Goal: Task Accomplishment & Management: Complete application form

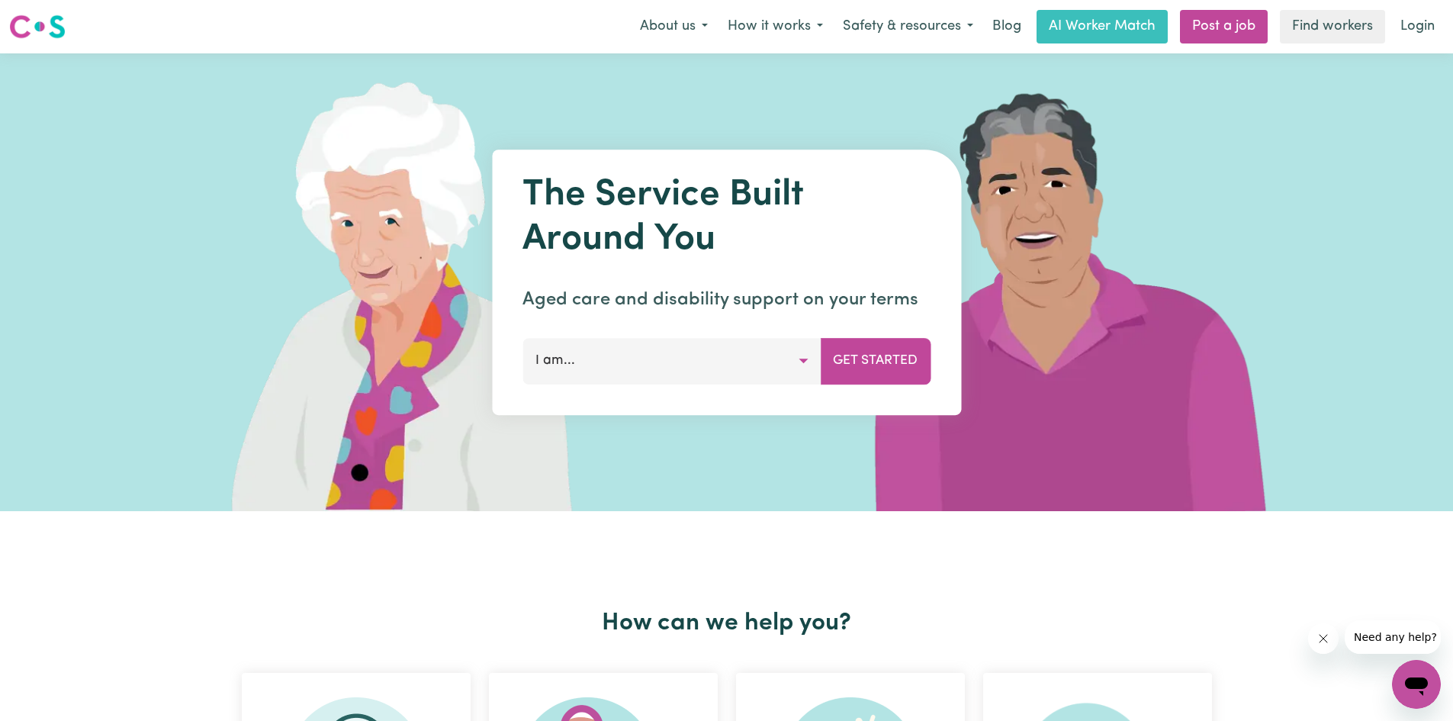
click at [799, 355] on button "I am..." at bounding box center [671, 361] width 298 height 46
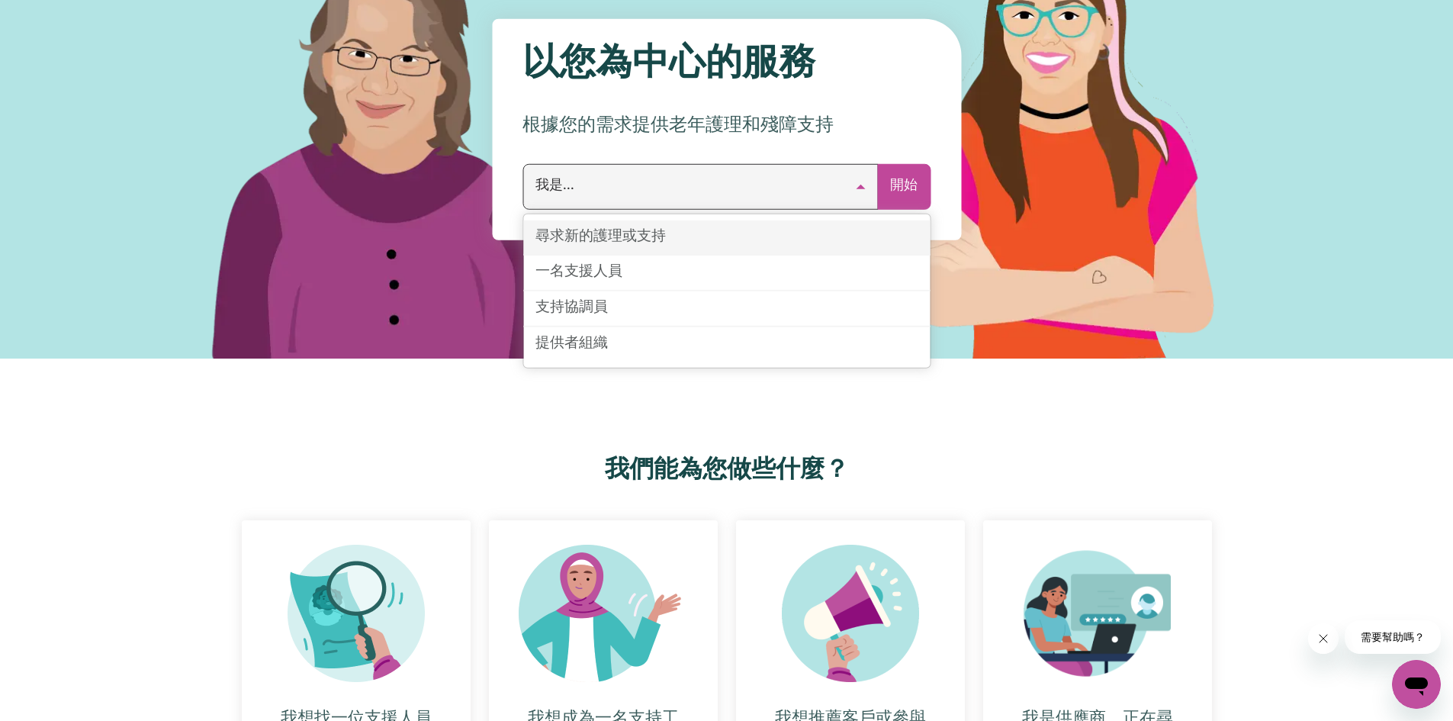
scroll to position [174, 0]
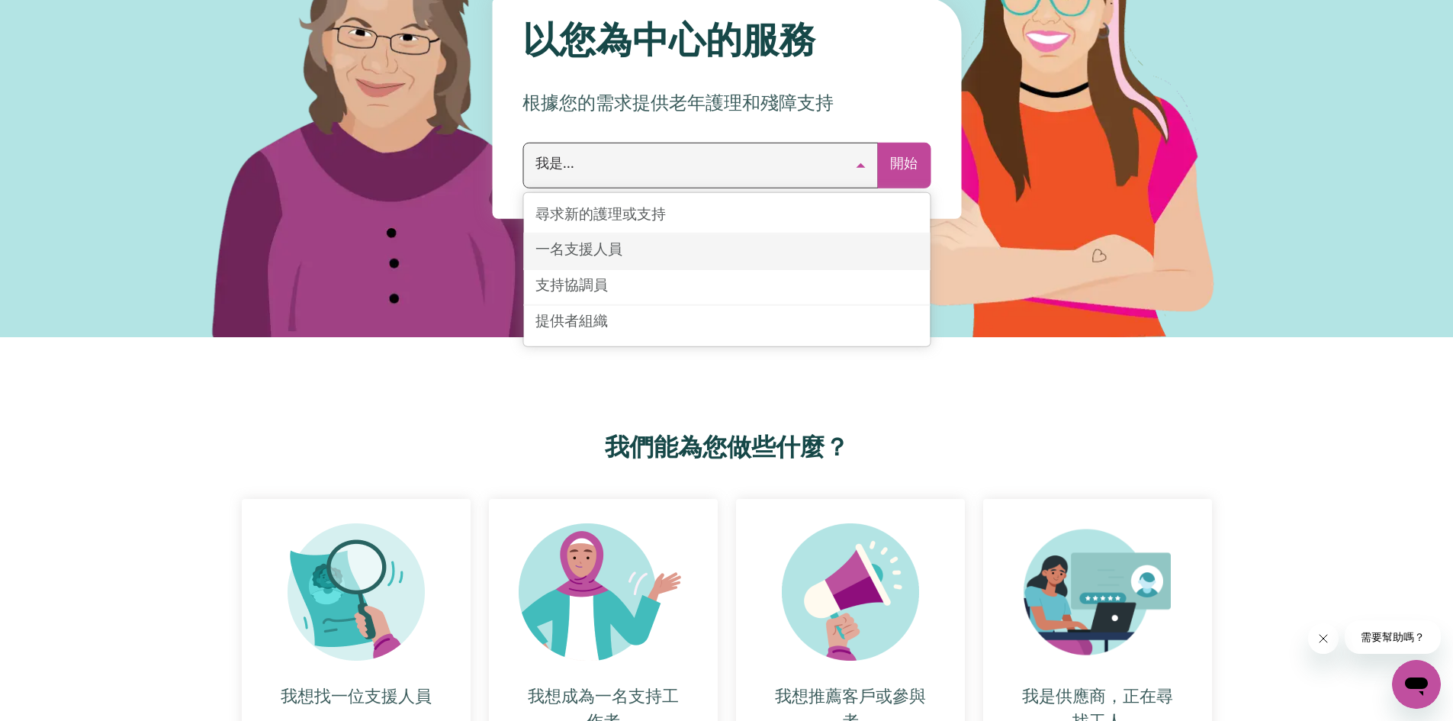
click at [608, 253] on font "一名支援人員" at bounding box center [578, 250] width 87 height 14
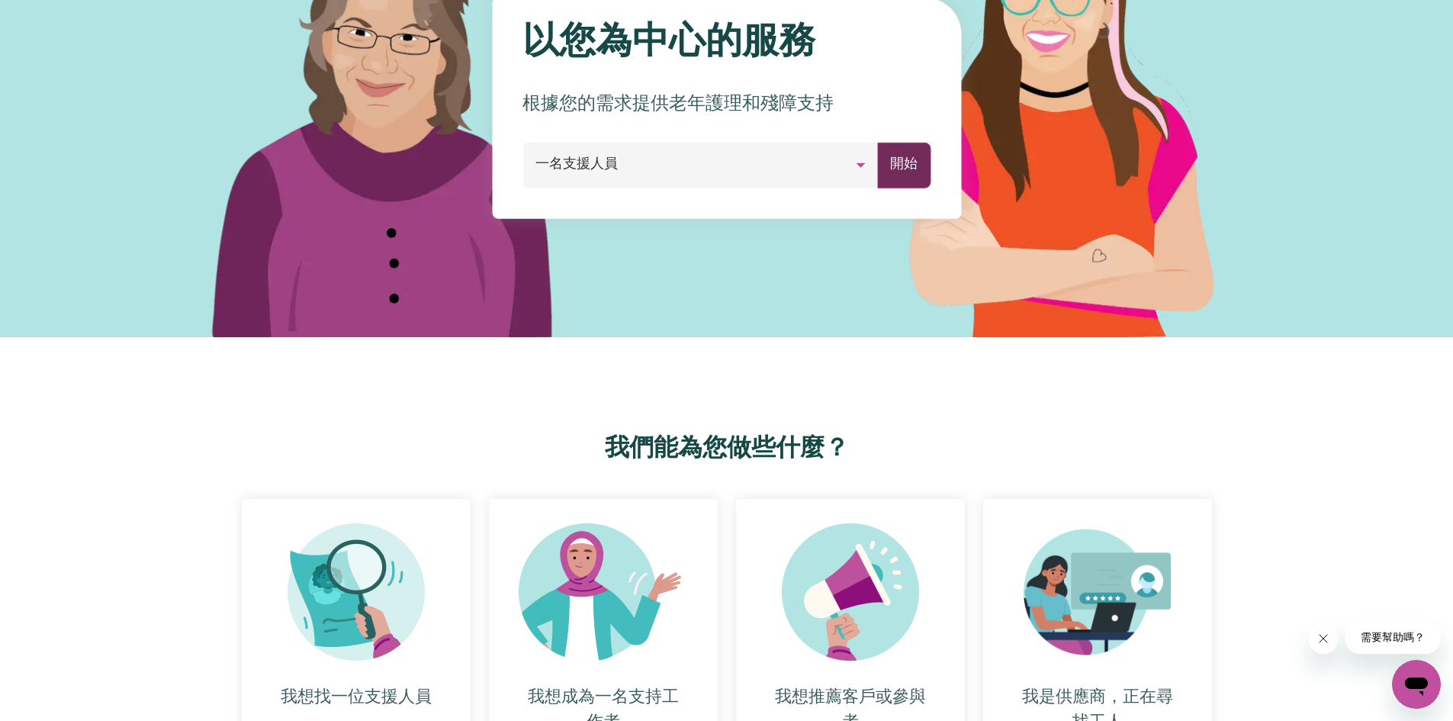
click at [910, 163] on font "開始" at bounding box center [903, 164] width 27 height 13
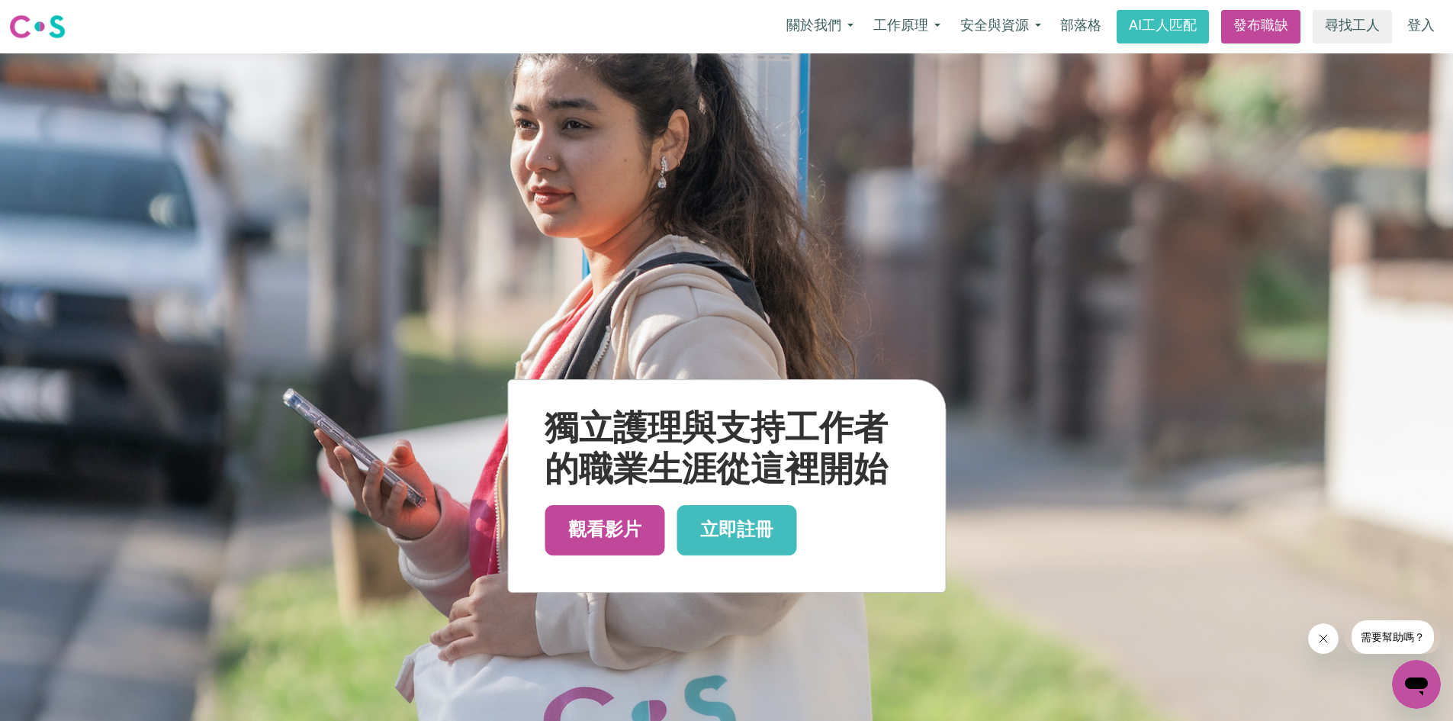
click at [799, 528] on div "獨立護理與支持工作者的職業生涯從這裡開始 觀看影片 立即註冊" at bounding box center [726, 486] width 437 height 212
click at [716, 525] on font "立即註冊" at bounding box center [736, 530] width 73 height 18
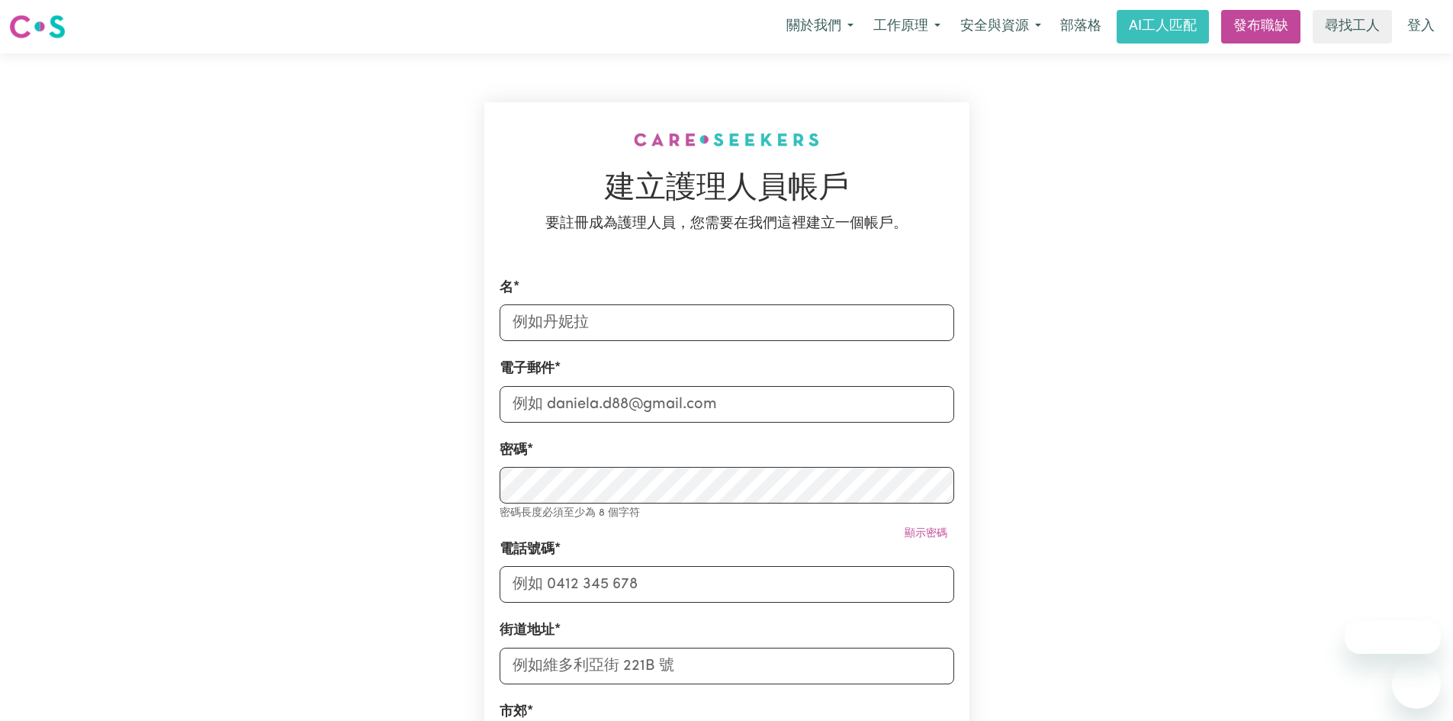
click at [649, 333] on input "名" at bounding box center [727, 322] width 455 height 37
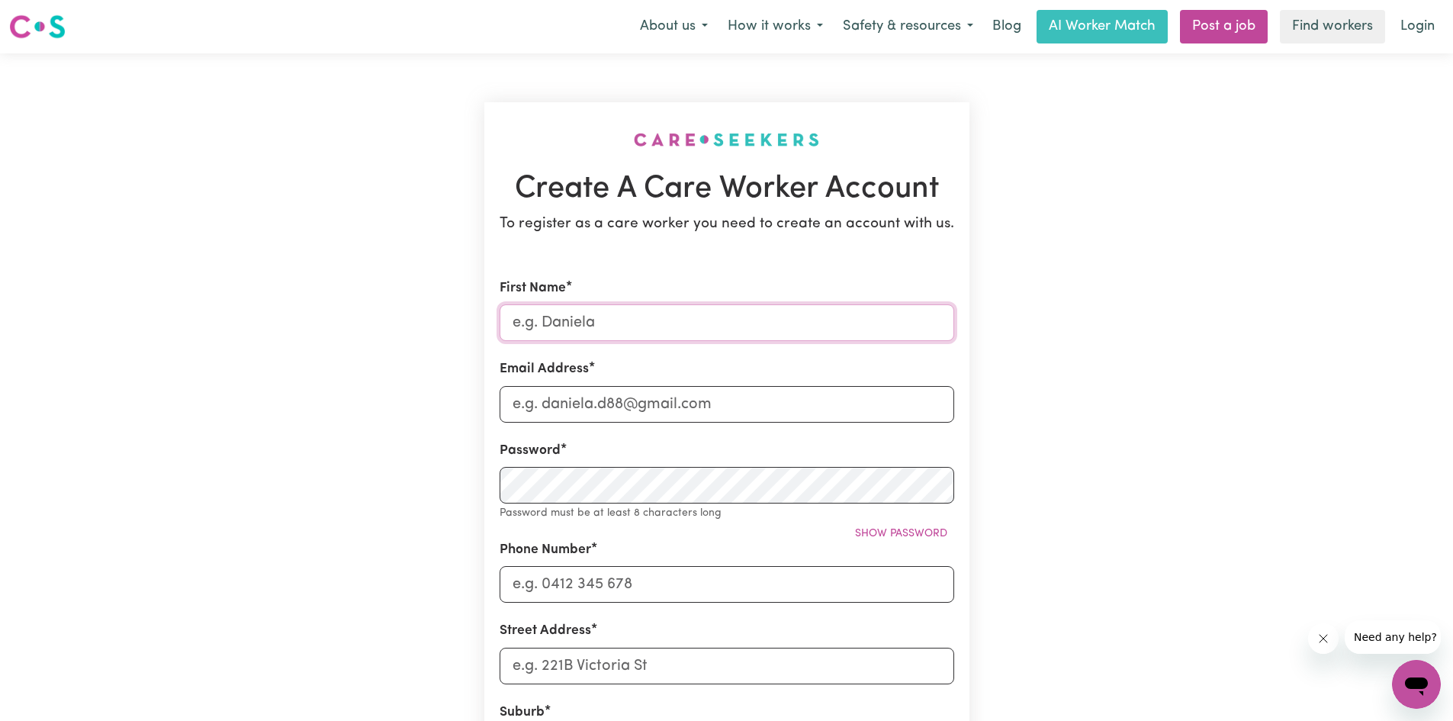
click at [575, 335] on input "First Name" at bounding box center [727, 322] width 455 height 37
click at [572, 343] on form "First Name Email Address Password Password must be at least 8 characters long S…" at bounding box center [727, 682] width 455 height 809
click at [569, 339] on input "First Name" at bounding box center [727, 322] width 455 height 37
click at [573, 332] on input "First Name" at bounding box center [727, 322] width 455 height 37
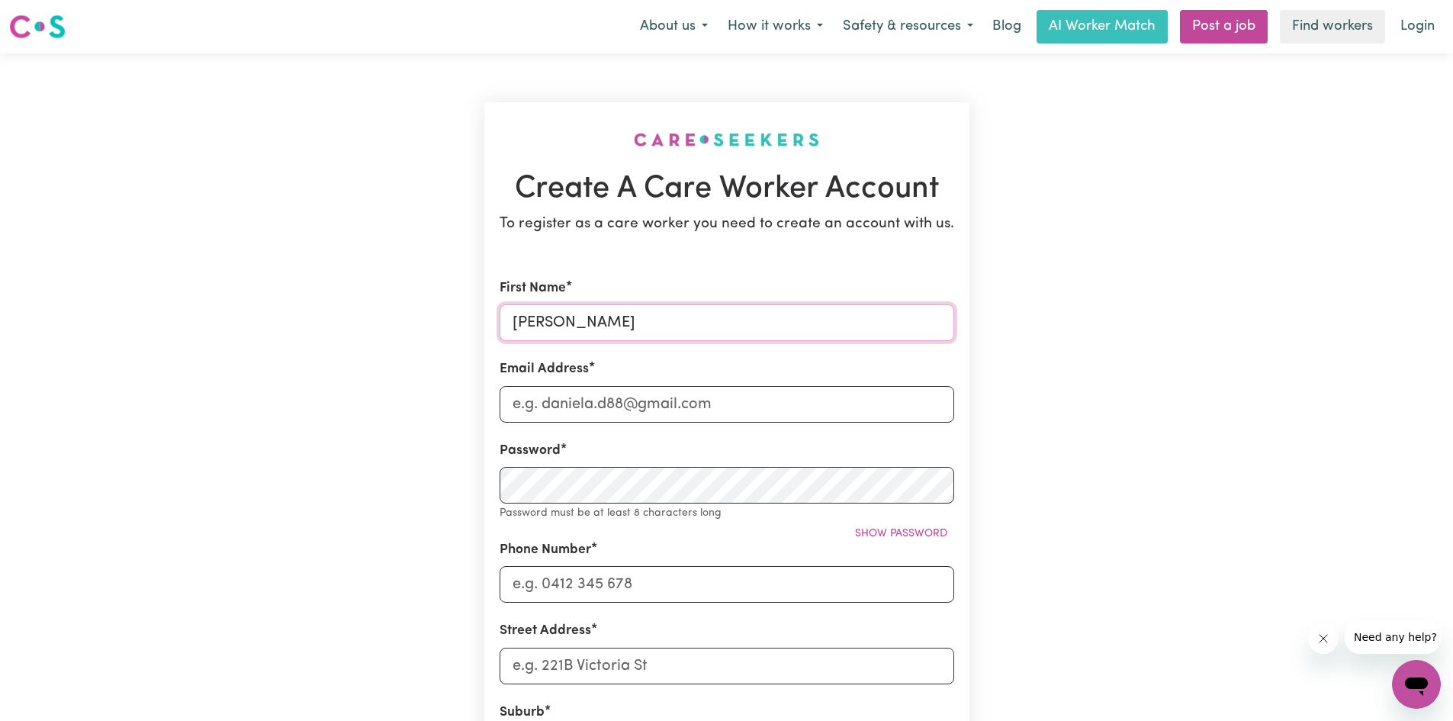
type input "[PERSON_NAME]"
type input "[EMAIL_ADDRESS][DOMAIN_NAME]"
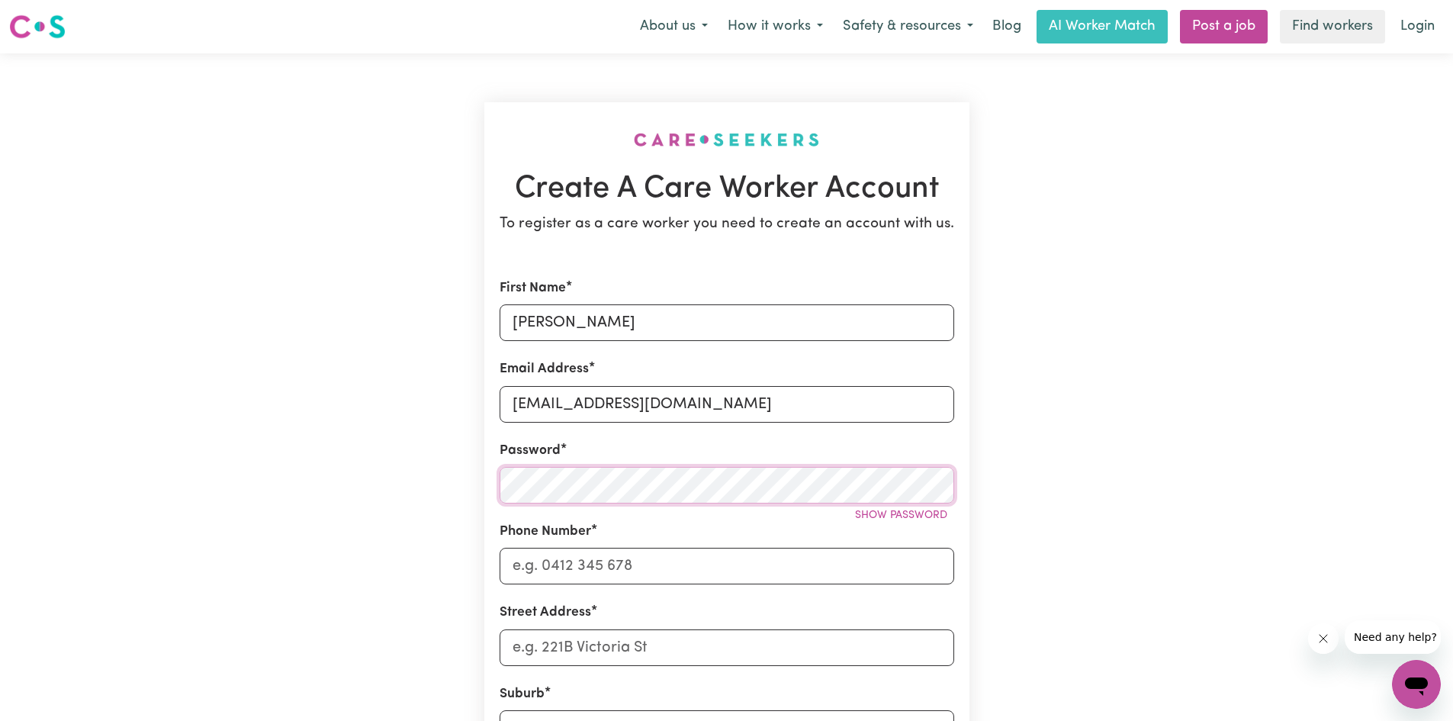
click at [432, 467] on div "Create A Care Worker Account To register as a care worker you need to create an…" at bounding box center [726, 600] width 1007 height 1095
type input "0466675820"
type input "[STREET_ADDRESS]"
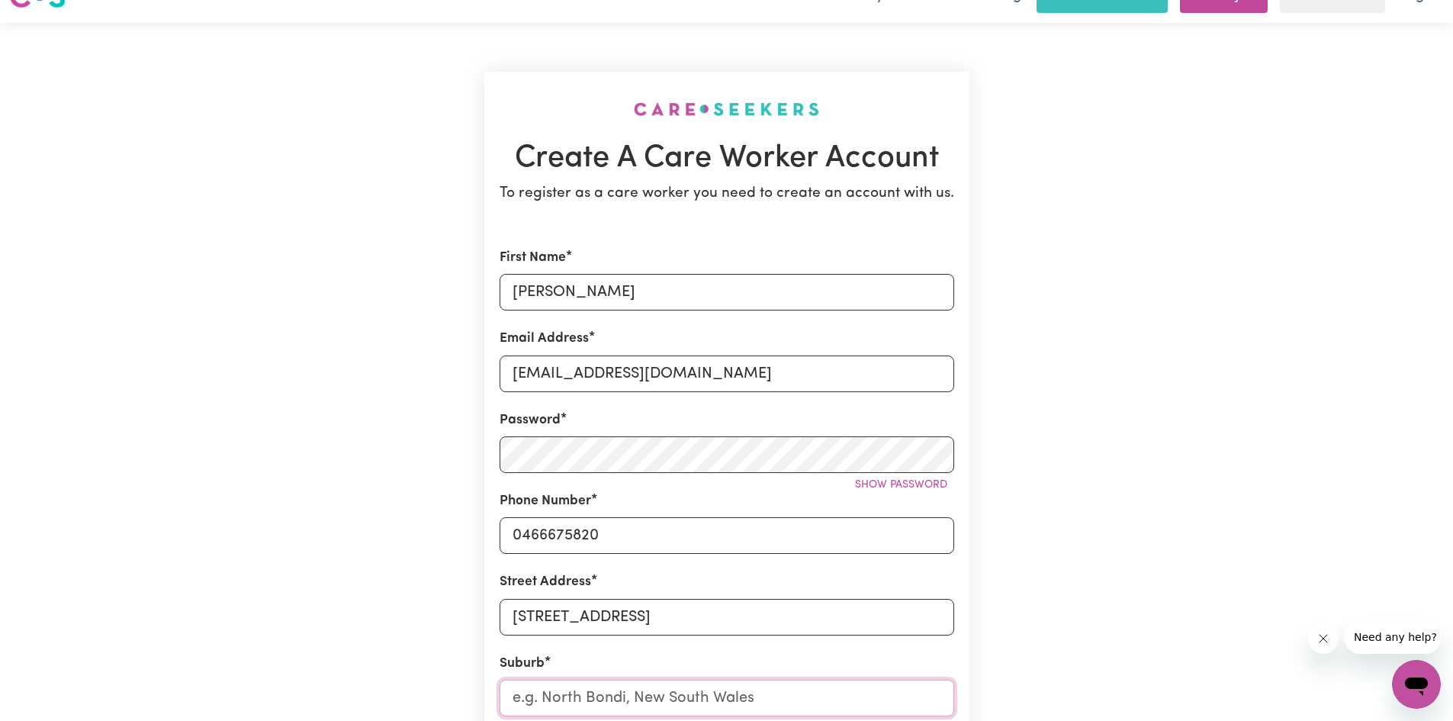
scroll to position [246, 0]
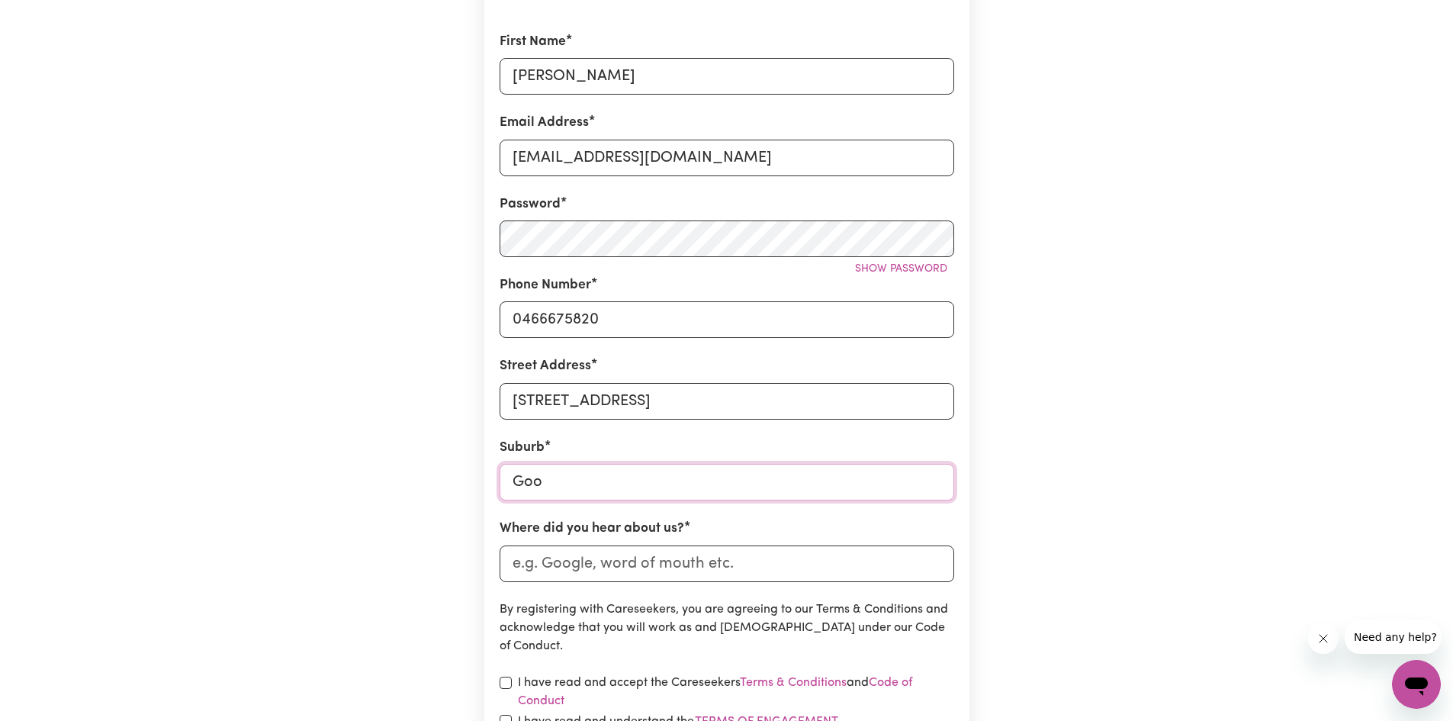
type input "Good"
type input "[GEOGRAPHIC_DATA], [GEOGRAPHIC_DATA], 2790"
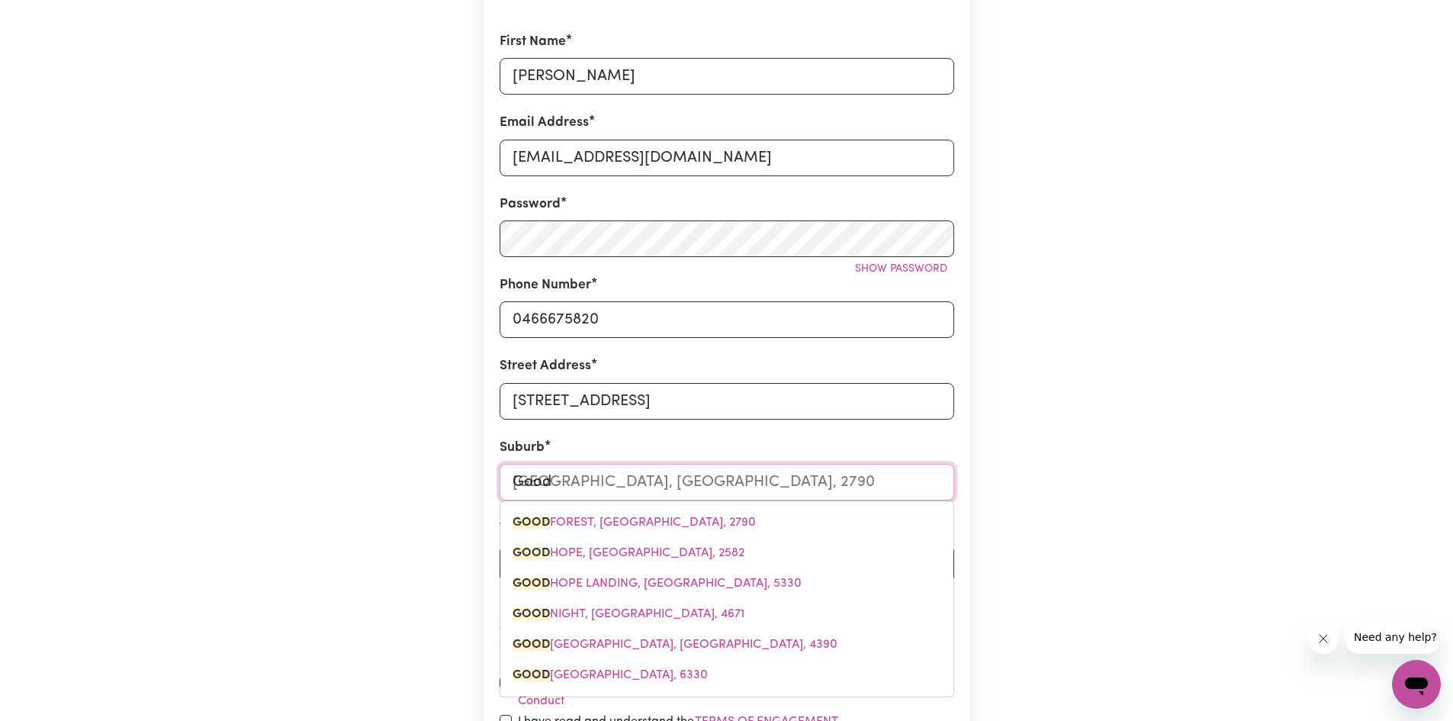
type input "Goodw"
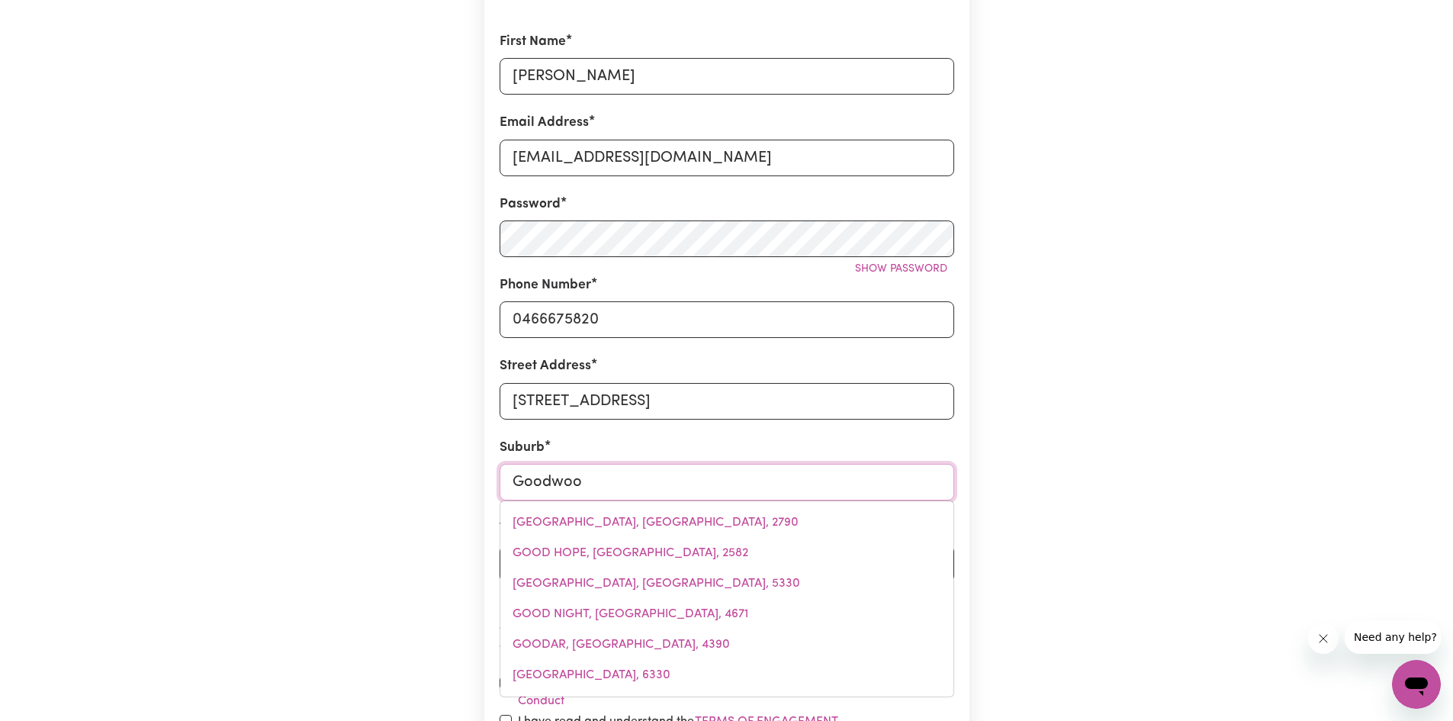
type input "Goodwood"
type input "[GEOGRAPHIC_DATA], [GEOGRAPHIC_DATA], 4660"
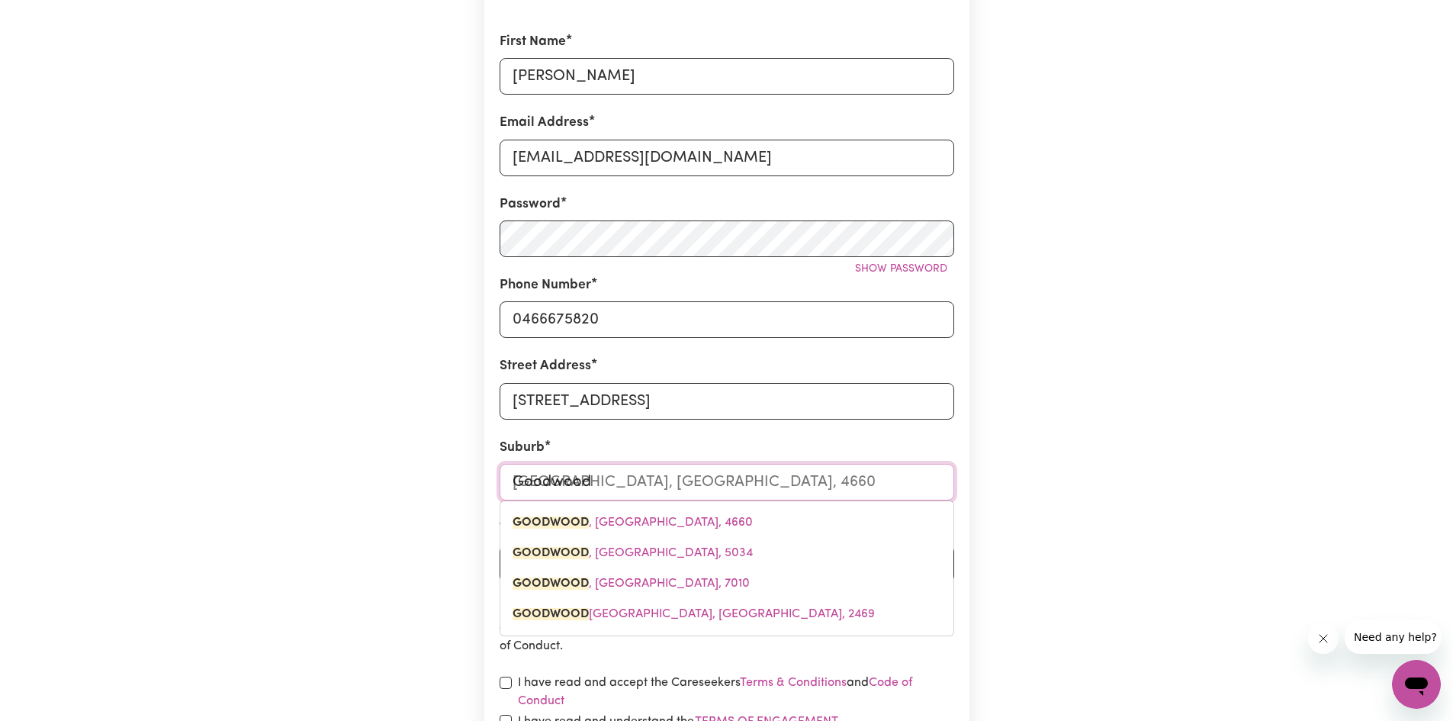
type input "Goodwood,"
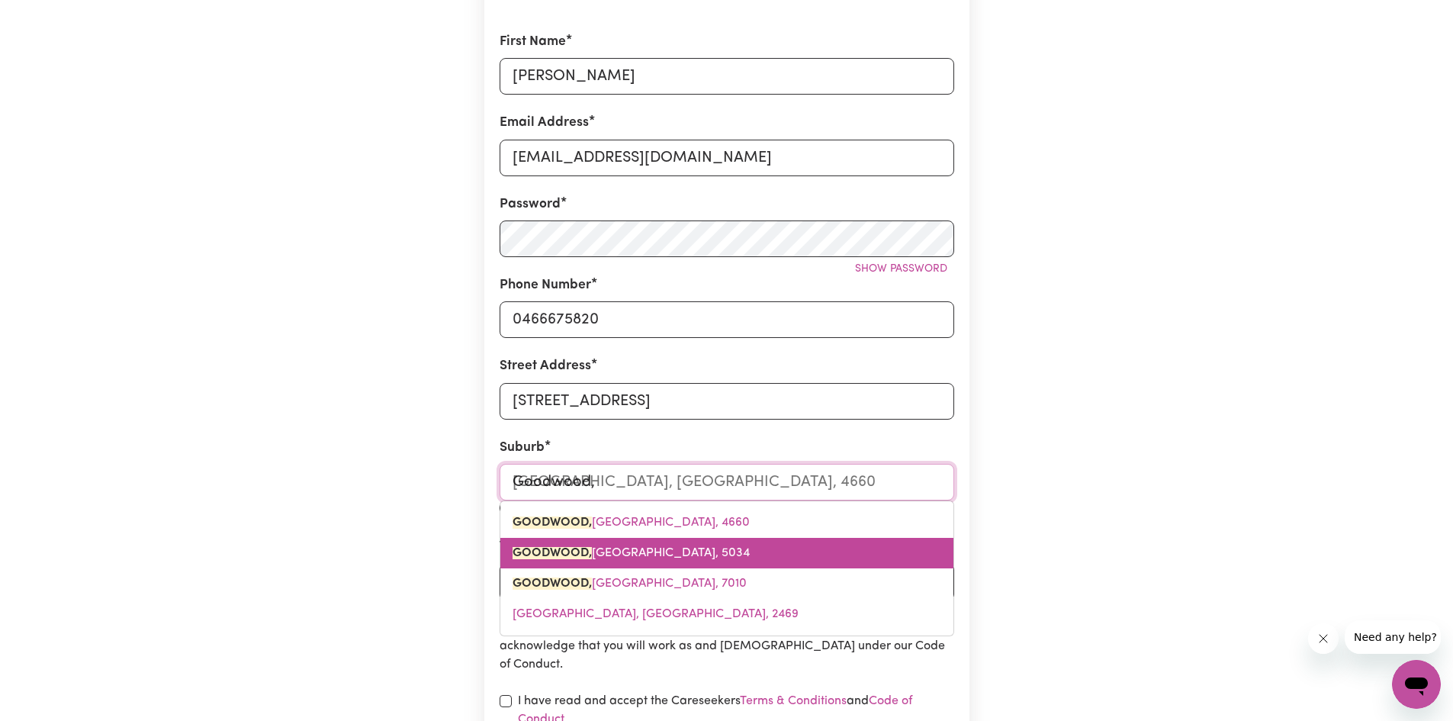
click at [589, 559] on mark "GOODWOOD," at bounding box center [552, 553] width 79 height 12
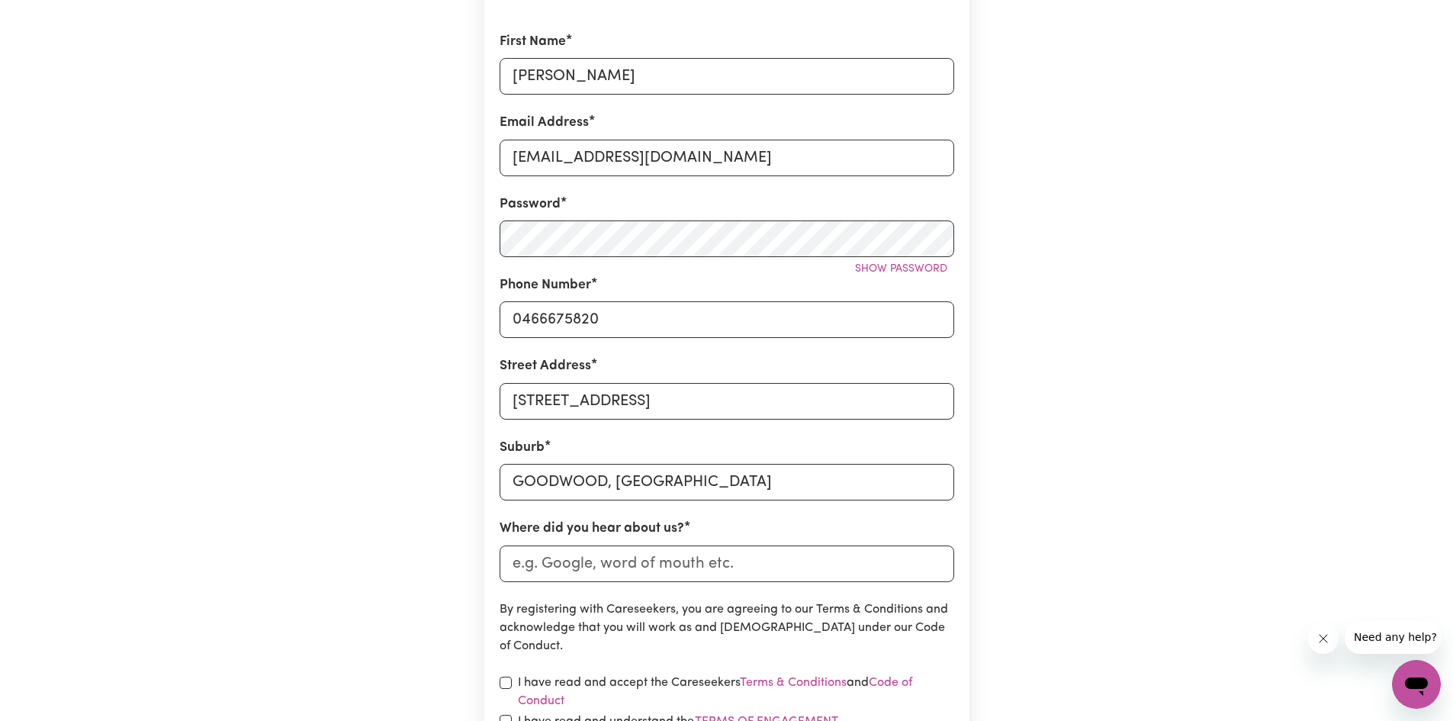
scroll to position [323, 0]
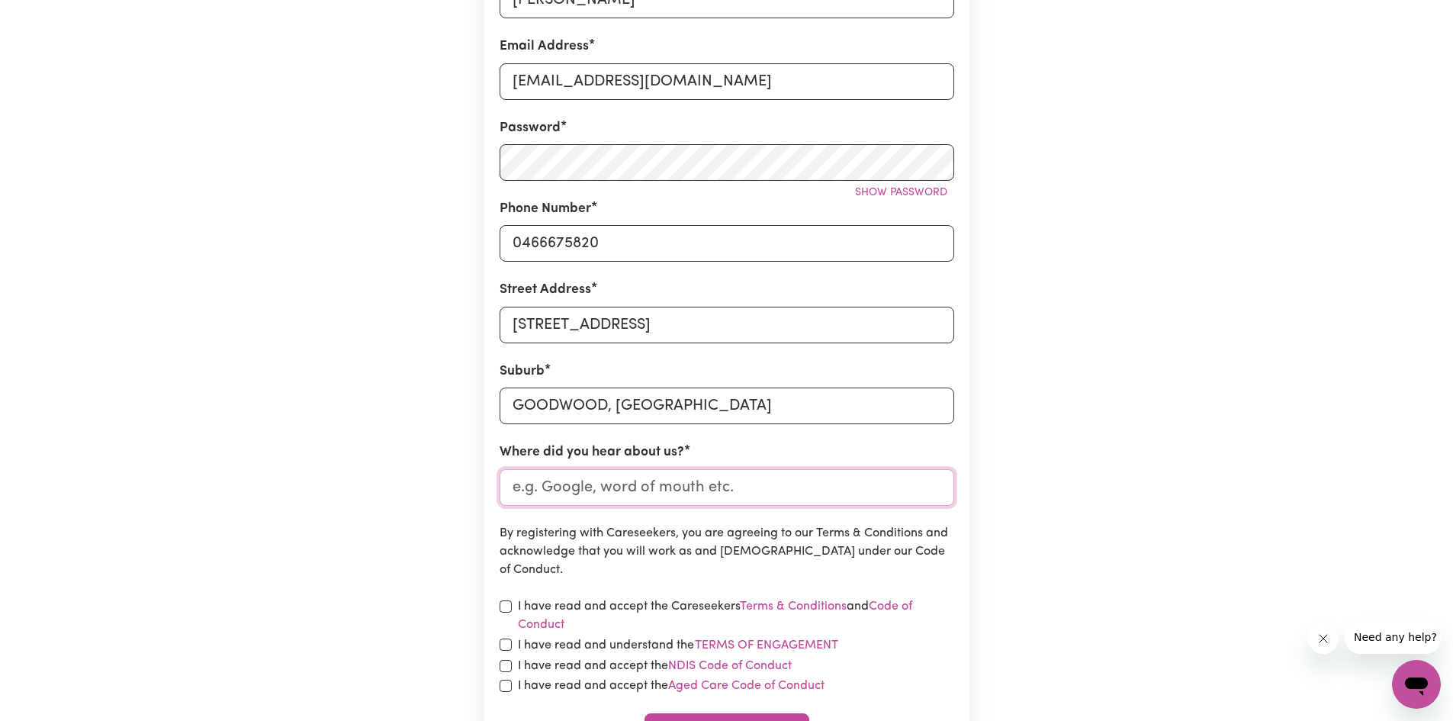
click at [594, 489] on input "Where did you hear about us?" at bounding box center [727, 487] width 455 height 37
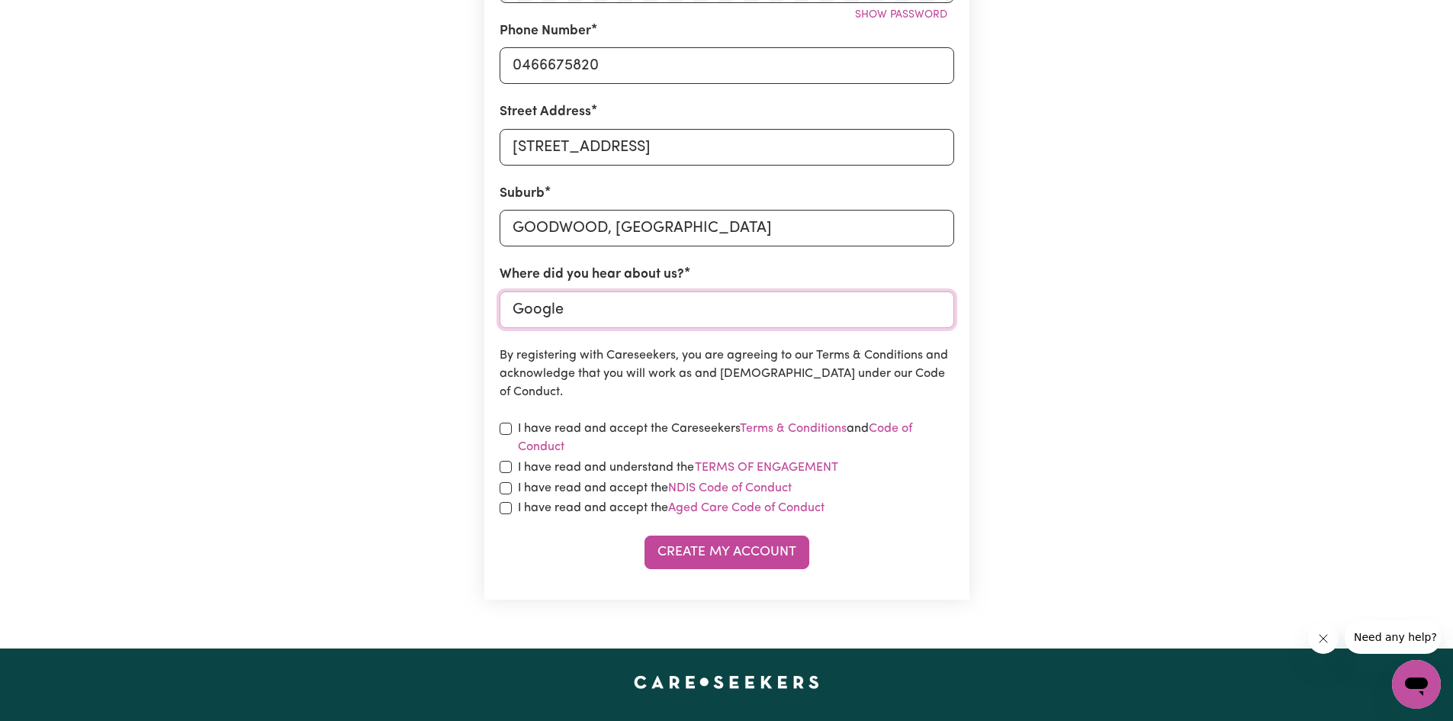
scroll to position [551, 0]
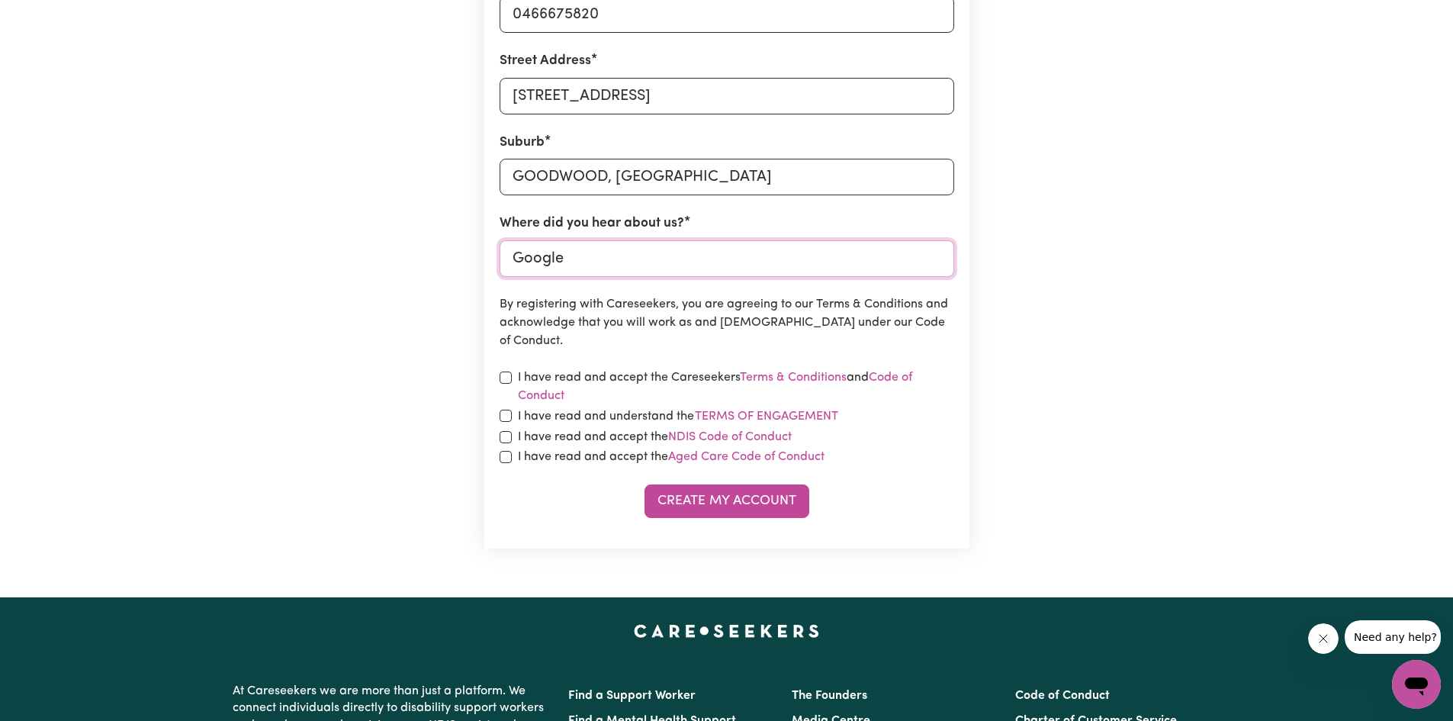
type input "Google"
click at [500, 371] on div "I have read and accept the Careseekers Terms & Conditions and Code of Conduct" at bounding box center [727, 386] width 455 height 37
click at [504, 378] on input "checkbox" at bounding box center [506, 377] width 12 height 12
checkbox input "true"
click at [500, 425] on div "I have read and understand the Terms of Engagement" at bounding box center [727, 417] width 455 height 20
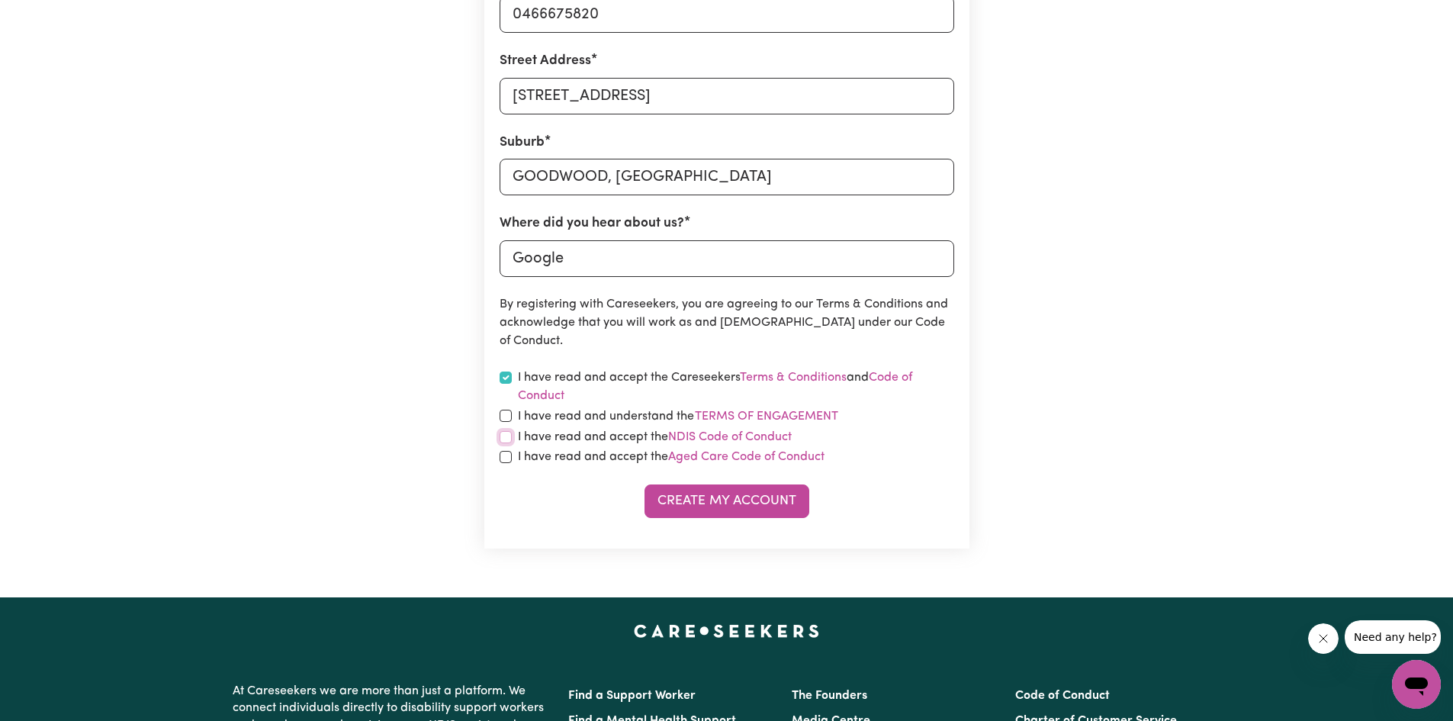
drag, startPoint x: 499, startPoint y: 434, endPoint x: 503, endPoint y: 448, distance: 14.2
click at [500, 435] on input "checkbox" at bounding box center [506, 437] width 12 height 12
checkbox input "true"
click at [503, 460] on input "checkbox" at bounding box center [506, 457] width 12 height 12
checkbox input "true"
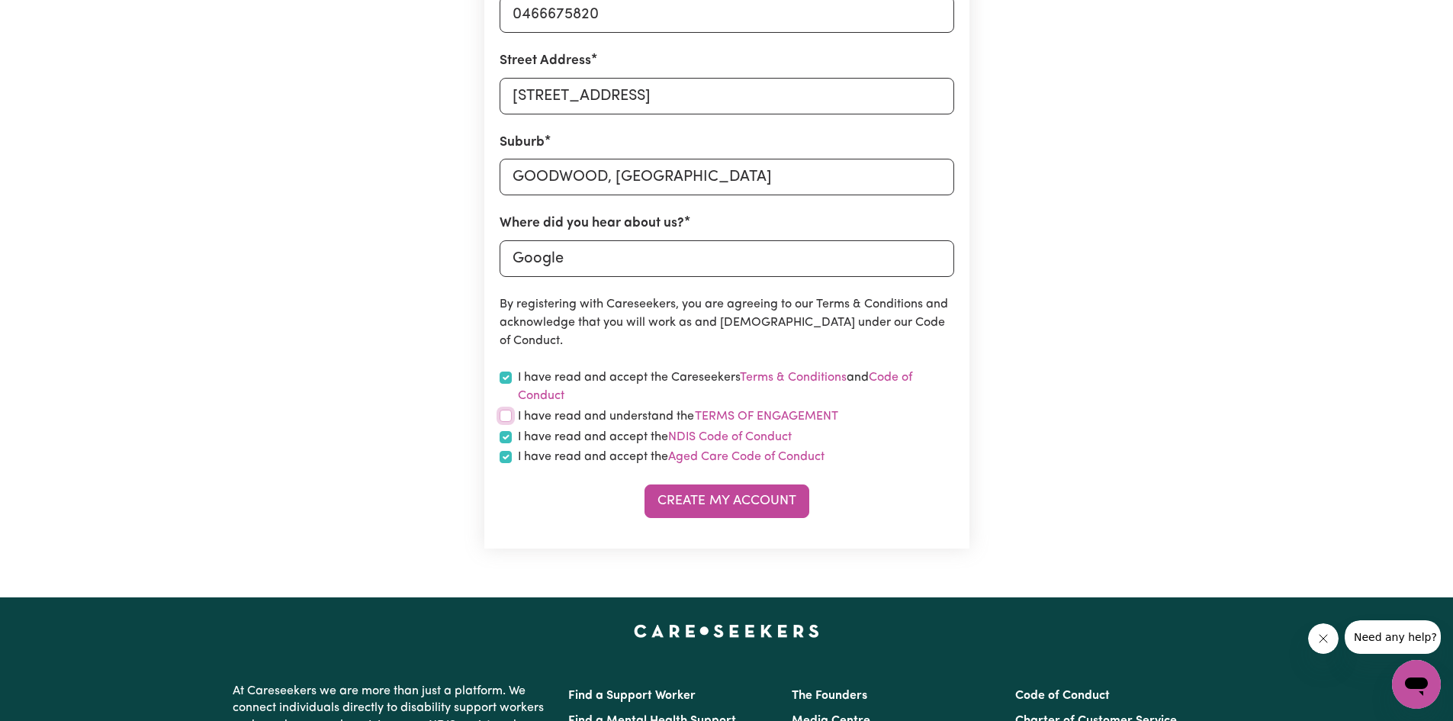
click at [511, 414] on input "checkbox" at bounding box center [506, 416] width 12 height 12
checkbox input "true"
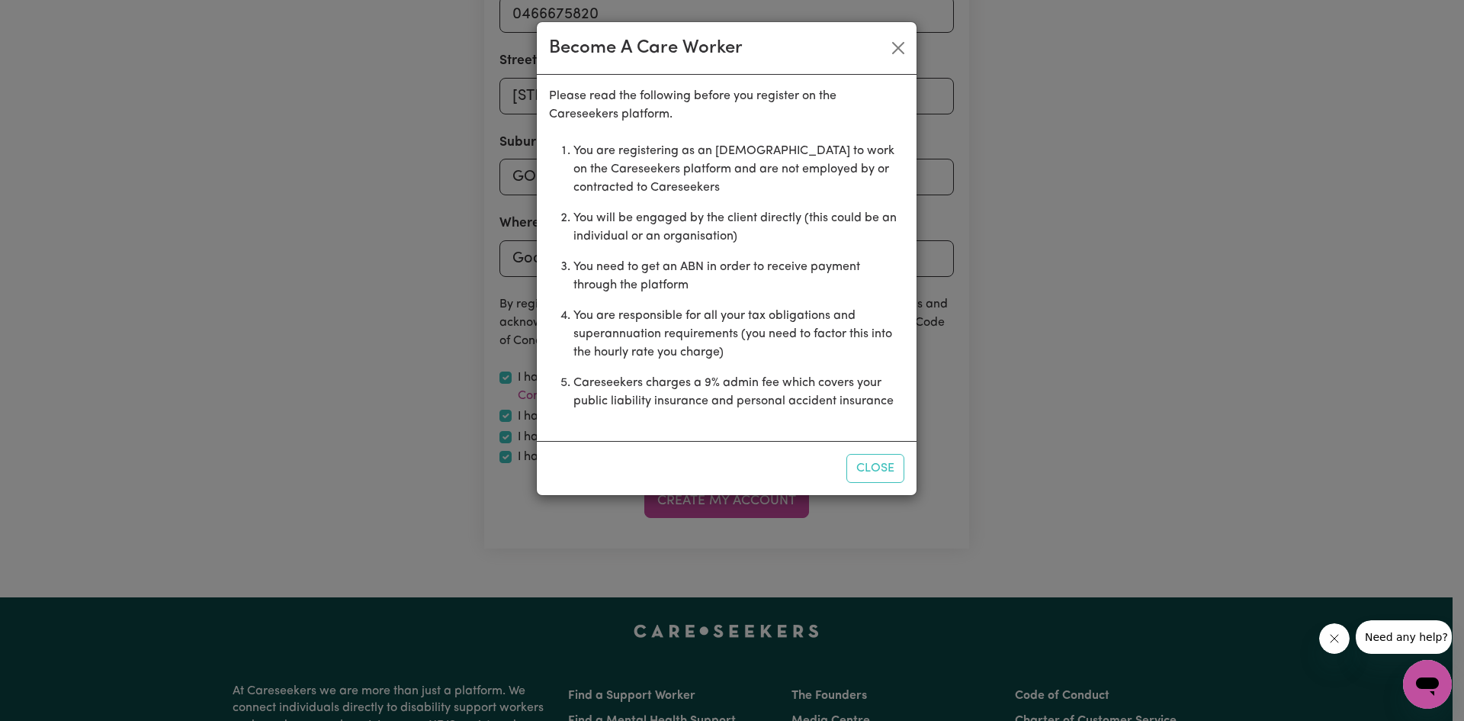
drag, startPoint x: 894, startPoint y: 474, endPoint x: 883, endPoint y: 474, distance: 10.7
click at [889, 474] on button "Close" at bounding box center [876, 468] width 58 height 29
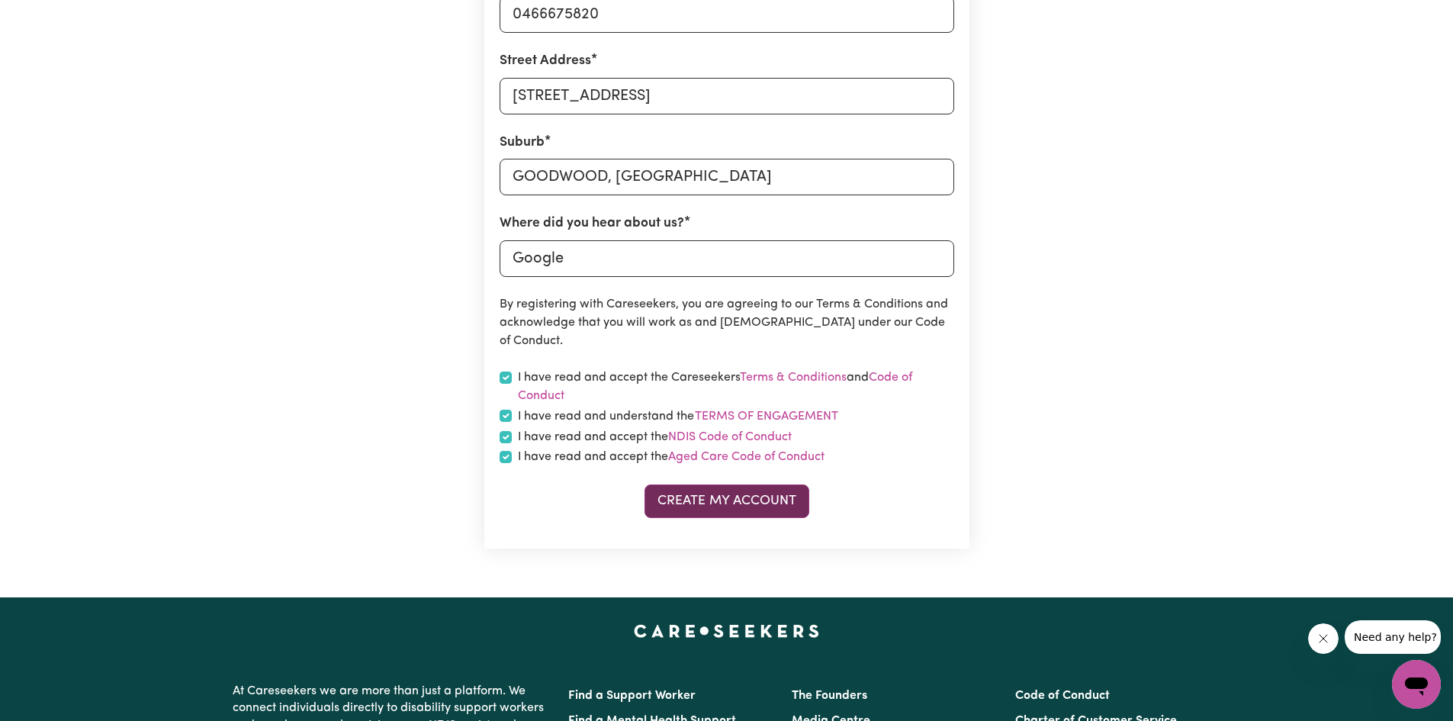
click at [730, 496] on button "Create My Account" at bounding box center [726, 501] width 165 height 34
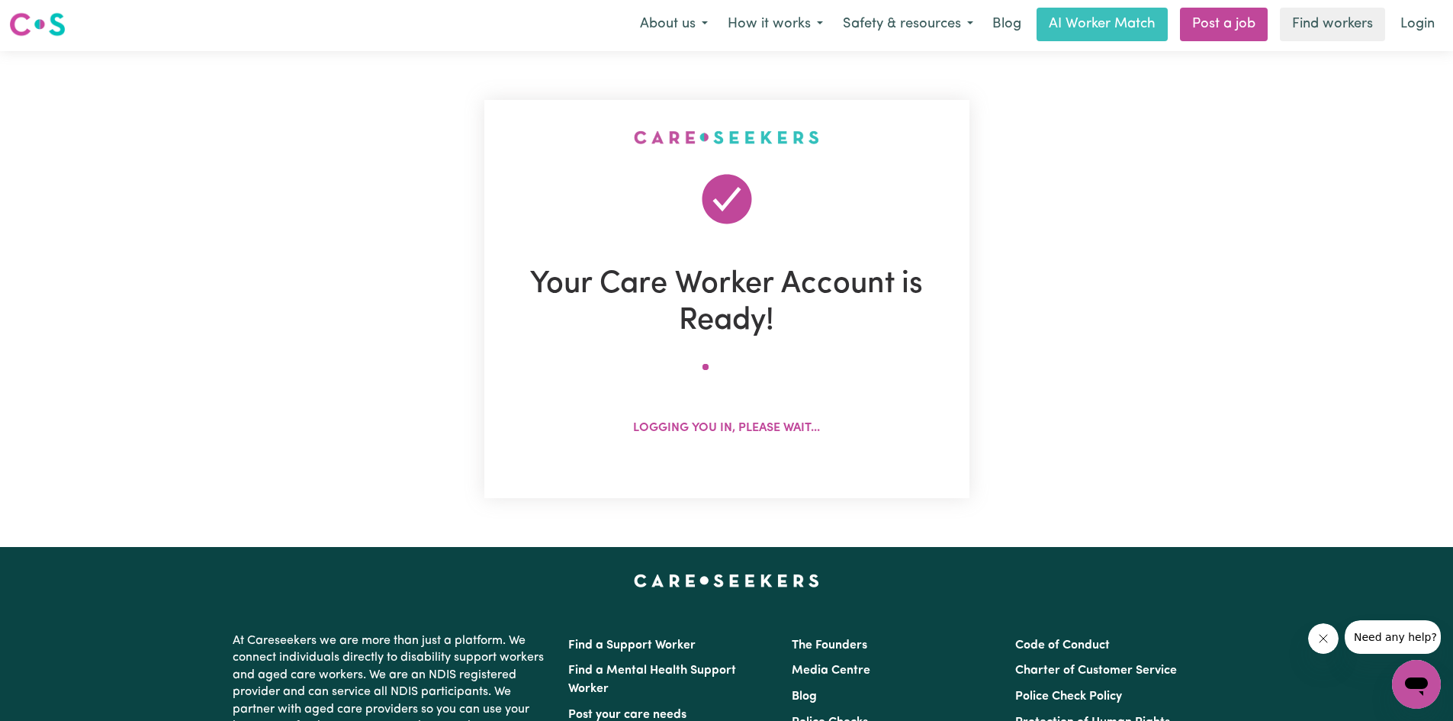
scroll to position [0, 0]
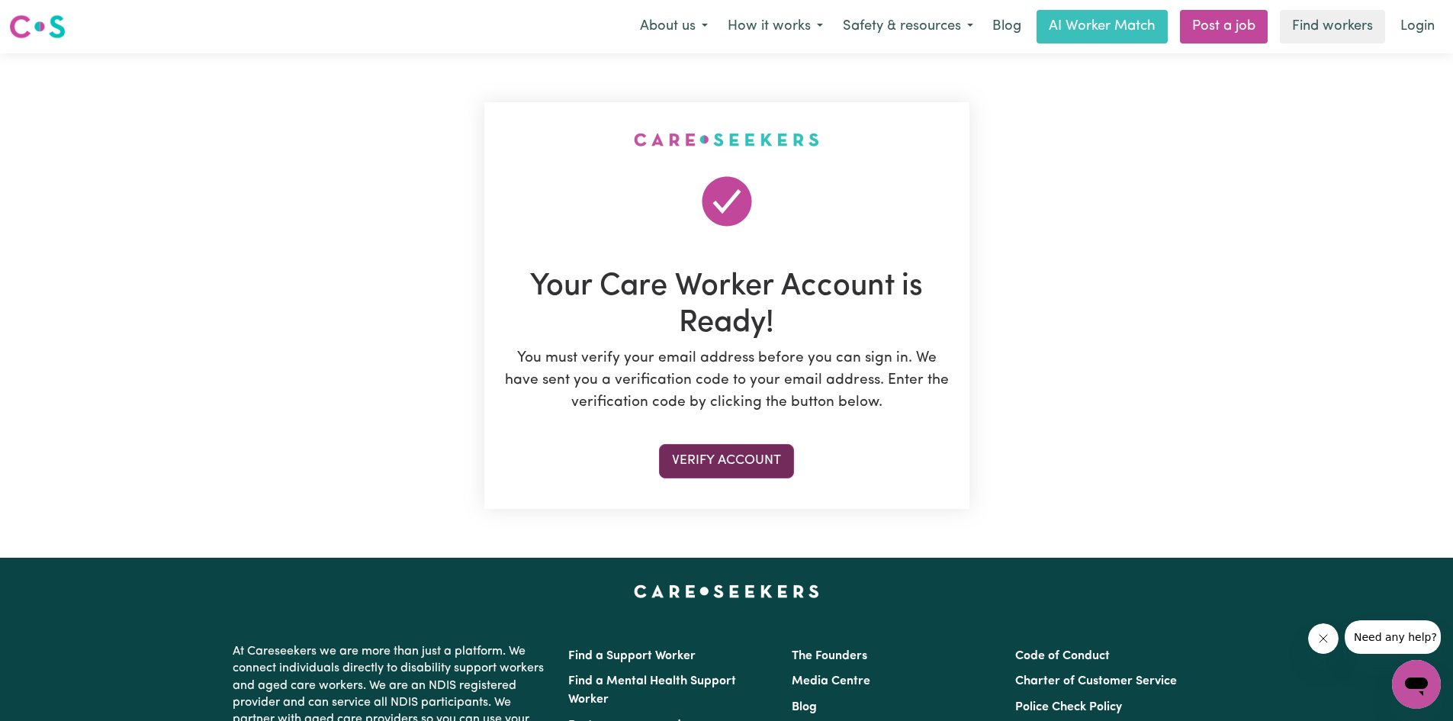
click at [749, 467] on button "Verify Account" at bounding box center [726, 461] width 135 height 34
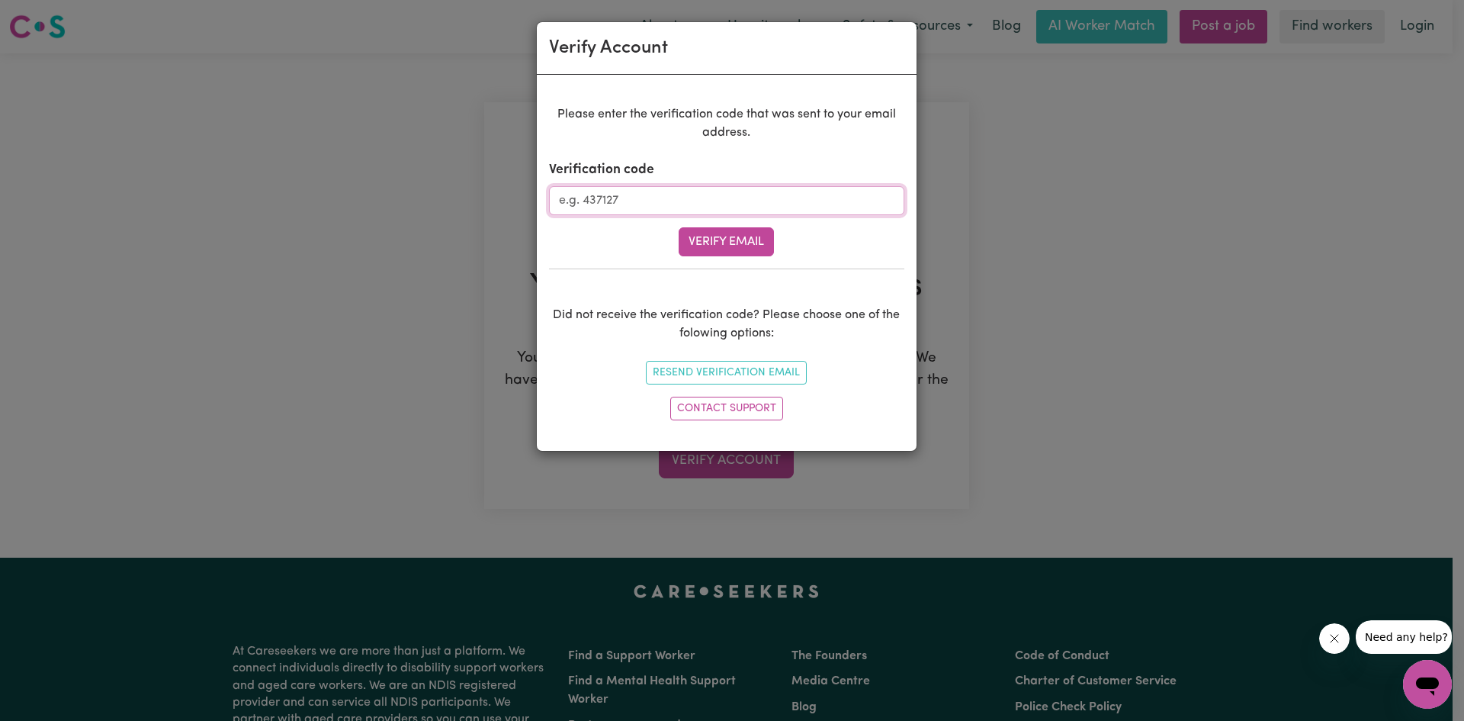
click at [635, 212] on input "Verification code" at bounding box center [726, 200] width 355 height 29
paste input "005762"
type input "005762"
click at [714, 246] on button "Verify Email" at bounding box center [726, 241] width 95 height 29
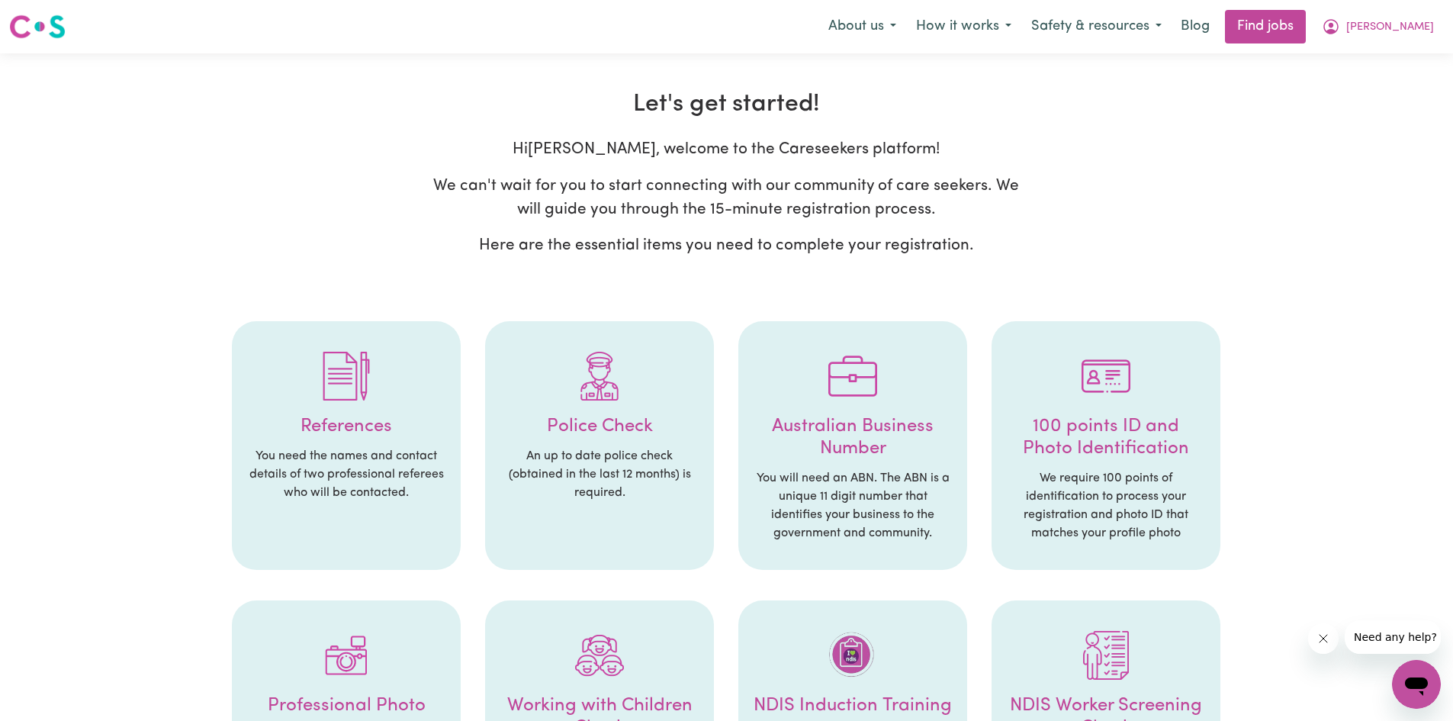
click at [347, 425] on h4 "References" at bounding box center [346, 427] width 198 height 22
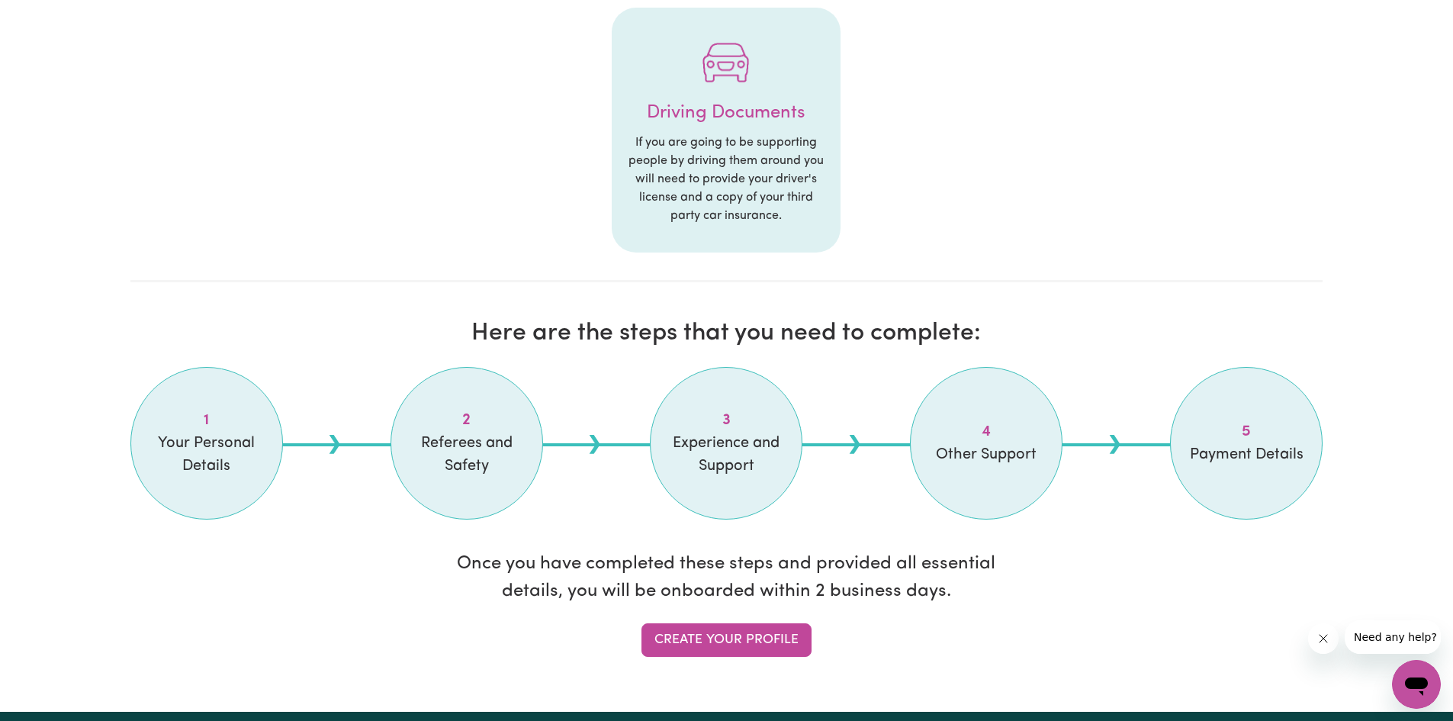
scroll to position [1220, 0]
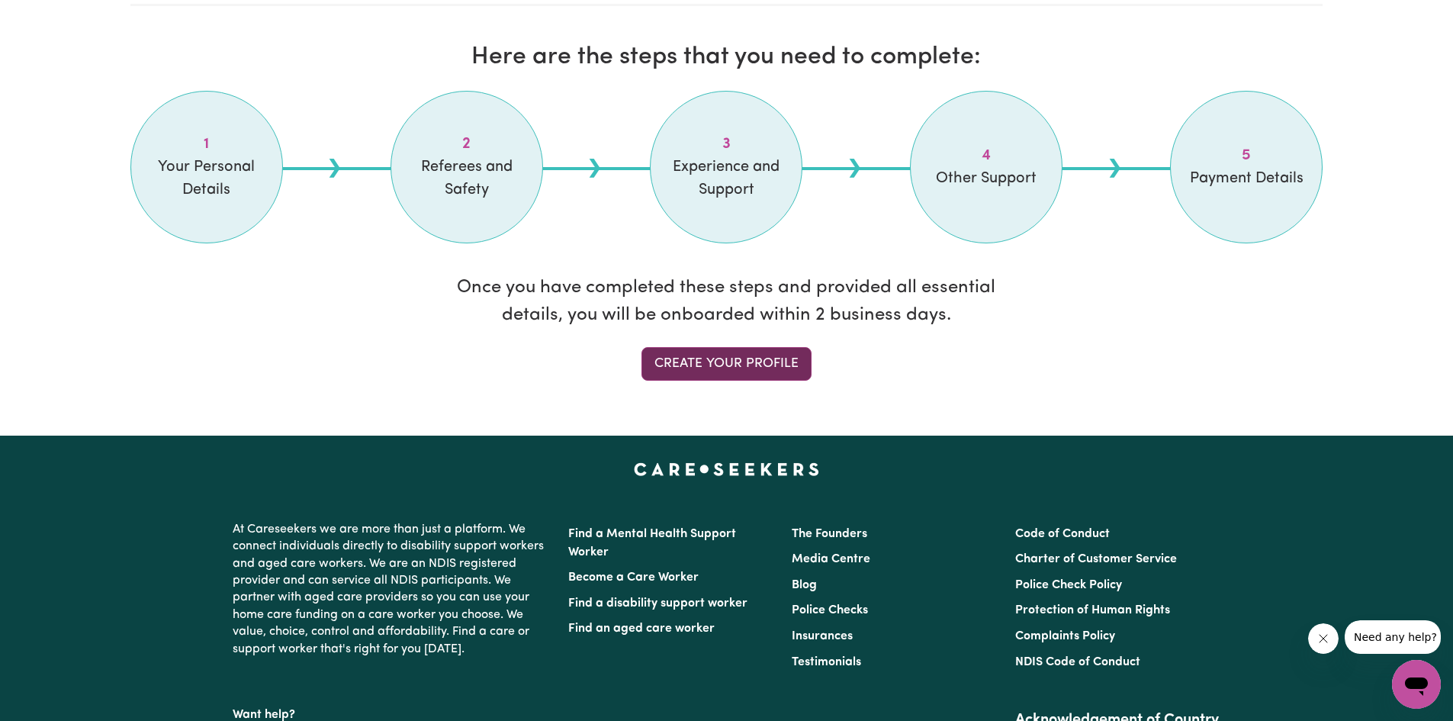
click at [722, 365] on link "Create your profile" at bounding box center [726, 364] width 170 height 34
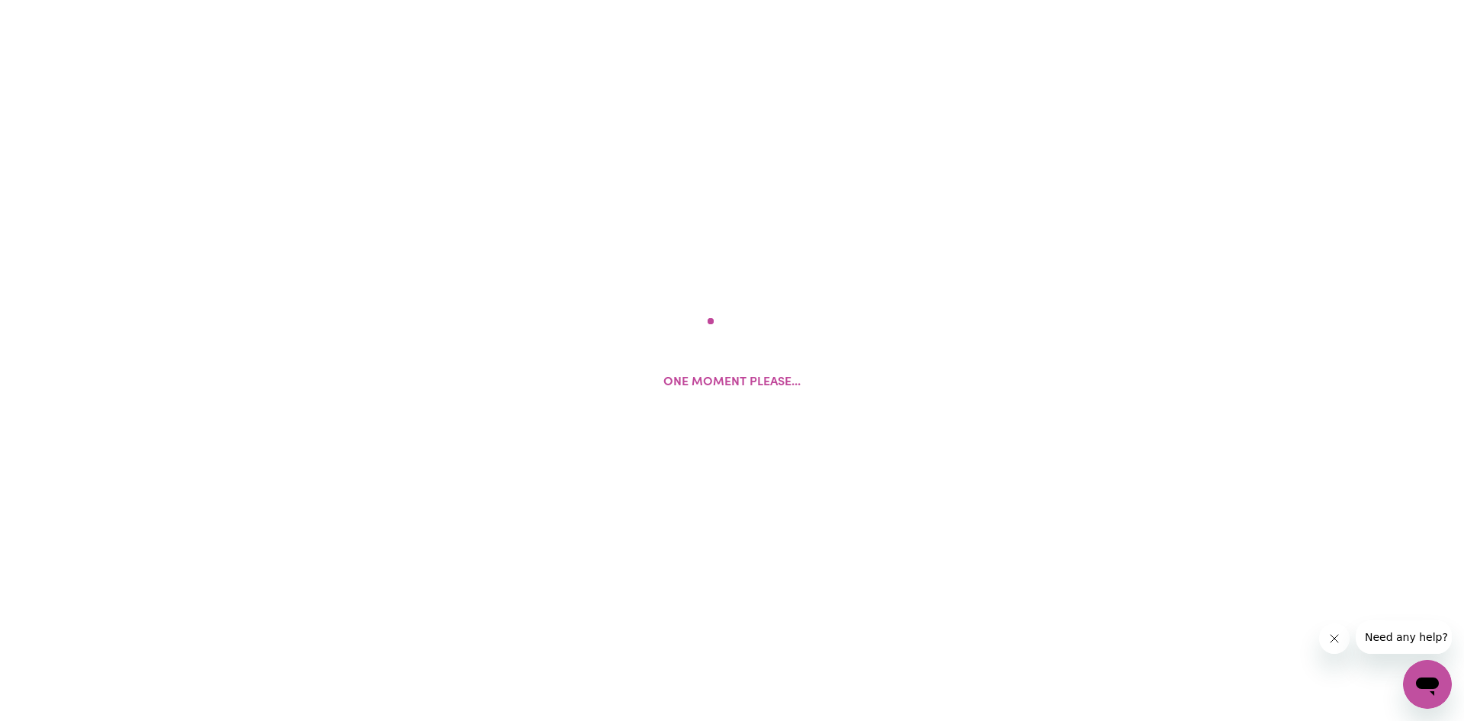
select select "Studying a healthcare related degree or qualification"
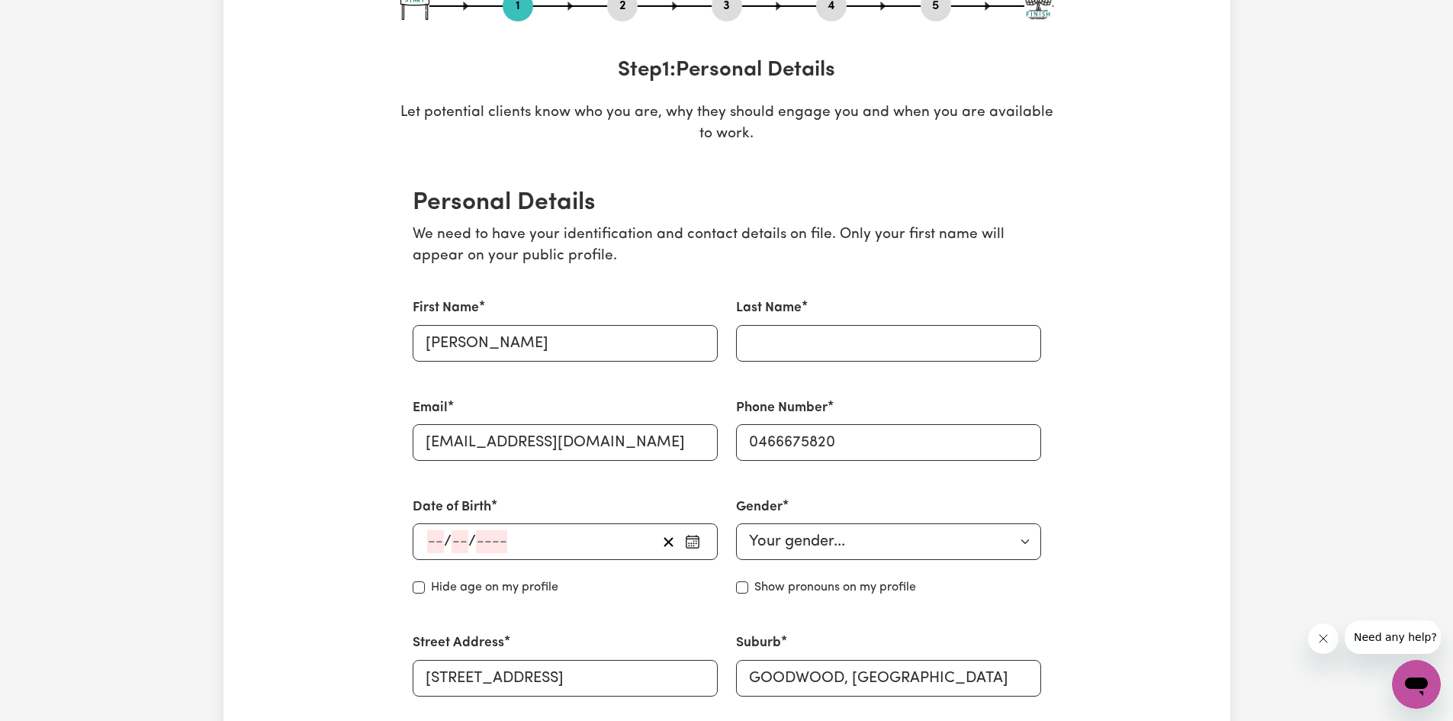
scroll to position [229, 0]
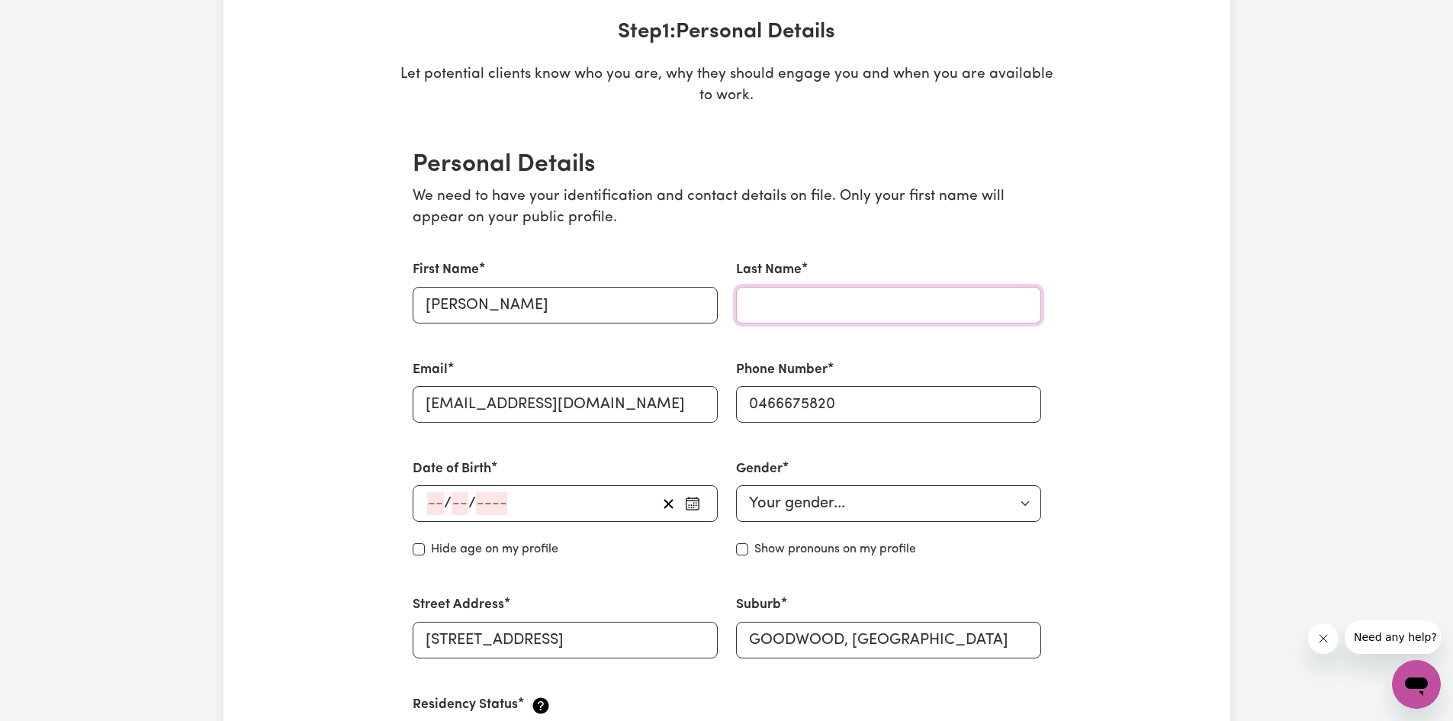
click at [796, 308] on input "Last Name" at bounding box center [888, 305] width 305 height 37
type input "Hsiao"
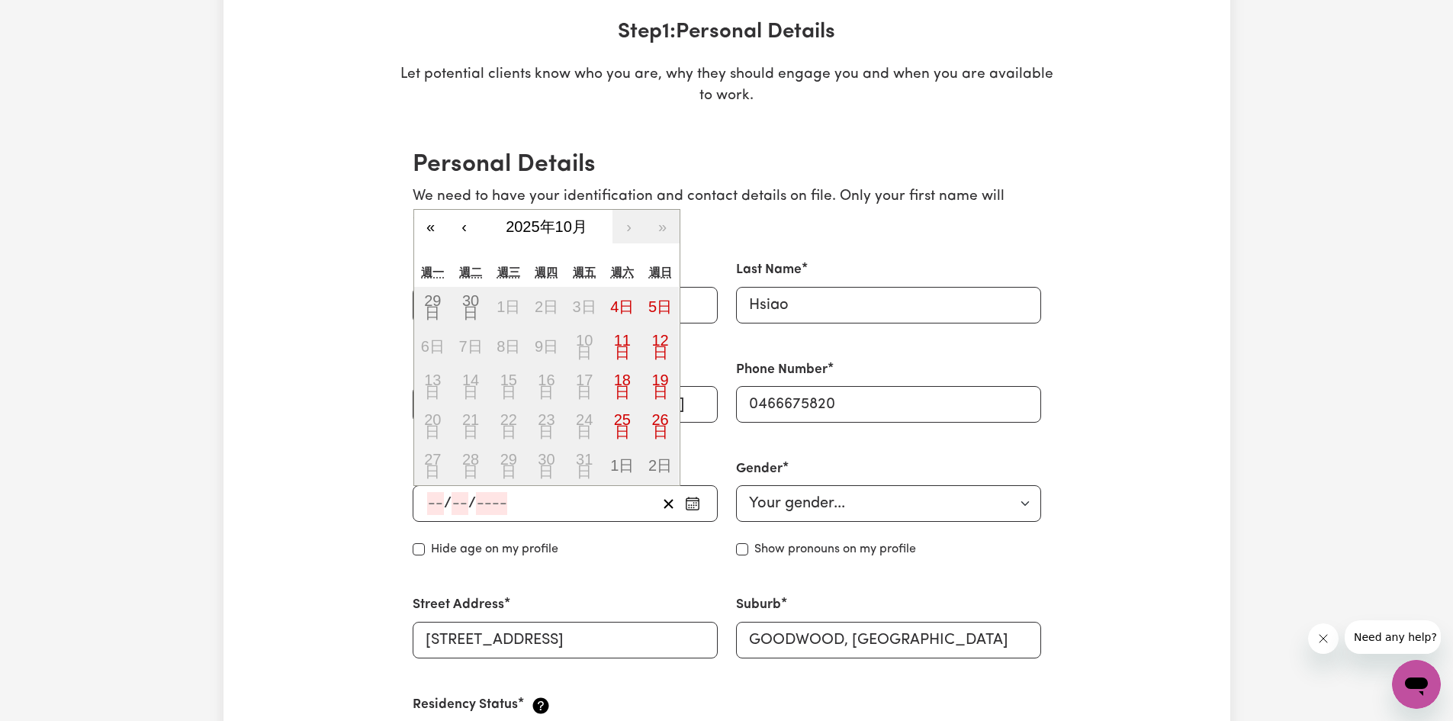
drag, startPoint x: 427, startPoint y: 509, endPoint x: 448, endPoint y: 510, distance: 20.6
click at [427, 509] on input "number" at bounding box center [435, 503] width 17 height 23
type input "10"
type input "03"
type input "198"
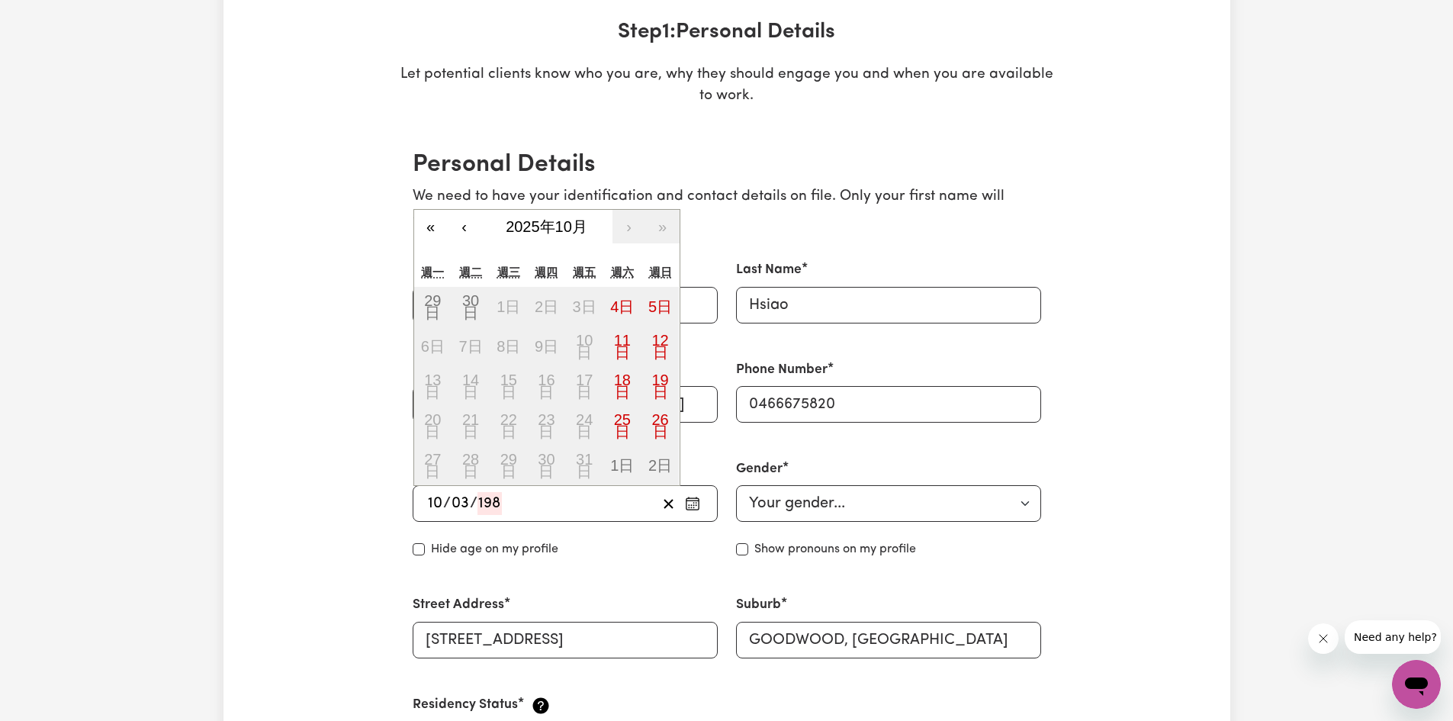
type input "[DATE]"
type input "3"
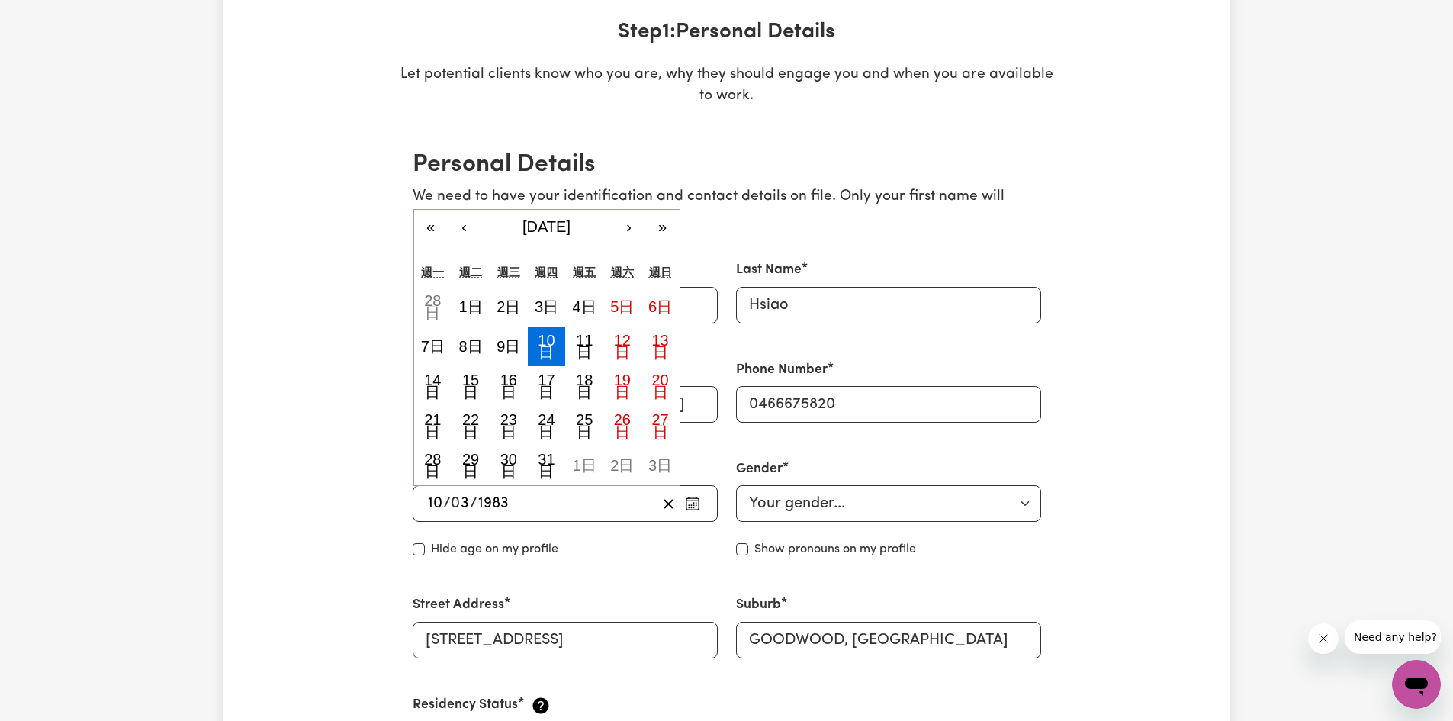
type input "1983"
click at [798, 507] on select "Your gender... [DEMOGRAPHIC_DATA] [DEMOGRAPHIC_DATA] [DEMOGRAPHIC_DATA] Other P…" at bounding box center [888, 503] width 305 height 37
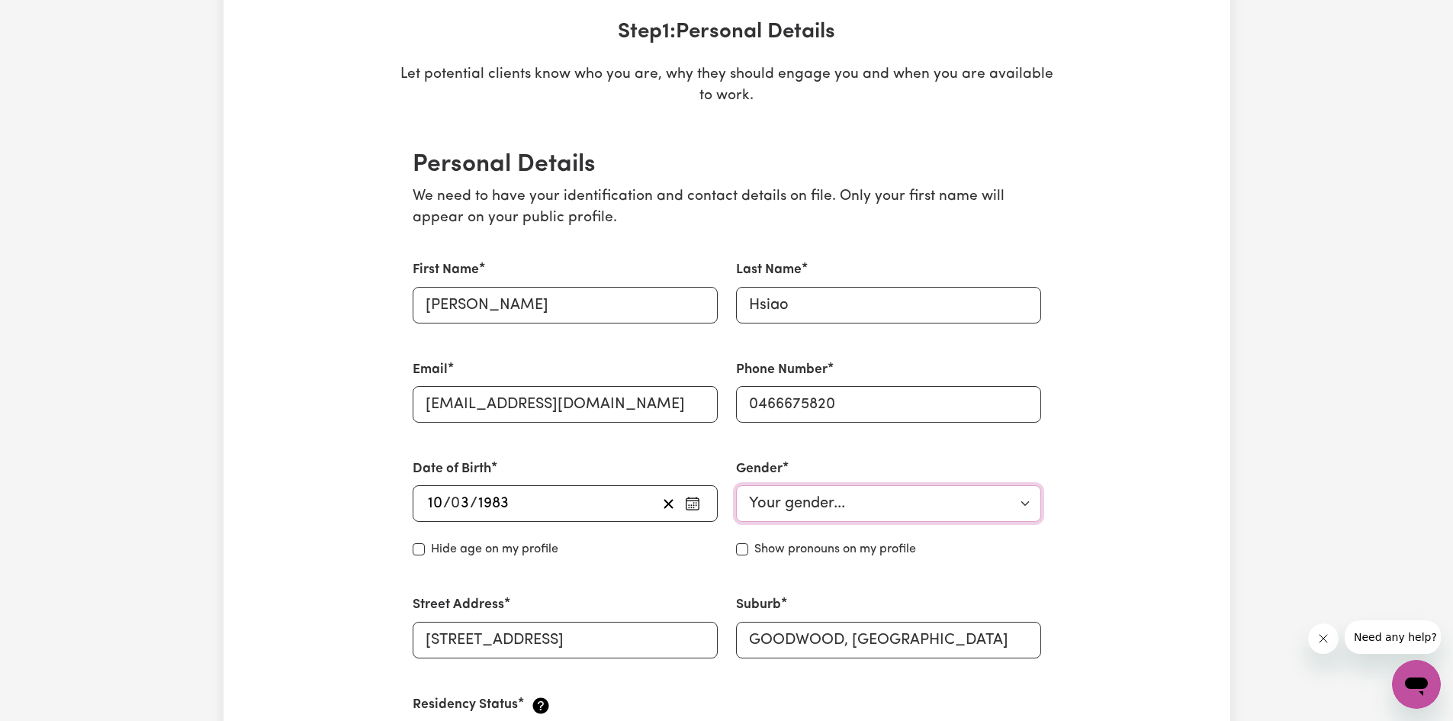
select select "[DEMOGRAPHIC_DATA]"
click at [736, 485] on select "Your gender... [DEMOGRAPHIC_DATA] [DEMOGRAPHIC_DATA] [DEMOGRAPHIC_DATA] Other P…" at bounding box center [888, 503] width 305 height 37
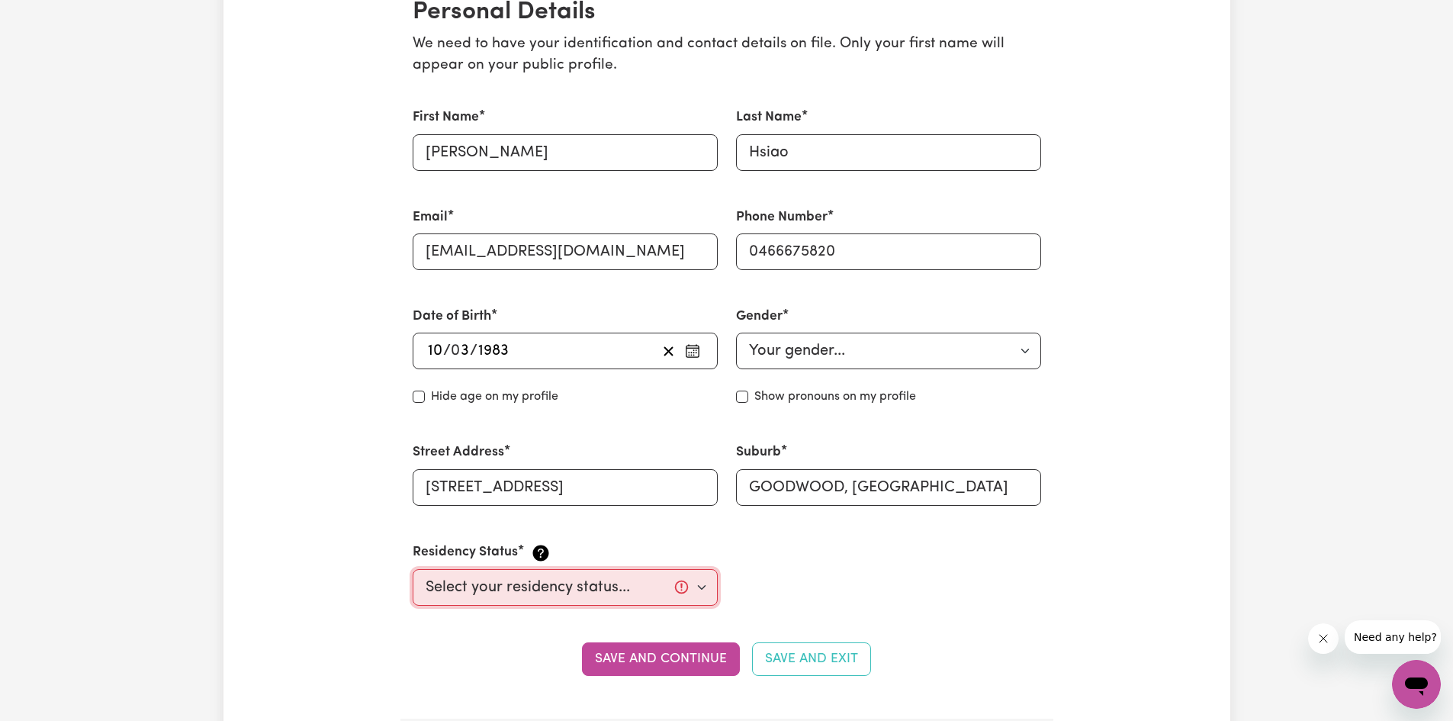
click at [613, 587] on select "Select your residency status... [DEMOGRAPHIC_DATA] citizen Australian PR [DEMOG…" at bounding box center [565, 587] width 305 height 37
select select "Student Visa"
click at [413, 569] on select "Select your residency status... [DEMOGRAPHIC_DATA] citizen Australian PR [DEMOG…" at bounding box center [565, 587] width 305 height 37
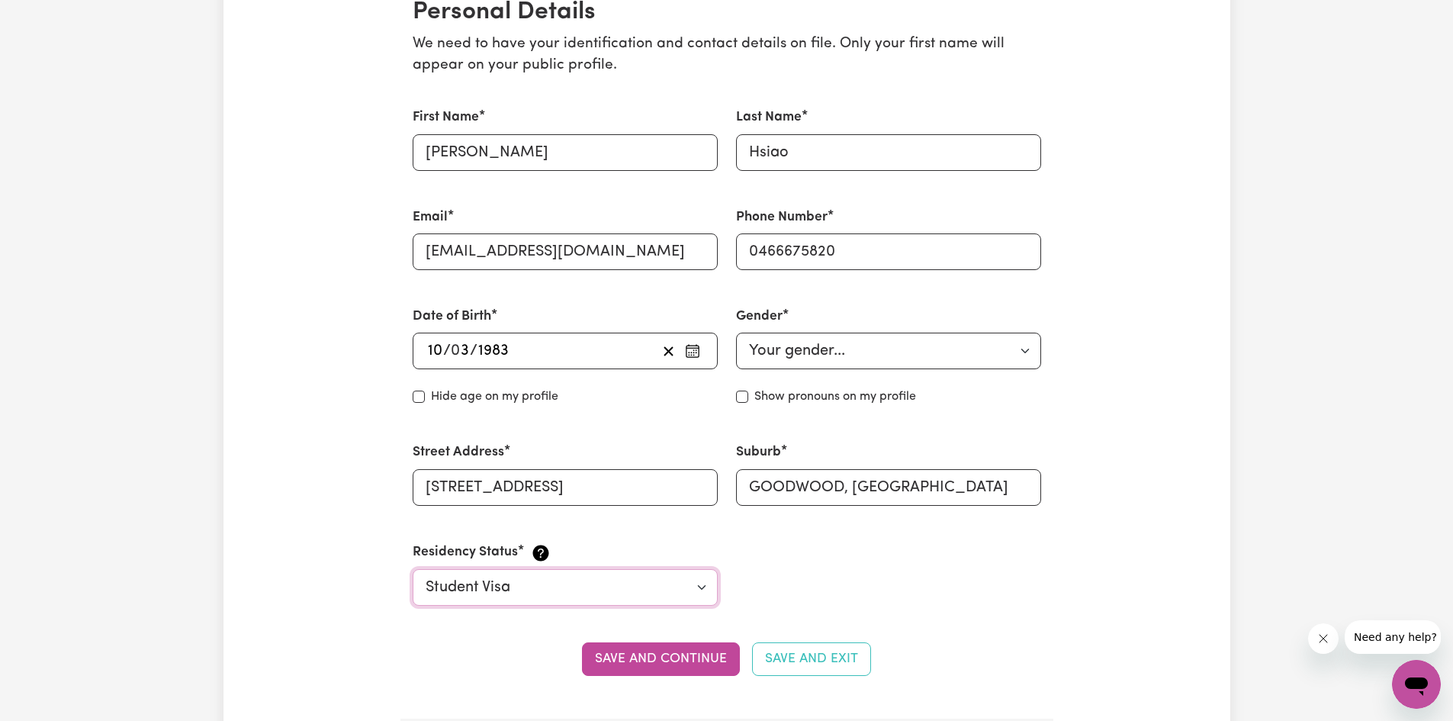
click at [556, 590] on select "Select your residency status... [DEMOGRAPHIC_DATA] citizen Australian PR [DEMOG…" at bounding box center [565, 587] width 305 height 37
click at [555, 590] on select "Select your residency status... [DEMOGRAPHIC_DATA] citizen Australian PR [DEMOG…" at bounding box center [565, 587] width 305 height 37
click at [652, 656] on button "Save and continue" at bounding box center [661, 659] width 158 height 34
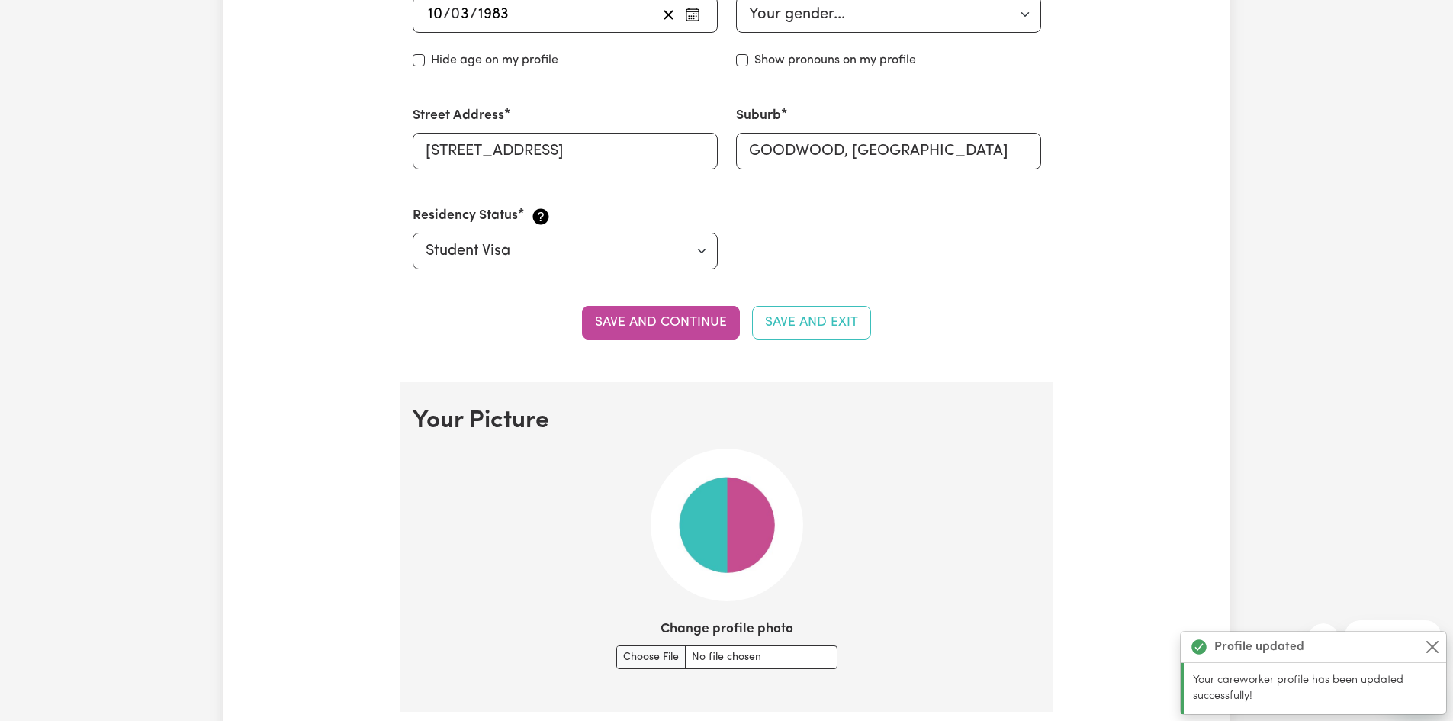
scroll to position [1024, 0]
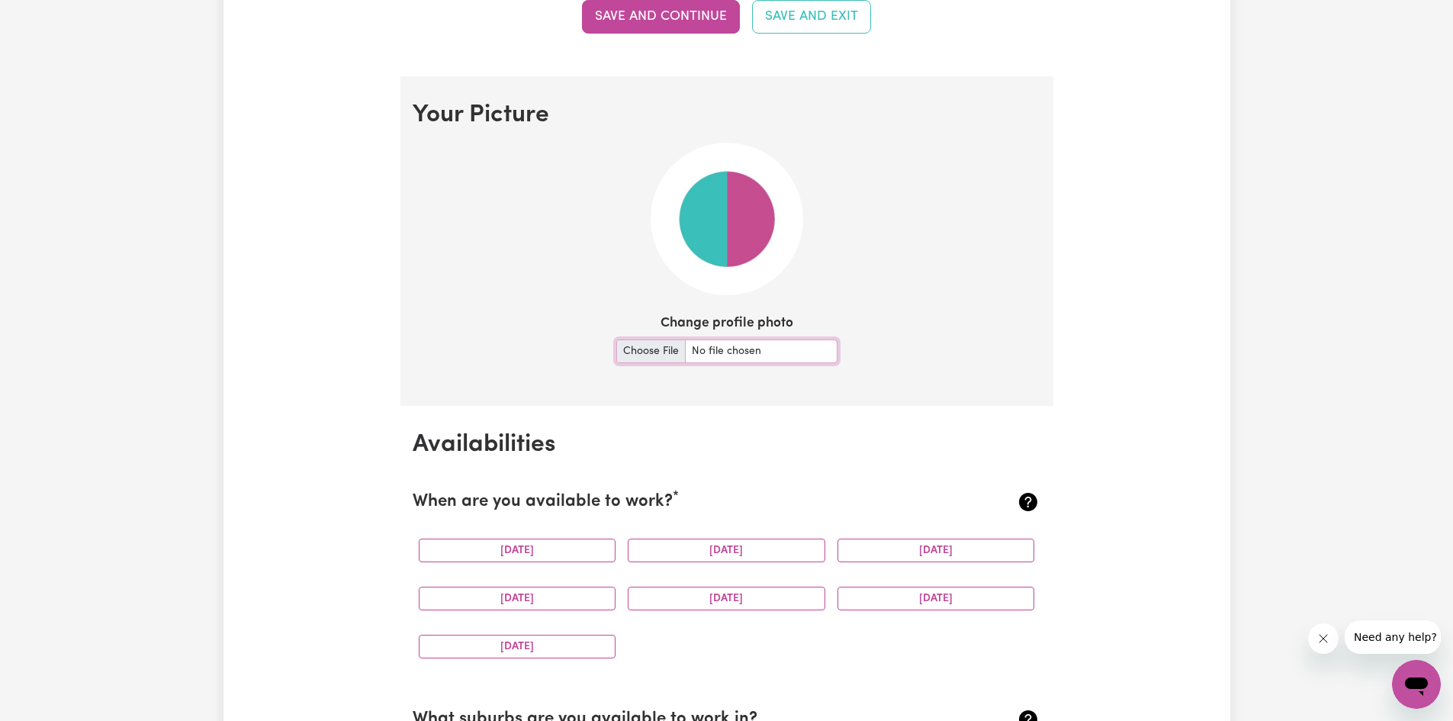
click at [723, 352] on input "Change profile photo" at bounding box center [726, 351] width 221 height 24
type input "C:\fakepath\self-photo.jpg"
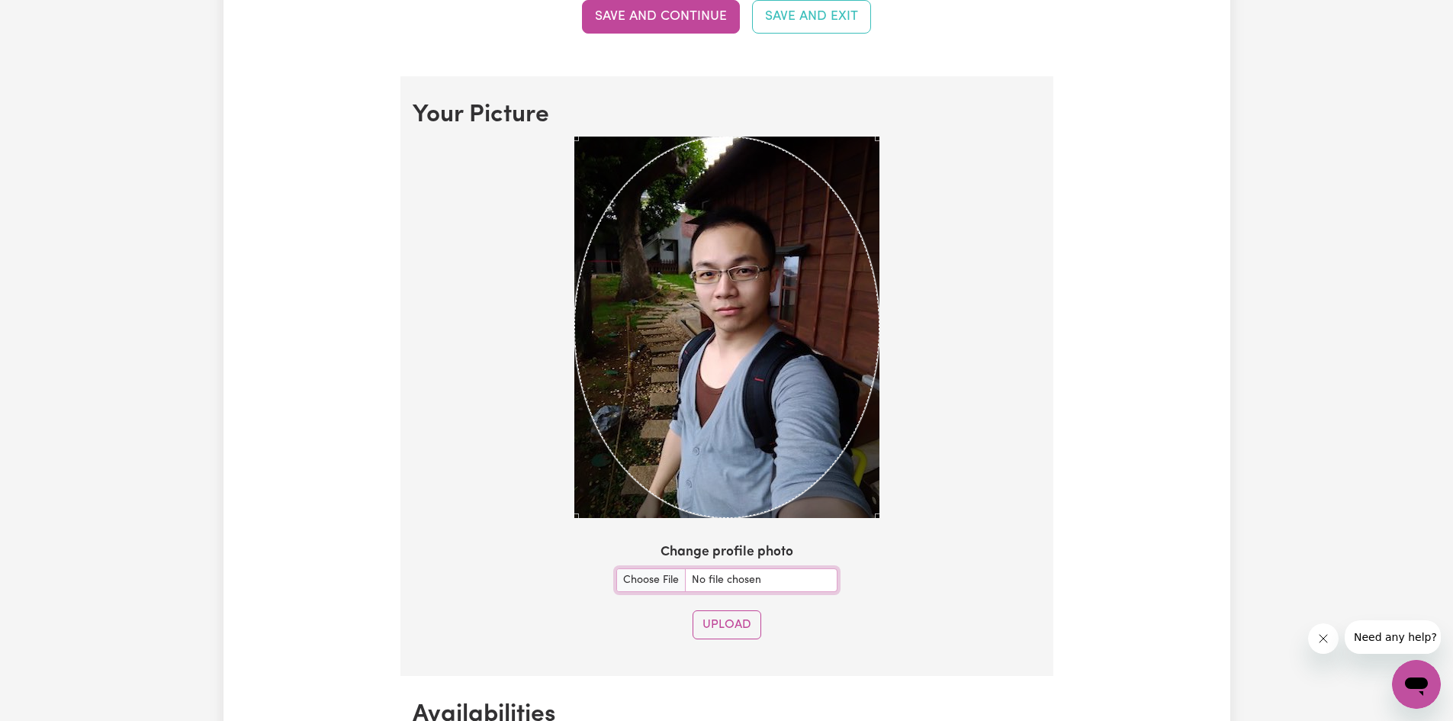
click at [961, 570] on section "Your Picture Change profile photo Upload" at bounding box center [726, 375] width 653 height 599
click at [729, 622] on button "Upload" at bounding box center [727, 624] width 69 height 29
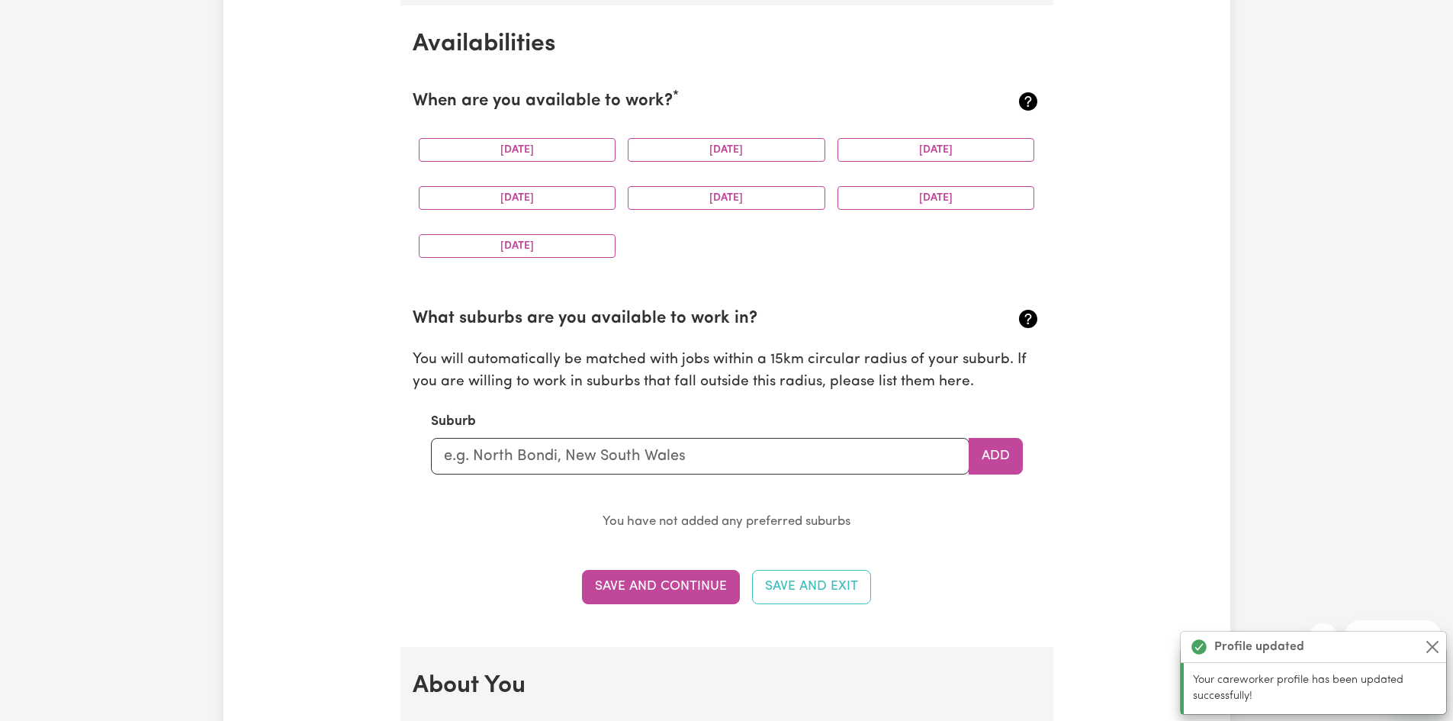
scroll to position [1429, 0]
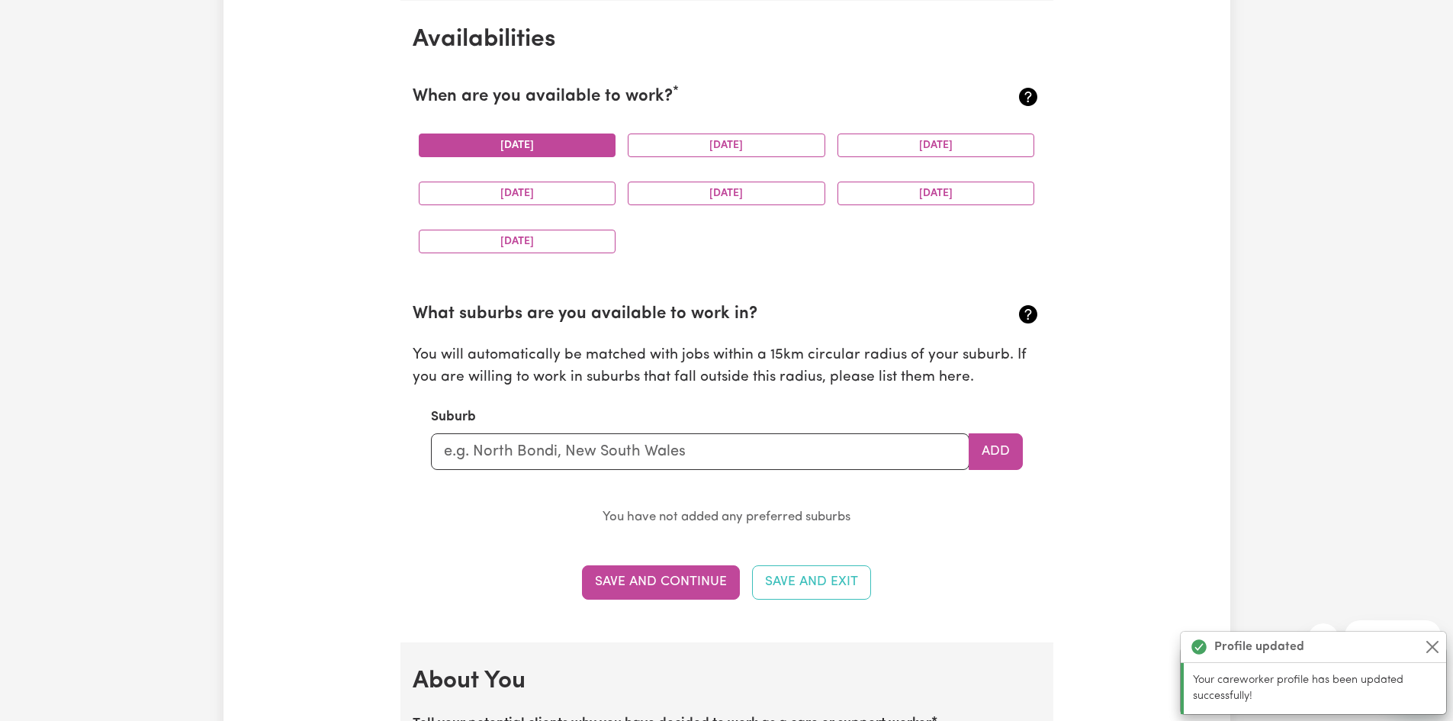
click at [511, 154] on button "[DATE]" at bounding box center [518, 145] width 198 height 24
click at [715, 145] on button "[DATE]" at bounding box center [727, 145] width 198 height 24
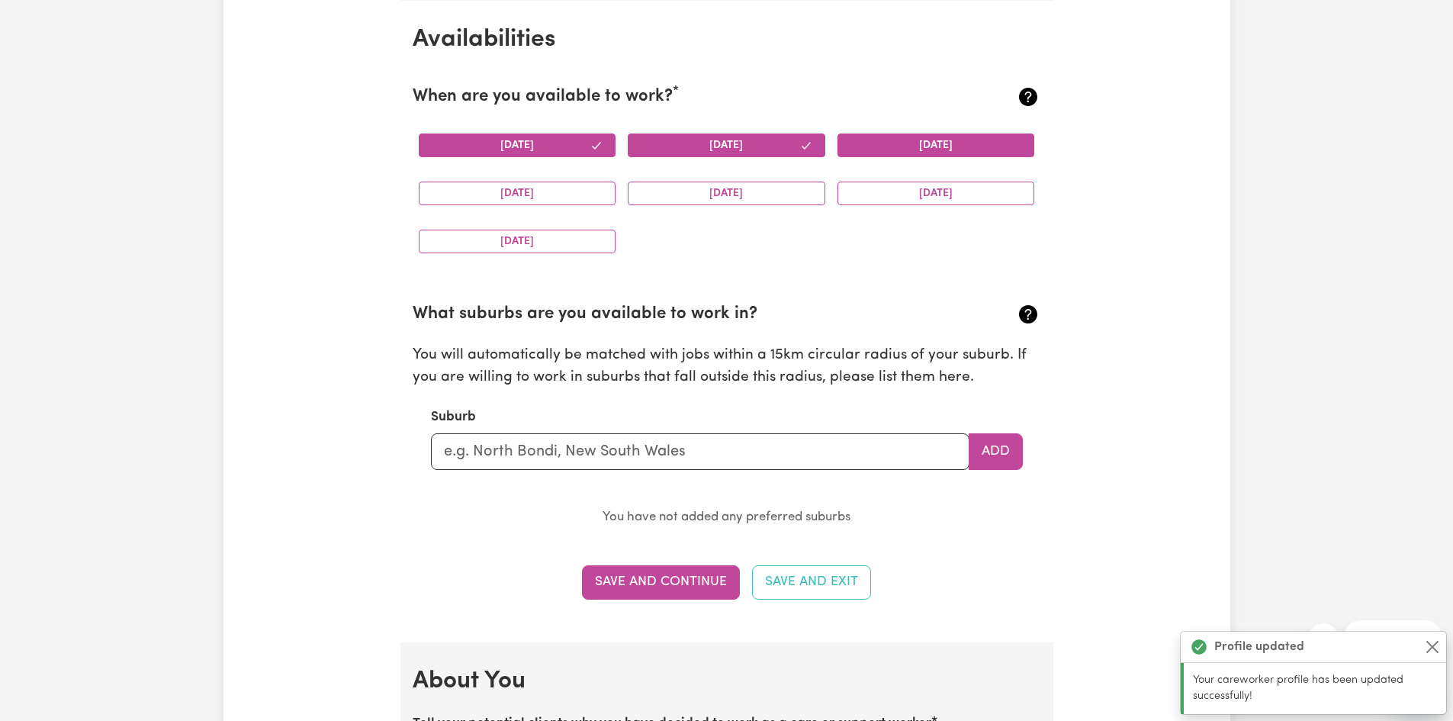
click at [899, 140] on button "[DATE]" at bounding box center [936, 145] width 198 height 24
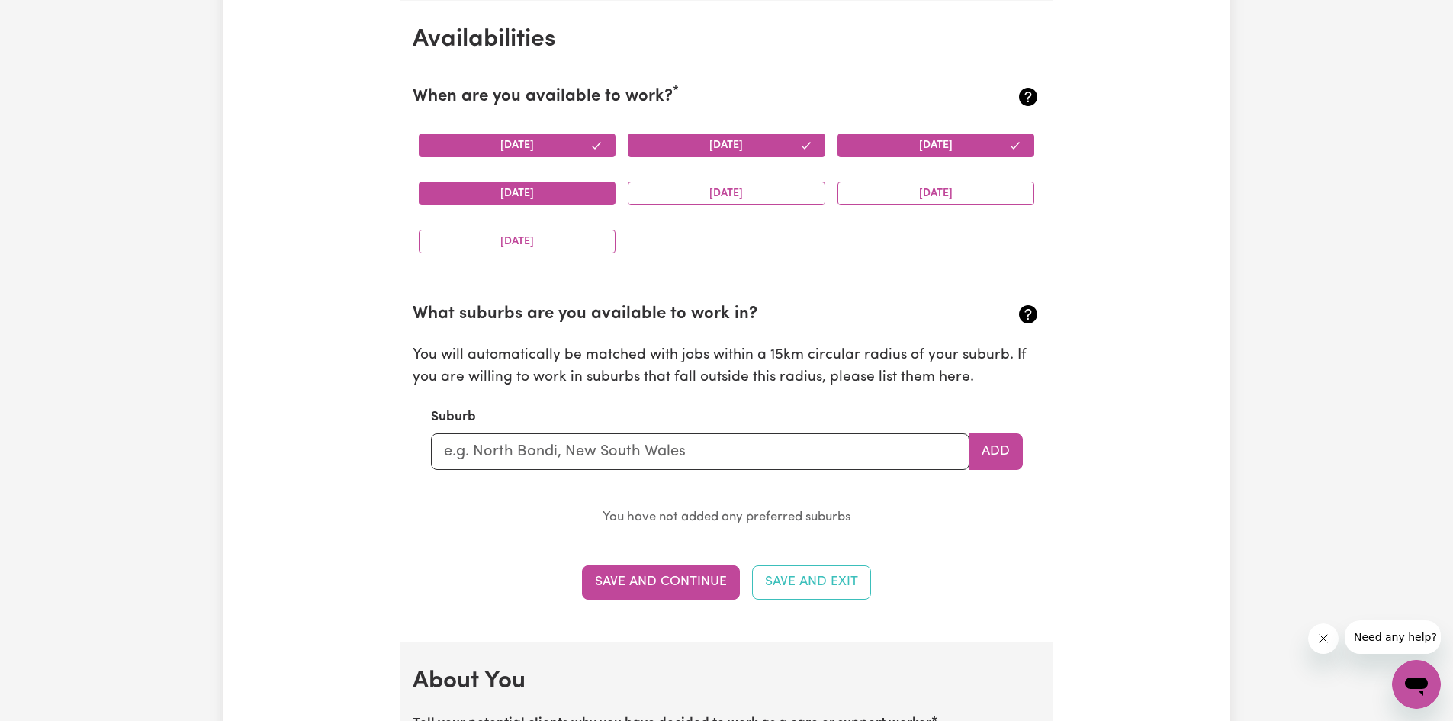
click at [529, 201] on button "[DATE]" at bounding box center [518, 194] width 198 height 24
drag, startPoint x: 697, startPoint y: 199, endPoint x: 721, endPoint y: 200, distance: 23.7
click at [699, 199] on button "[DATE]" at bounding box center [727, 194] width 198 height 24
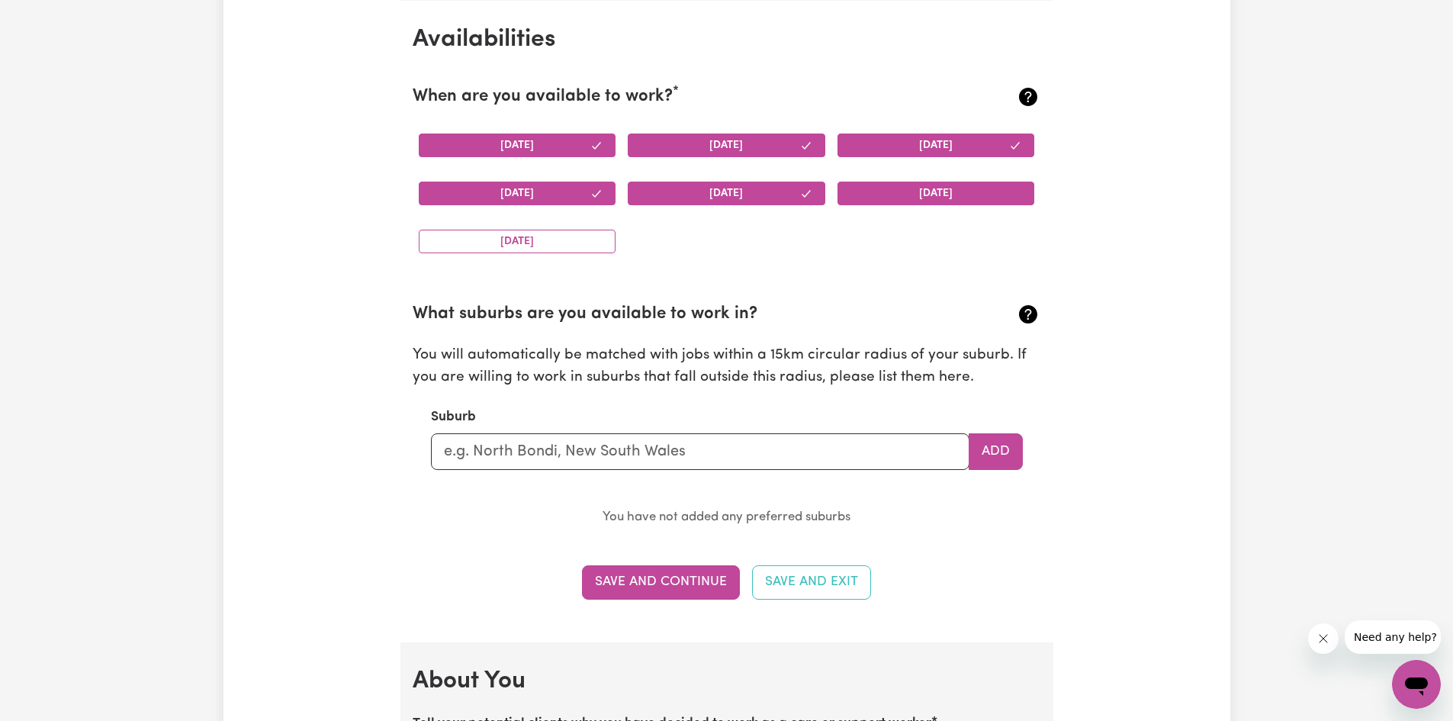
click at [920, 194] on button "[DATE]" at bounding box center [936, 194] width 198 height 24
click at [516, 242] on button "[DATE]" at bounding box center [518, 242] width 198 height 24
click at [556, 453] on input "text" at bounding box center [700, 451] width 538 height 37
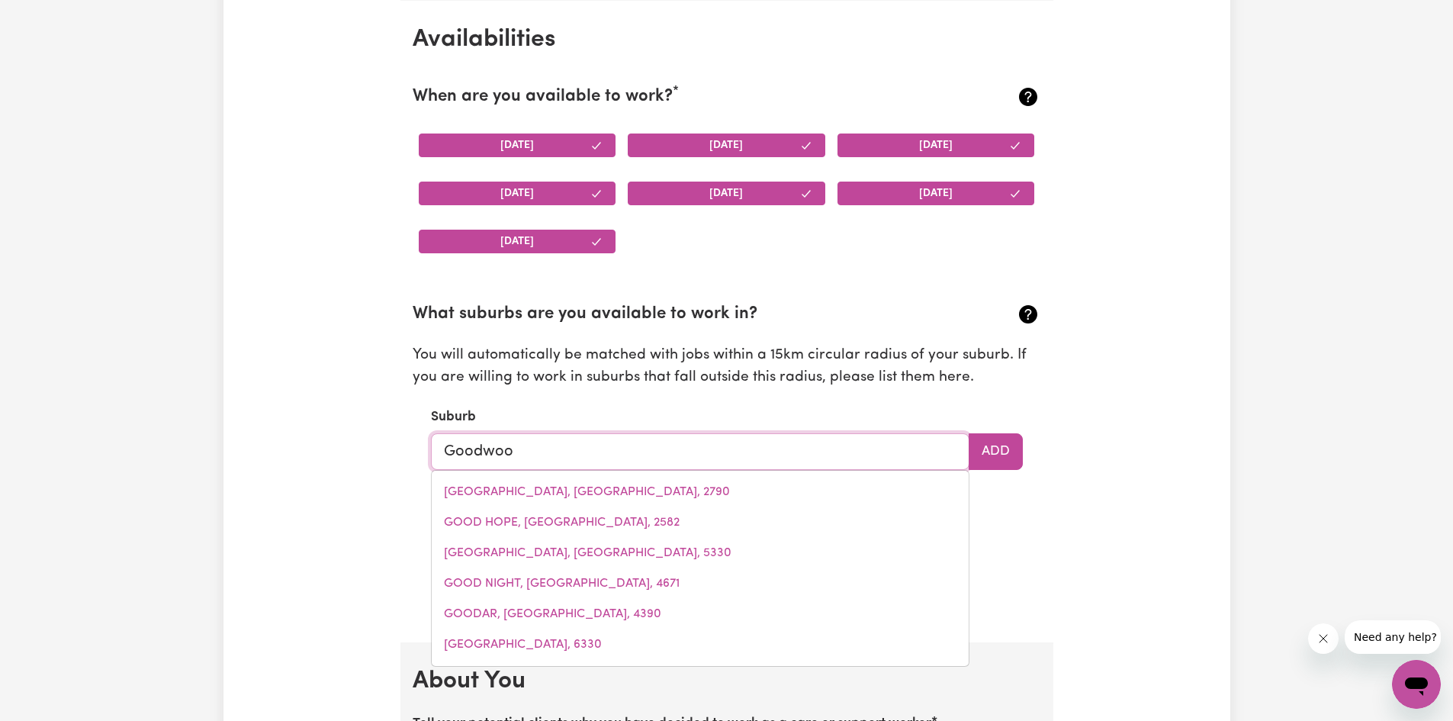
type input "Goodwood"
type input "[GEOGRAPHIC_DATA], [GEOGRAPHIC_DATA], 4660"
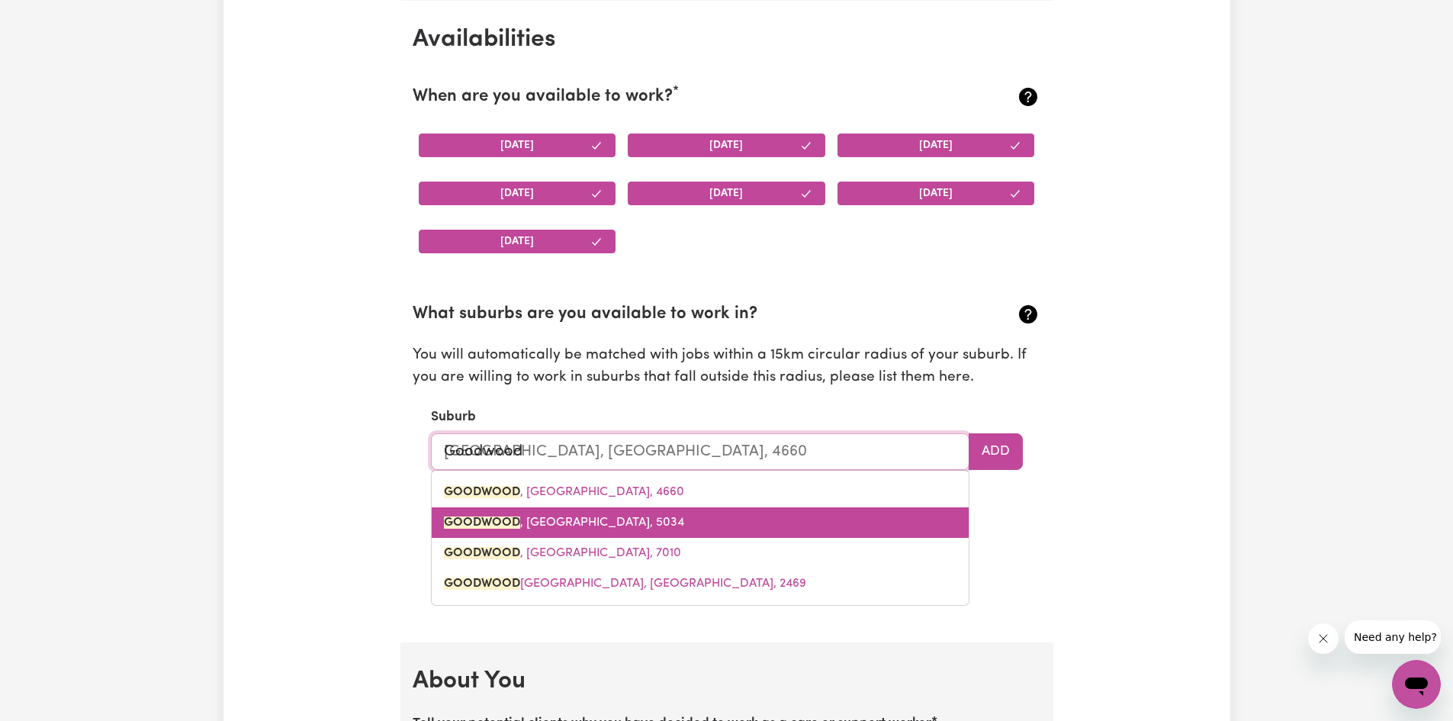
click at [541, 528] on span "GOODWOOD , [GEOGRAPHIC_DATA]" at bounding box center [564, 522] width 240 height 12
type input "GOODWOOD, [GEOGRAPHIC_DATA]"
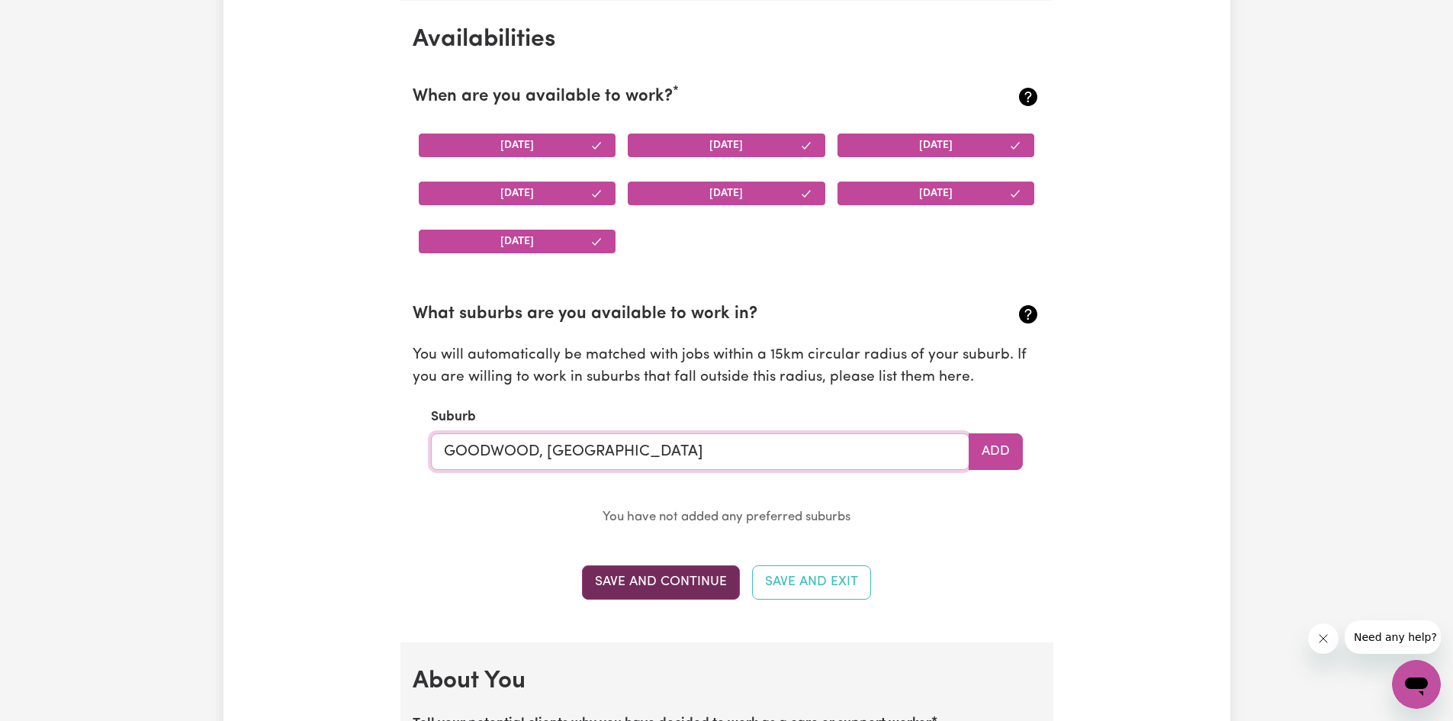
type input "GOODWOOD, [GEOGRAPHIC_DATA]"
click at [693, 579] on button "Save and Continue" at bounding box center [661, 582] width 158 height 34
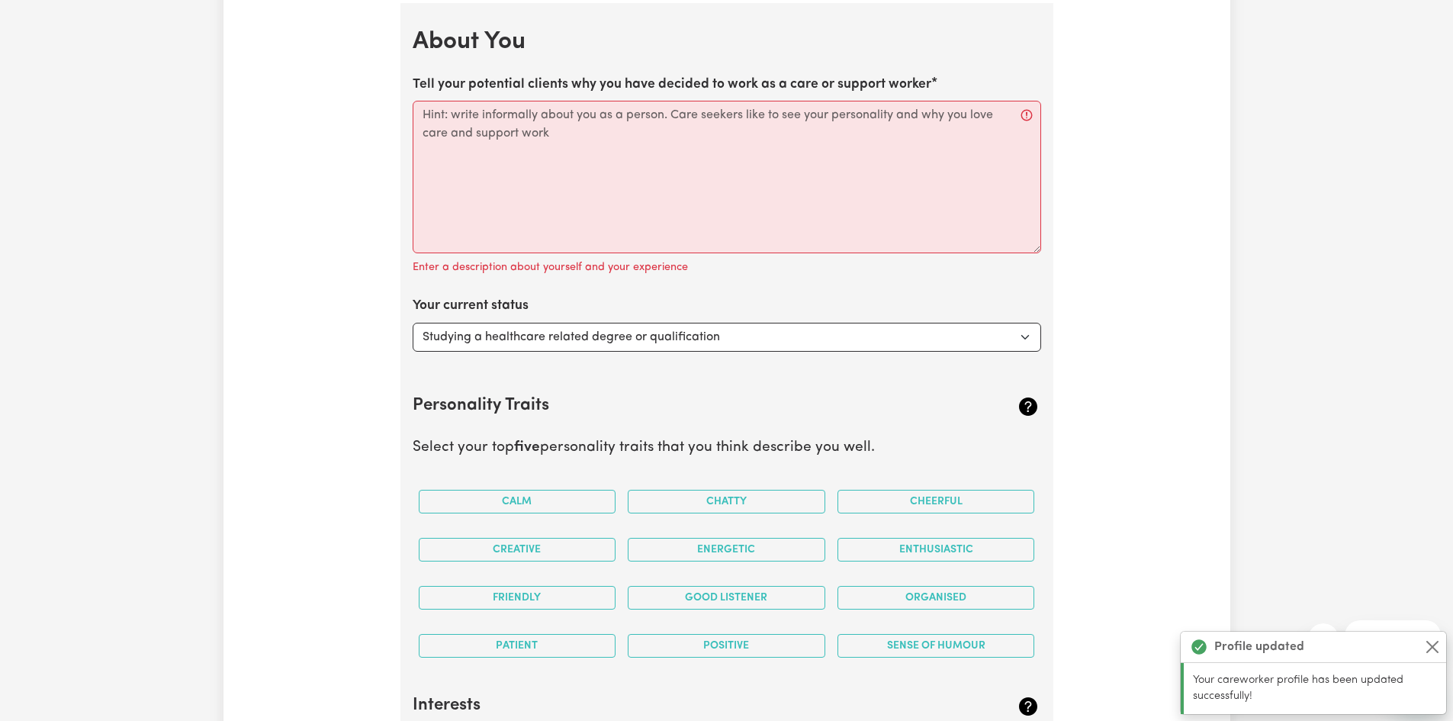
scroll to position [2070, 0]
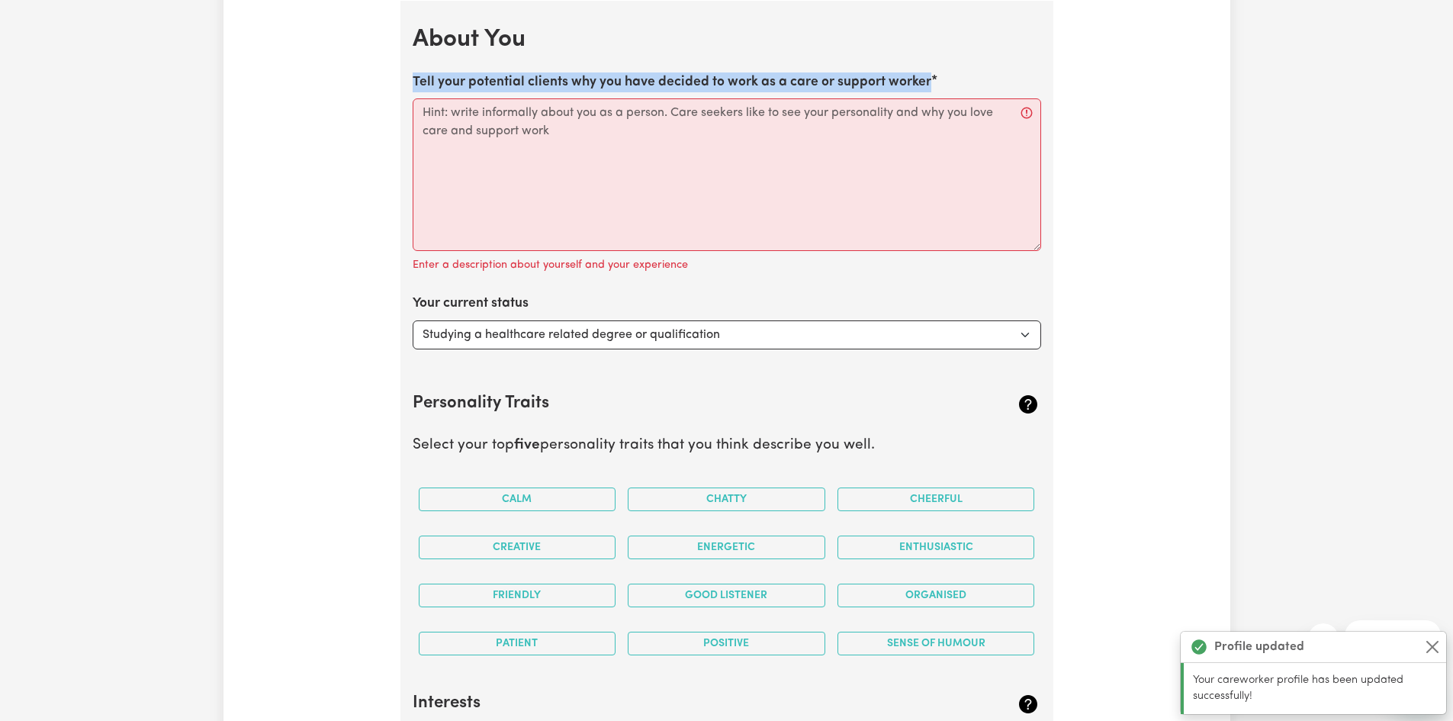
drag, startPoint x: 413, startPoint y: 80, endPoint x: 992, endPoint y: 76, distance: 578.9
click at [992, 76] on div "Tell your potential clients why you have decided to work as a care or support w…" at bounding box center [727, 173] width 628 height 203
copy label "Tell your potential clients why you have decided to work as a care or support w…"
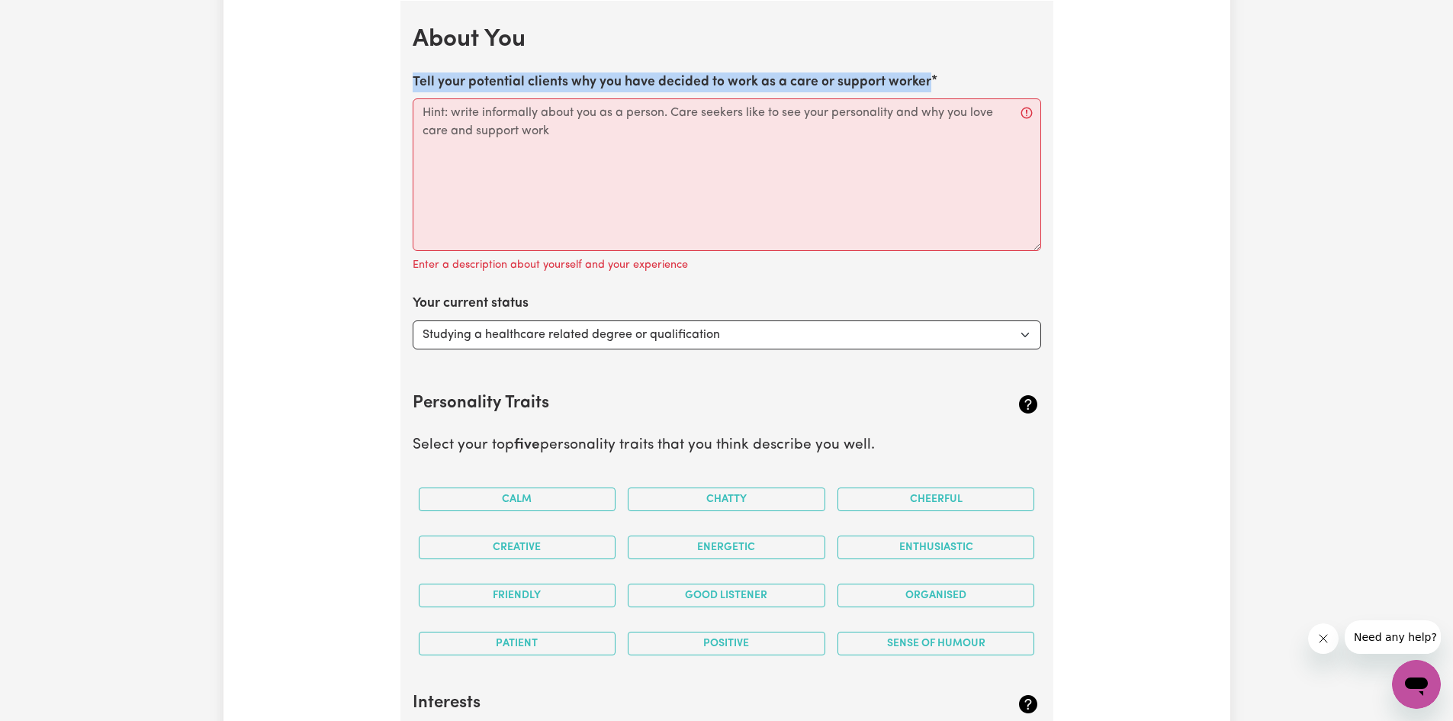
click at [632, 81] on label "Tell your potential clients why you have decided to work as a care or support w…" at bounding box center [672, 82] width 519 height 20
click at [632, 98] on textarea "Tell your potential clients why you have decided to work as a care or support w…" at bounding box center [727, 174] width 628 height 153
drag, startPoint x: 359, startPoint y: 87, endPoint x: 1016, endPoint y: 82, distance: 656.7
click at [1016, 83] on div "Update Profile 1 2 3 4 5 Step 1 : Personal Details Let potential clients know w…" at bounding box center [726, 13] width 1007 height 3974
copy label "Tell your potential clients why you have decided to work as a care or support w…"
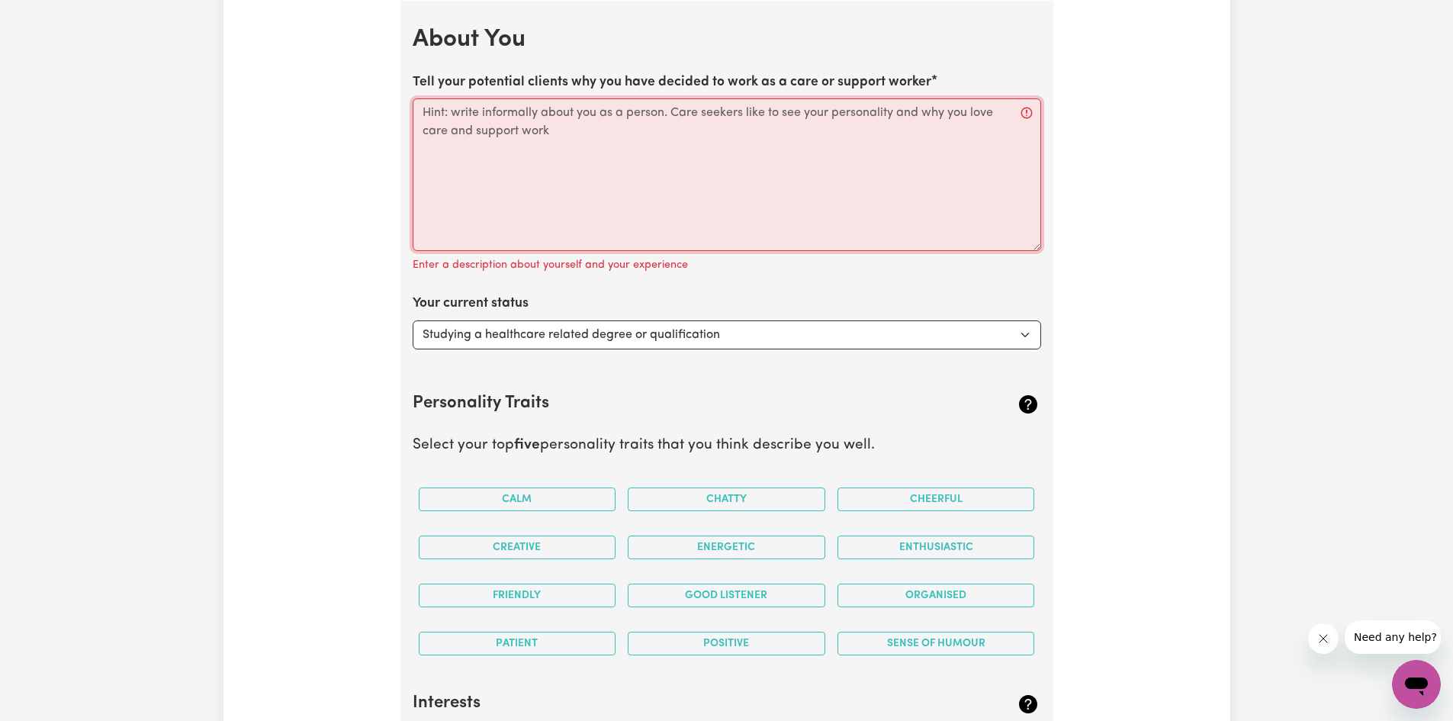
click at [563, 199] on textarea "Tell your potential clients why you have decided to work as a care or support w…" at bounding box center [727, 174] width 628 height 153
paste textarea "I decided to work as a care and support worker because I truly enjoy helping ot…"
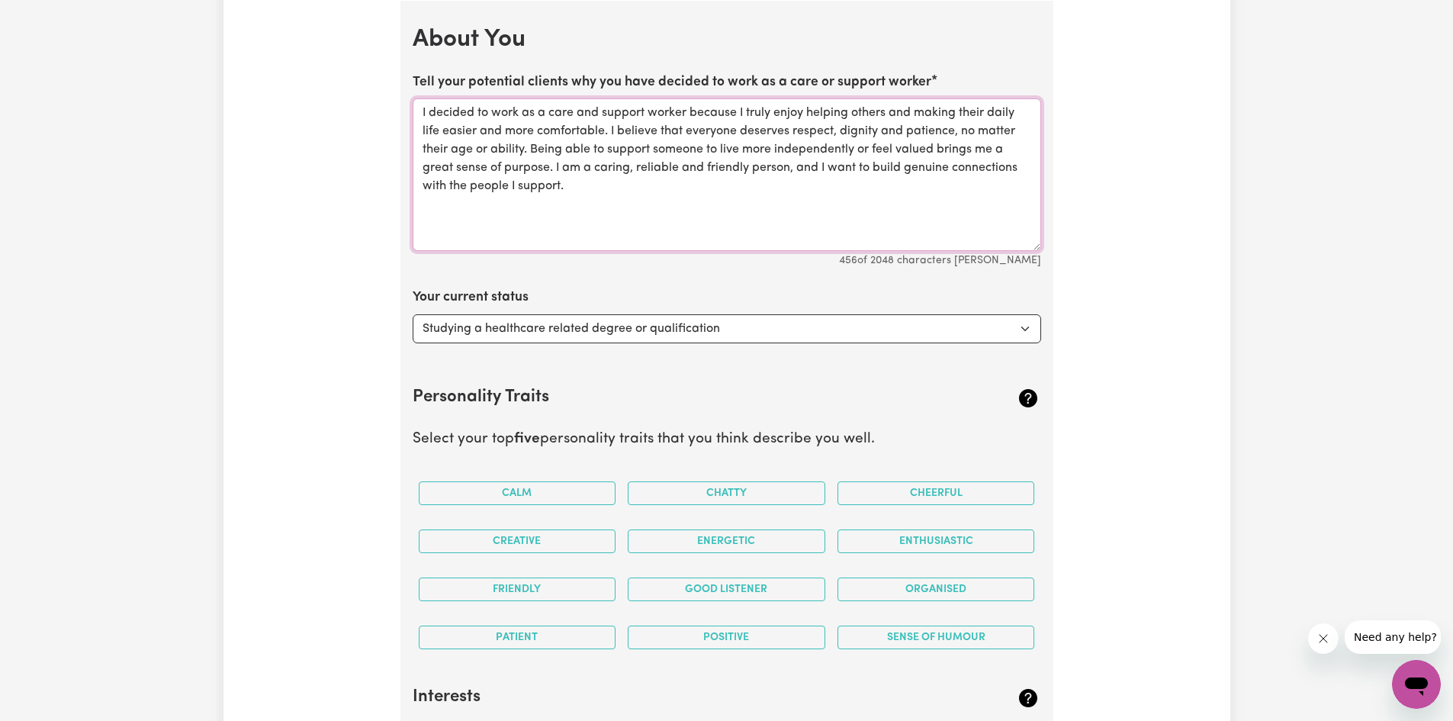
type textarea "I decided to work as a care and support worker because I truly enjoy helping ot…"
click at [448, 335] on select "Select... Studying a healthcare related degree or qualification Studying a non-…" at bounding box center [727, 328] width 628 height 29
click at [343, 332] on div "Update Profile 1 2 3 4 5 Step 1 : Personal Details Let potential clients know w…" at bounding box center [726, 10] width 1007 height 3968
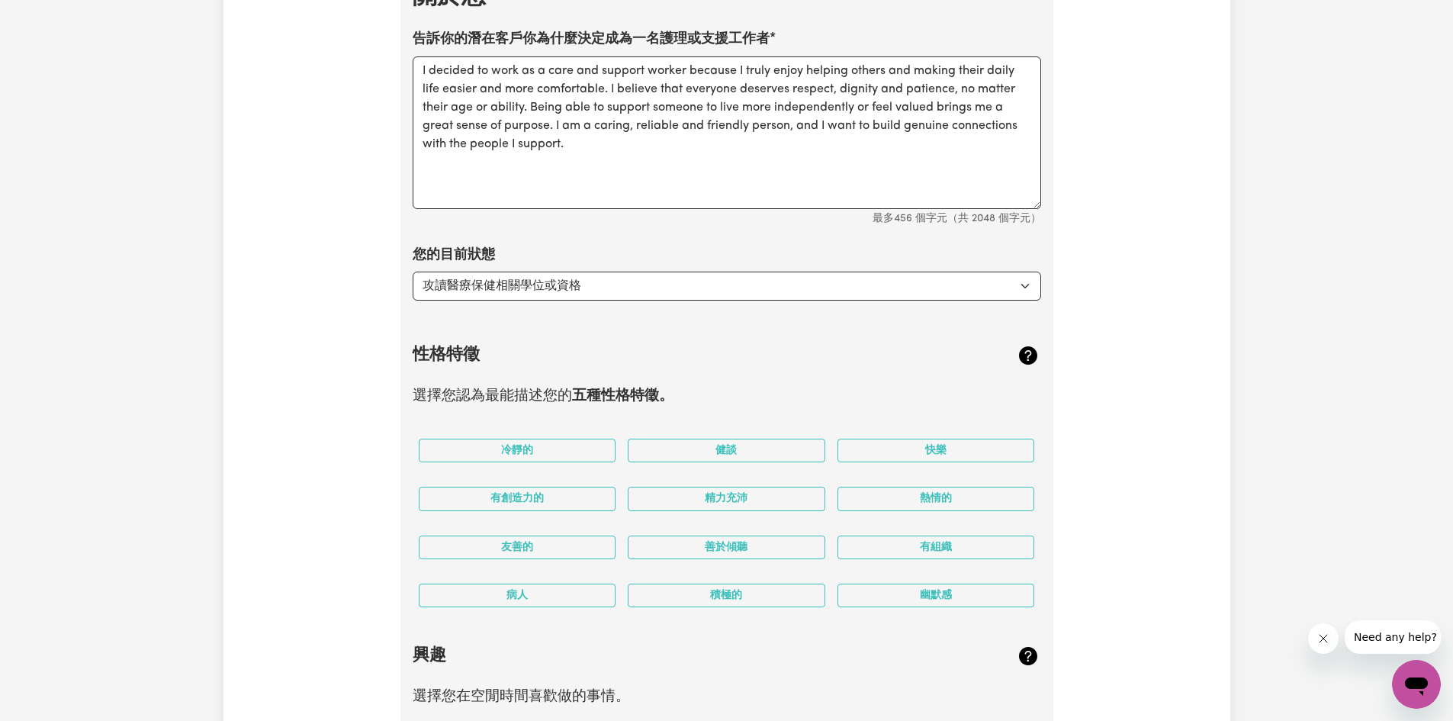
scroll to position [2037, 0]
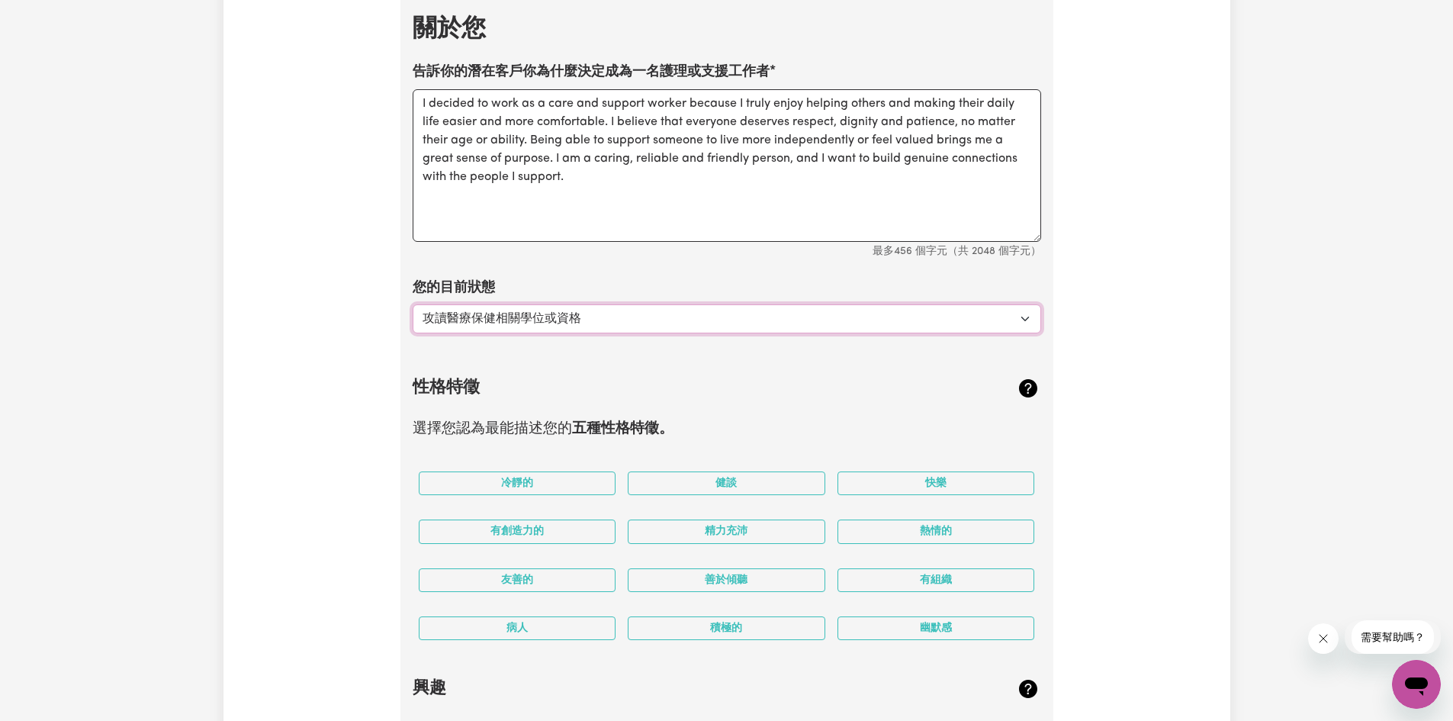
click at [510, 330] on select "選擇... 攻讀醫療保健相關學位或資格 攻讀非醫療保健相關學位或資格 找工作——我剛畢業 尋找額外的工作來填補我的一周和/或週末 開始轉行進入護理行業" at bounding box center [727, 318] width 628 height 29
select select "Embarking on a career change into the care industry"
click at [413, 313] on select "選擇... 攻讀醫療保健相關學位或資格 攻讀非醫療保健相關學位或資格 找工作——我剛畢業 尋找額外的工作來填補我的一周和/或週末 開始轉行進入護理行業" at bounding box center [727, 318] width 628 height 29
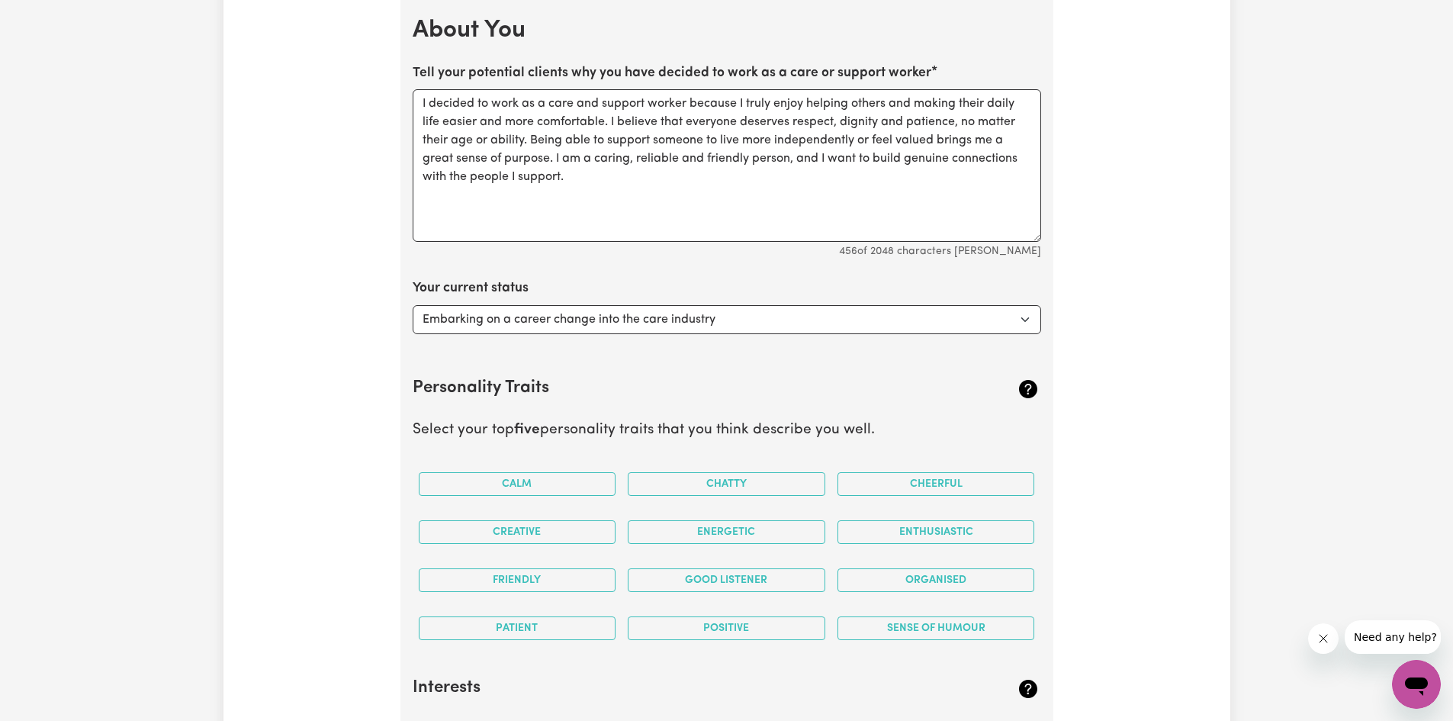
click at [346, 359] on div "Update Profile 1 2 3 4 5 Step 1 : Personal Details Let potential clients know w…" at bounding box center [726, 1] width 1007 height 3968
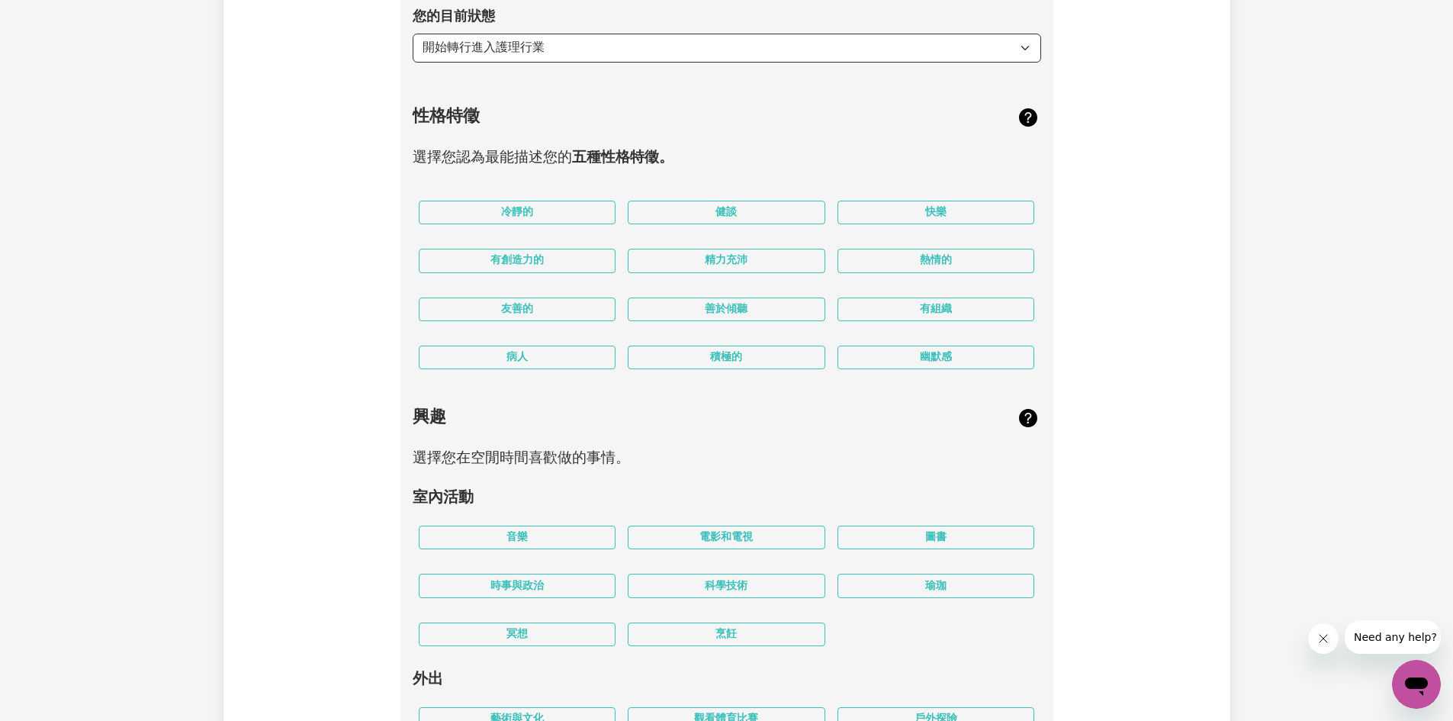
scroll to position [2275, 0]
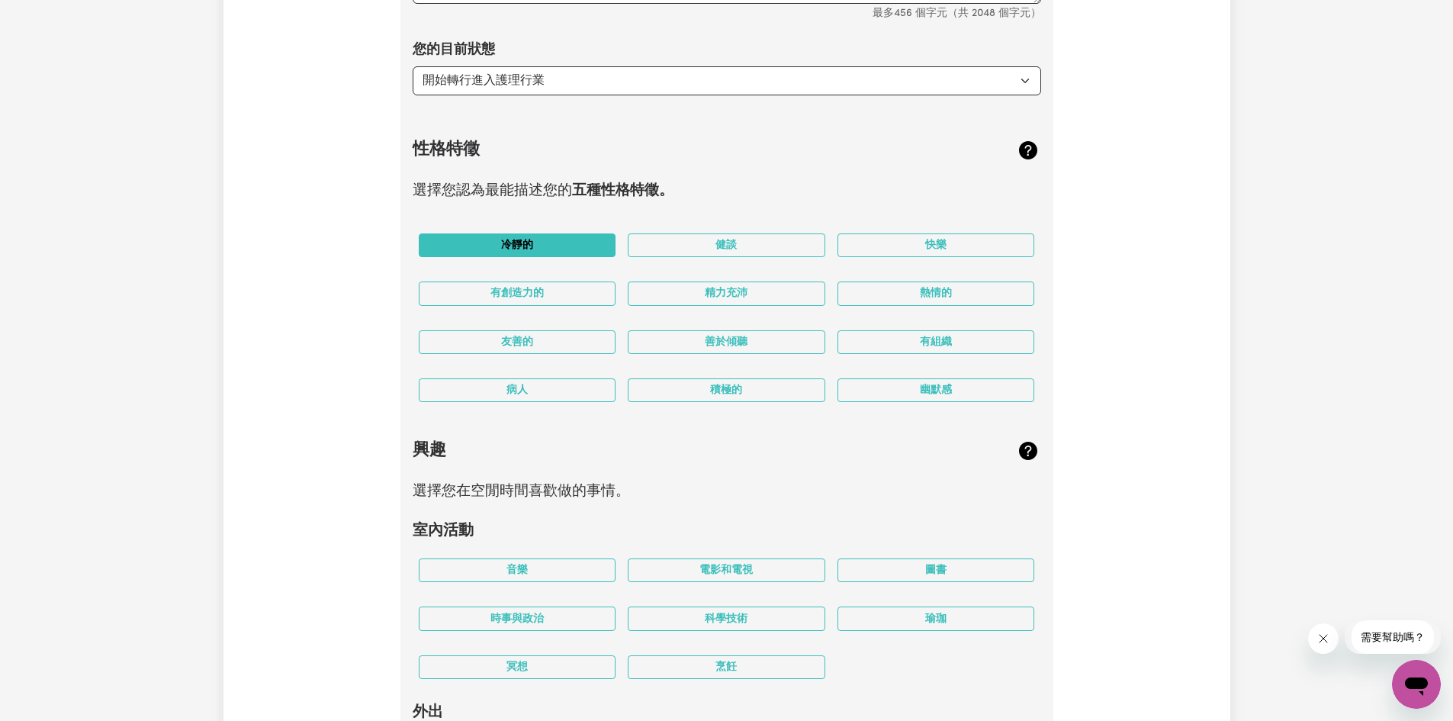
click at [545, 249] on button "冷靜的" at bounding box center [518, 245] width 198 height 24
click at [921, 257] on button "快樂" at bounding box center [936, 245] width 198 height 24
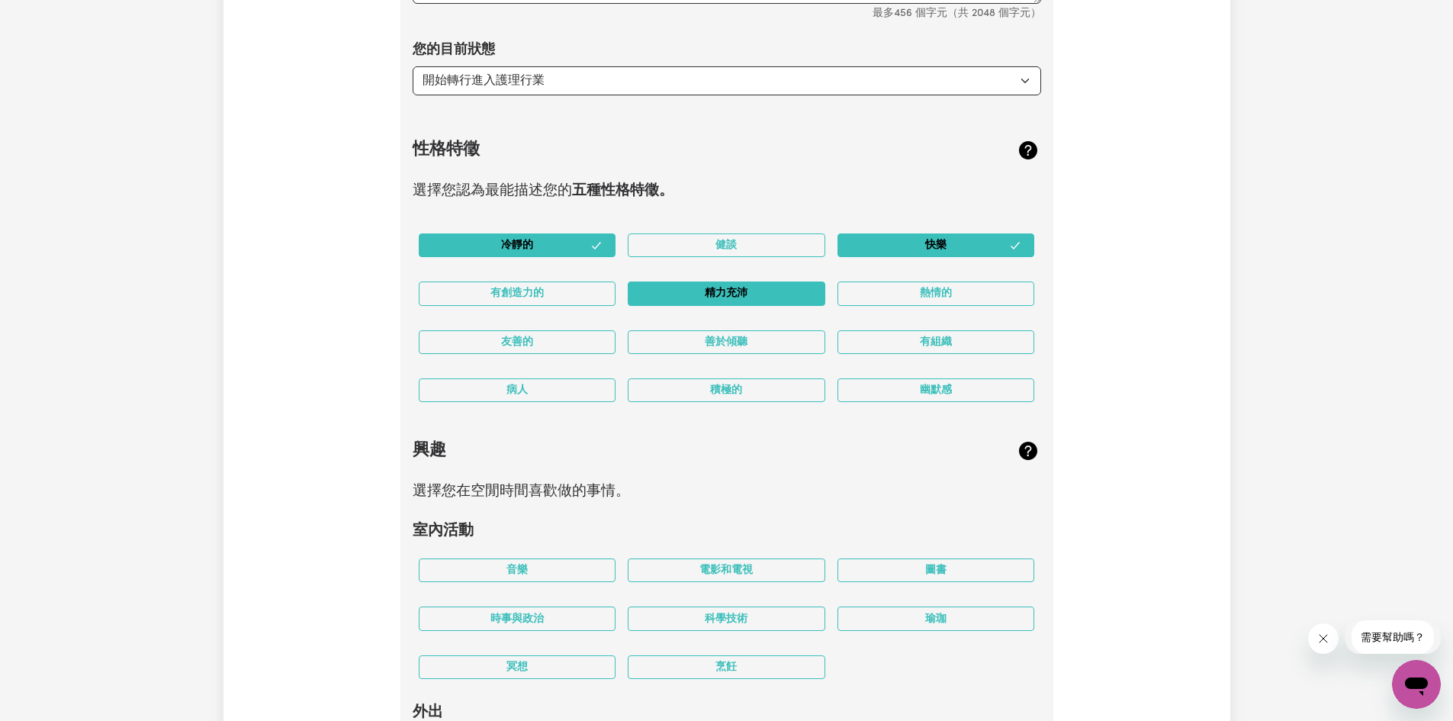
click at [759, 305] on button "精力充沛" at bounding box center [727, 293] width 198 height 24
click at [728, 348] on font "善於傾聽" at bounding box center [726, 341] width 43 height 11
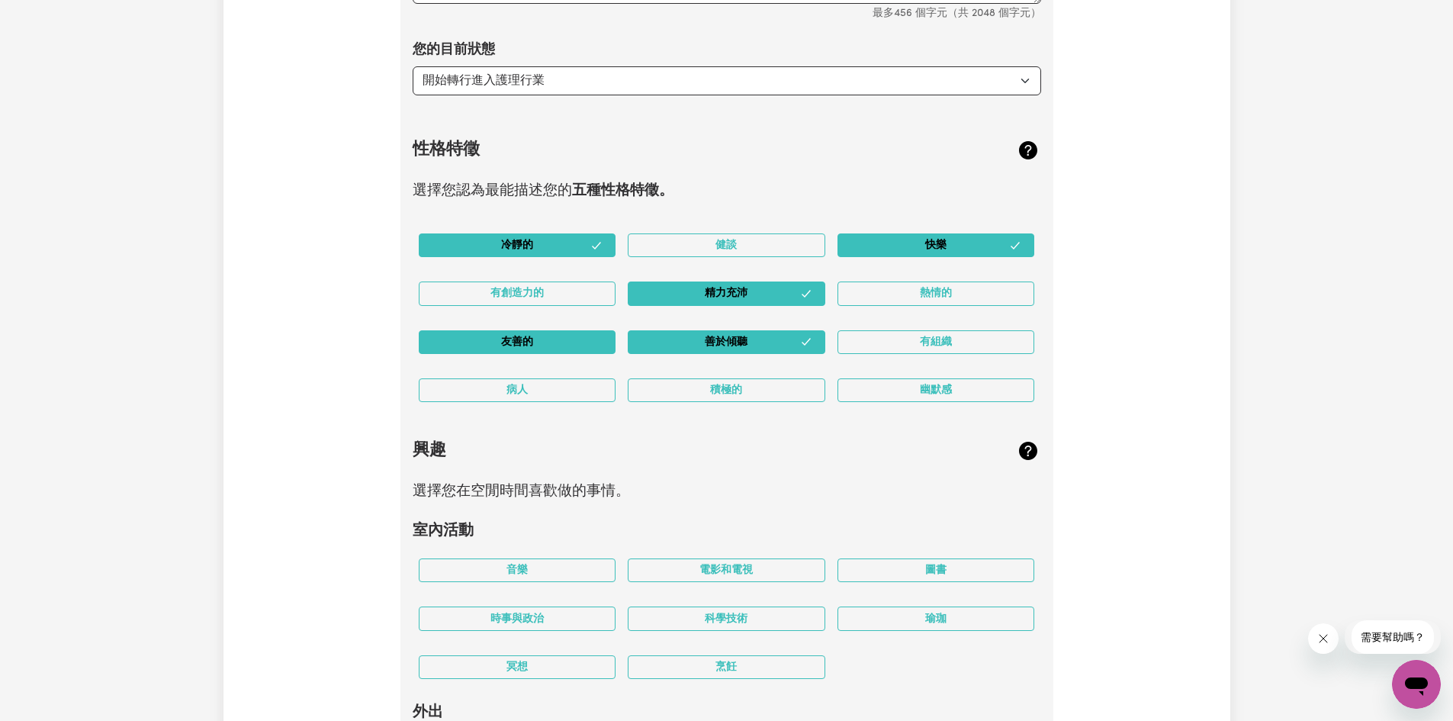
click at [537, 354] on button "友善的" at bounding box center [518, 342] width 198 height 24
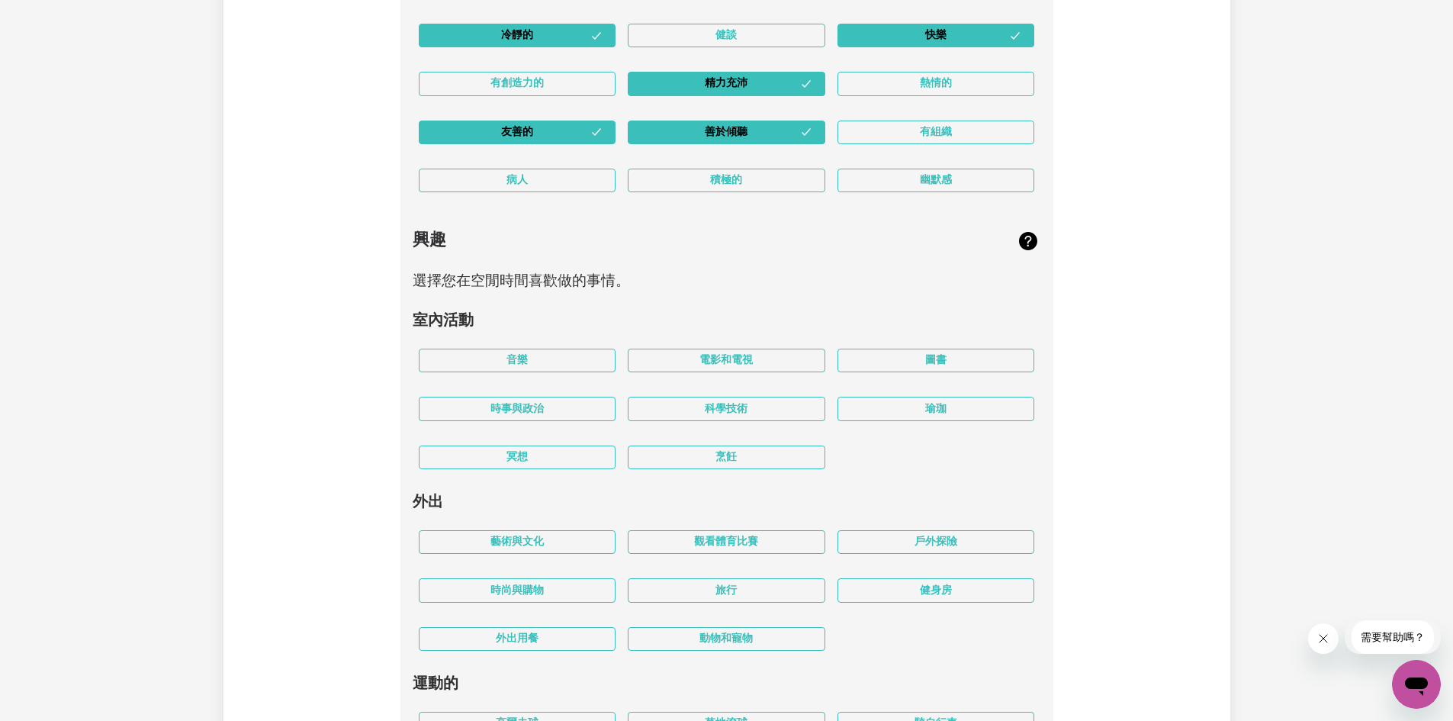
scroll to position [2504, 0]
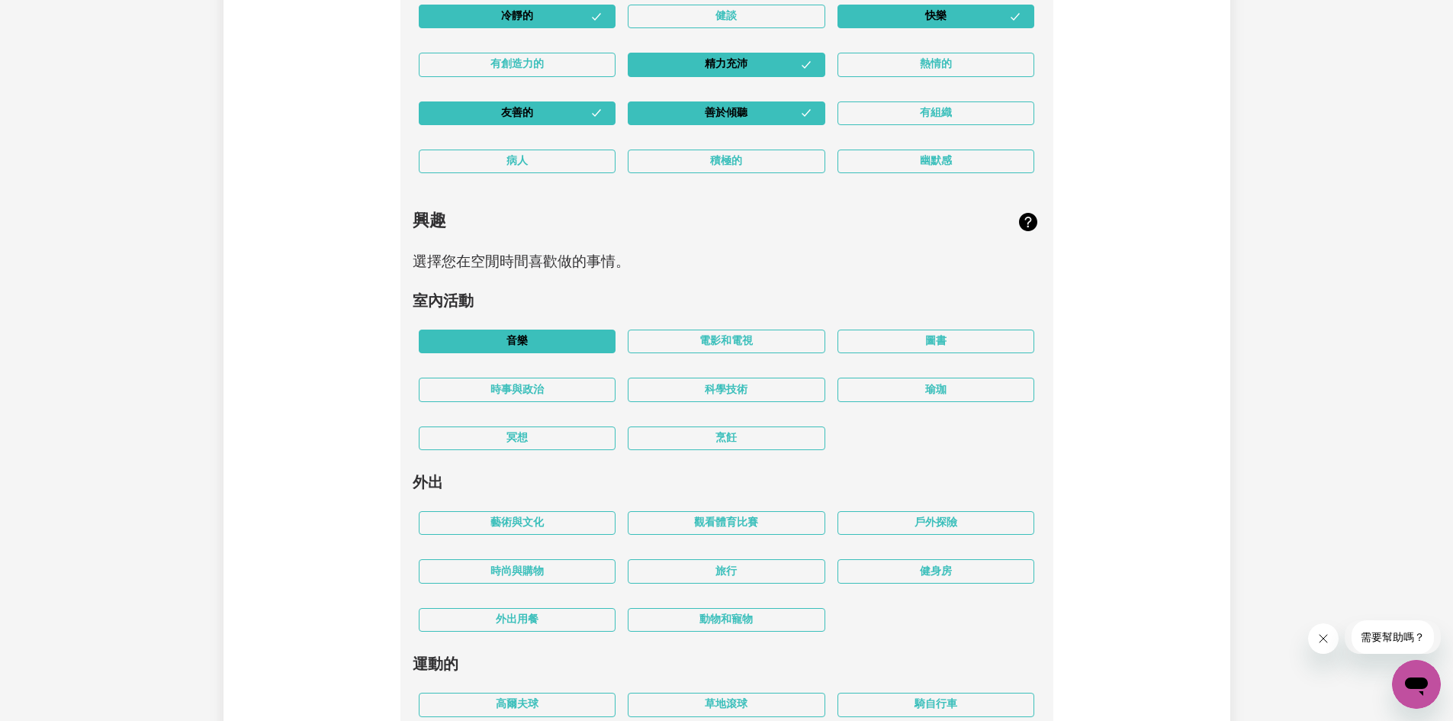
click at [497, 353] on button "音樂" at bounding box center [518, 341] width 198 height 24
drag, startPoint x: 705, startPoint y: 352, endPoint x: 703, endPoint y: 360, distance: 8.5
click at [705, 353] on button "電影和電視" at bounding box center [727, 341] width 198 height 24
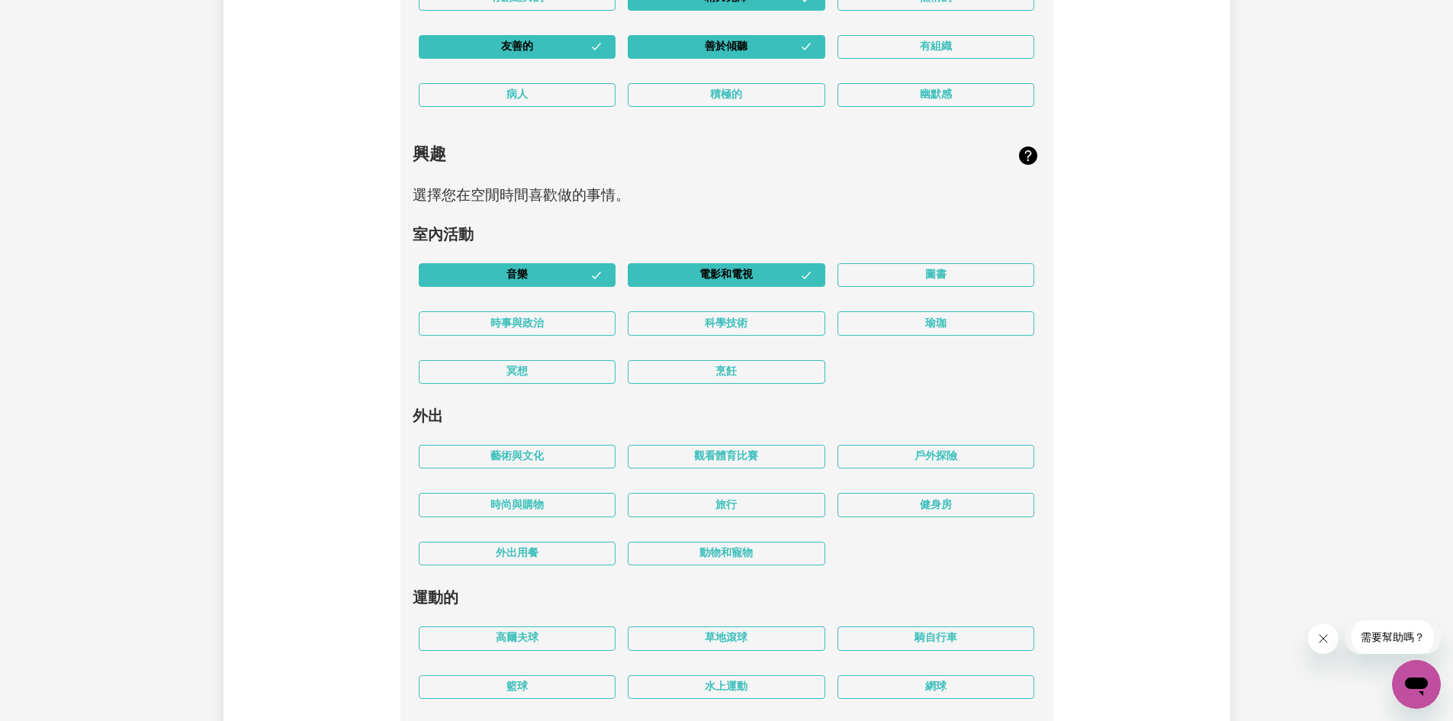
scroll to position [2656, 0]
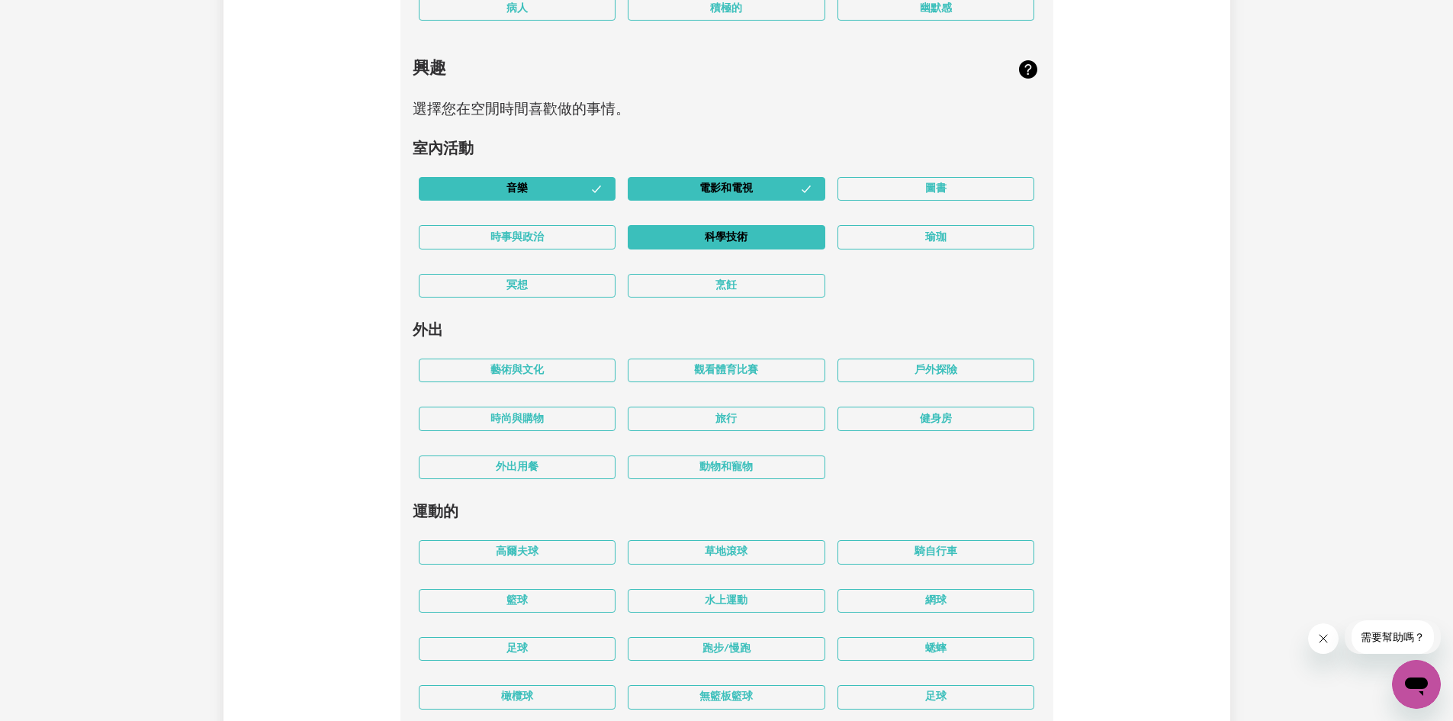
click at [722, 243] on font "科學技術" at bounding box center [726, 237] width 43 height 11
click at [723, 430] on button "旅行" at bounding box center [727, 419] width 198 height 24
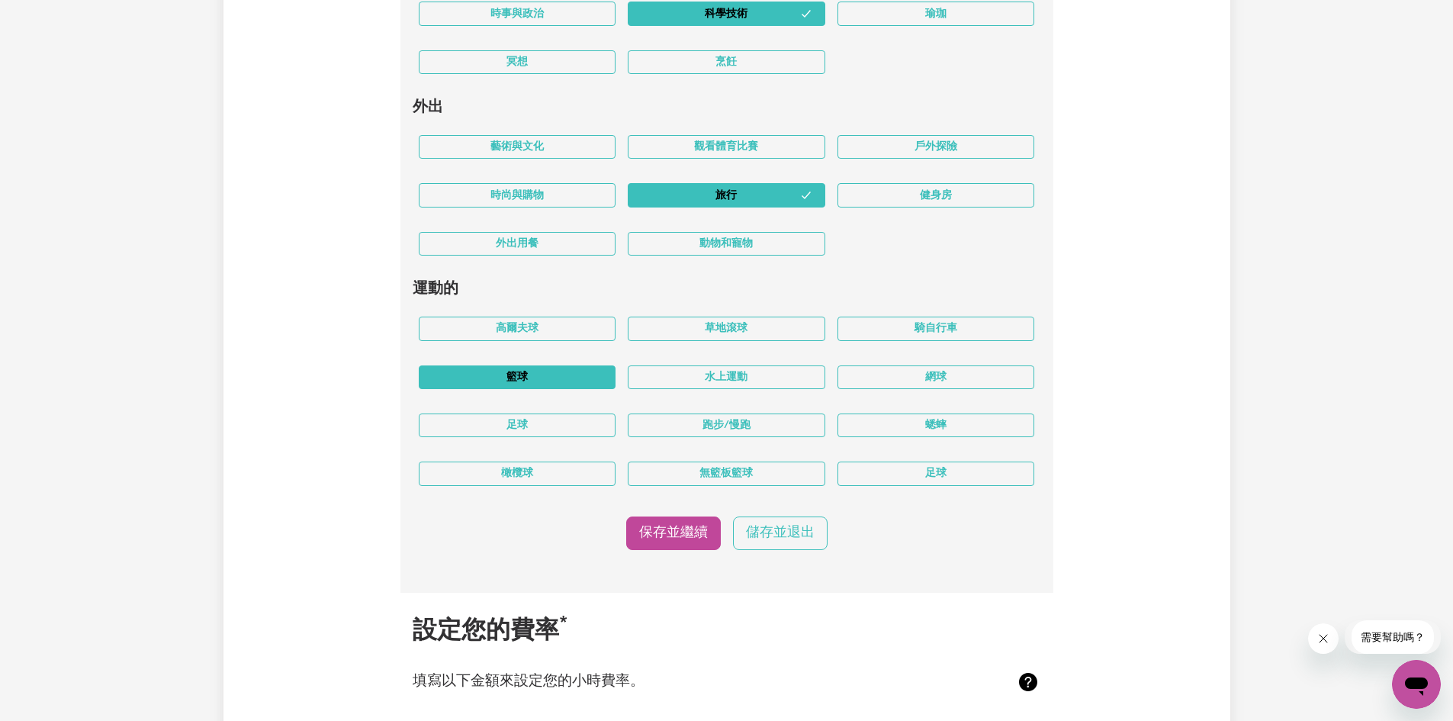
scroll to position [2885, 0]
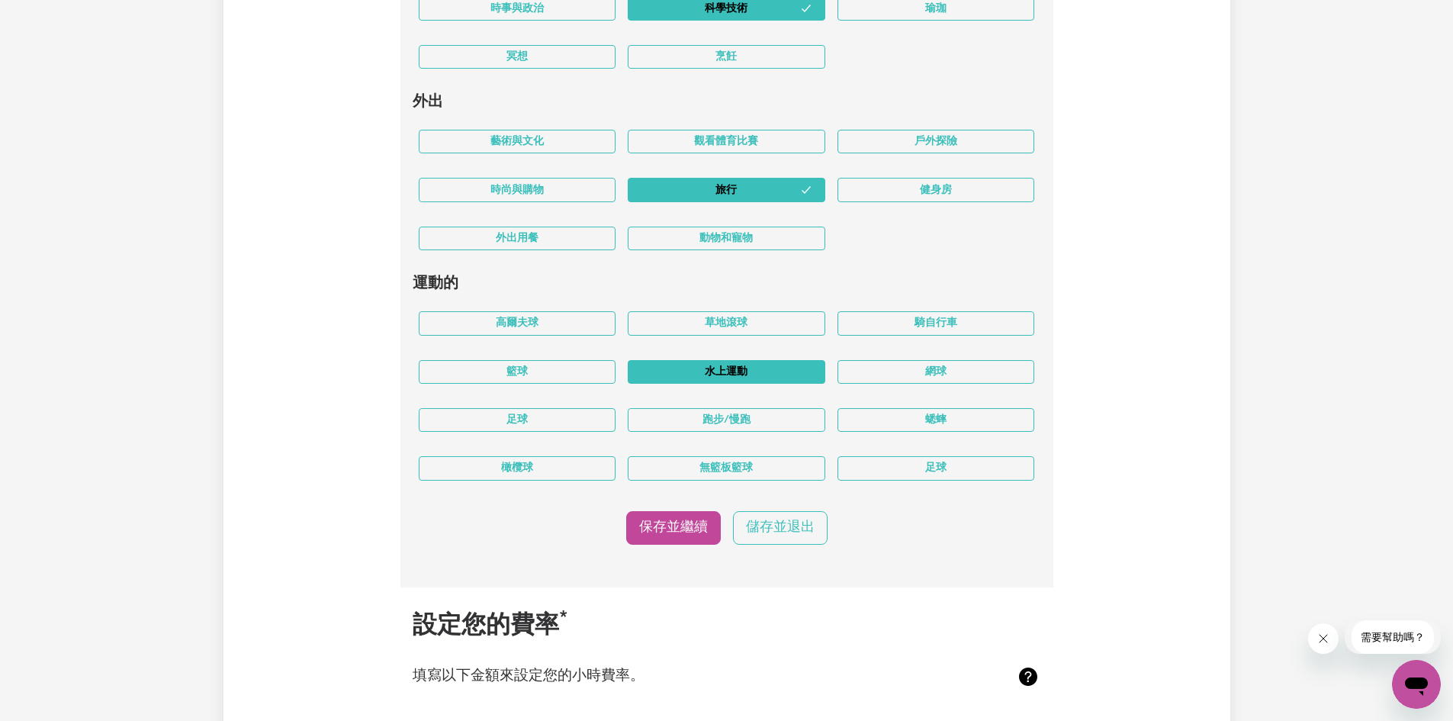
click at [750, 384] on button "水上運動" at bounding box center [727, 372] width 198 height 24
drag, startPoint x: 545, startPoint y: 406, endPoint x: 553, endPoint y: 421, distance: 17.1
click at [545, 384] on button "籃球" at bounding box center [518, 372] width 198 height 24
click at [662, 534] on font "保存並繼續" at bounding box center [673, 527] width 69 height 13
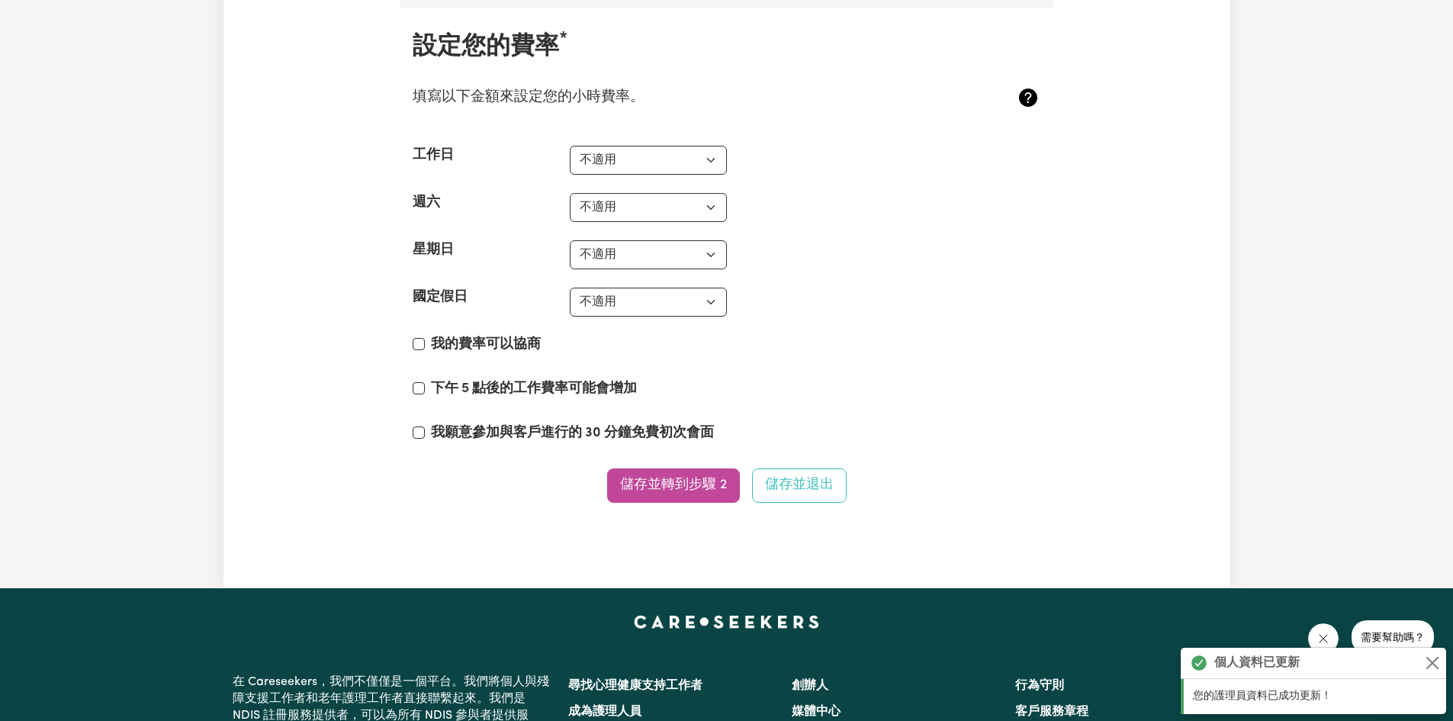
scroll to position [3516, 0]
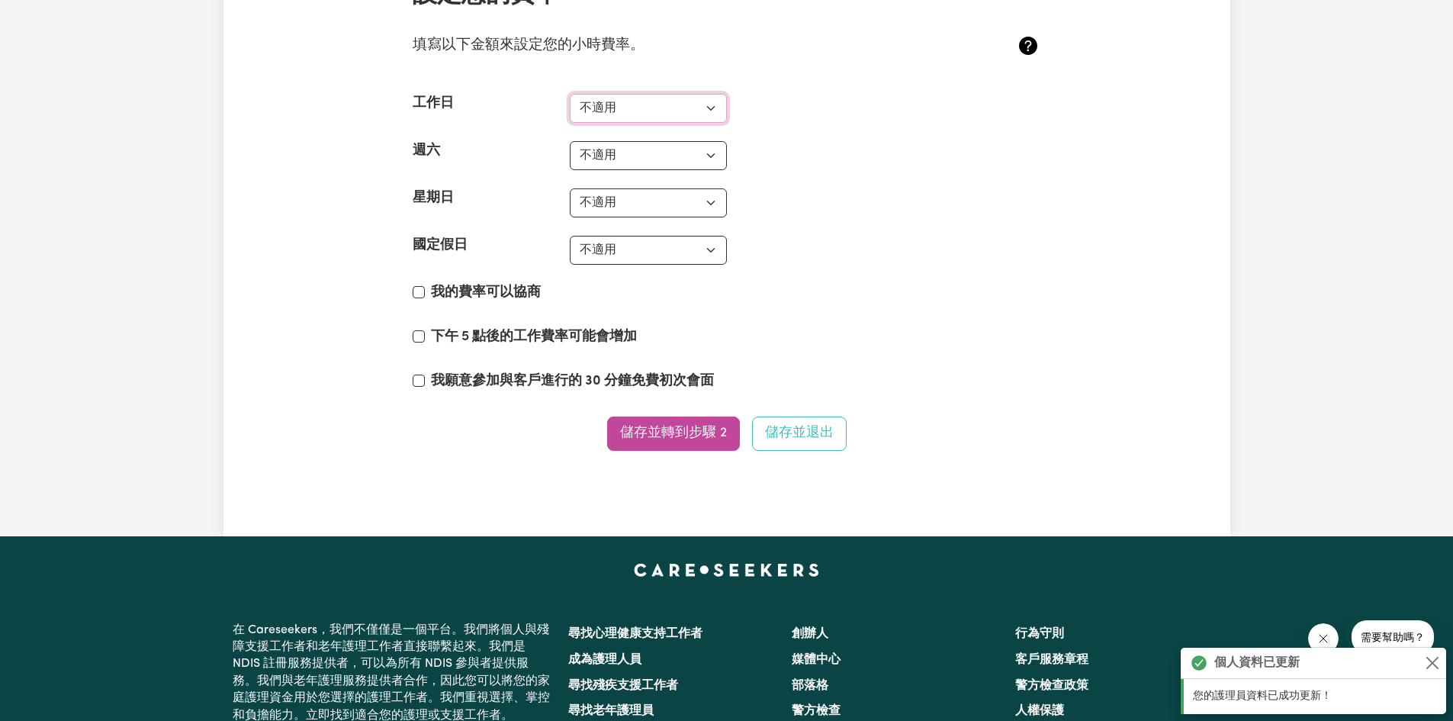
click at [624, 123] on select "不適用 37美元 38美元 39美元 40美元 41美元 42美元 43美元 44美元 45美元 46美元 47美元 48美元 49美元 50美元 51美元 …" at bounding box center [648, 108] width 157 height 29
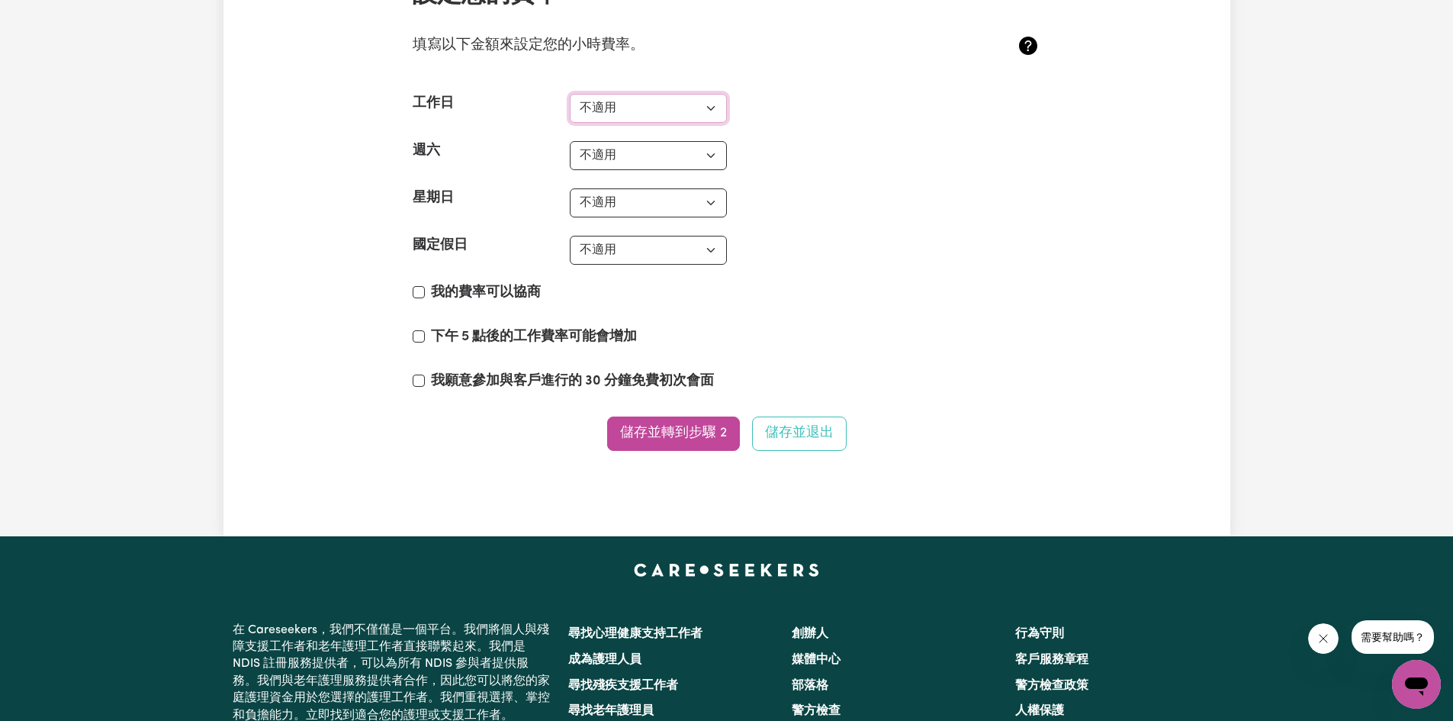
select select "37"
click at [570, 123] on select "不適用 37美元 38美元 39美元 40美元 41美元 42美元 43美元 44美元 45美元 46美元 47美元 48美元 49美元 50美元 51美元 …" at bounding box center [648, 108] width 157 height 29
click at [619, 170] on select "不適用 37美元 38美元 39美元 40美元 41美元 42美元 43美元 44美元 45美元 46美元 47美元 48美元 49美元 50美元 51美元 …" at bounding box center [648, 155] width 157 height 29
click at [613, 170] on select "不適用 37美元 38美元 39美元 40美元 41美元 42美元 43美元 44美元 45美元 46美元 47美元 48美元 49美元 50美元 51美元 …" at bounding box center [648, 155] width 157 height 29
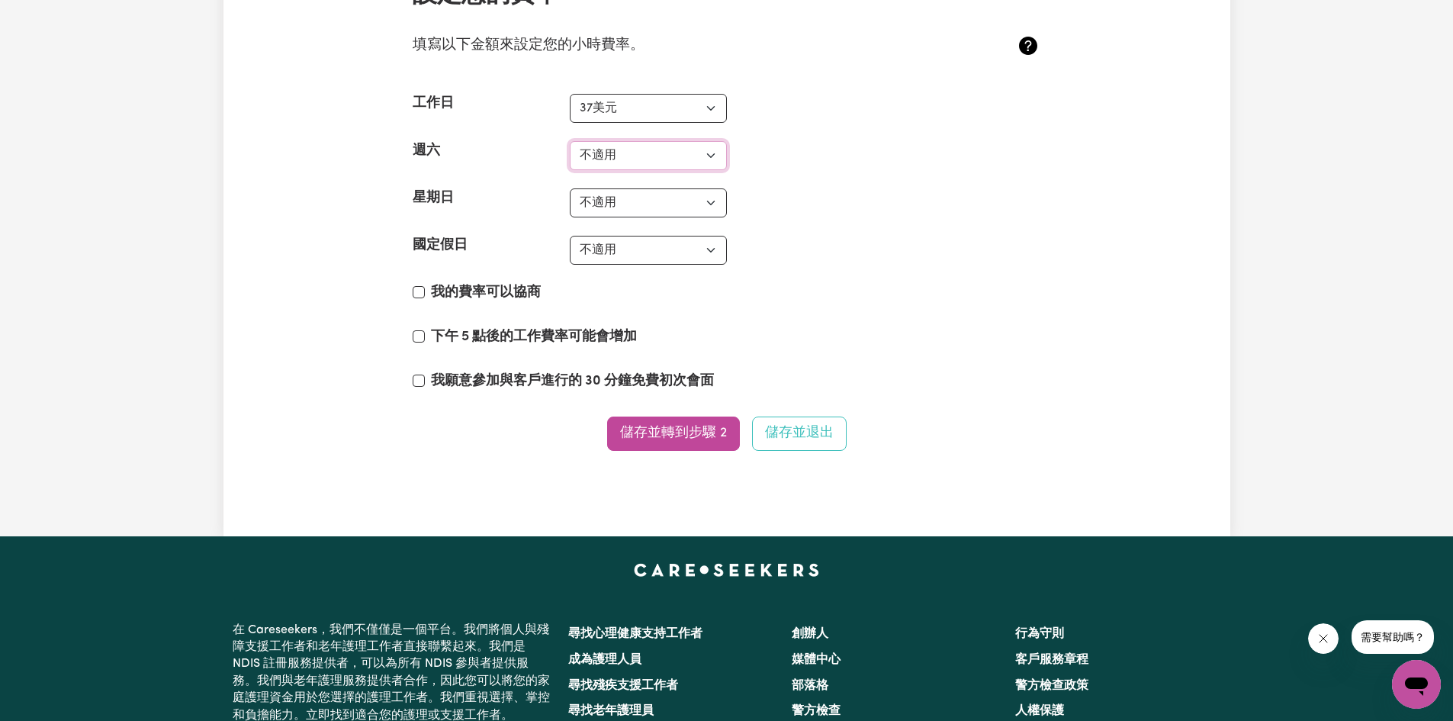
select select "45"
click at [570, 170] on select "不適用 37美元 38美元 39美元 40美元 41美元 42美元 43美元 44美元 45美元 46美元 47美元 48美元 49美元 50美元 51美元 …" at bounding box center [648, 155] width 157 height 29
click at [604, 217] on select "不適用 37美元 38美元 39美元 40美元 41美元 42美元 43美元 44美元 45美元 46美元 47美元 48美元 49美元 50美元 51美元 …" at bounding box center [648, 202] width 157 height 29
select select "60"
click at [570, 217] on select "不適用 37美元 38美元 39美元 40美元 41美元 42美元 43美元 44美元 45美元 46美元 47美元 48美元 49美元 50美元 51美元 …" at bounding box center [648, 202] width 157 height 29
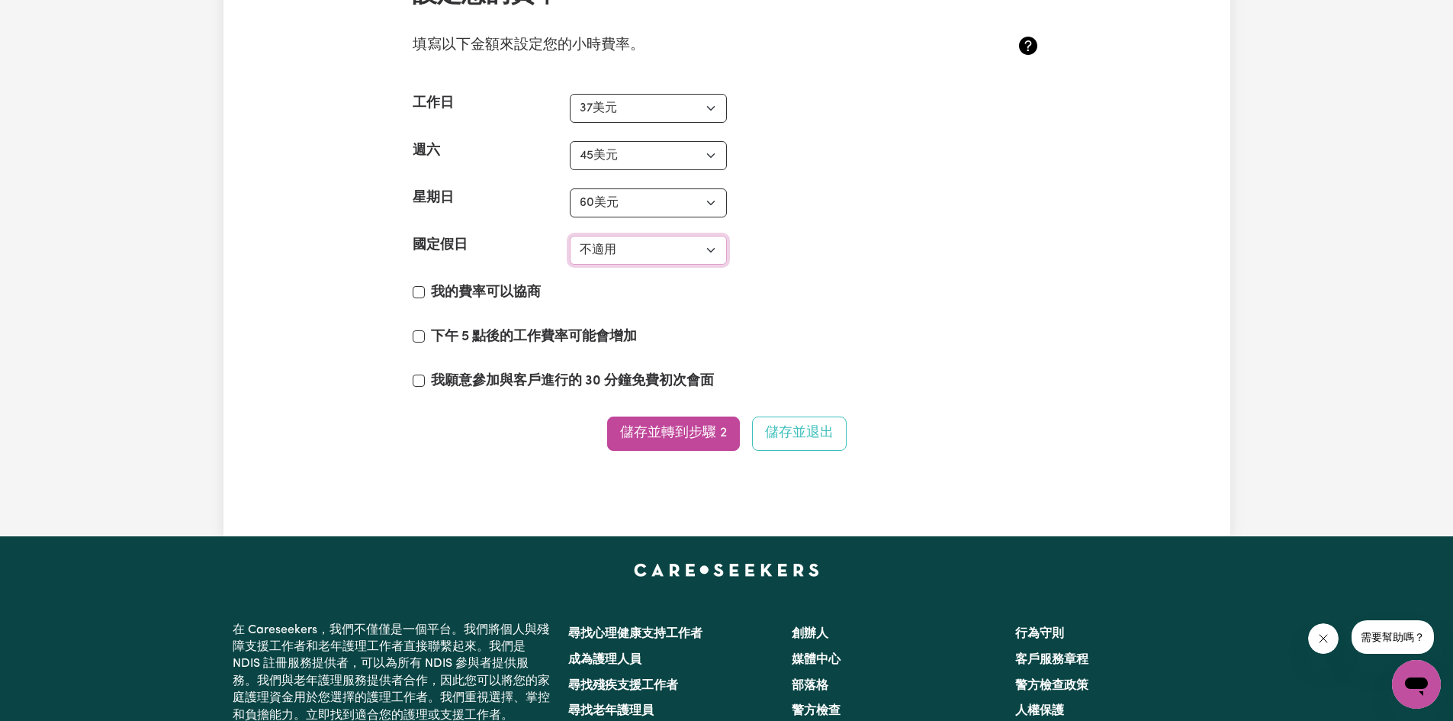
click at [590, 265] on select "不適用 37美元 38美元 39美元 40美元 41美元 42美元 43美元 44美元 45美元 46美元 47美元 48美元 49美元 50美元 51美元 …" at bounding box center [648, 250] width 157 height 29
click at [508, 299] on font "我的費率可以協商" at bounding box center [486, 292] width 110 height 13
click at [425, 298] on input "我的費率可以協商" at bounding box center [419, 292] width 12 height 12
checkbox input "true"
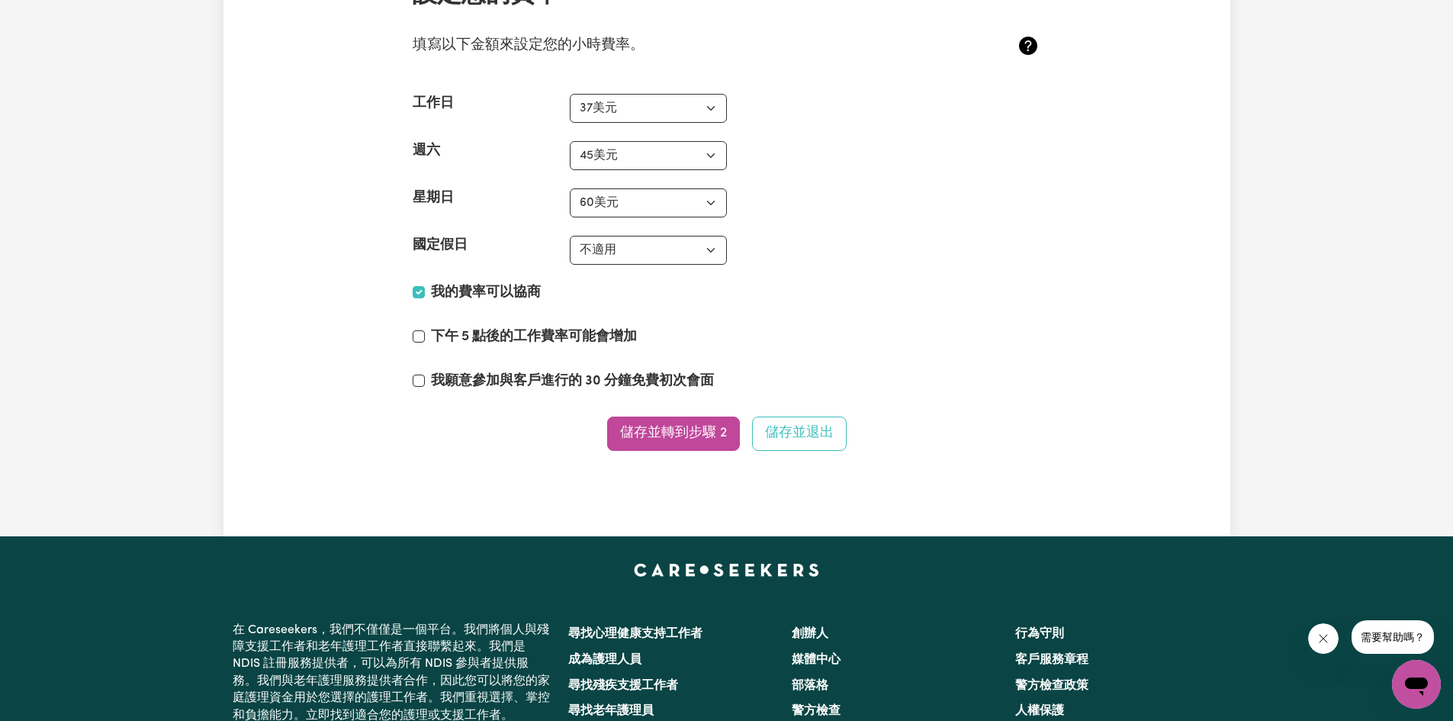
click at [456, 387] on font "我願意參加與客戶進行的 30 分鐘免費初次會面" at bounding box center [572, 380] width 283 height 13
click at [425, 387] on input "我願意參加與客戶進行的 30 分鐘免費初次會面" at bounding box center [419, 380] width 12 height 12
checkbox input "true"
click at [644, 451] on button "儲存並轉到步驟 2" at bounding box center [673, 433] width 133 height 34
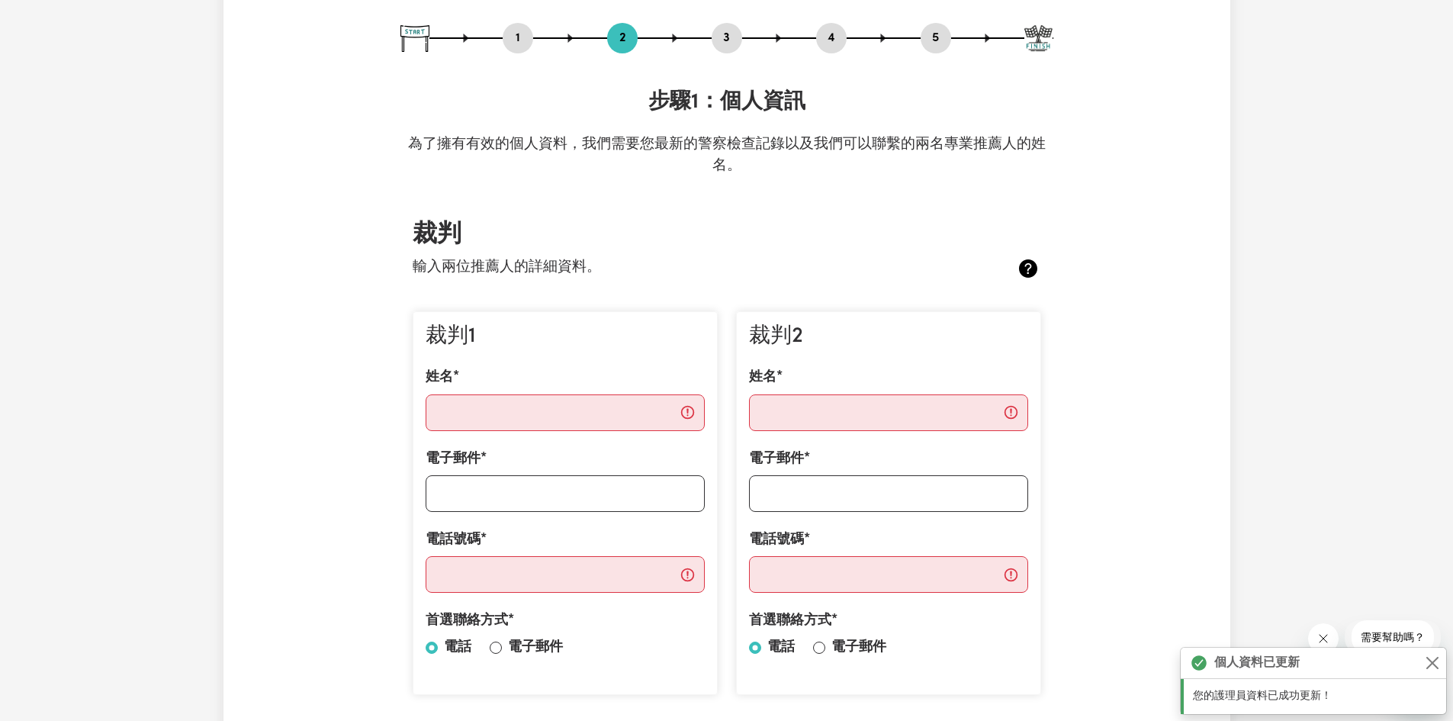
scroll to position [305, 0]
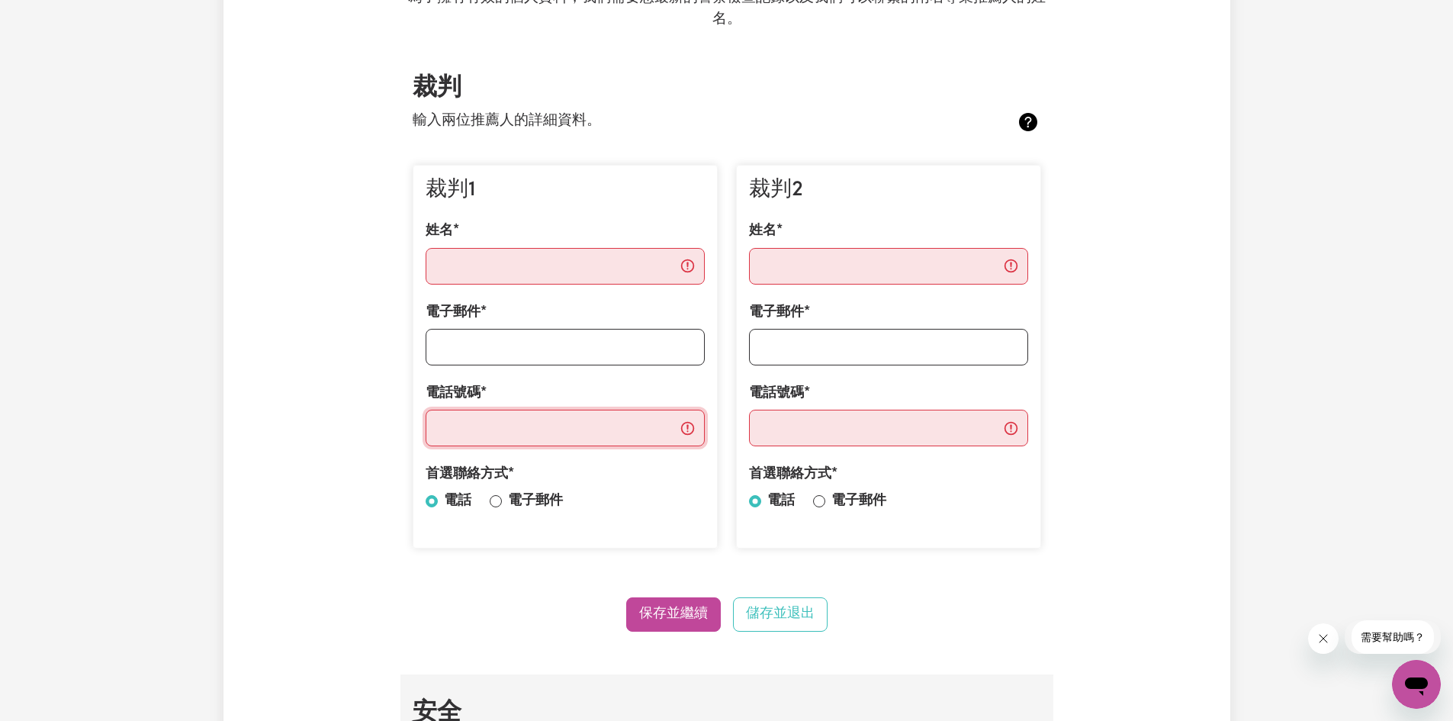
click at [514, 424] on input "電話號碼" at bounding box center [565, 428] width 279 height 37
click at [519, 500] on font "電子郵件" at bounding box center [535, 500] width 55 height 13
click at [502, 500] on input "電子郵件" at bounding box center [496, 501] width 12 height 12
radio input "true"
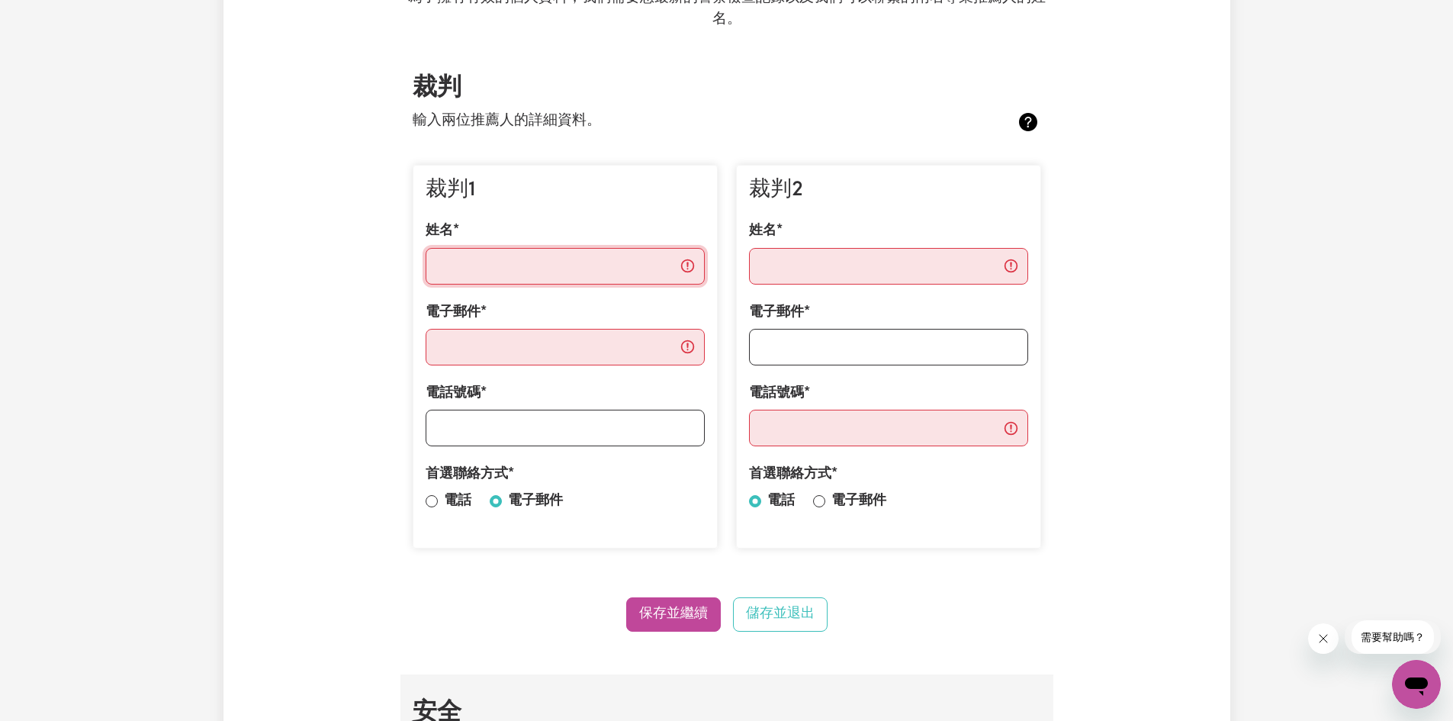
click at [490, 266] on input "姓名" at bounding box center [565, 266] width 279 height 37
click at [486, 257] on input "姓名" at bounding box center [565, 266] width 279 height 37
click at [487, 311] on div "電子郵件" at bounding box center [565, 334] width 279 height 63
drag, startPoint x: 480, startPoint y: 349, endPoint x: 471, endPoint y: 305, distance: 44.6
click at [480, 349] on input "電子郵件" at bounding box center [565, 347] width 279 height 37
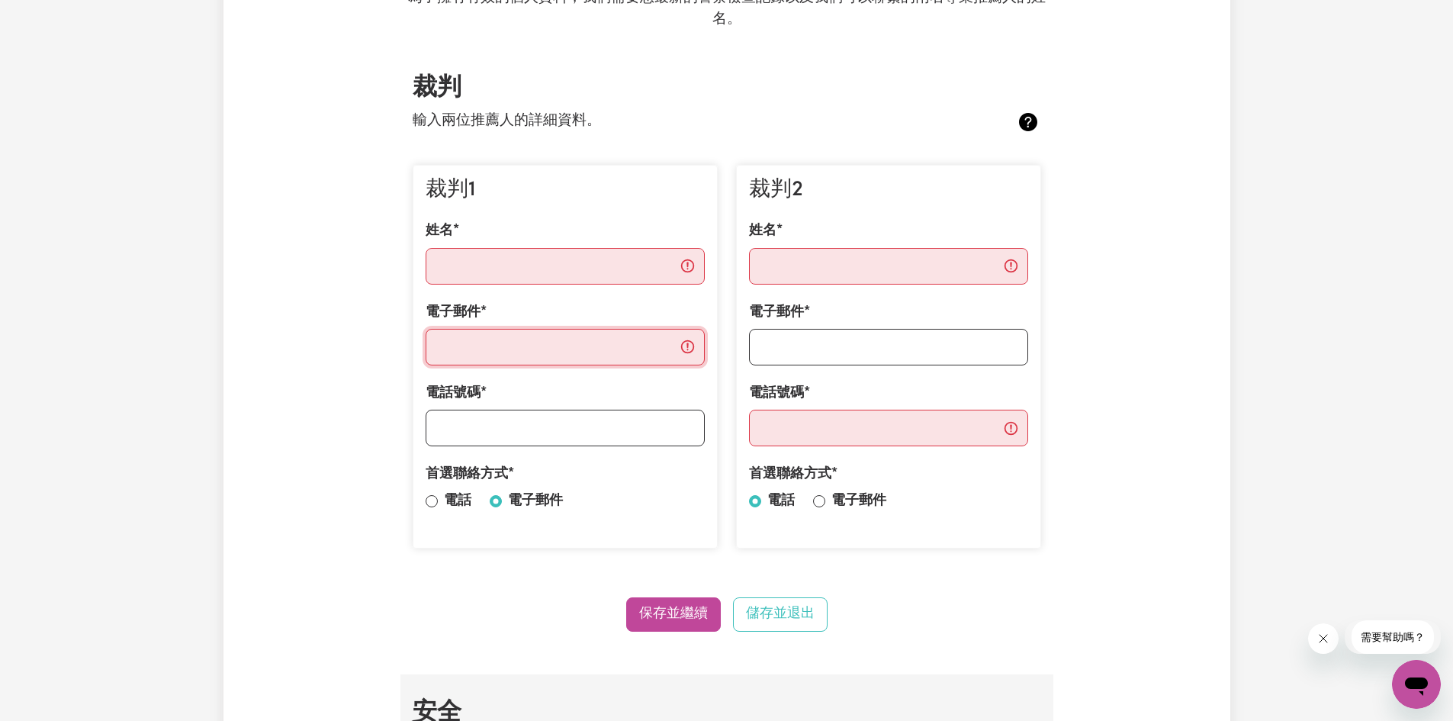
paste input "[EMAIL_ADDRESS][DOMAIN_NAME]"
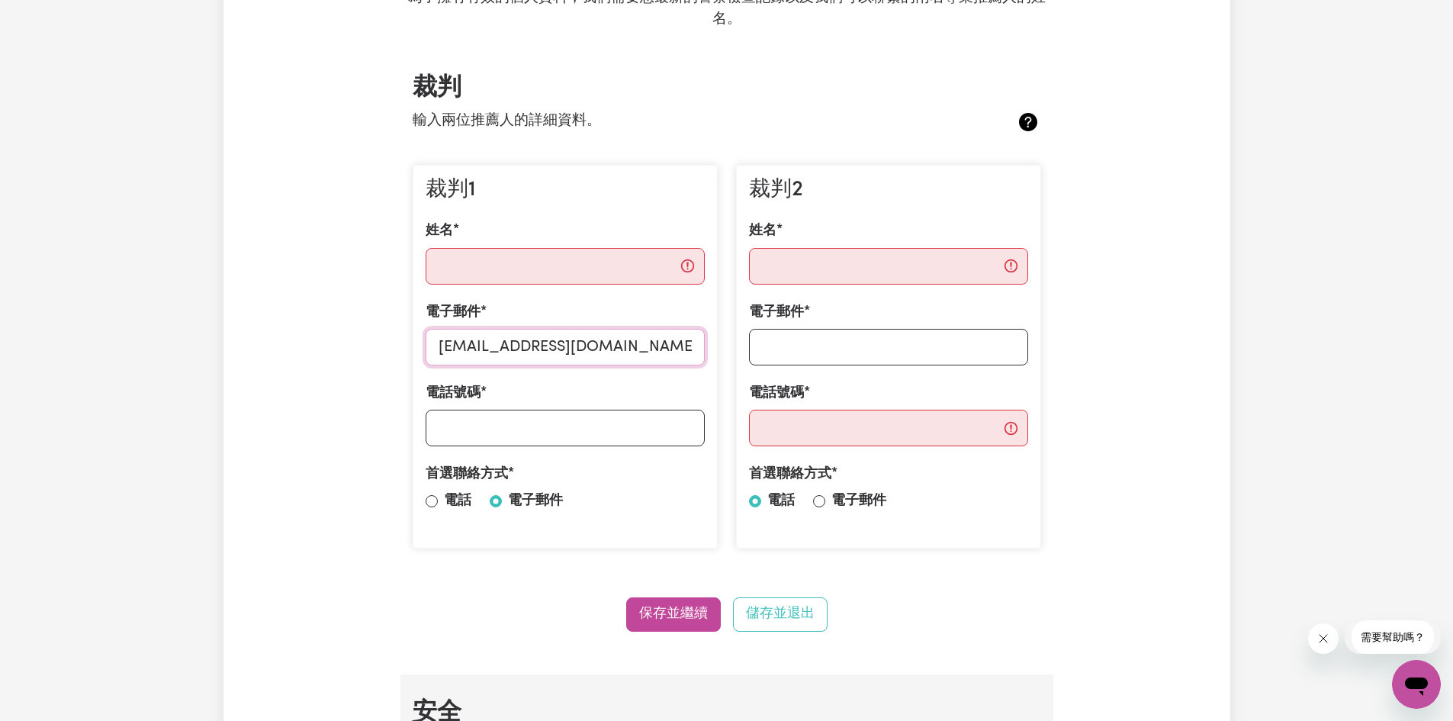
type input "[EMAIL_ADDRESS][DOMAIN_NAME]"
click at [479, 262] on input "姓名" at bounding box center [565, 266] width 279 height 37
click at [522, 255] on input "姓名" at bounding box center [565, 266] width 279 height 37
paste input "CHIU,[PERSON_NAME]"
drag, startPoint x: 477, startPoint y: 265, endPoint x: 378, endPoint y: 259, distance: 99.4
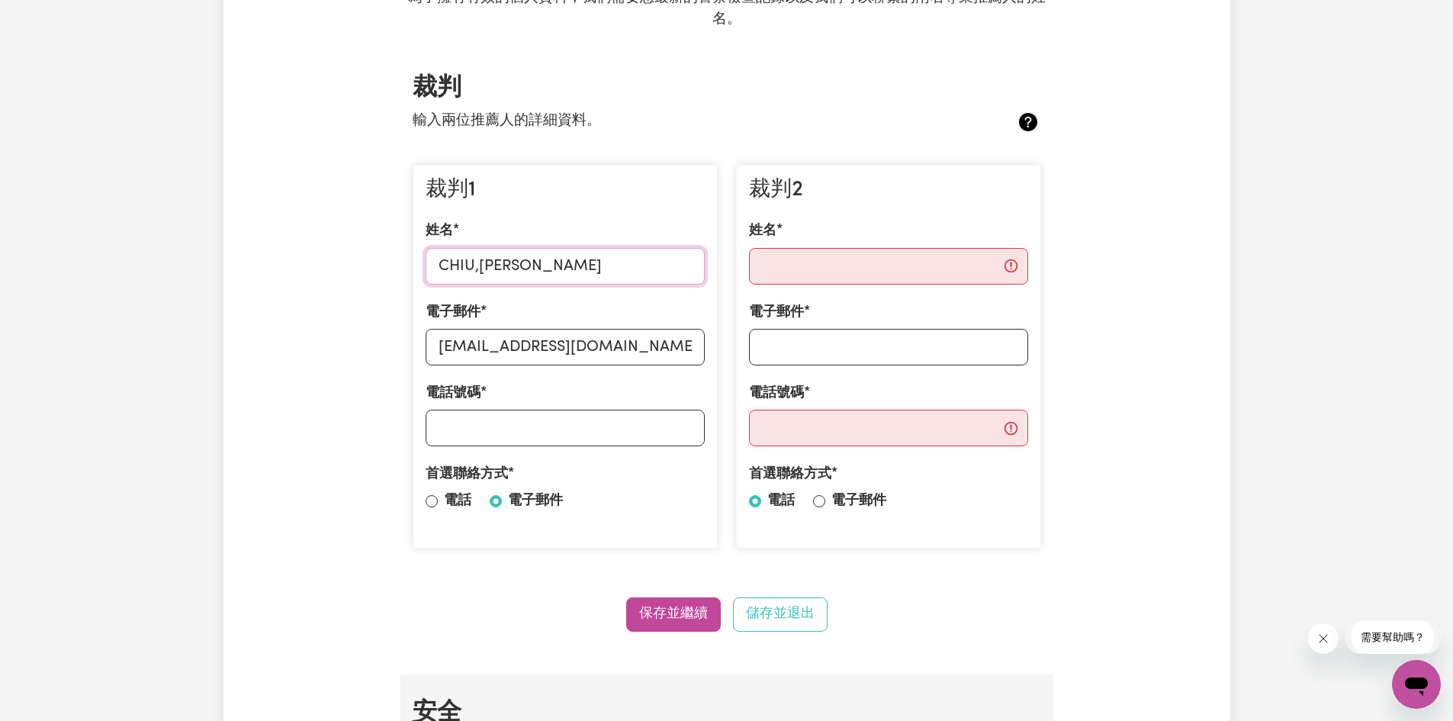
type input "[PERSON_NAME]"
type input "041234567"
click at [906, 276] on input "姓名" at bounding box center [888, 266] width 279 height 37
drag, startPoint x: 907, startPoint y: 352, endPoint x: 893, endPoint y: 339, distance: 18.9
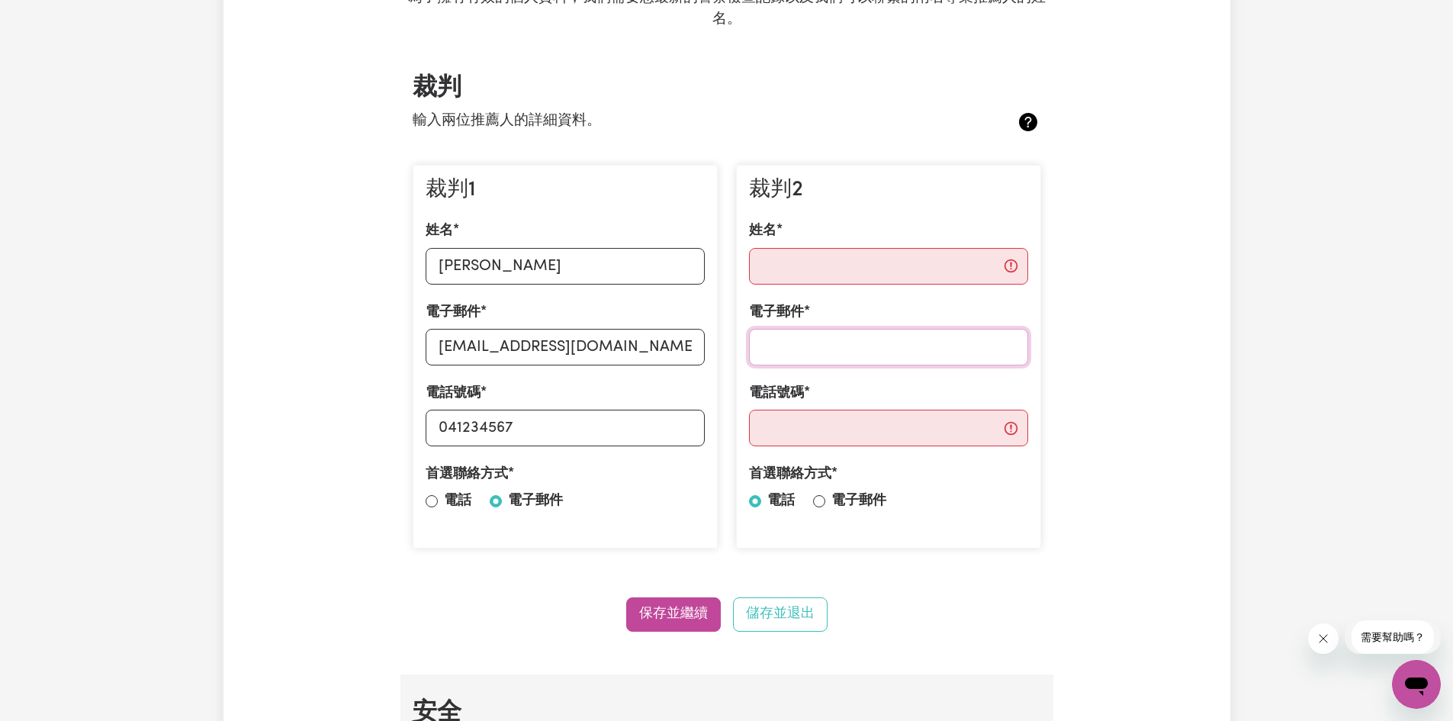
click at [907, 352] on input "電子郵件" at bounding box center [888, 347] width 279 height 37
paste input "[EMAIL_ADDRESS][DOMAIN_NAME]"
type input "[EMAIL_ADDRESS][DOMAIN_NAME]"
drag, startPoint x: 585, startPoint y: 438, endPoint x: 322, endPoint y: 413, distance: 264.3
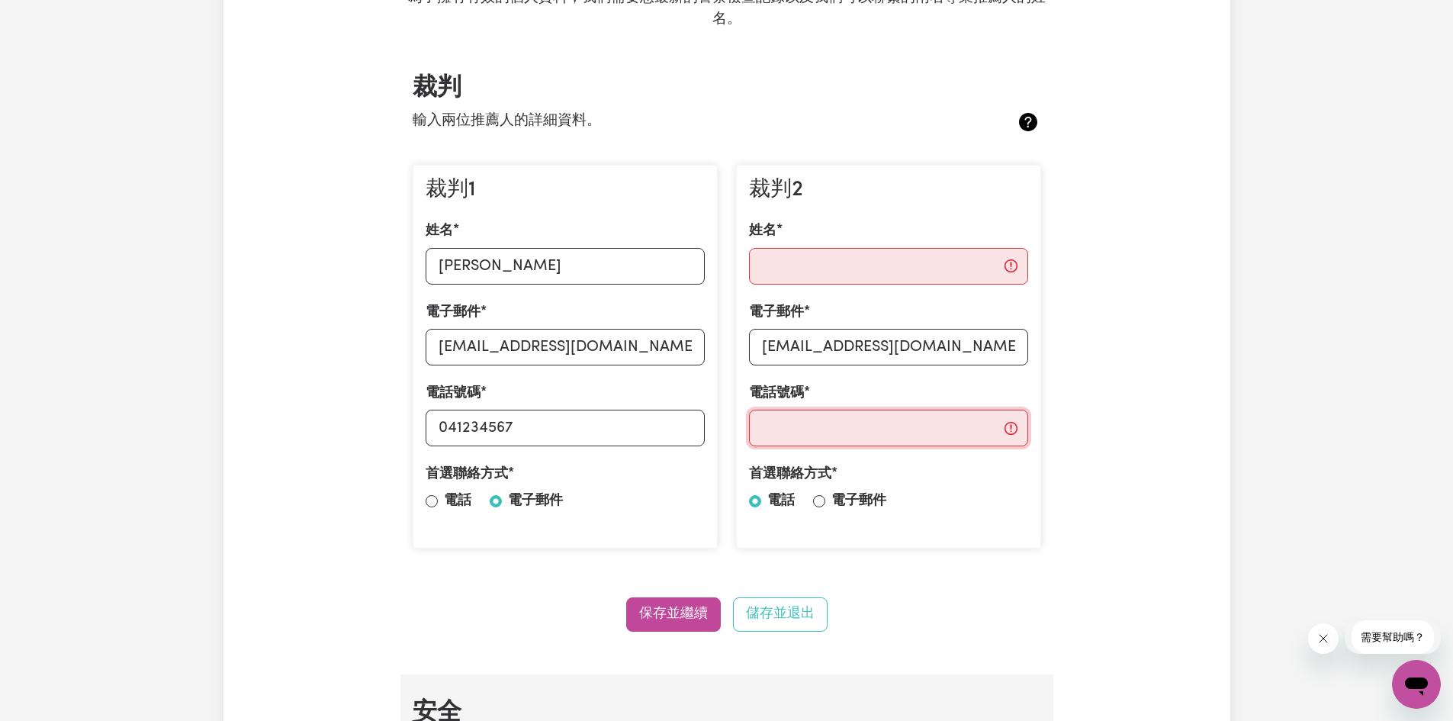
click at [850, 426] on input "電話號碼" at bounding box center [888, 428] width 279 height 37
paste input "041234567"
type input "041234567"
drag, startPoint x: 797, startPoint y: 236, endPoint x: 797, endPoint y: 256, distance: 20.6
click at [797, 237] on div "姓名" at bounding box center [888, 252] width 279 height 63
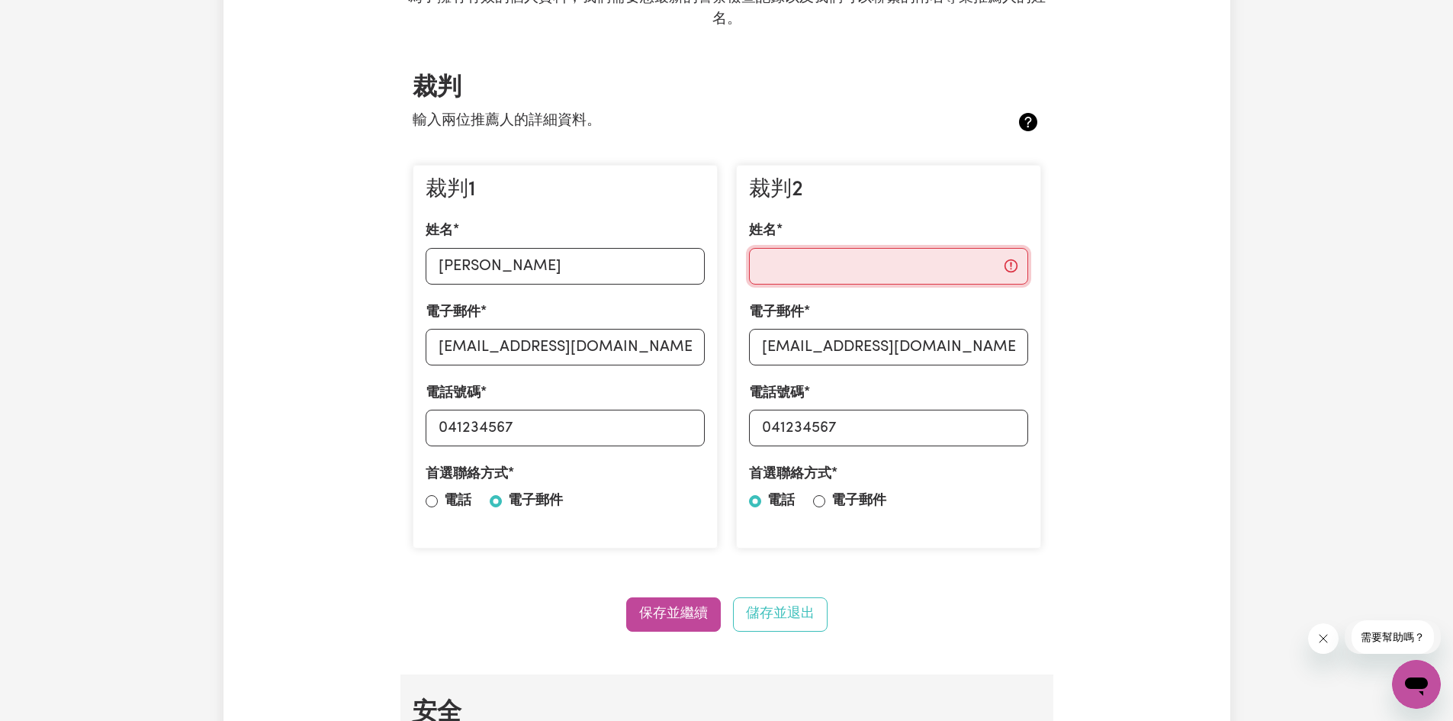
drag, startPoint x: 795, startPoint y: 263, endPoint x: 725, endPoint y: 433, distance: 184.3
click at [795, 269] on input "姓名" at bounding box center [888, 266] width 279 height 37
click at [789, 233] on div "姓名" at bounding box center [888, 252] width 279 height 63
click at [801, 256] on input "姓名" at bounding box center [888, 266] width 279 height 37
paste input "[PERSON_NAME],[PERSON_NAME]"
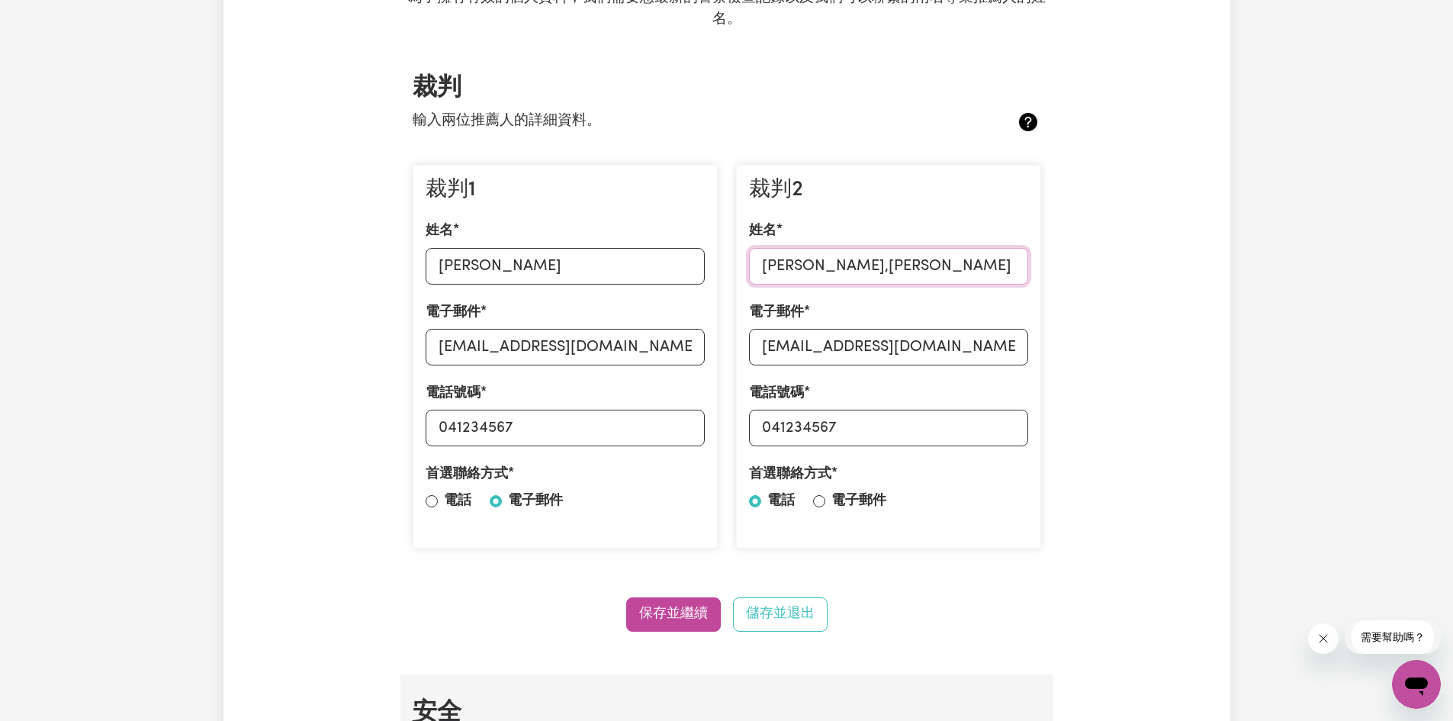
drag, startPoint x: 820, startPoint y: 268, endPoint x: 888, endPoint y: 281, distance: 69.1
click at [822, 268] on input "[PERSON_NAME],[PERSON_NAME]" at bounding box center [888, 266] width 279 height 37
type input "[PERSON_NAME]"
click at [829, 503] on div "首選聯絡方式 電話 電子郵件" at bounding box center [888, 490] width 279 height 53
click at [815, 501] on input "電子郵件" at bounding box center [819, 501] width 12 height 12
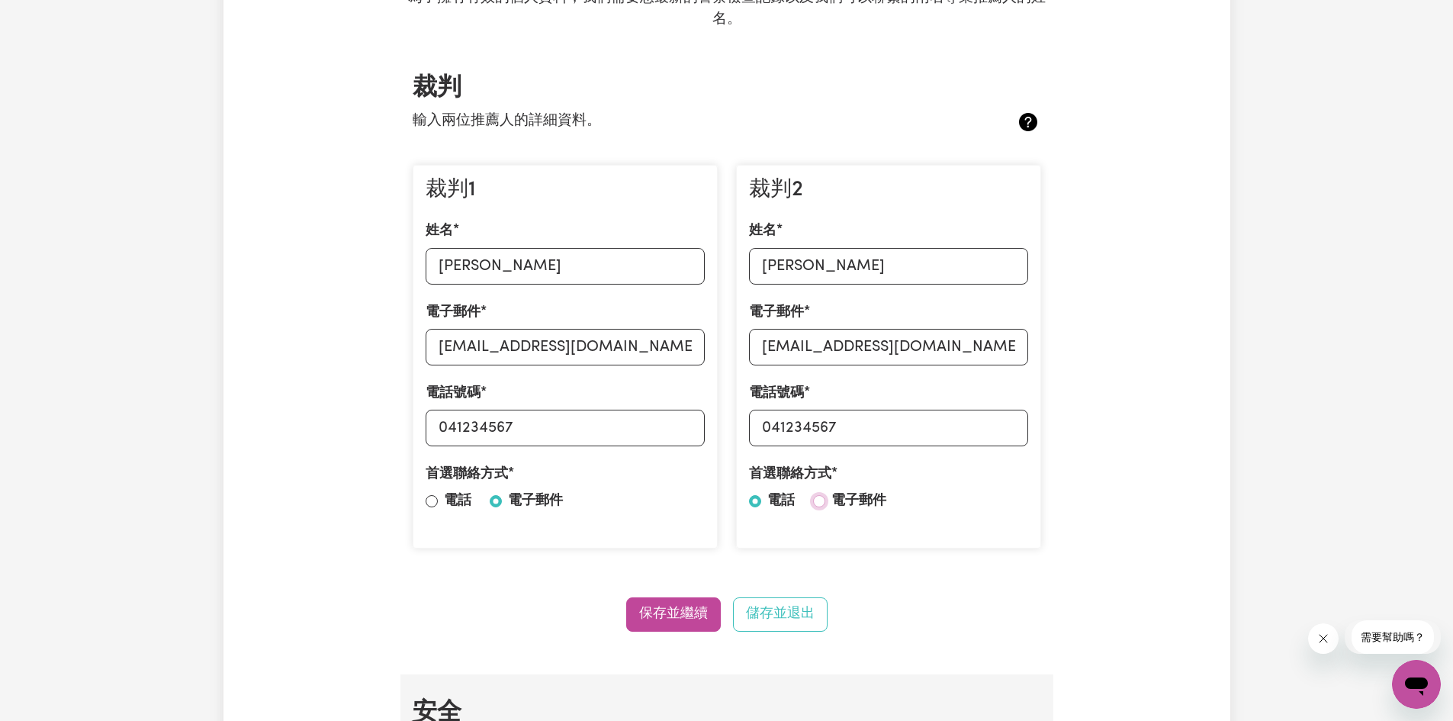
radio input "true"
click at [663, 625] on button "保存並繼續" at bounding box center [673, 614] width 95 height 34
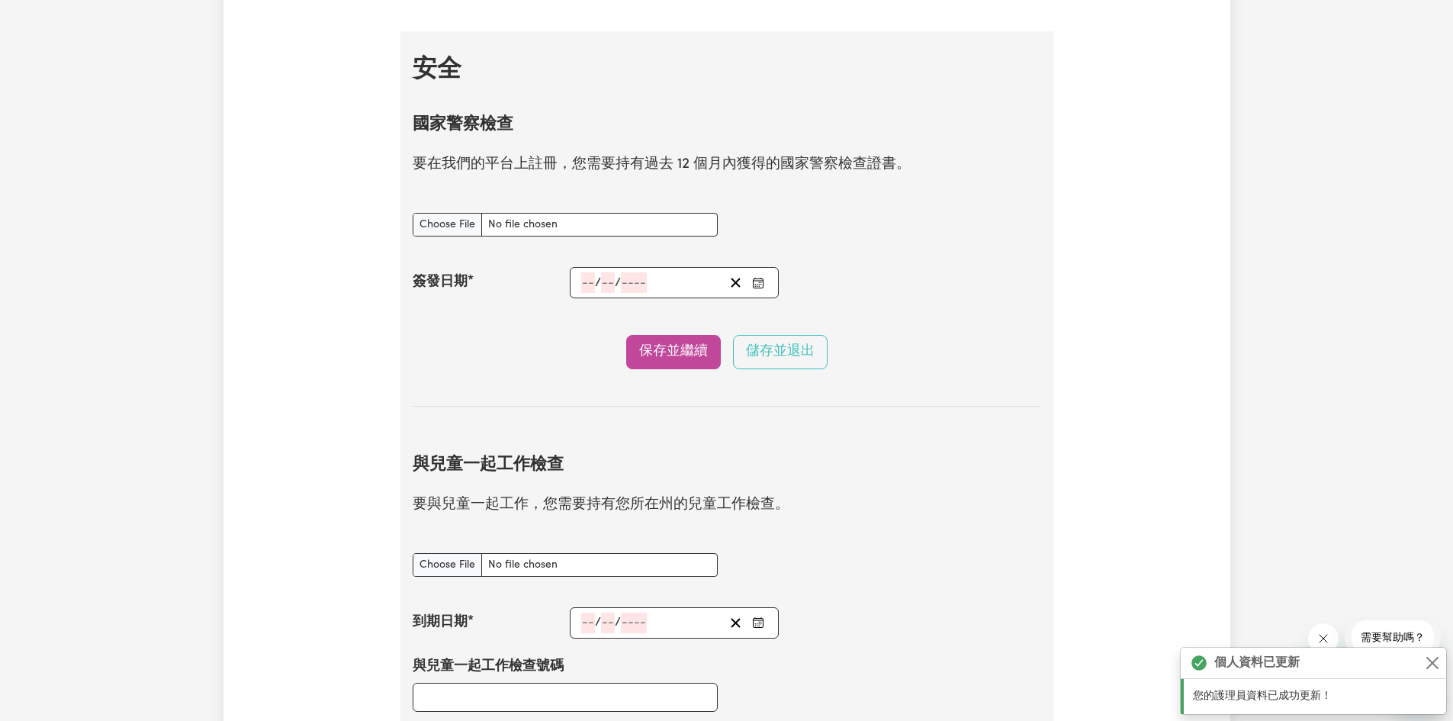
scroll to position [981, 0]
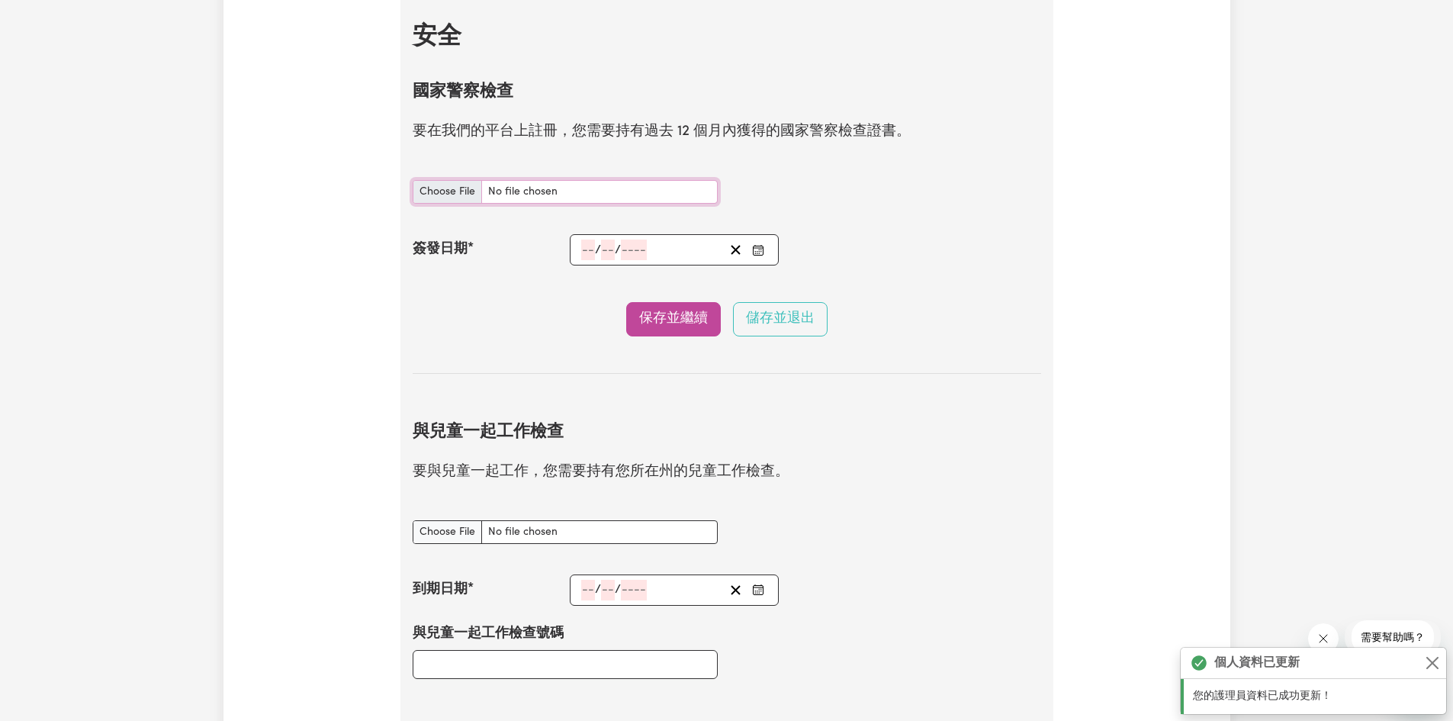
click at [445, 198] on input "國家警察檢查 文件" at bounding box center [565, 192] width 305 height 24
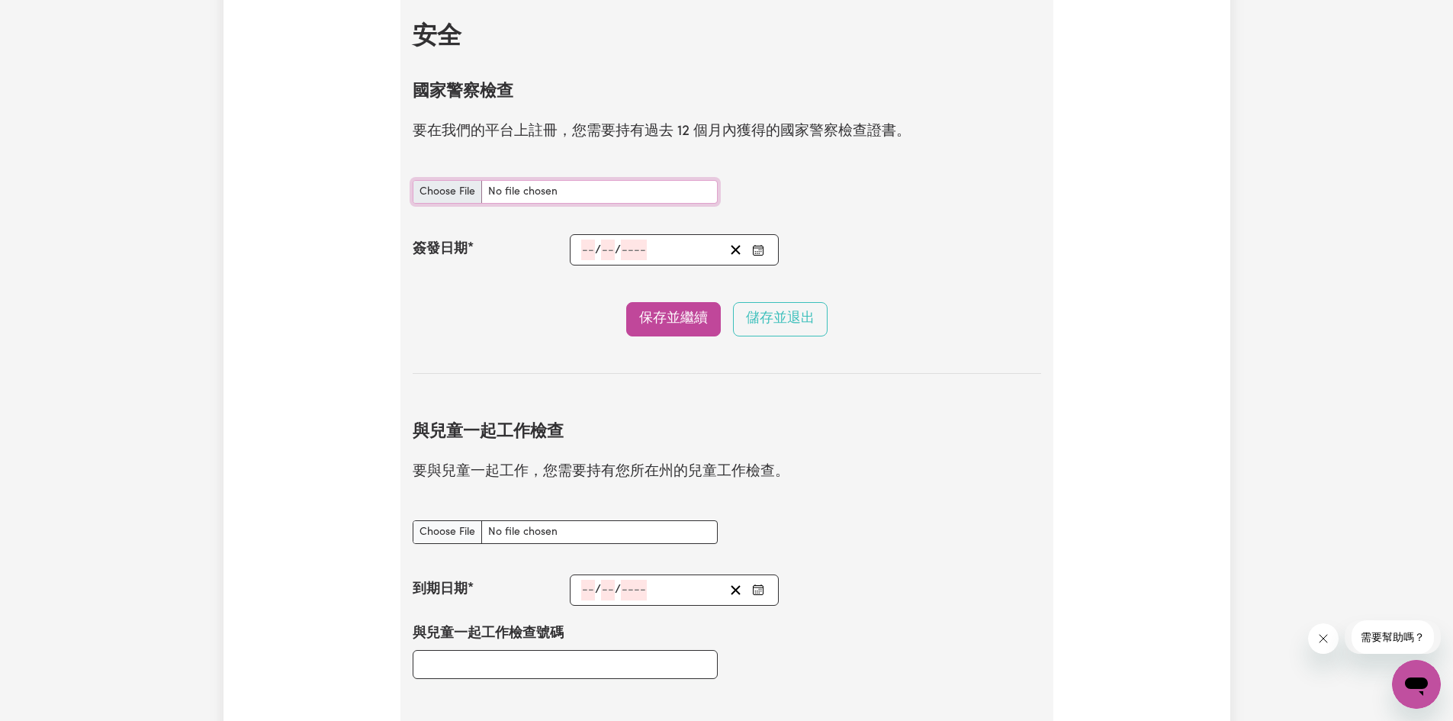
type input "C:\fakepath\AFP National Police Check Certificate_CHIA-YU_HSIAO.pdf"
click at [581, 251] on input "number" at bounding box center [588, 249] width 14 height 21
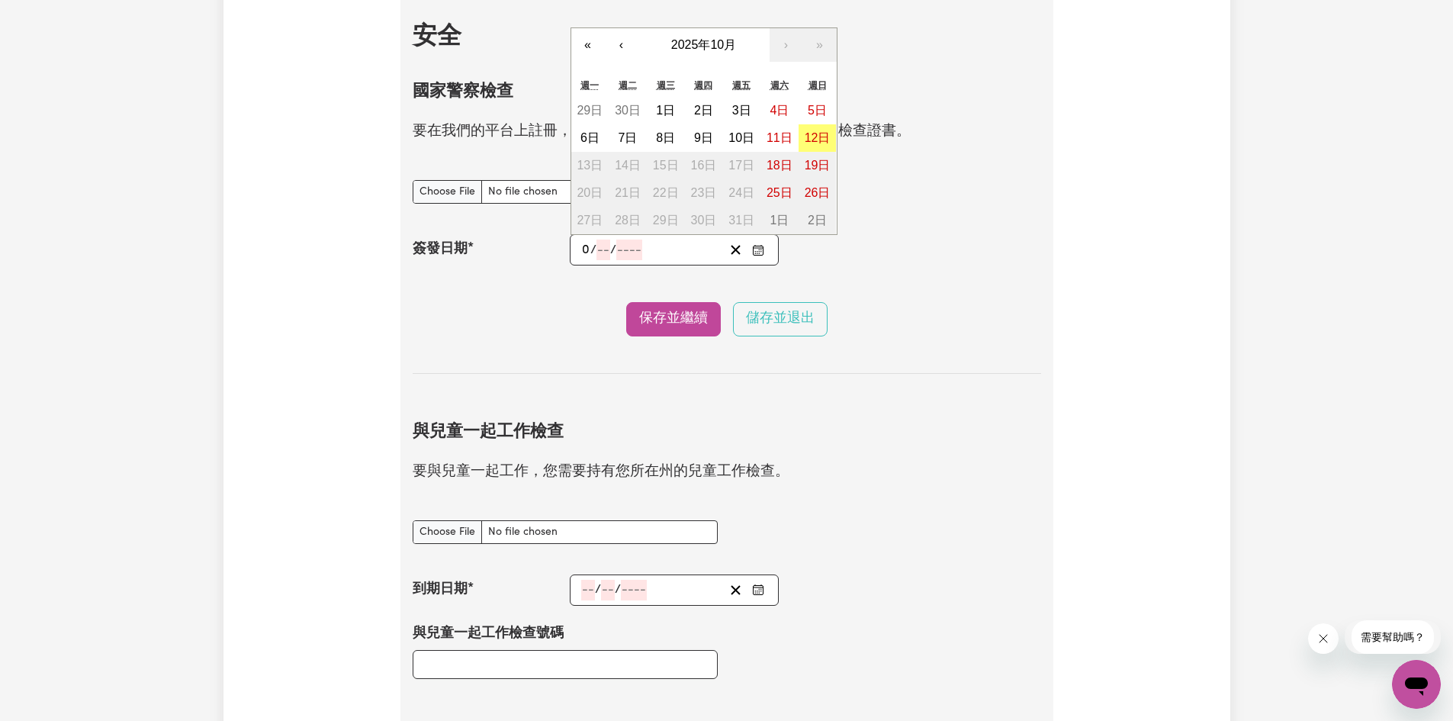
type input "07"
type input "03"
type input "0002-03-07"
type input "7"
type input "3"
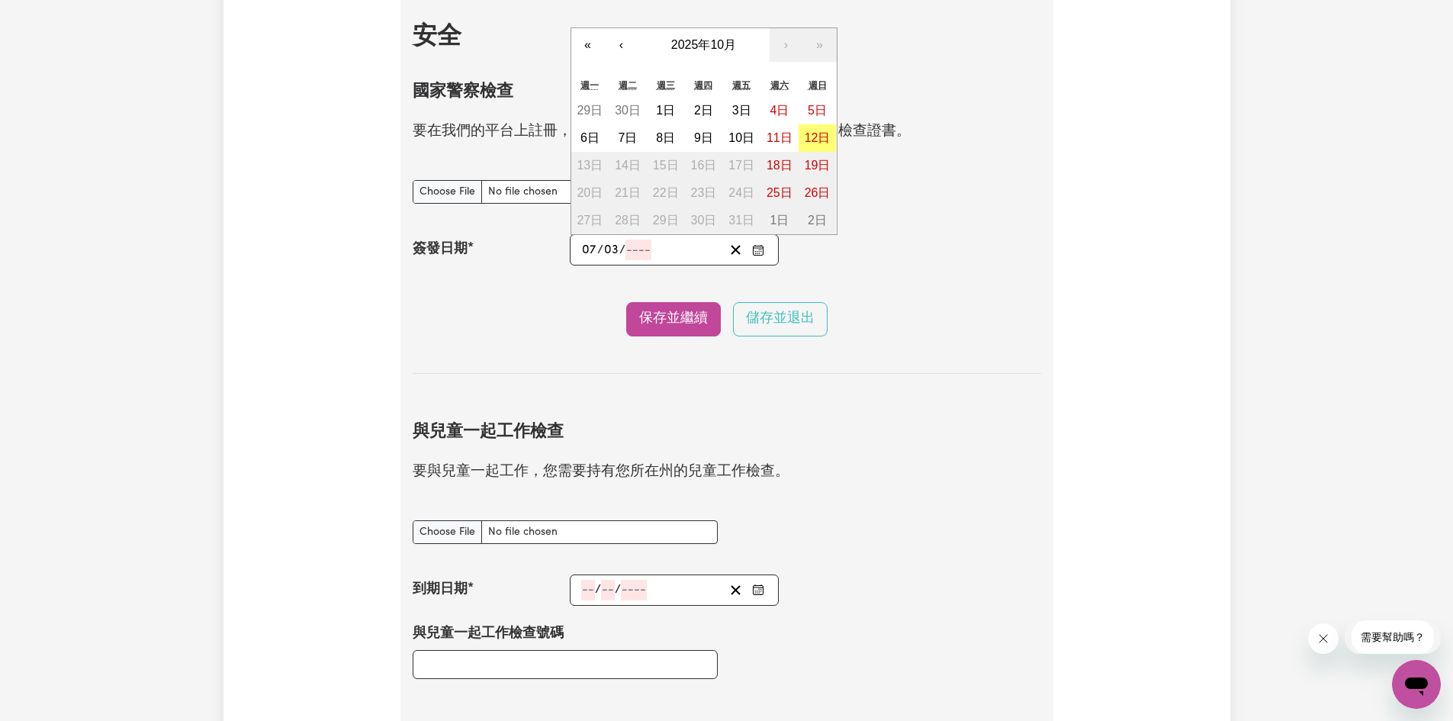
type input "2"
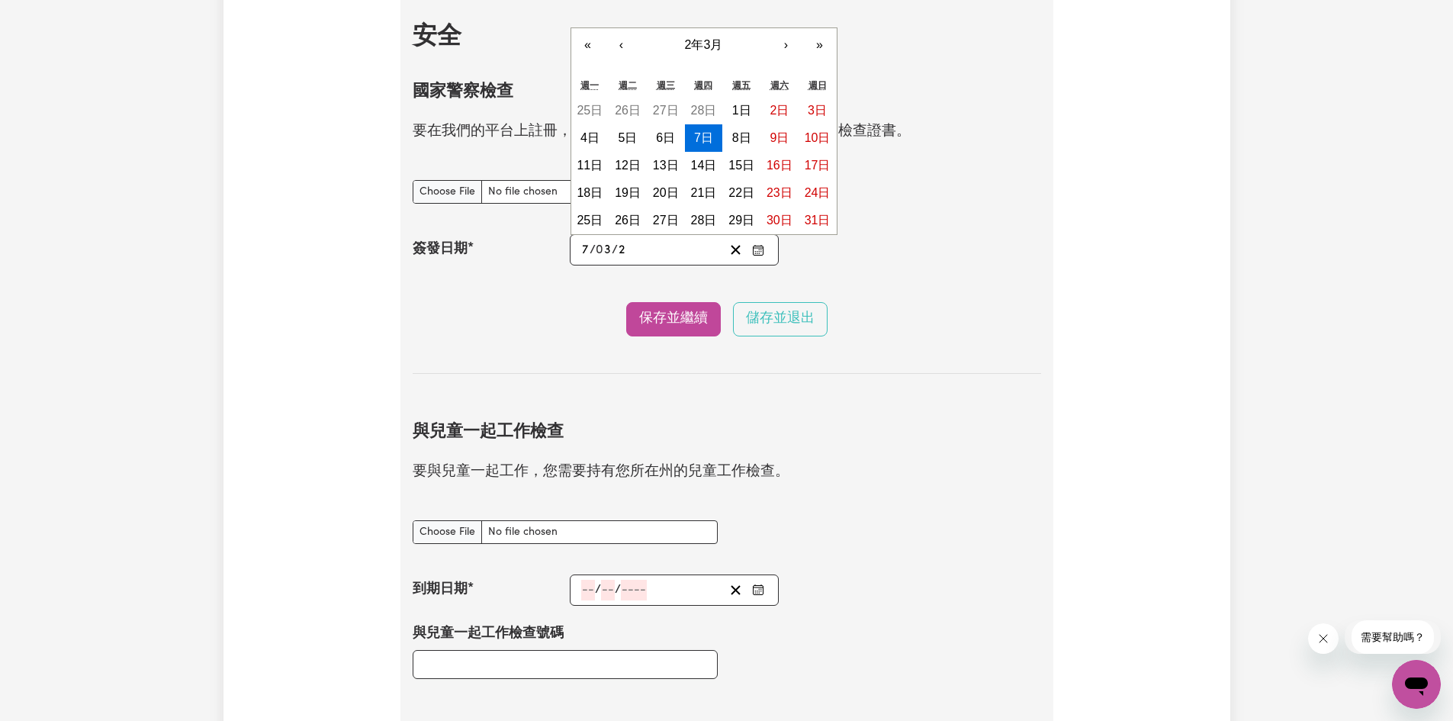
type input "0020-03-07"
type input "20"
type input "0202-03-07"
type input "202"
type input "[DATE]"
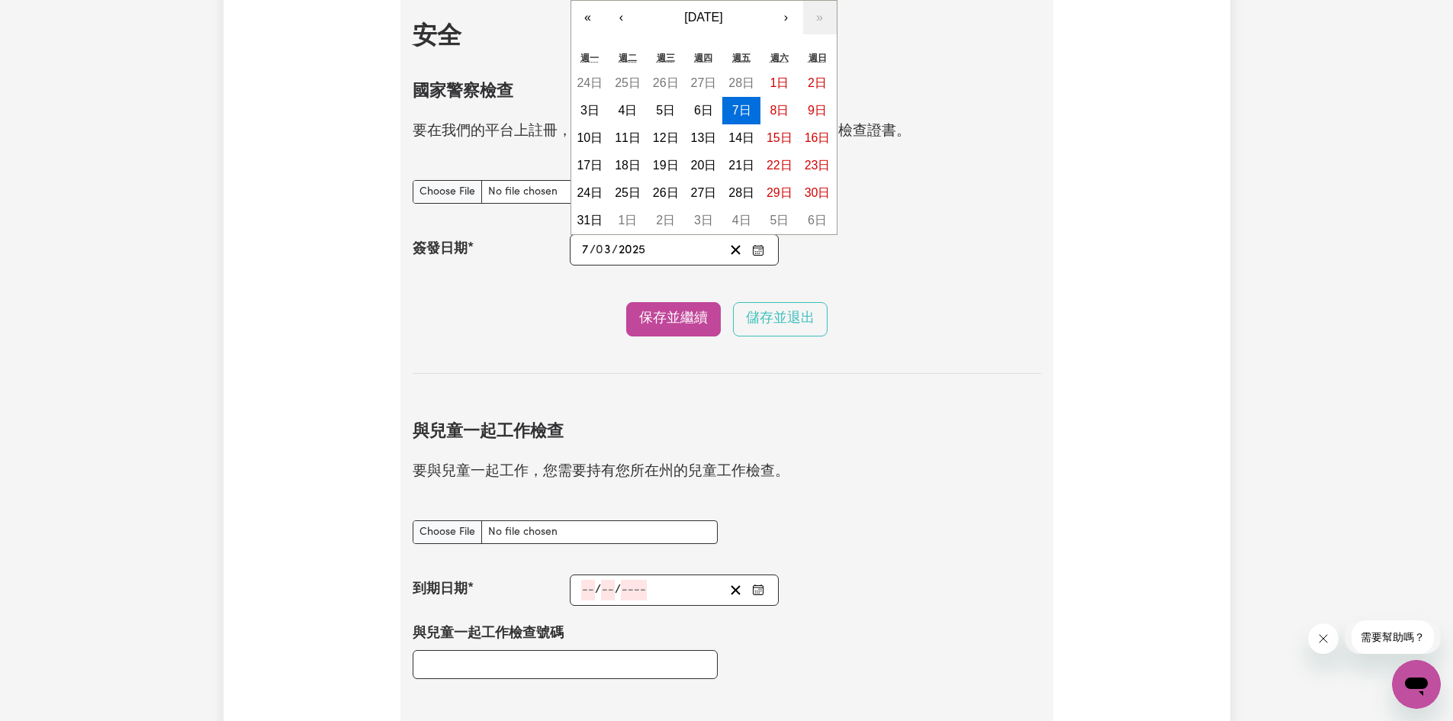
type input "2025"
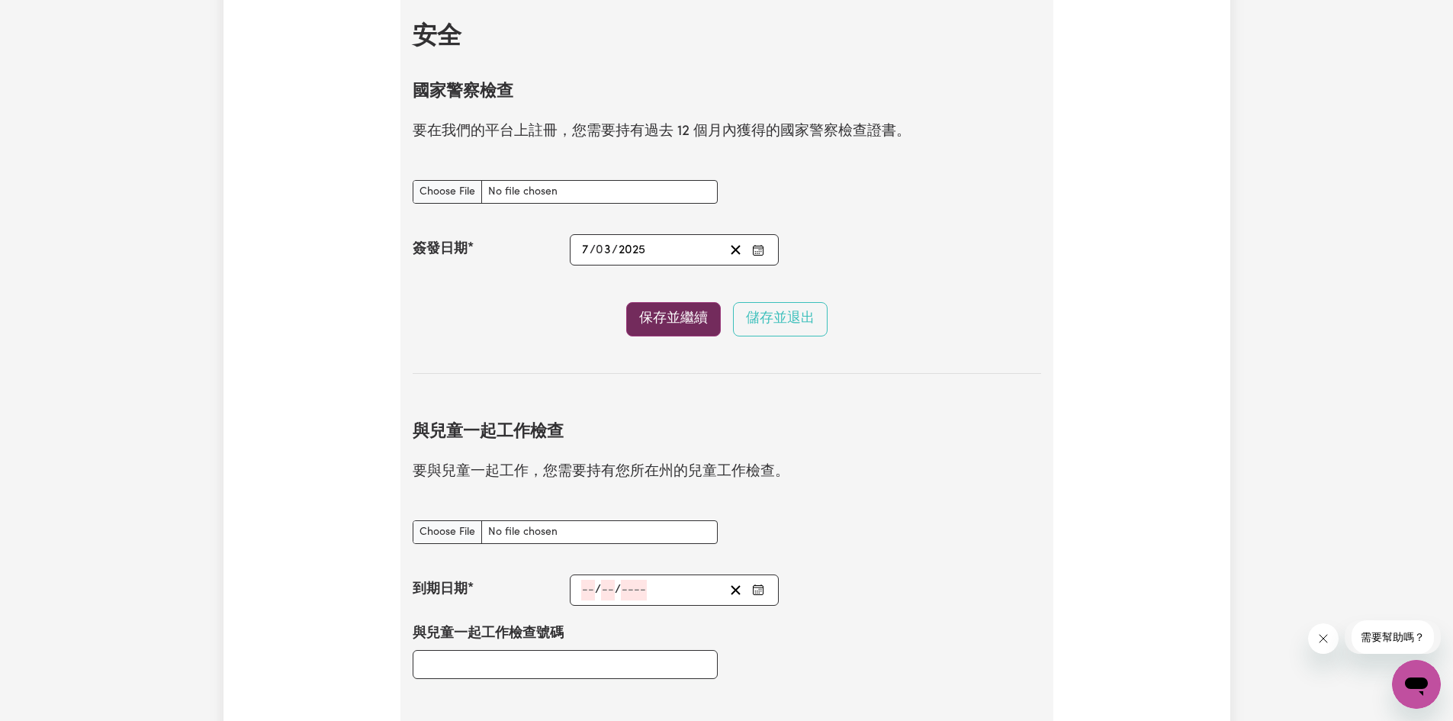
click at [683, 318] on font "保存並繼續" at bounding box center [673, 318] width 69 height 13
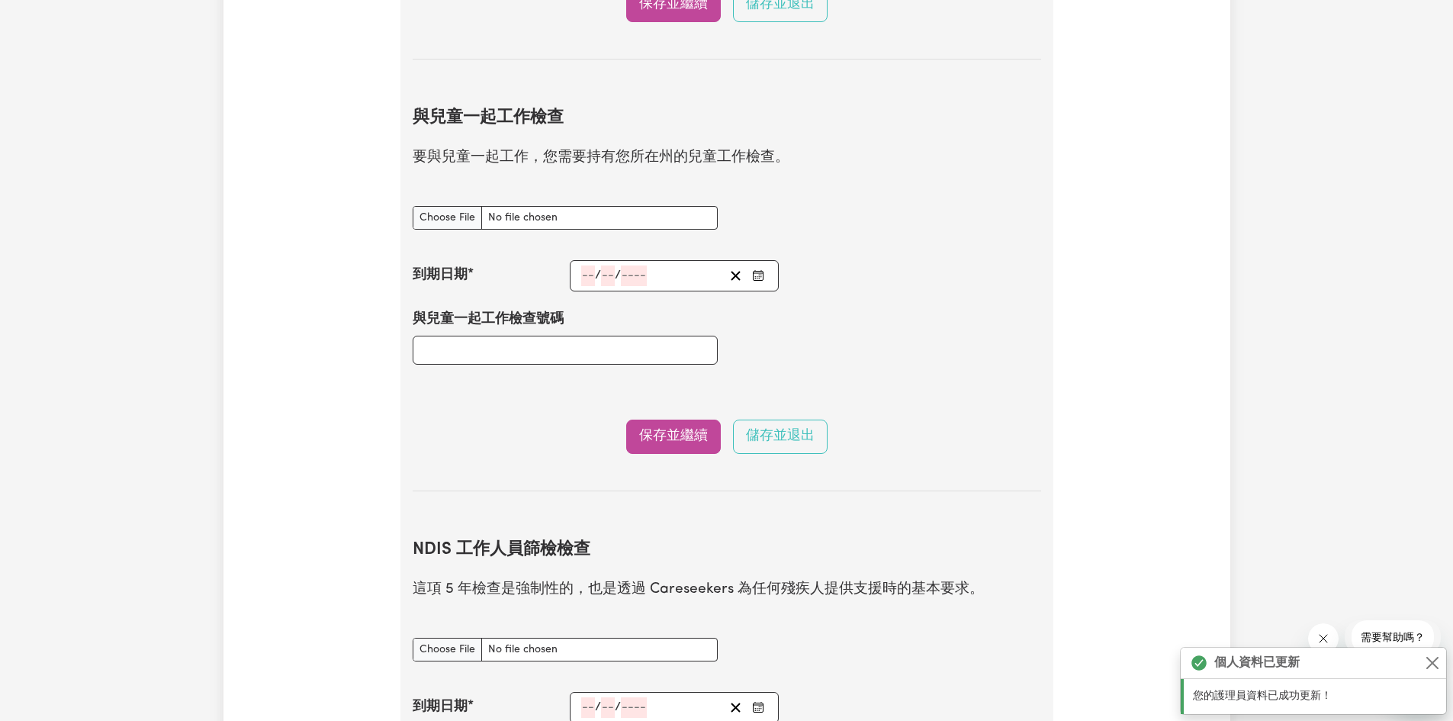
scroll to position [1382, 0]
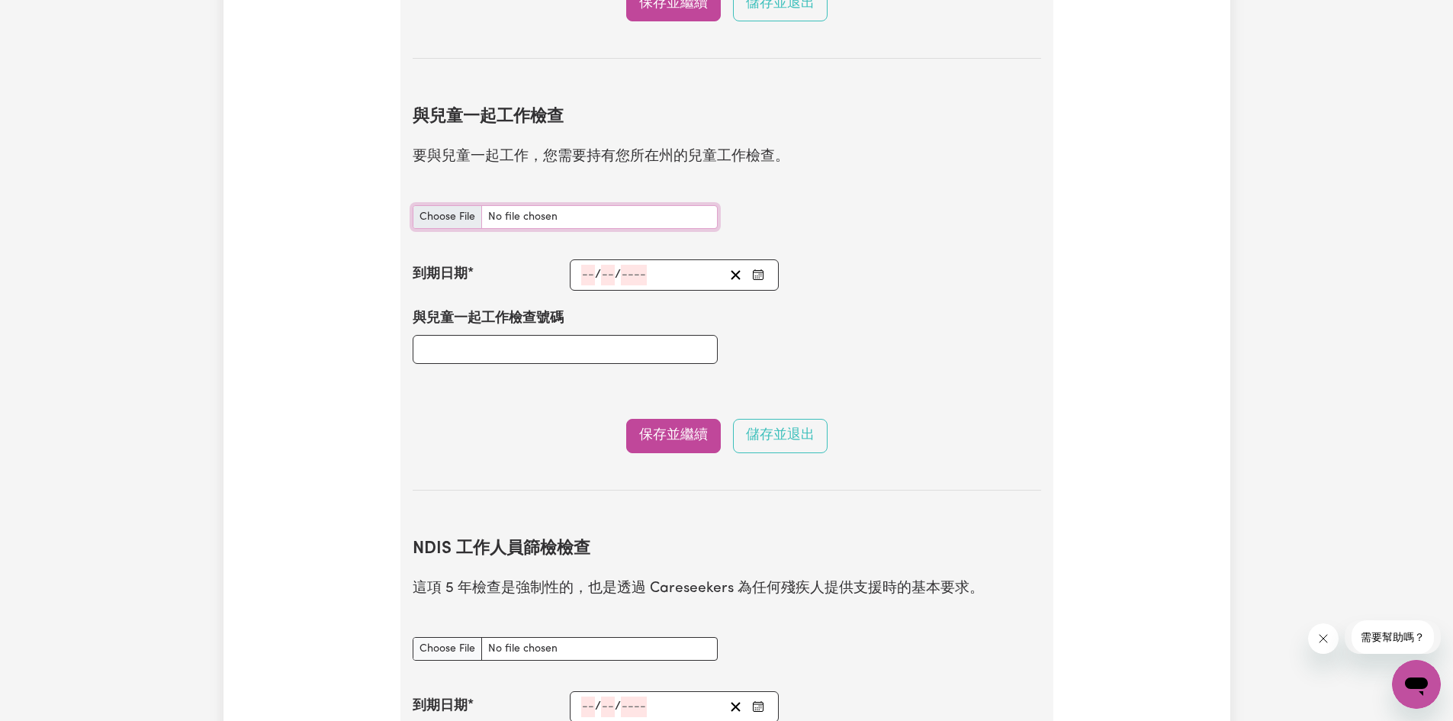
click at [455, 220] on input "與兒童一起工作檢查 文件" at bounding box center [565, 217] width 305 height 24
type input "C:\fakepath\DHS Working with Children Check_Chia-[PERSON_NAME].pdf"
drag, startPoint x: 575, startPoint y: 362, endPoint x: 574, endPoint y: 352, distance: 10.0
click at [575, 361] on input "與兒童一起工作檢查號碼" at bounding box center [565, 349] width 305 height 29
click at [573, 352] on input "與兒童一起工作檢查號碼" at bounding box center [565, 349] width 305 height 29
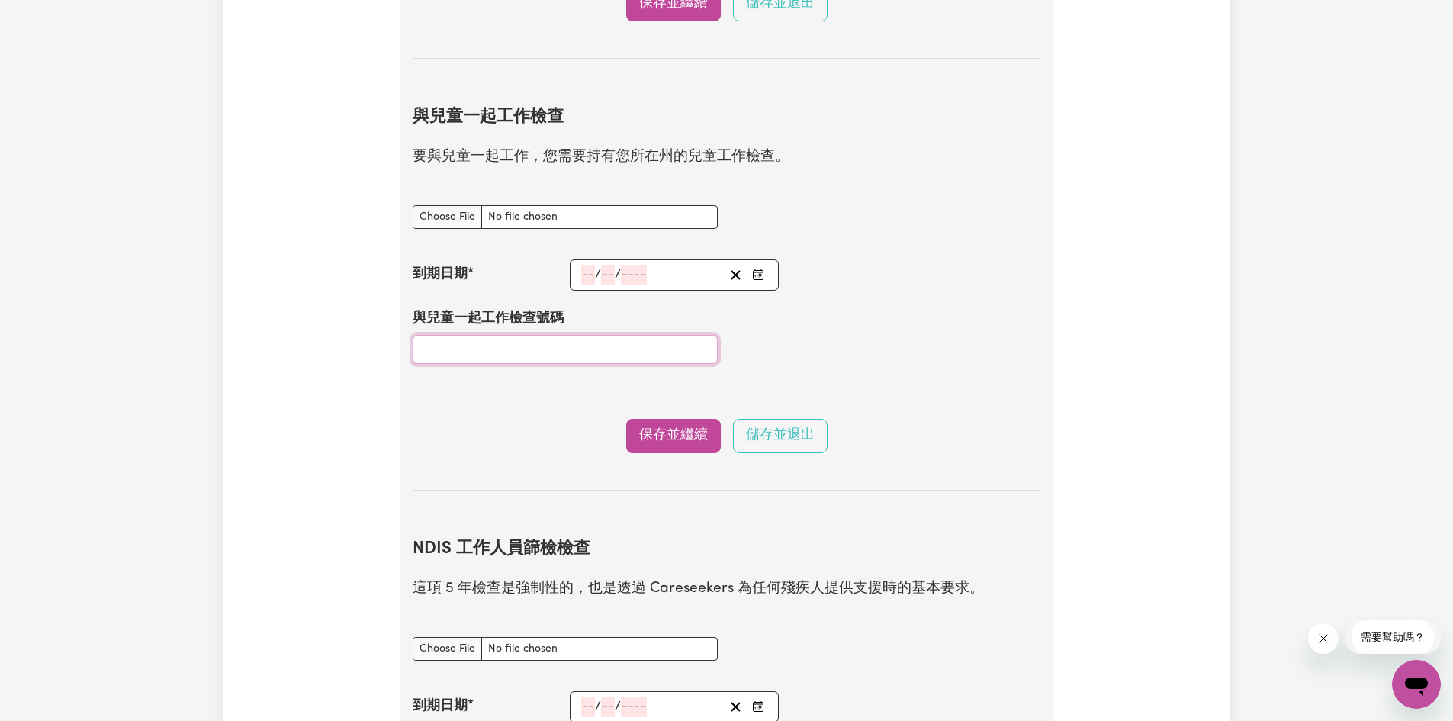
click at [571, 352] on input "與兒童一起工作檢查號碼" at bounding box center [565, 349] width 305 height 29
type input "12317772"
click at [588, 278] on input "number" at bounding box center [588, 275] width 14 height 21
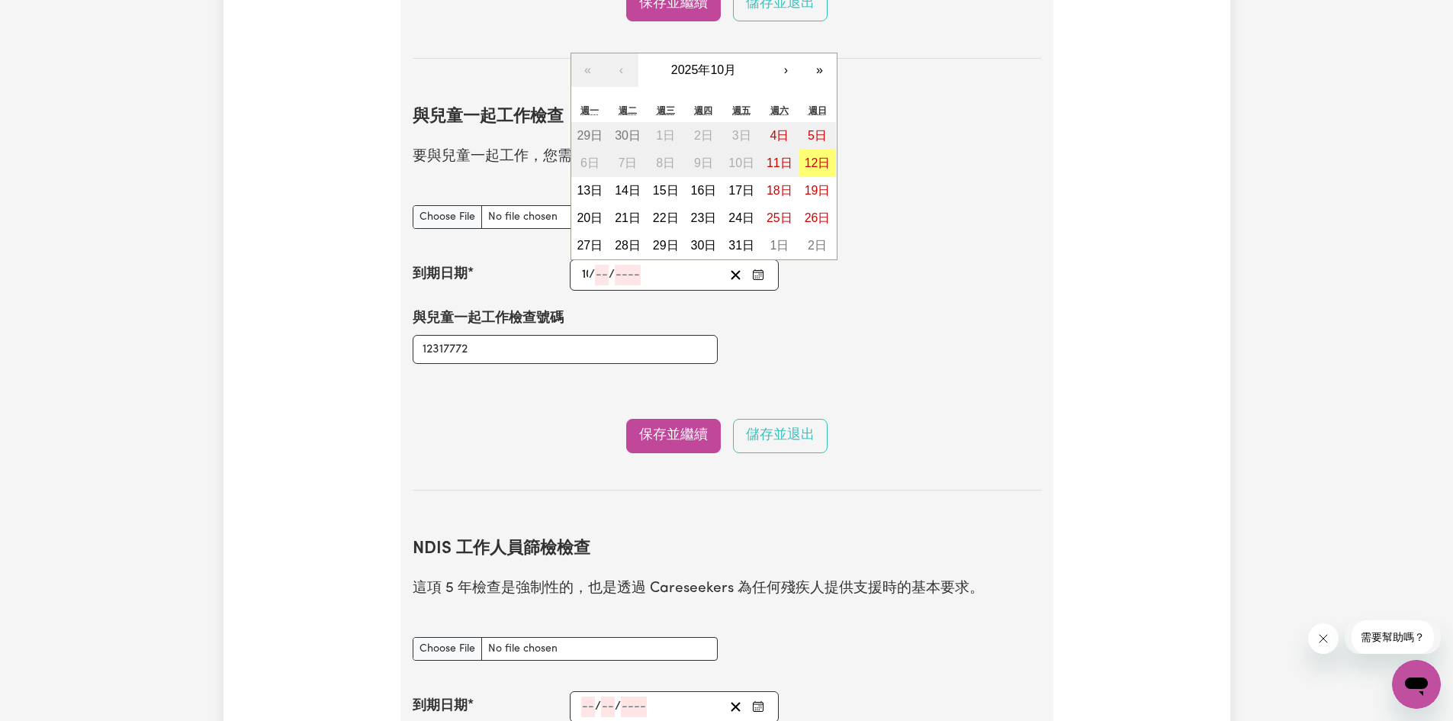
type input "10"
type input "03"
click at [587, 282] on input "10" at bounding box center [588, 275] width 14 height 21
type input "04"
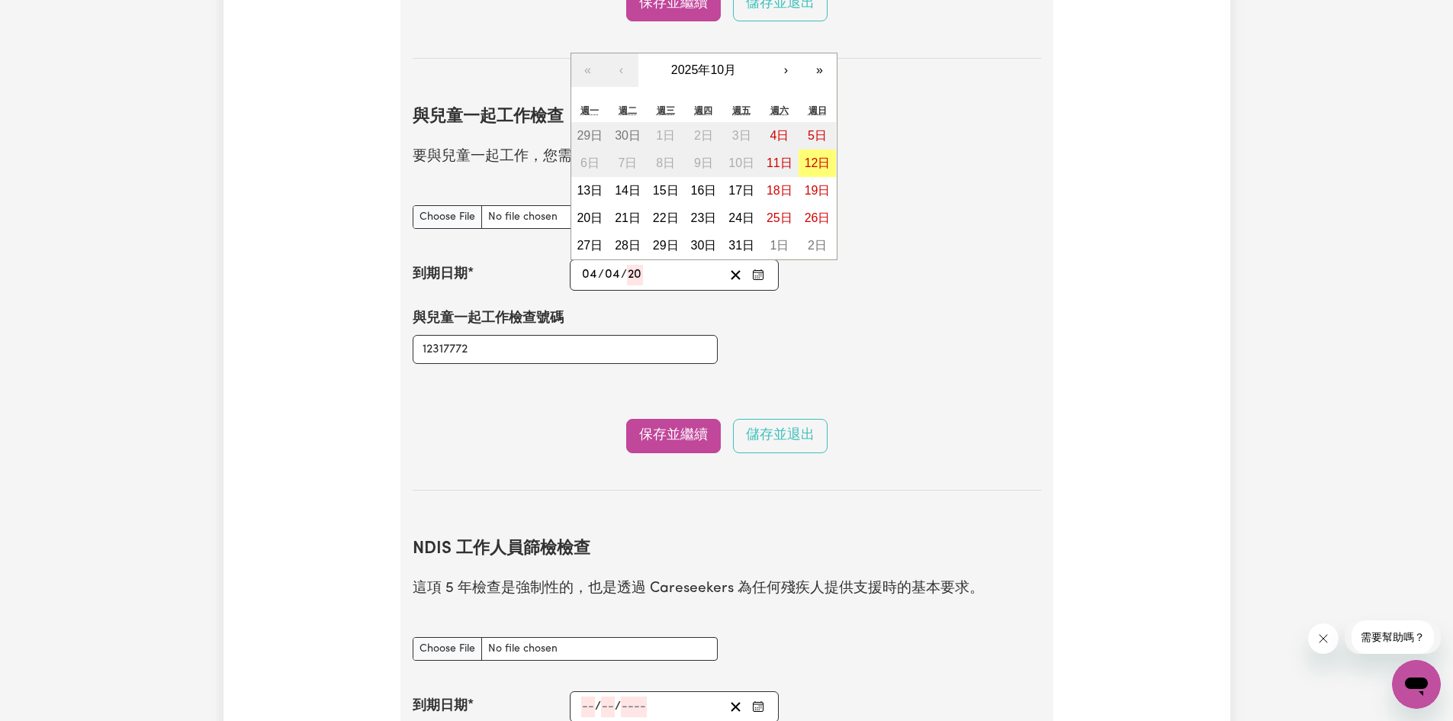
type input "203"
type input "[DATE]"
type input "4"
type input "2030"
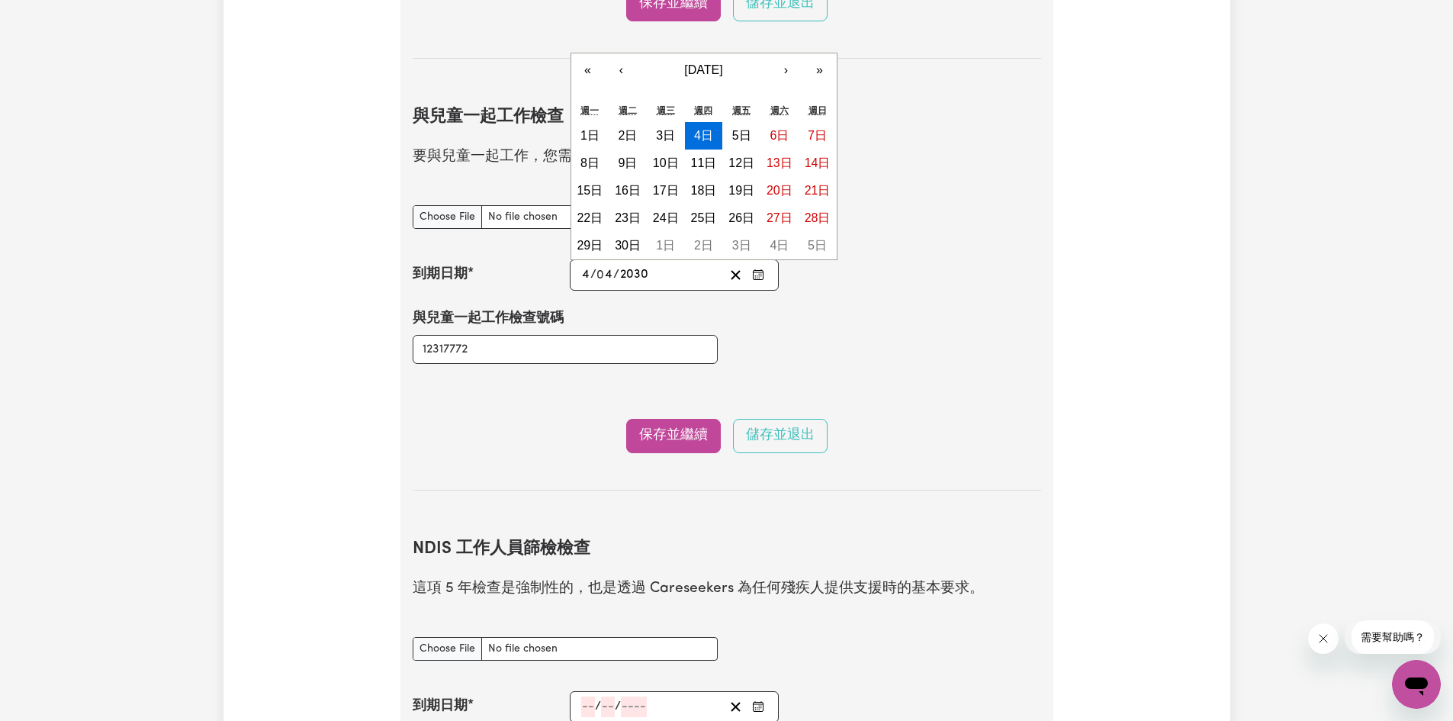
drag, startPoint x: 537, startPoint y: 478, endPoint x: 544, endPoint y: 490, distance: 13.3
click at [537, 477] on section "與兒童一起工作檢查 要與兒童一起工作，您需要持有您所在州的兒童工作檢查。 與兒童一起工作檢查 文件 到期日期 [DATE] 4 / 0 4 / 2030 « …" at bounding box center [727, 286] width 628 height 407
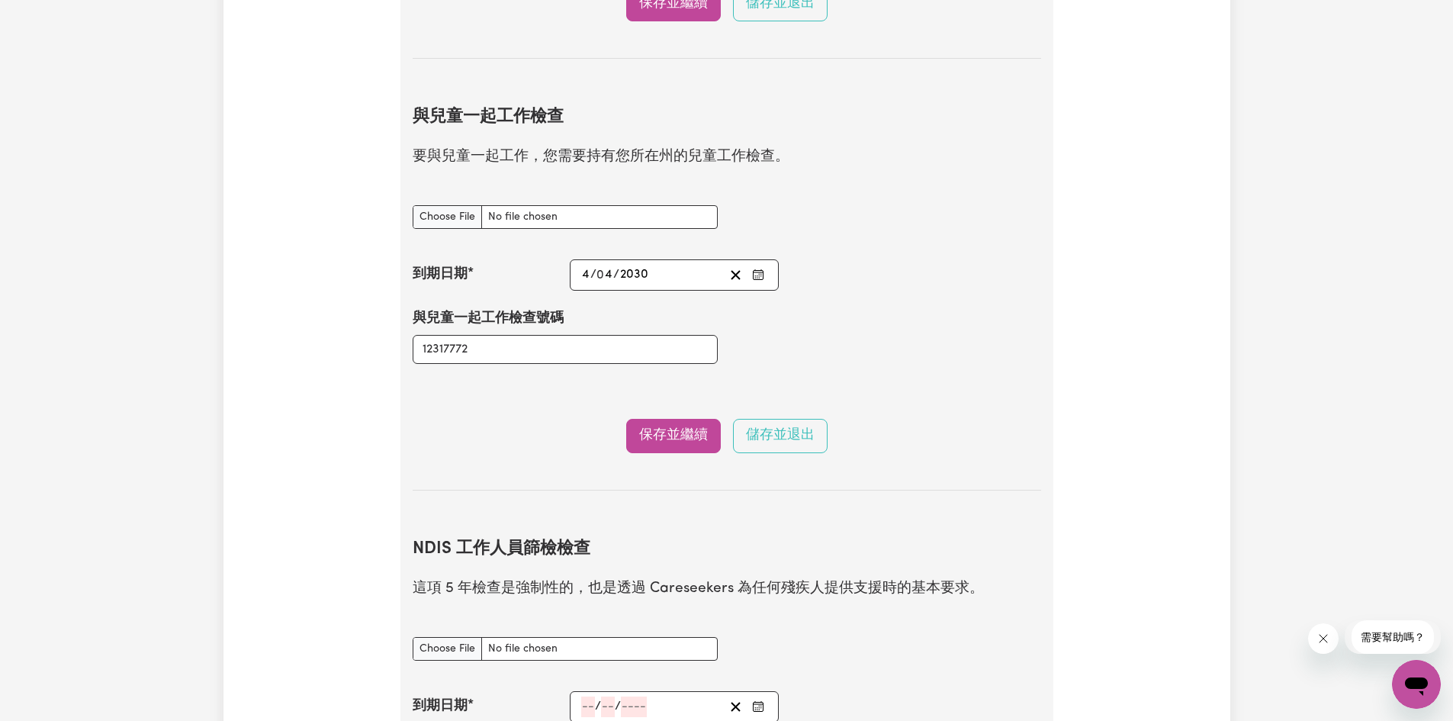
click at [660, 440] on font "保存並繼續" at bounding box center [673, 435] width 69 height 13
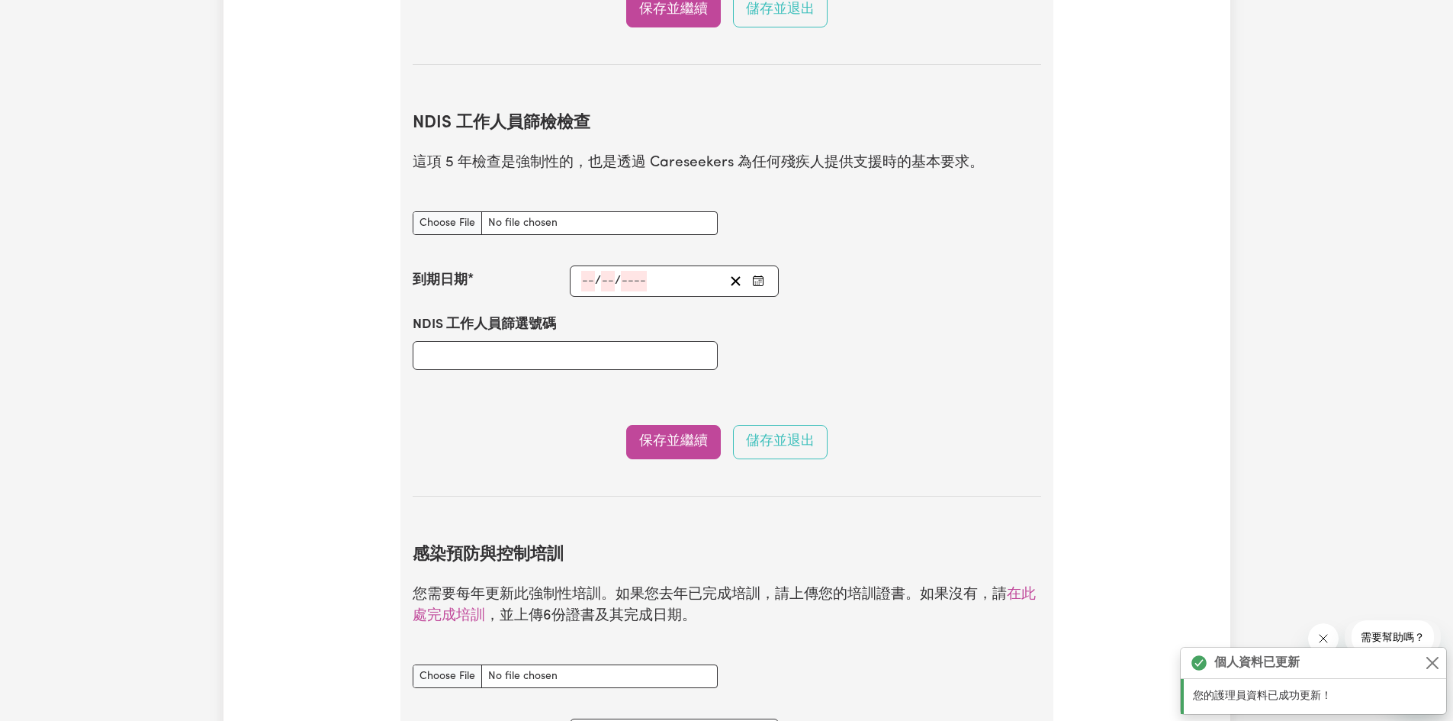
scroll to position [1901, 0]
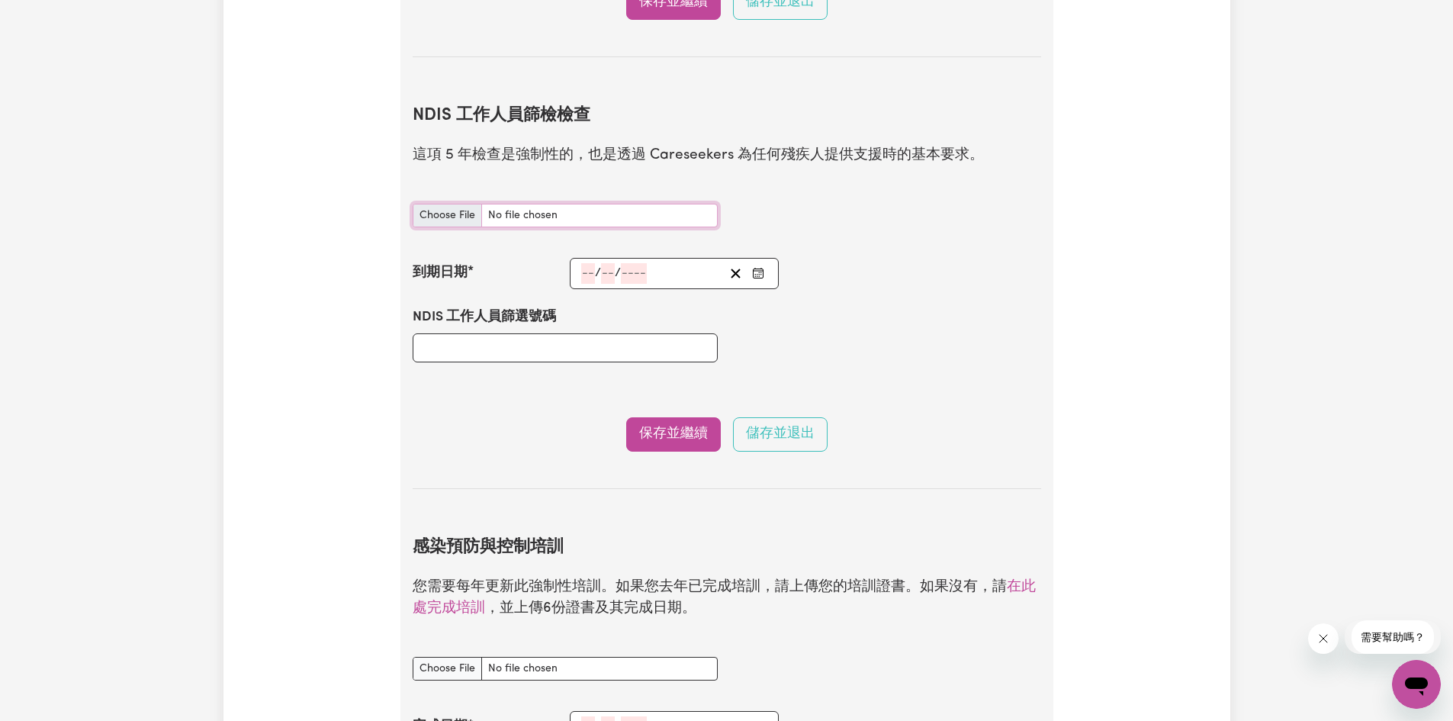
click at [455, 222] on input "NDIS 員工篩檢檢查 文件" at bounding box center [565, 216] width 305 height 24
type input "C:\fakepath\DHS Screening – NDIS worker check-Chia-[PERSON_NAME].pdf"
click at [575, 277] on div "/ /" at bounding box center [675, 273] width 210 height 31
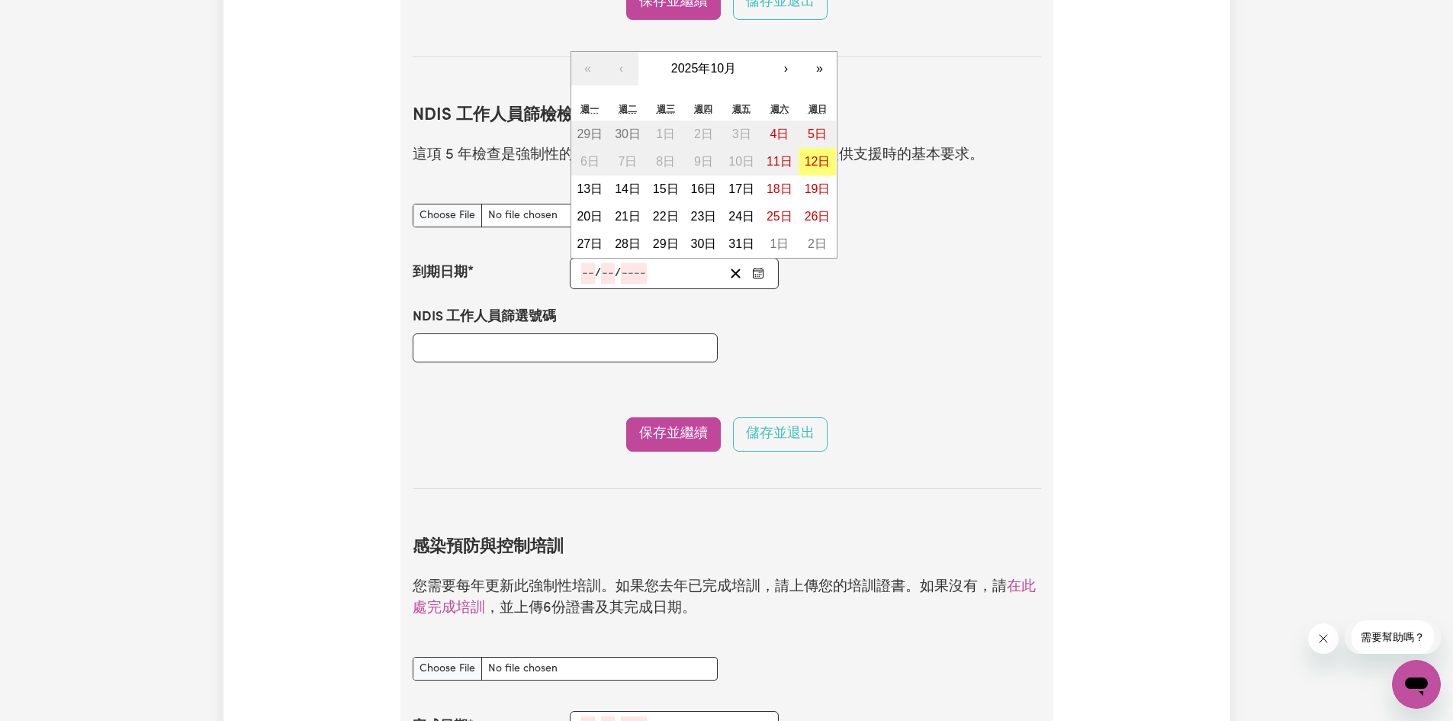
click at [583, 275] on input "number" at bounding box center [588, 273] width 14 height 21
type input "03"
type input "10"
type input "203"
type input "[DATE]"
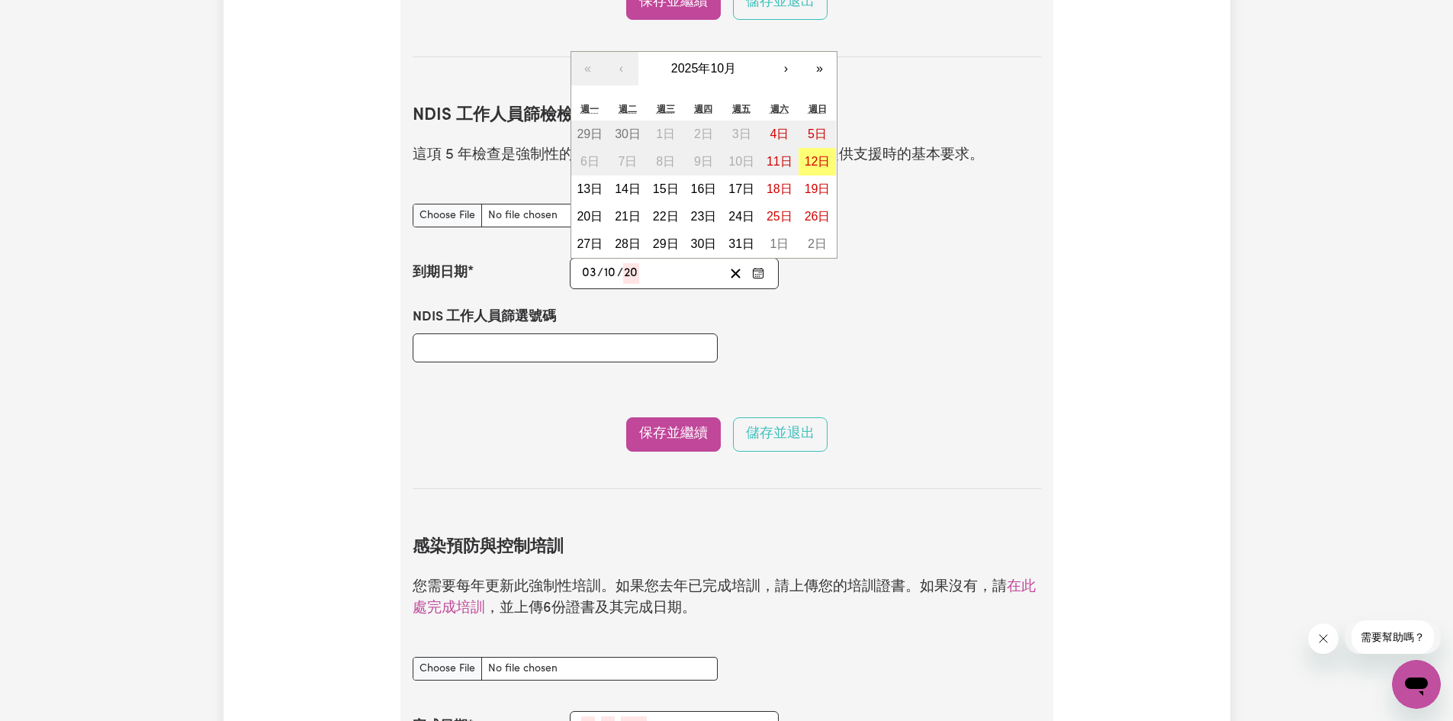
type input "3"
type input "2030"
click at [515, 346] on input "NDIS 工作人員篩選號碼" at bounding box center [565, 347] width 305 height 29
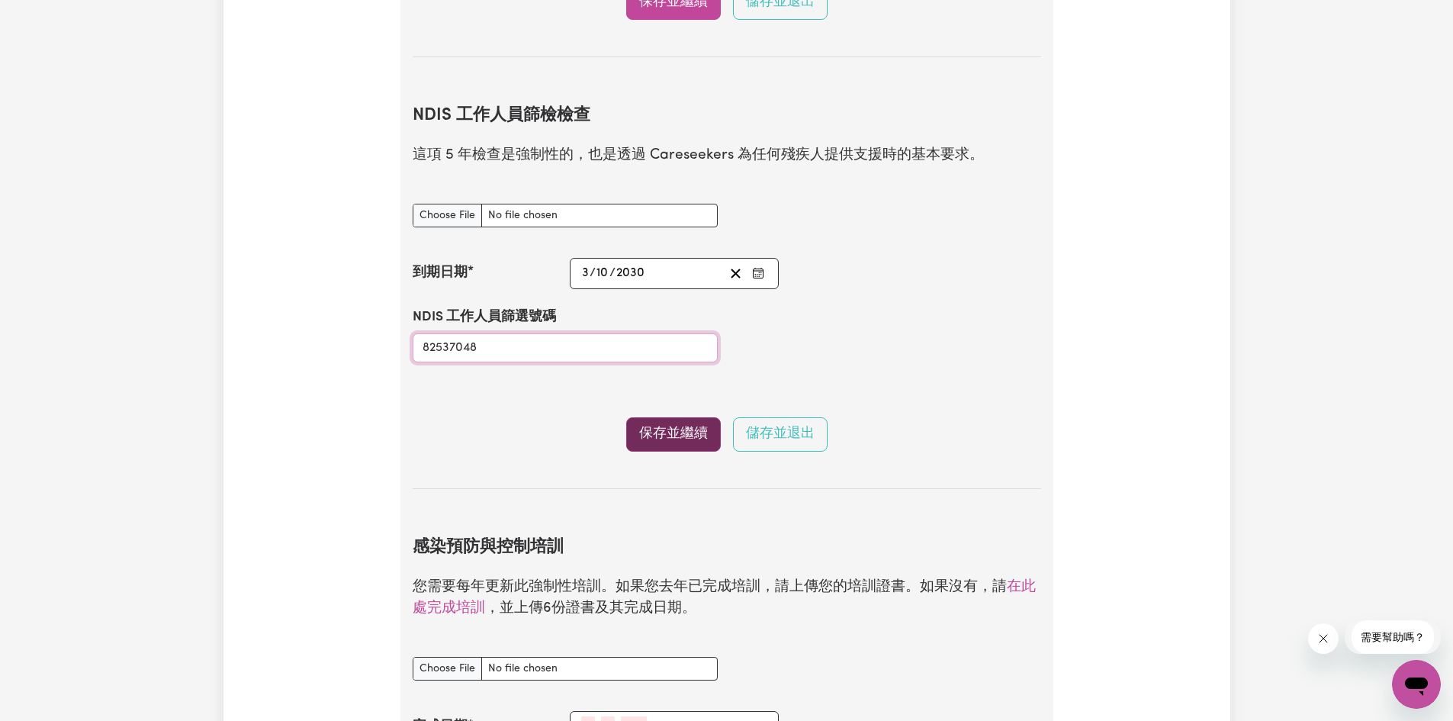
type input "82537048"
click at [671, 434] on font "保存並繼續" at bounding box center [673, 433] width 69 height 13
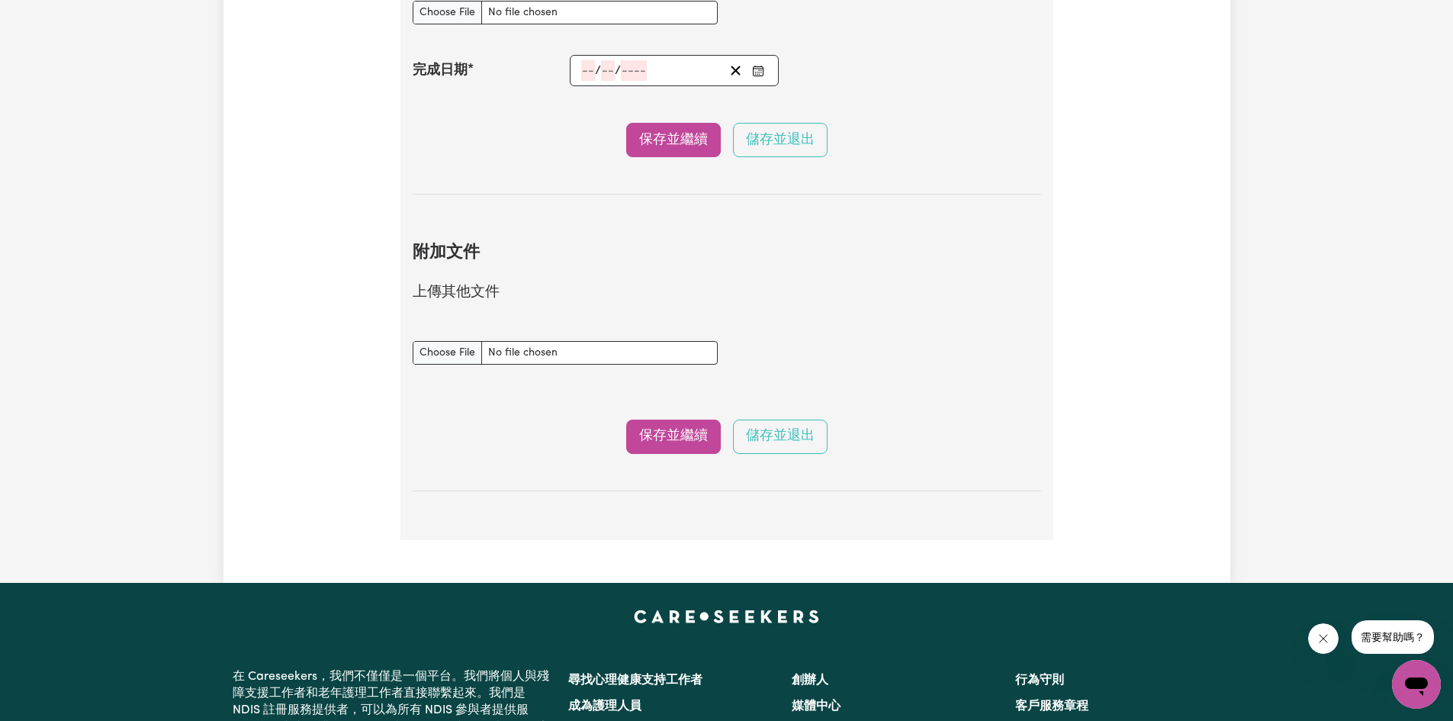
scroll to position [2650, 0]
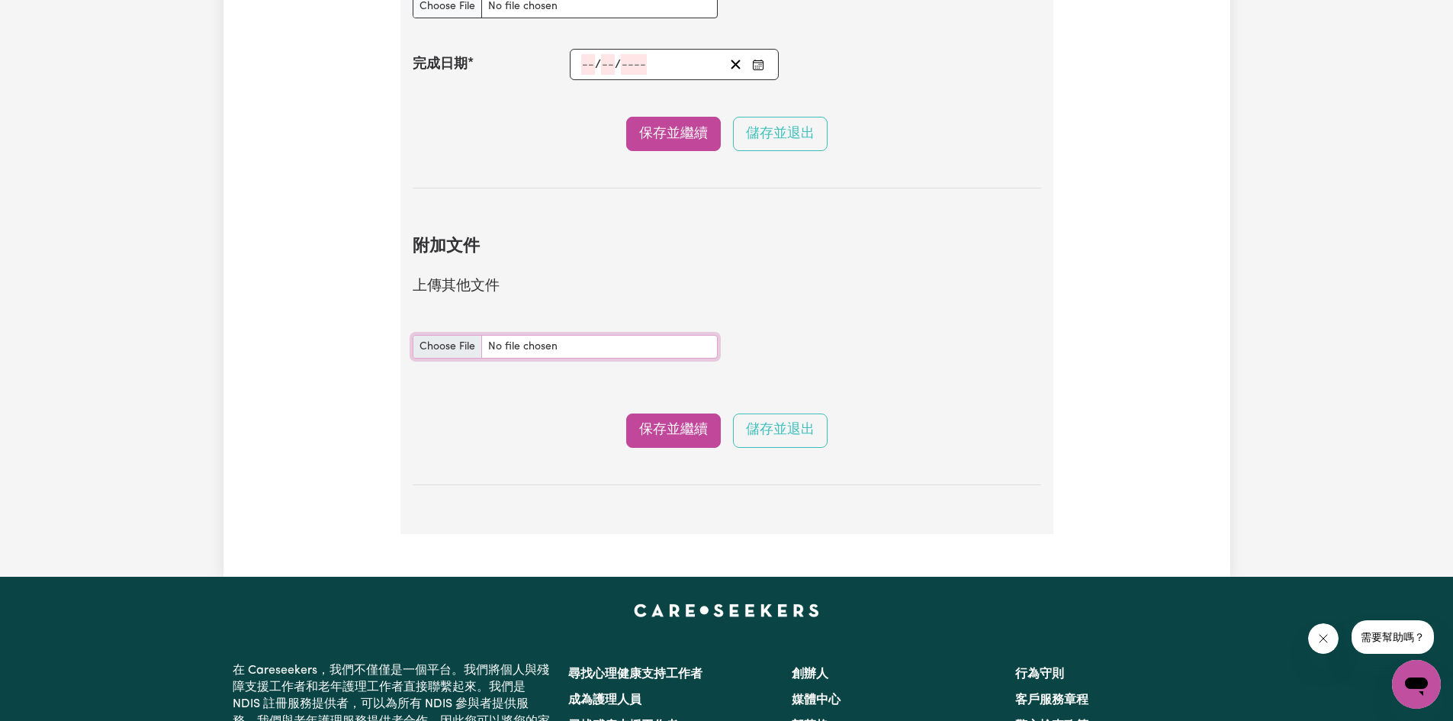
click at [446, 352] on input "附加 文件" at bounding box center [565, 347] width 305 height 24
type input "C:\fakepath\Chia-[PERSON_NAME] CHC33021 A n M Global 08807(1).pdf"
click at [428, 347] on input "附加 文件" at bounding box center [565, 347] width 305 height 24
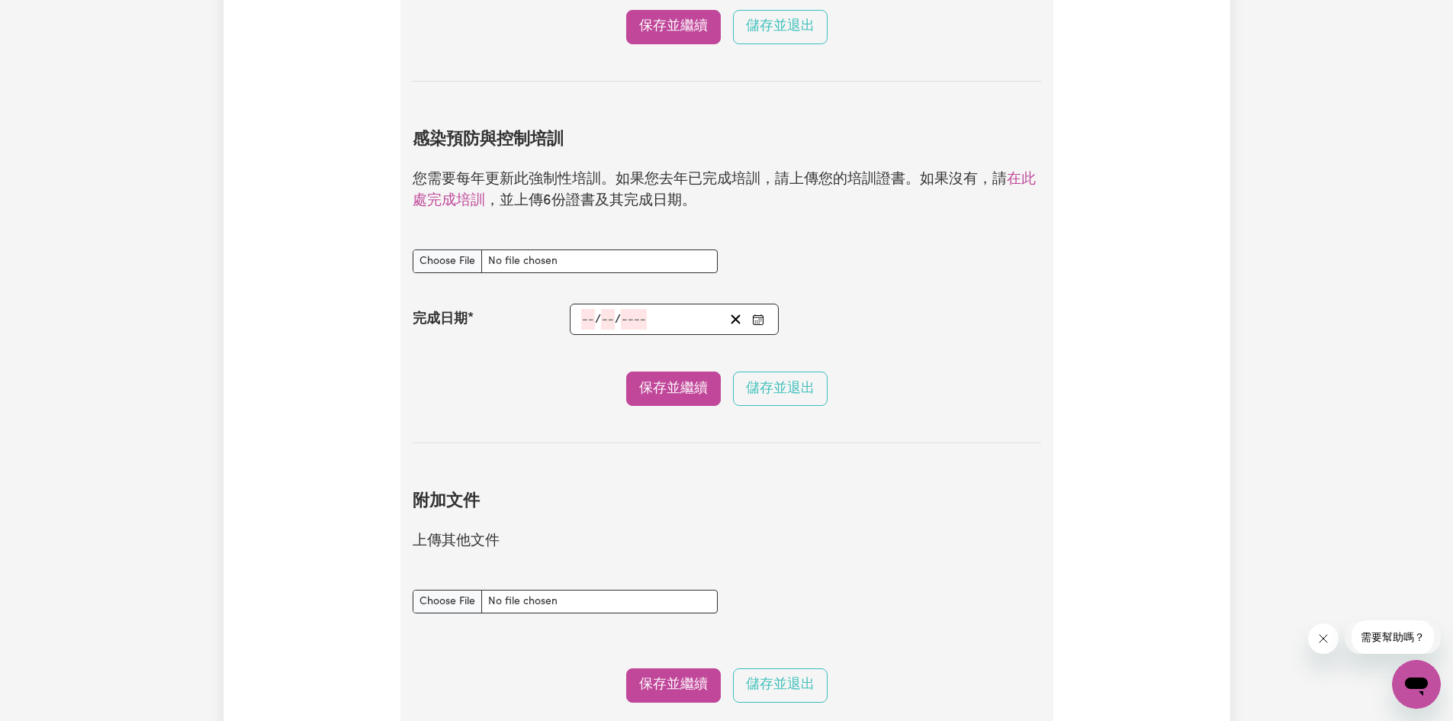
scroll to position [2388, 0]
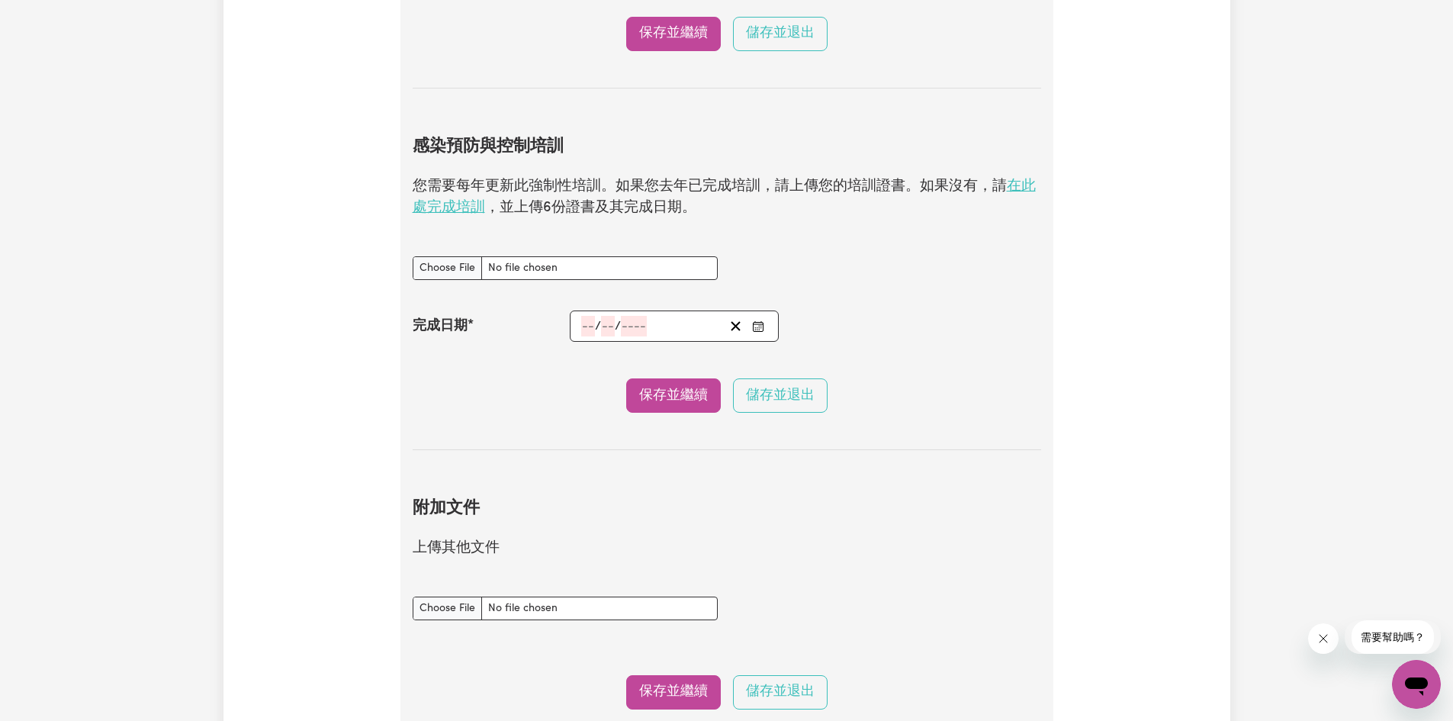
click at [474, 215] on font "在此處完成培訓" at bounding box center [724, 197] width 623 height 37
click at [798, 694] on font "儲存並退出" at bounding box center [780, 691] width 69 height 13
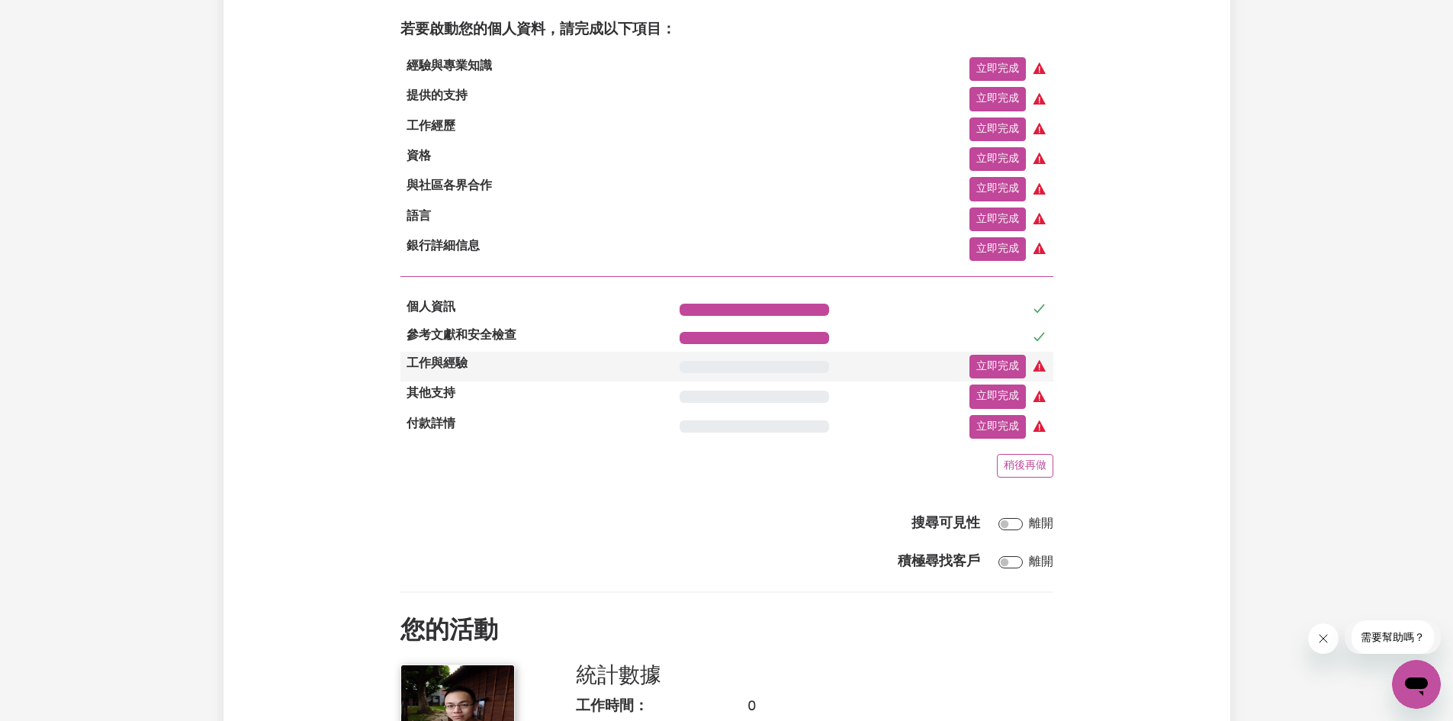
scroll to position [458, 0]
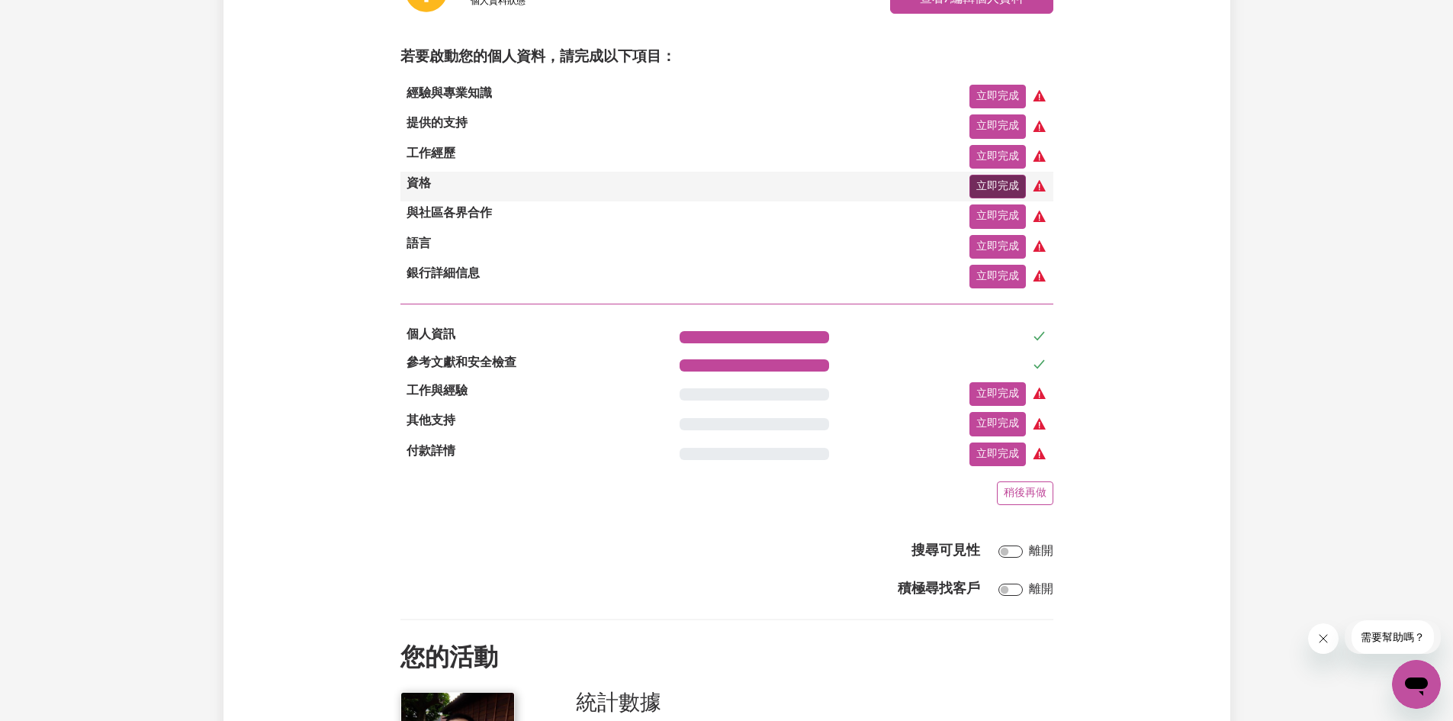
click at [989, 191] on font "立即完成" at bounding box center [997, 186] width 43 height 11
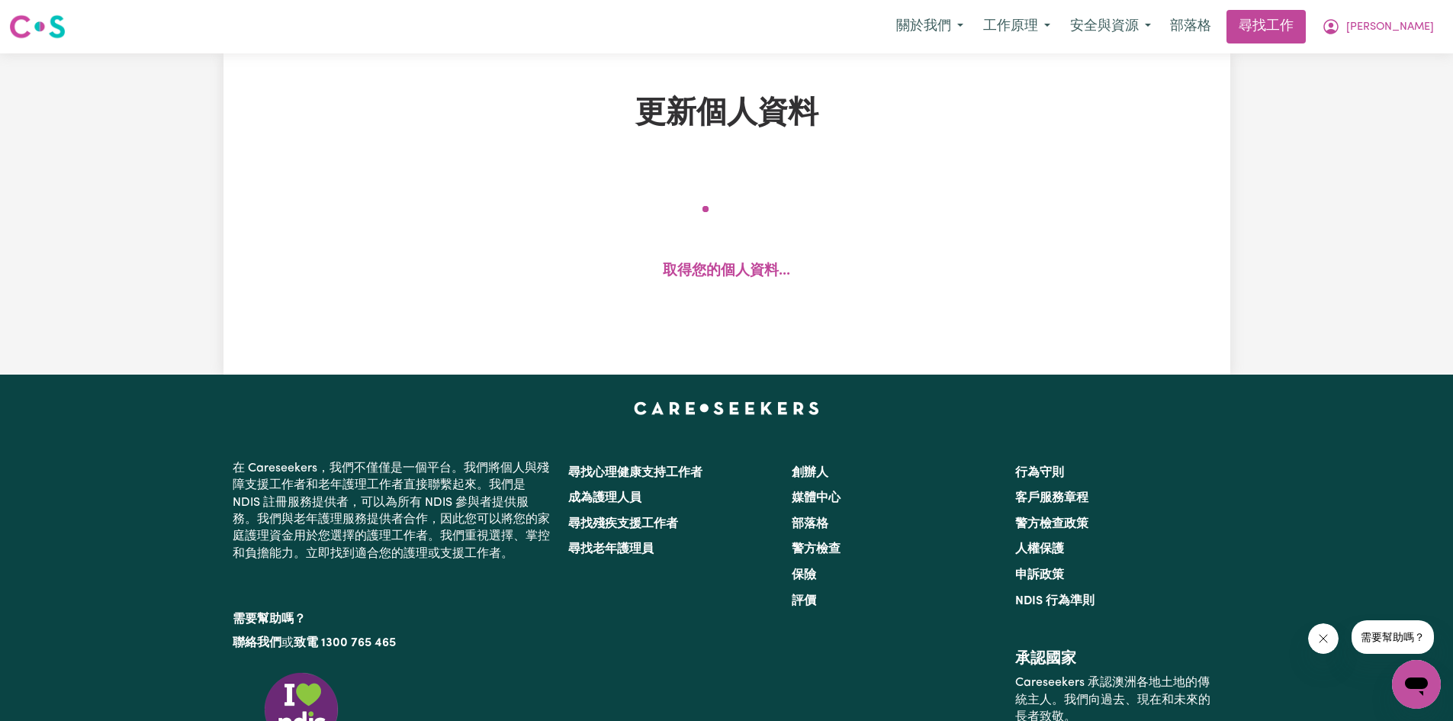
select select "Certificate III (Individual Support)"
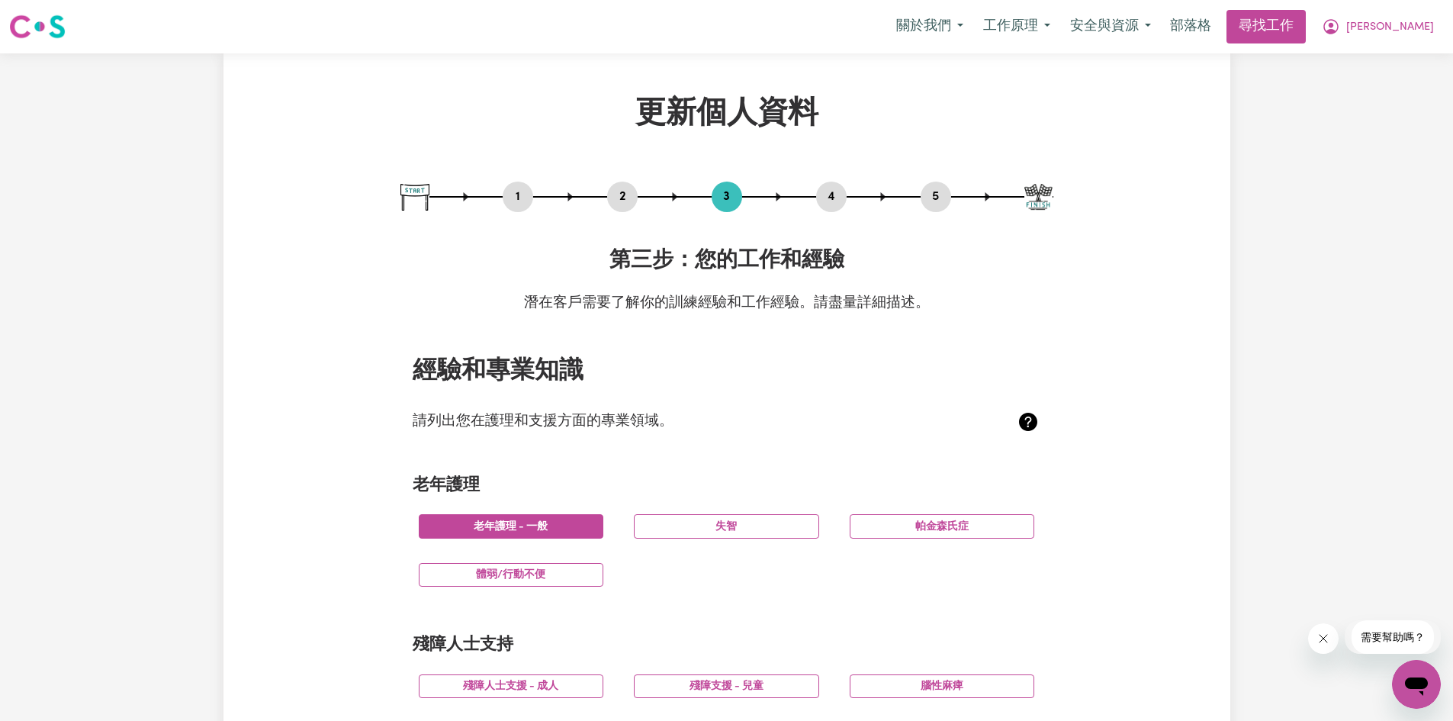
click at [538, 524] on font "老年護理 - 一般" at bounding box center [511, 526] width 74 height 11
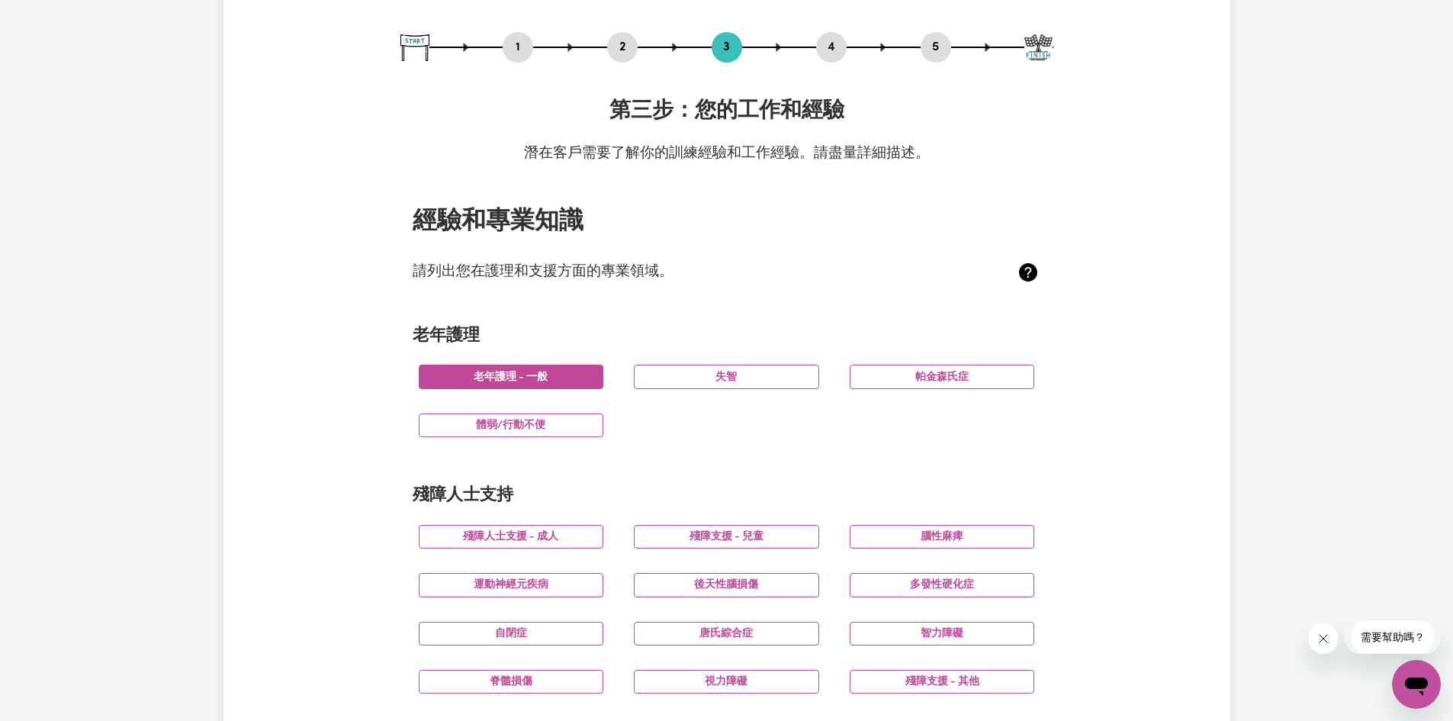
scroll to position [153, 0]
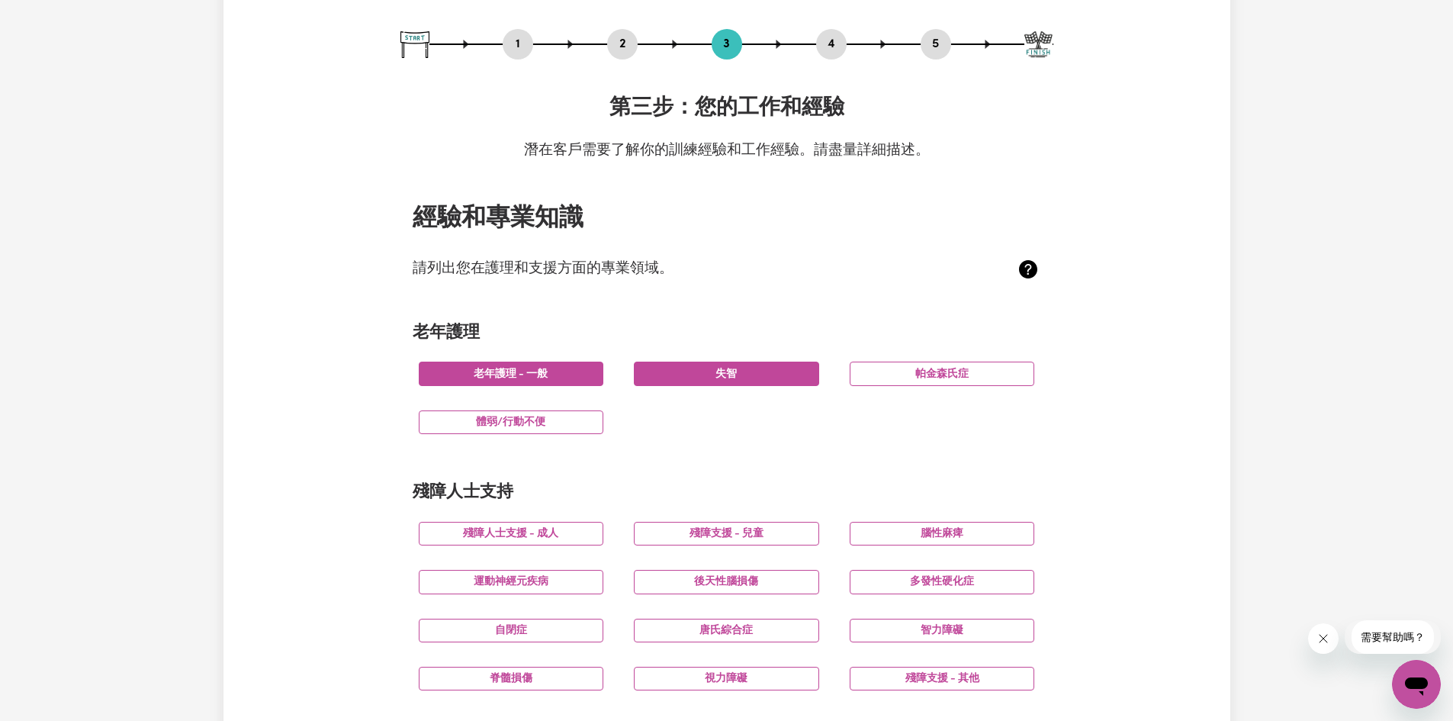
click at [742, 374] on button "失智" at bounding box center [726, 374] width 185 height 24
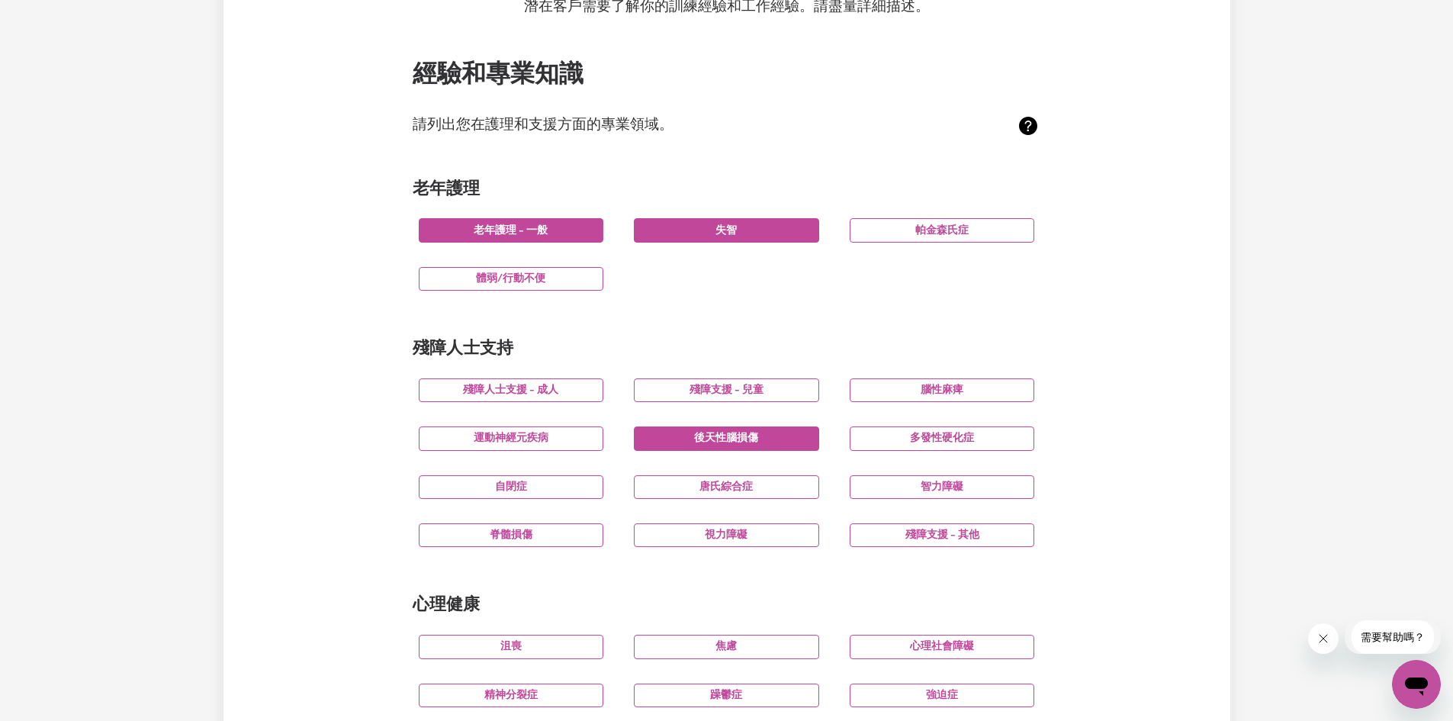
scroll to position [305, 0]
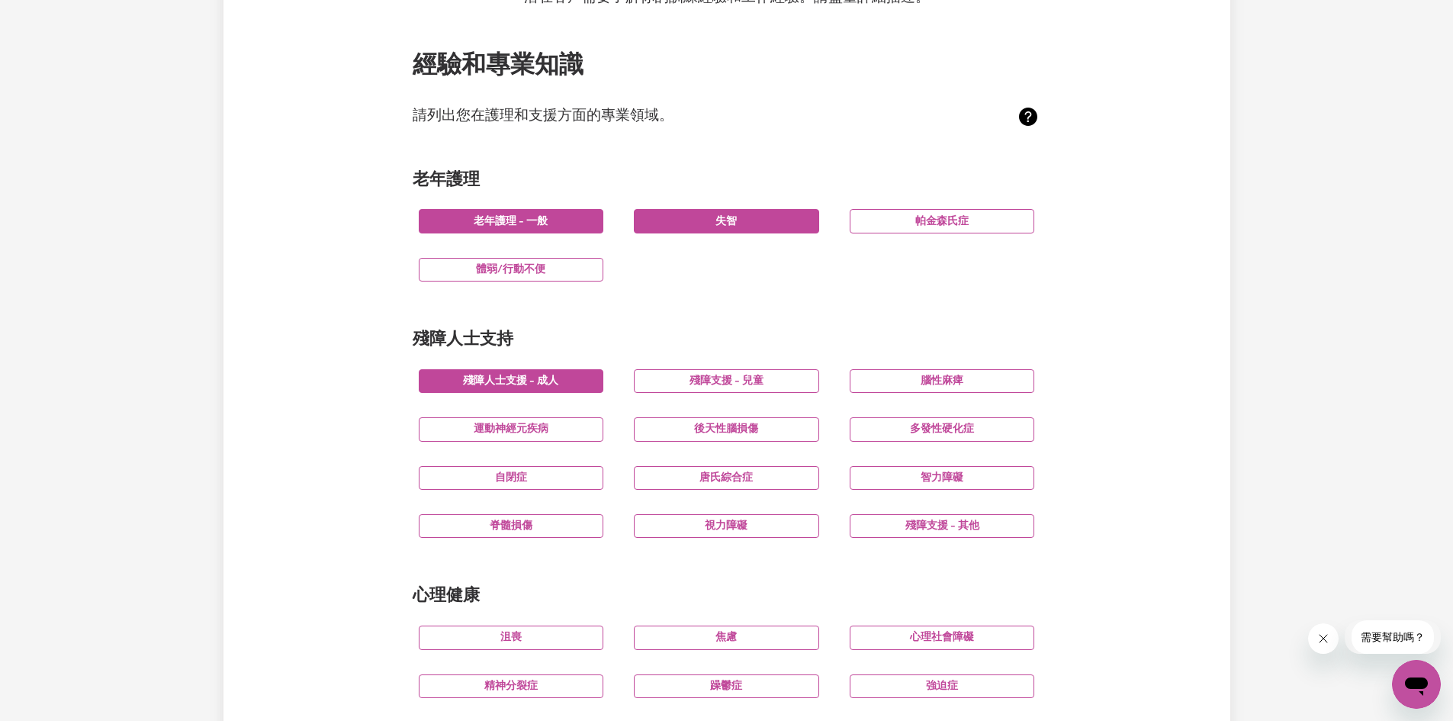
click at [481, 384] on font "殘障人士支援 - 成人" at bounding box center [510, 380] width 95 height 11
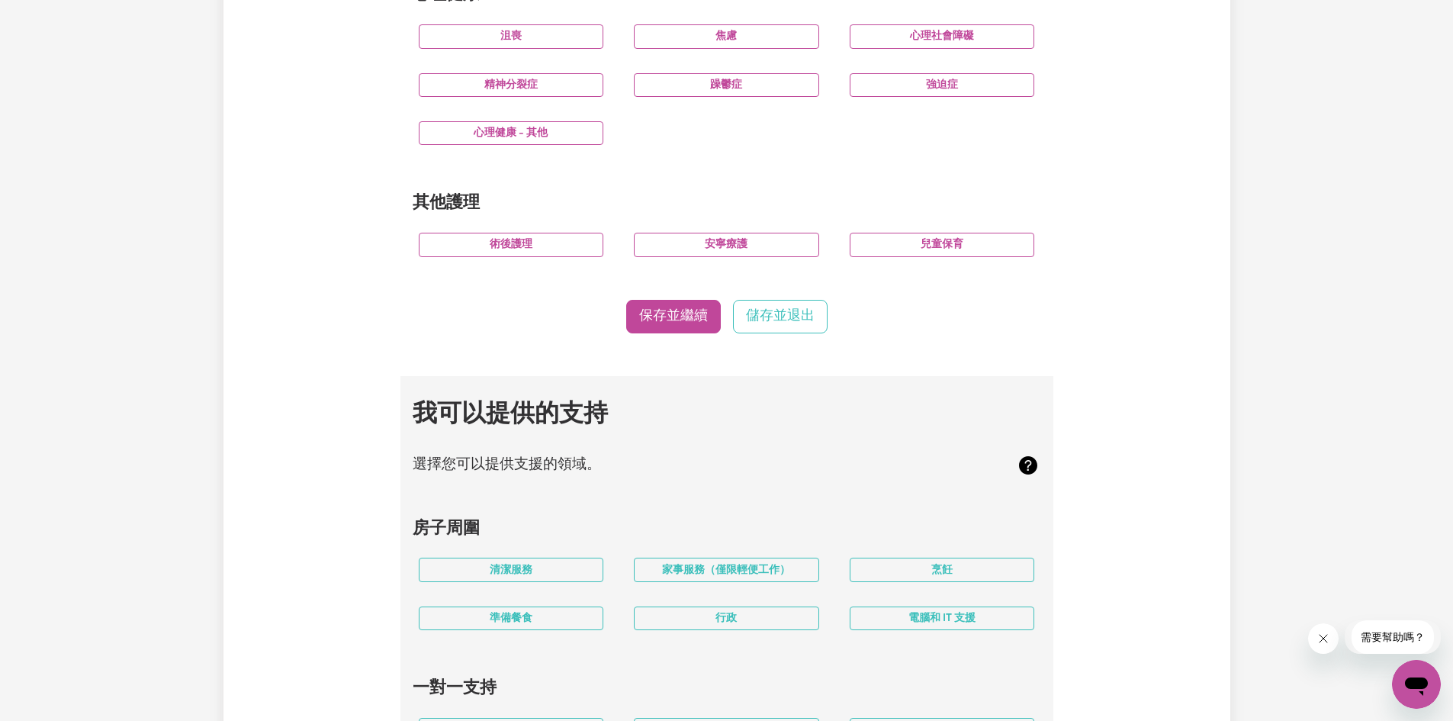
scroll to position [915, 0]
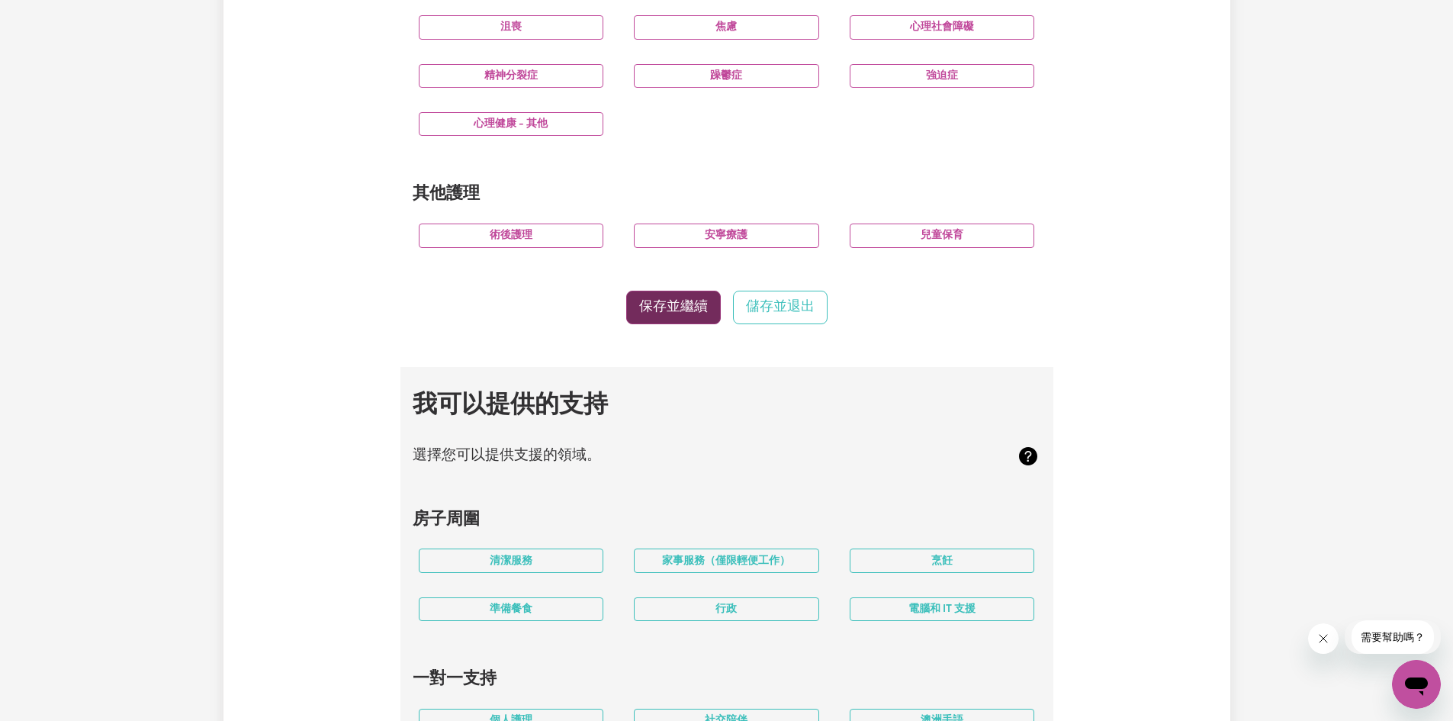
click at [665, 313] on font "保存並繼續" at bounding box center [673, 307] width 69 height 13
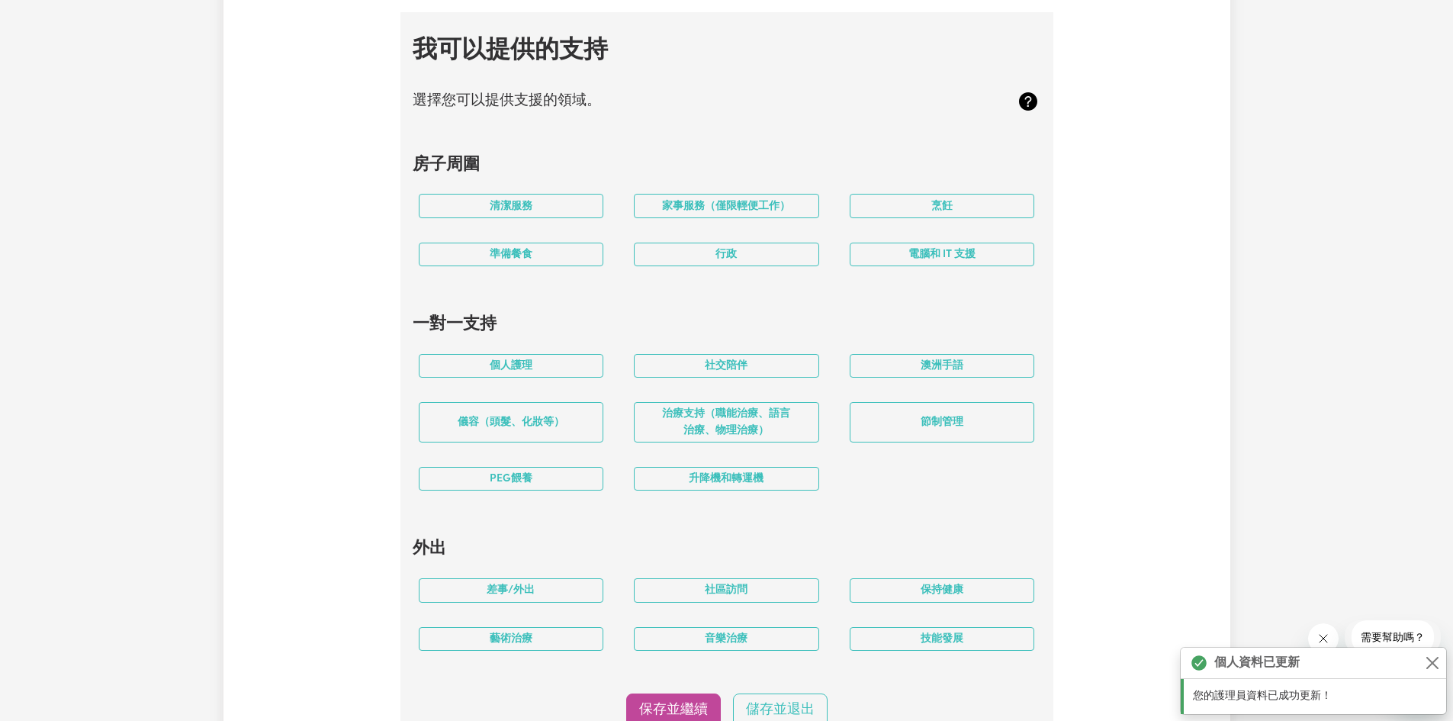
scroll to position [1306, 0]
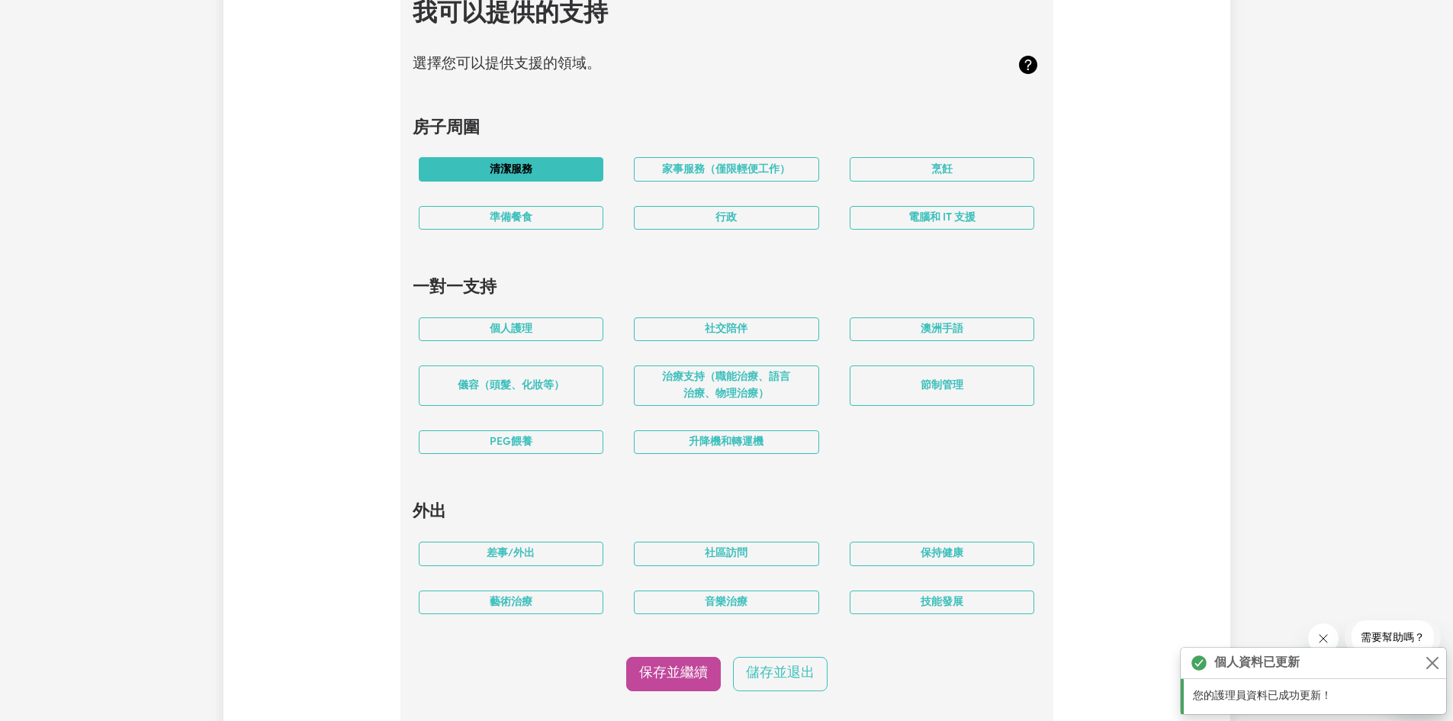
click at [538, 181] on button "清潔服務" at bounding box center [511, 169] width 185 height 24
click at [721, 175] on font "家事服務（僅限輕便工作）" at bounding box center [726, 169] width 128 height 11
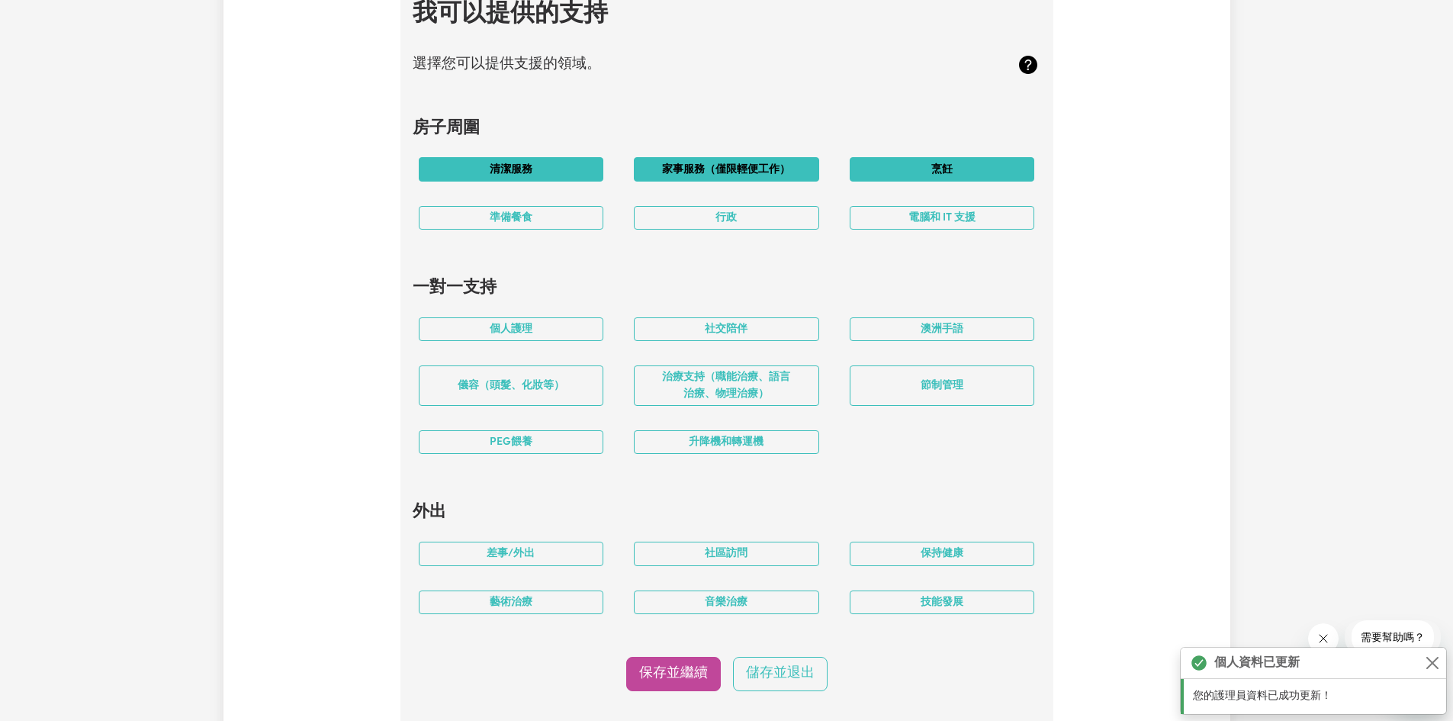
click at [944, 175] on font "烹飪" at bounding box center [941, 169] width 21 height 11
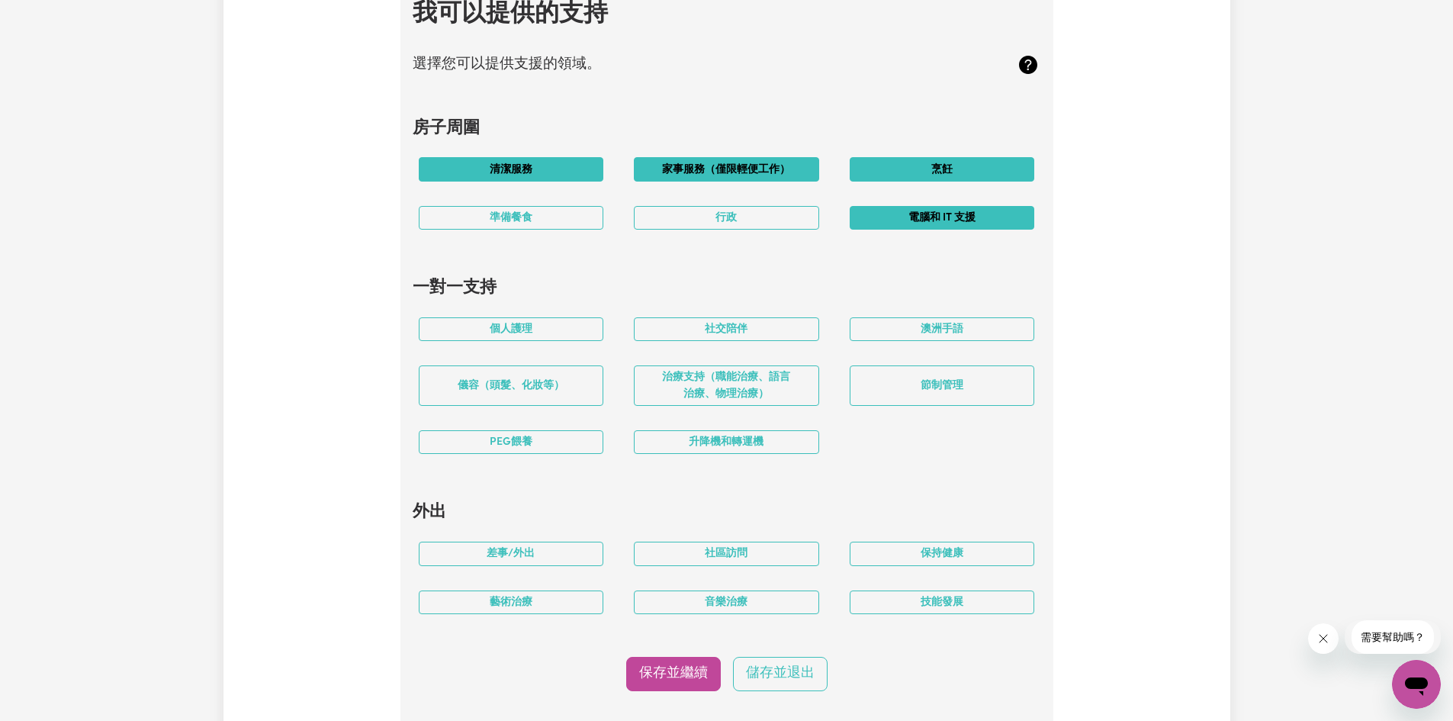
click at [953, 223] on font "電腦和 IT 支援" at bounding box center [941, 217] width 67 height 11
click at [514, 335] on font "個人護理" at bounding box center [511, 328] width 43 height 11
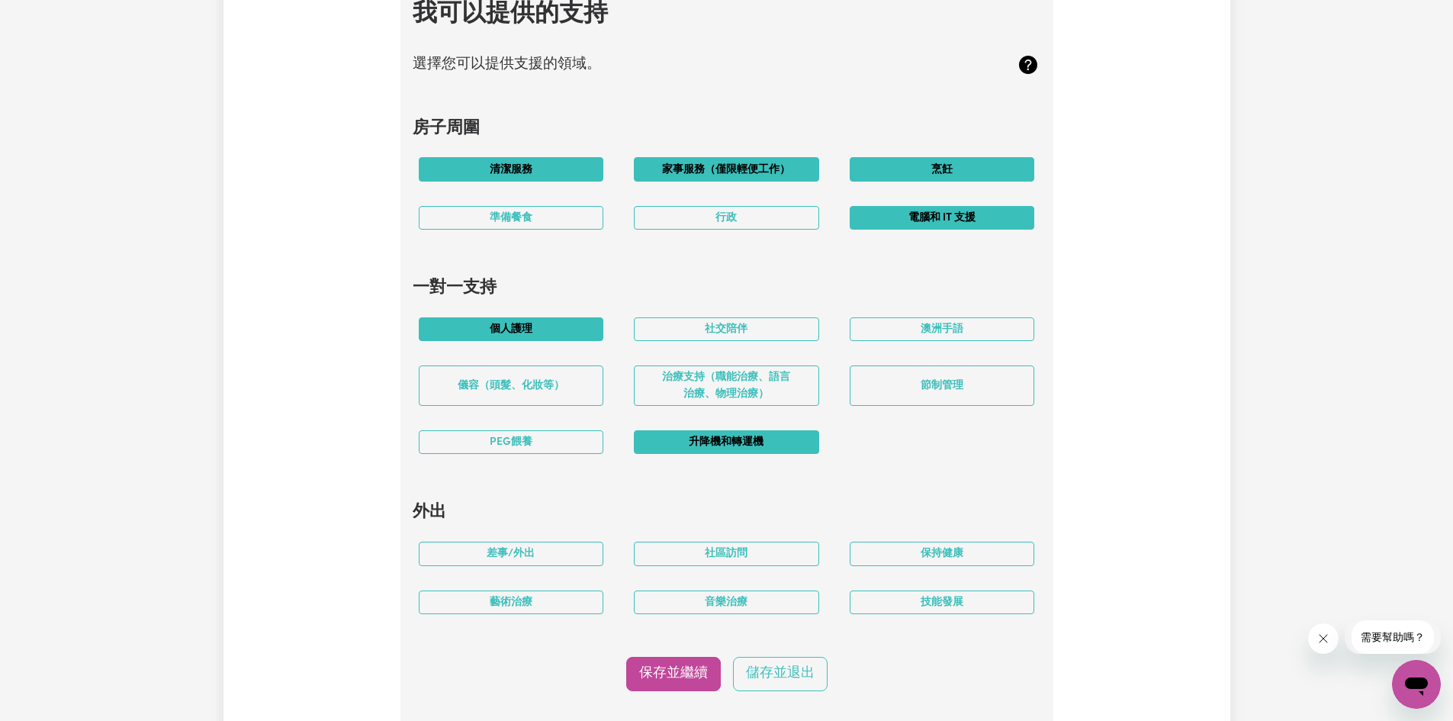
click at [733, 448] on font "升降機和轉運機" at bounding box center [726, 441] width 75 height 11
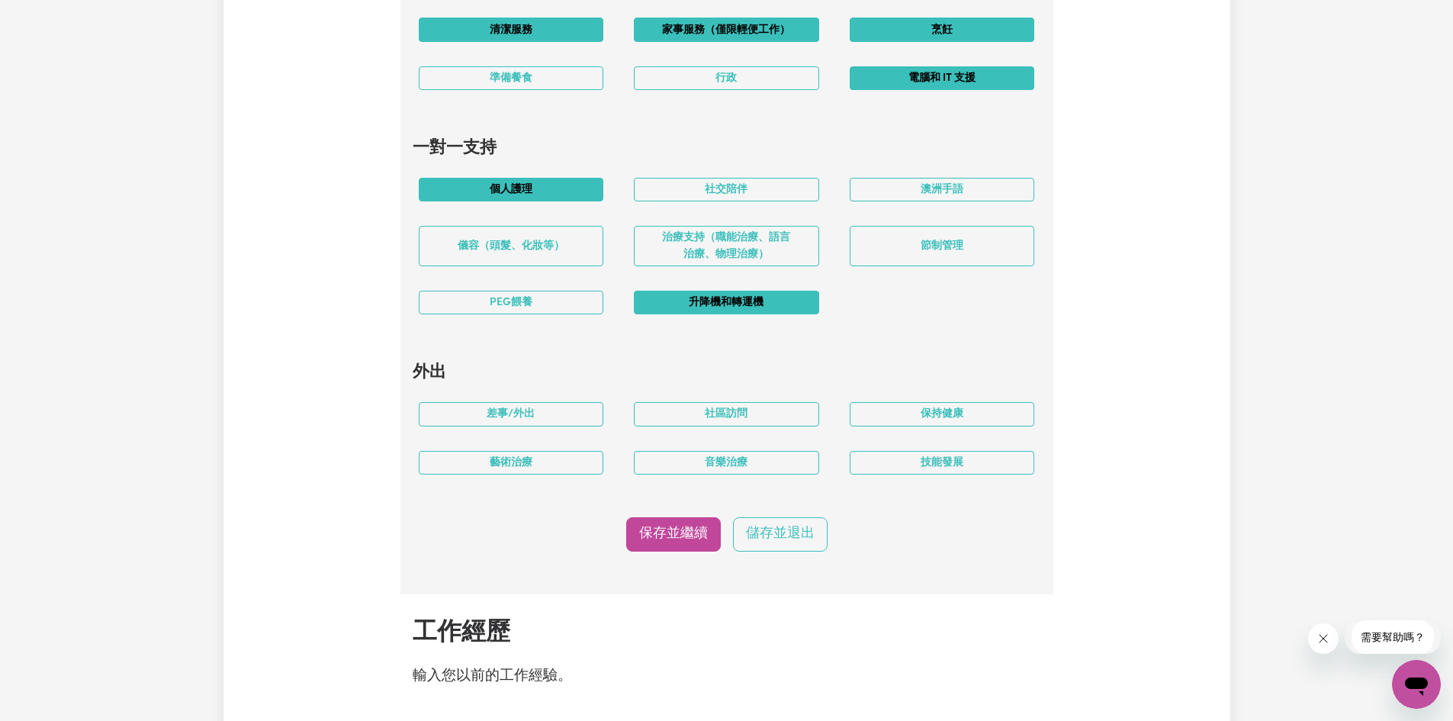
scroll to position [1459, 0]
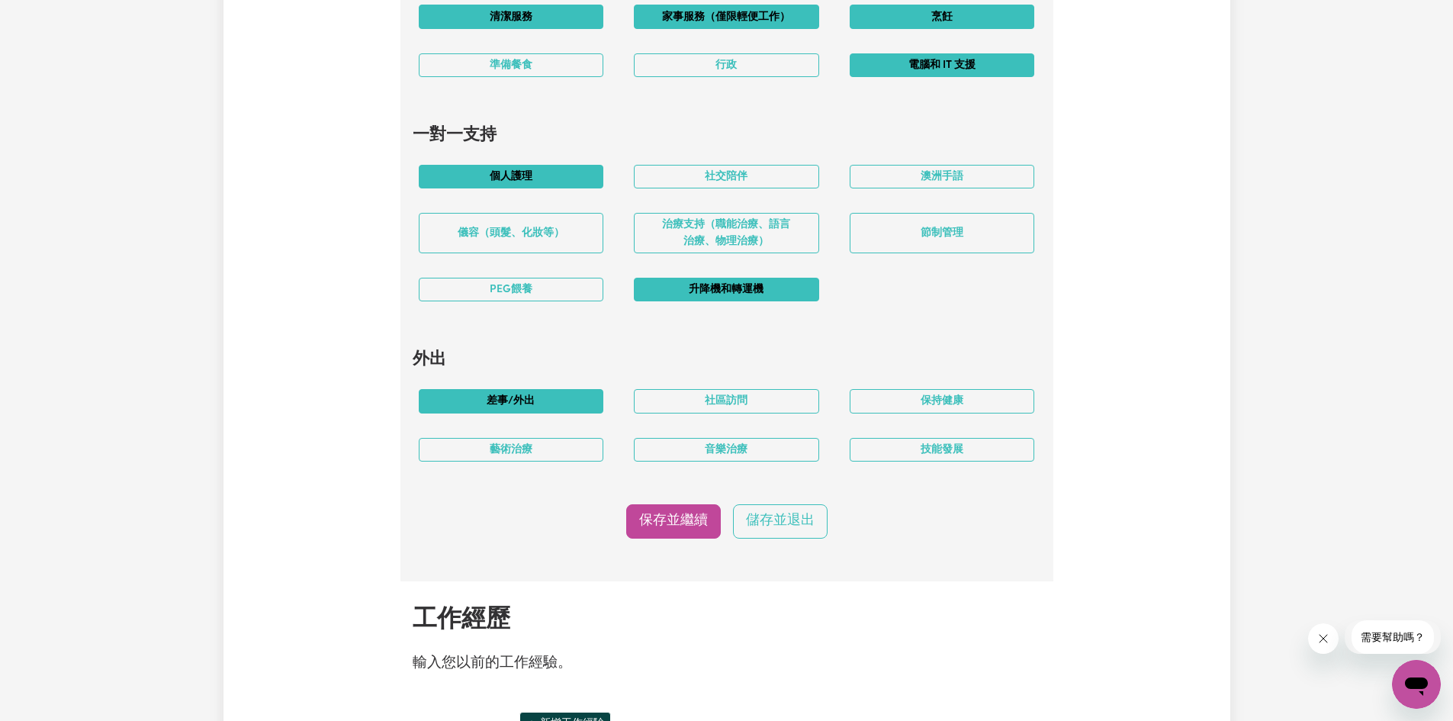
click at [554, 413] on button "差事/外出" at bounding box center [511, 401] width 185 height 24
click at [643, 527] on font "保存並繼續" at bounding box center [673, 520] width 69 height 13
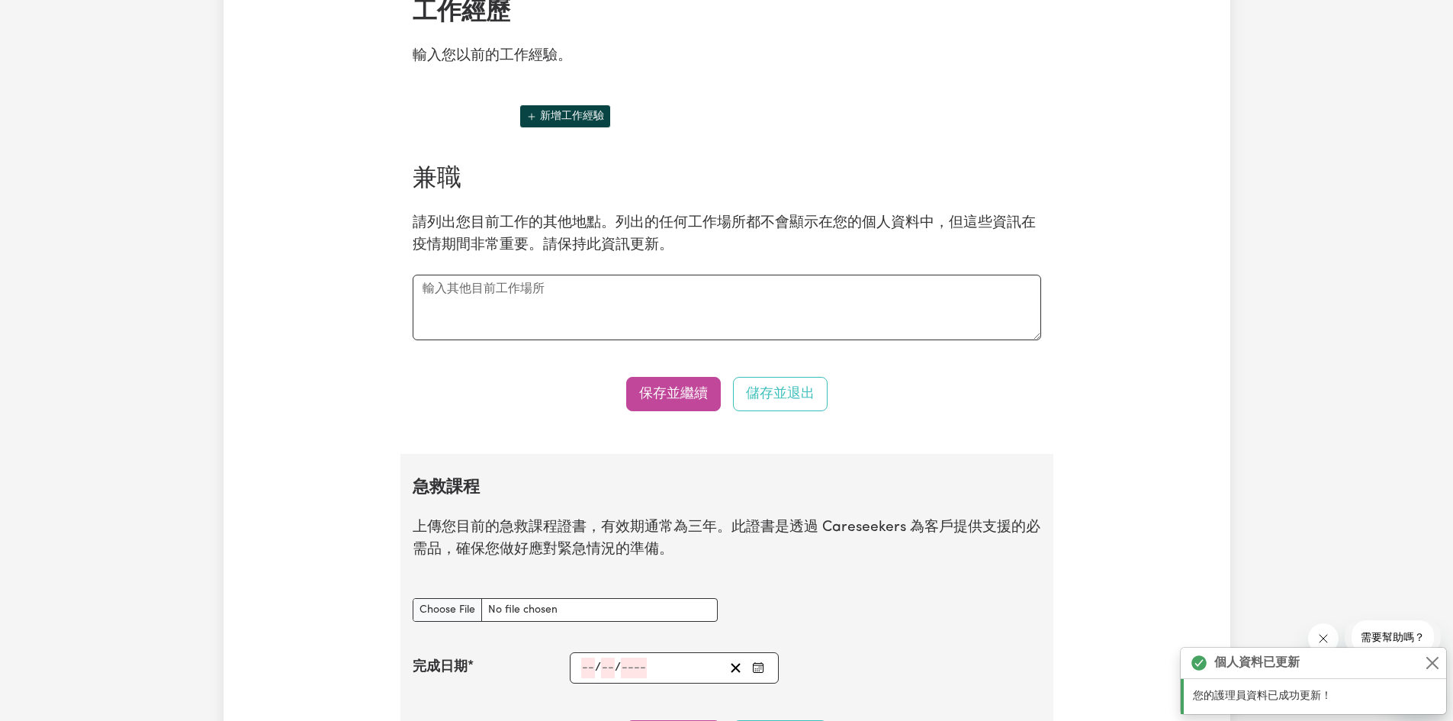
scroll to position [2084, 0]
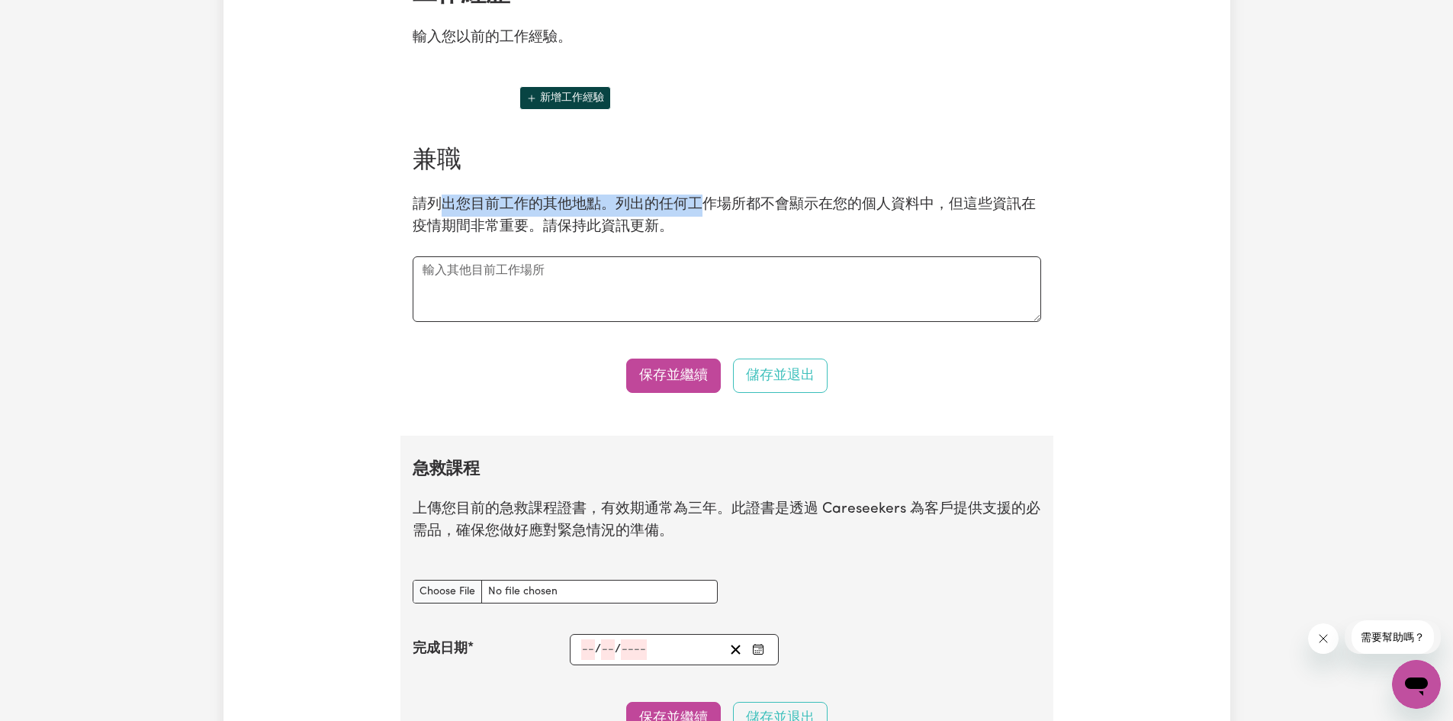
drag, startPoint x: 441, startPoint y: 249, endPoint x: 703, endPoint y: 257, distance: 262.5
click at [703, 234] on font "請列出您目前工作的其他地點。列出的任何工作場所都不會顯示在您的個人資料中，但這些資訊在疫情期間非常重要。請保持此資訊更新。" at bounding box center [724, 216] width 623 height 37
click at [853, 291] on div "兼職 請列出您目前工作的其他地點。列出的任何工作場所都不會顯示在您的個人資料中，但這些資訊在疫情期間非常重要。請保持此資訊更新。" at bounding box center [726, 233] width 647 height 175
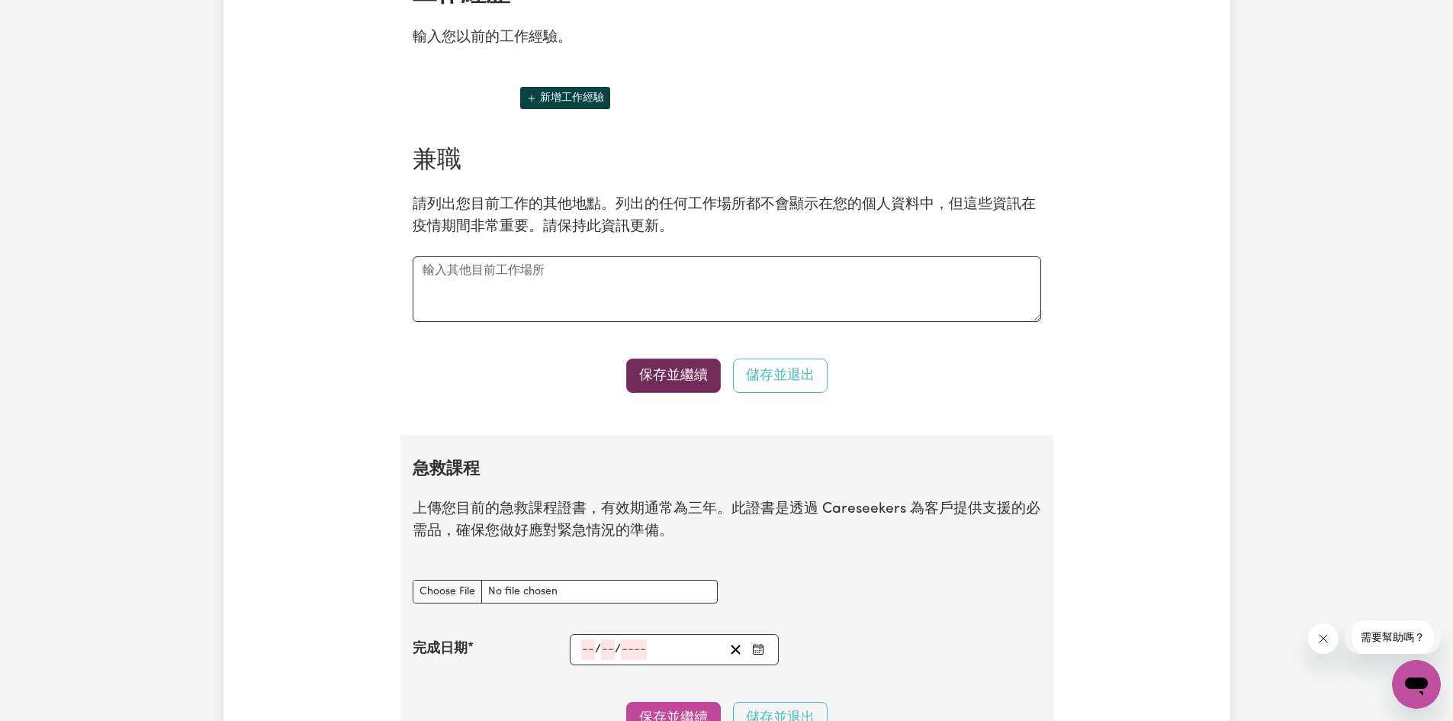
click at [667, 381] on font "保存並繼續" at bounding box center [673, 374] width 69 height 13
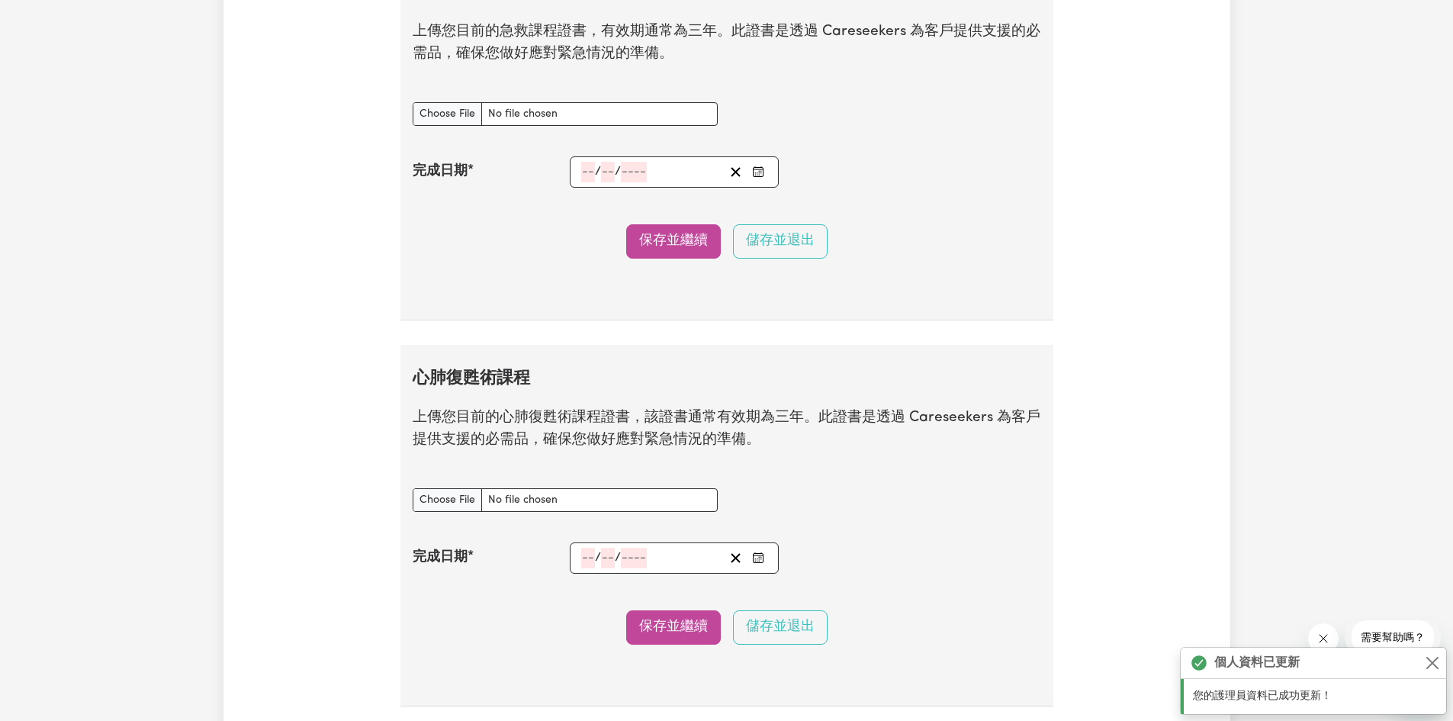
scroll to position [2567, 0]
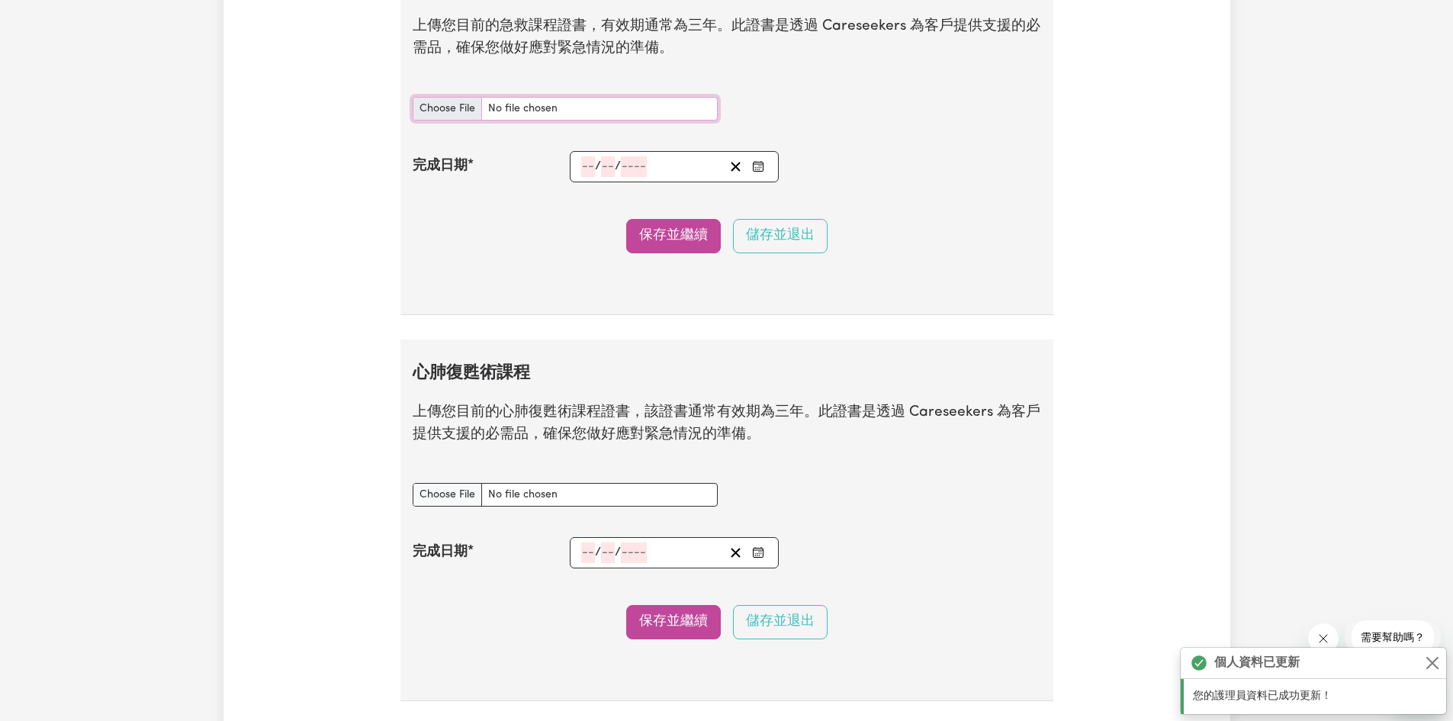
click at [432, 121] on input "急救課程 文件" at bounding box center [565, 109] width 305 height 24
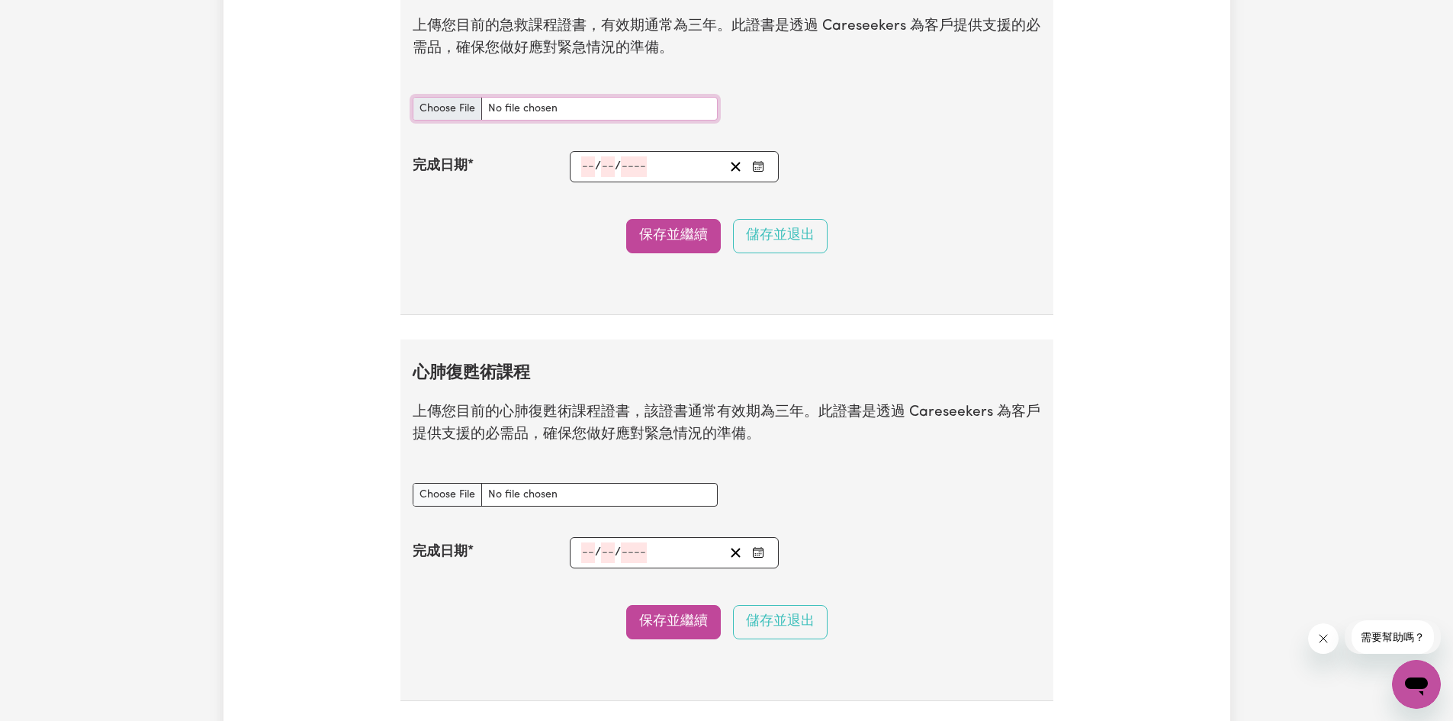
type input "C:\fakepath\HLTAID011 - Provide First Aid & CPR License.pdf"
click at [587, 182] on div "/ /" at bounding box center [675, 166] width 210 height 31
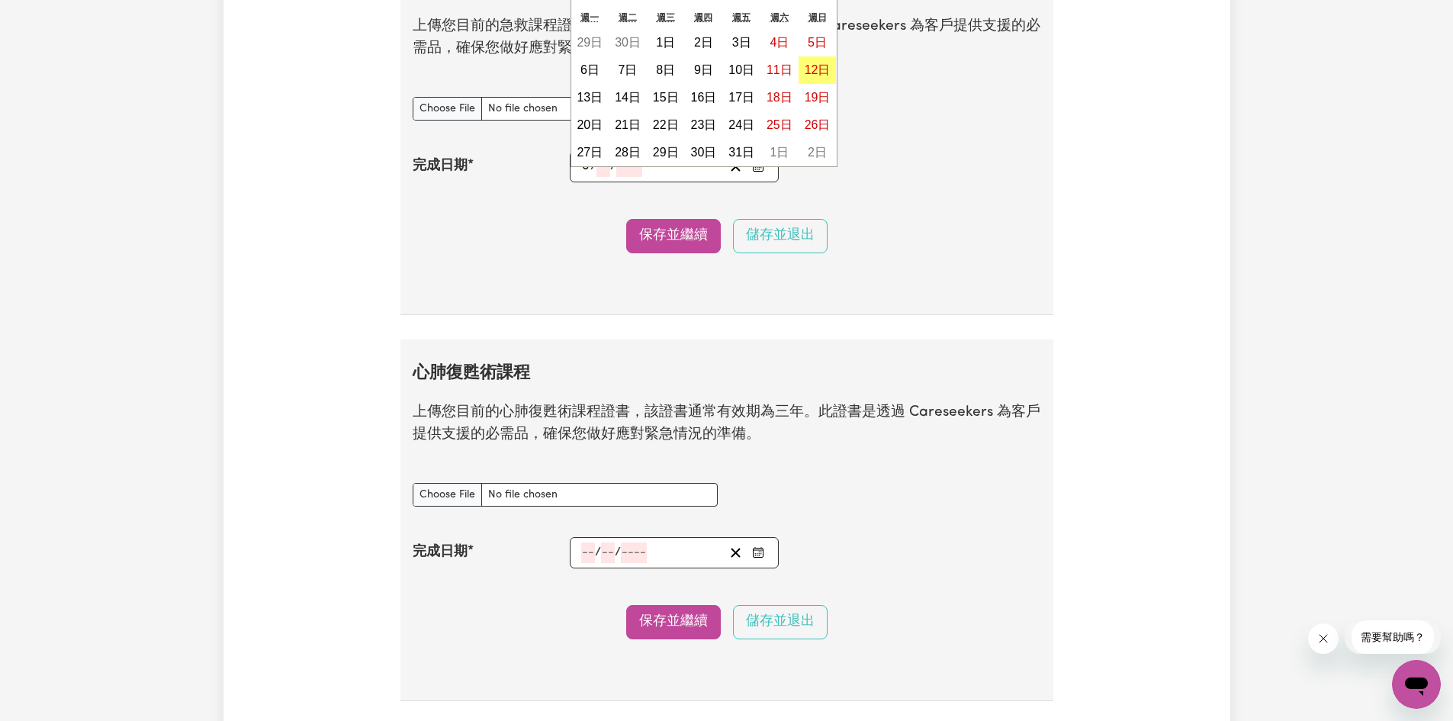
type input "04"
type input "02"
type input "202"
type input "[DATE]"
type input "4"
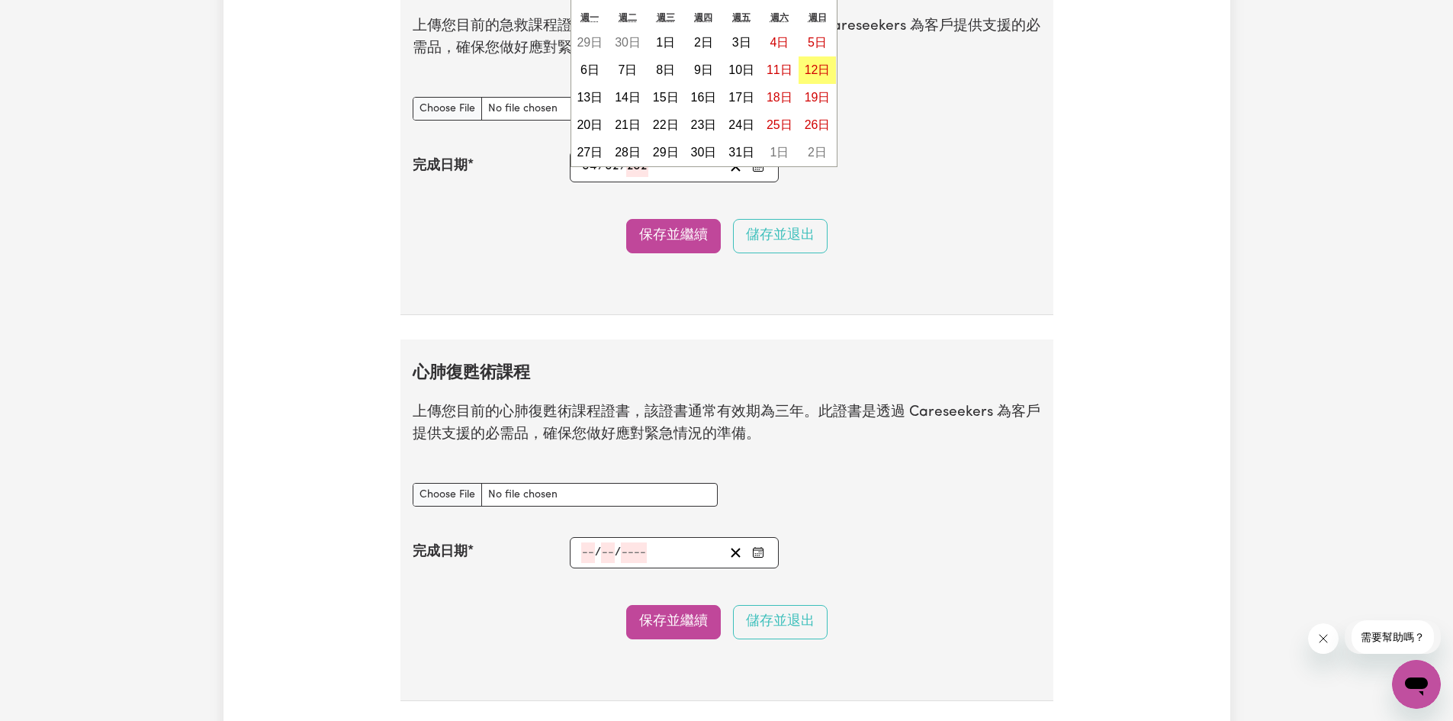
type input "2"
type input "2025"
click at [550, 312] on section "急救課程 上傳您目前的急救課程證書，有效期通常為三年。此證書是透過 Careseekers 為客戶提供支援的必需品，確保您做好應對緊急情況的準備。 急救課程 …" at bounding box center [726, 134] width 653 height 362
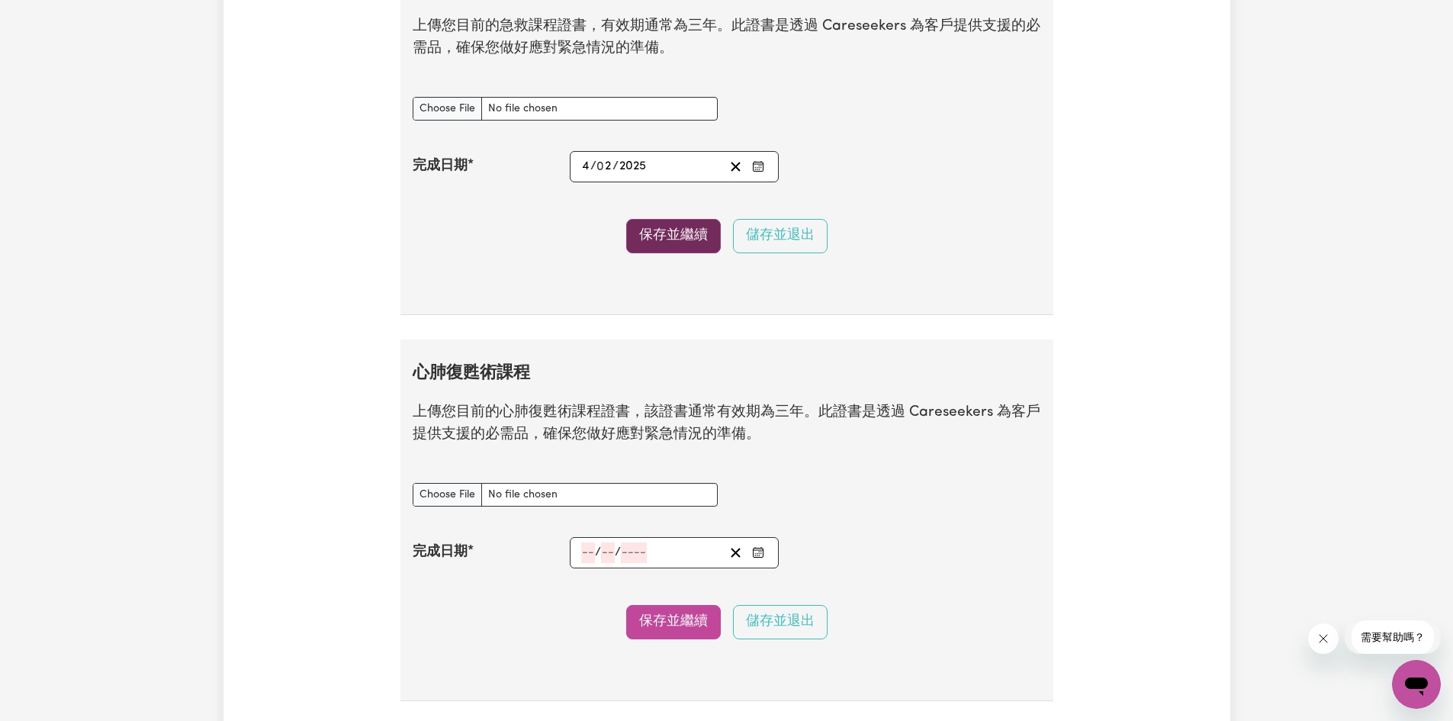
click at [654, 242] on font "保存並繼續" at bounding box center [673, 235] width 69 height 13
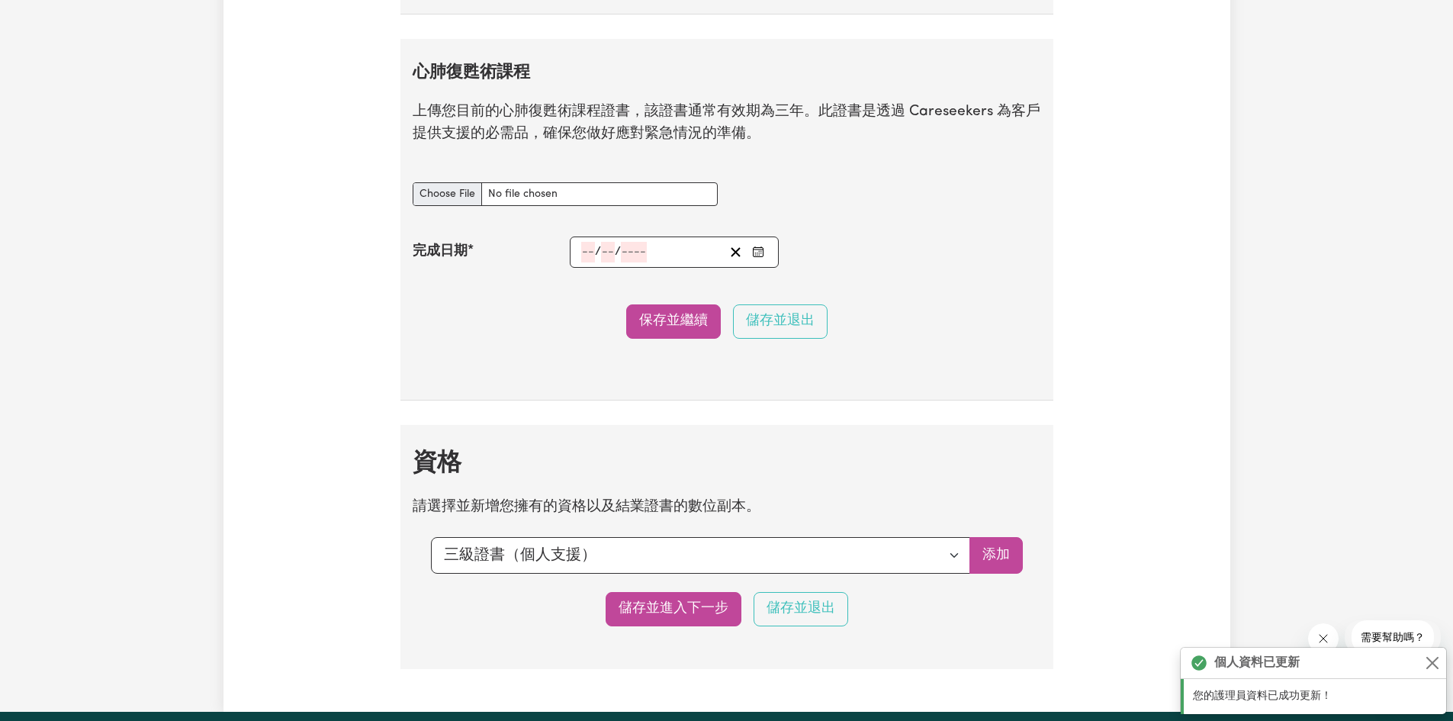
scroll to position [2955, 0]
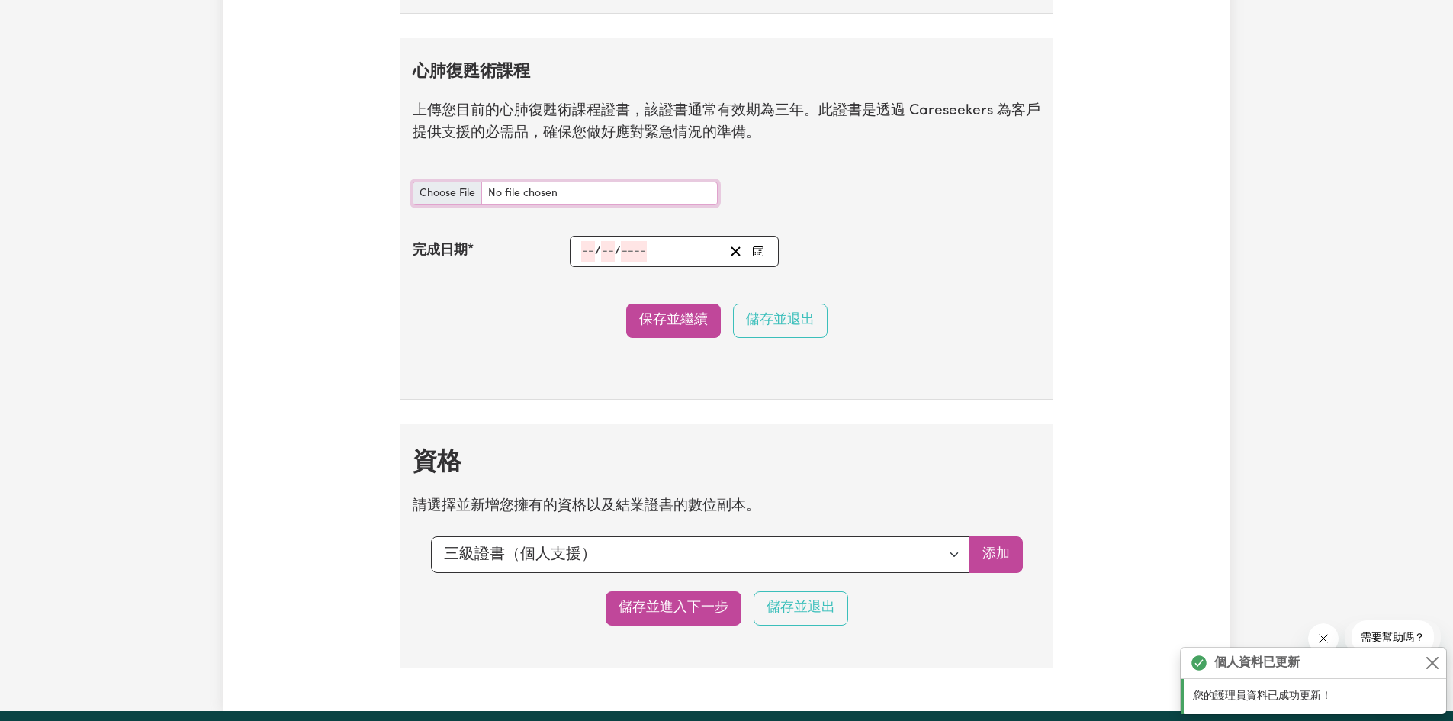
click at [458, 205] on input "CPR課程 文件" at bounding box center [565, 194] width 305 height 24
type input "C:\fakepath\HLTAID011 - Provide First Aid & CPR License.pdf"
click at [588, 262] on input "number" at bounding box center [588, 251] width 14 height 21
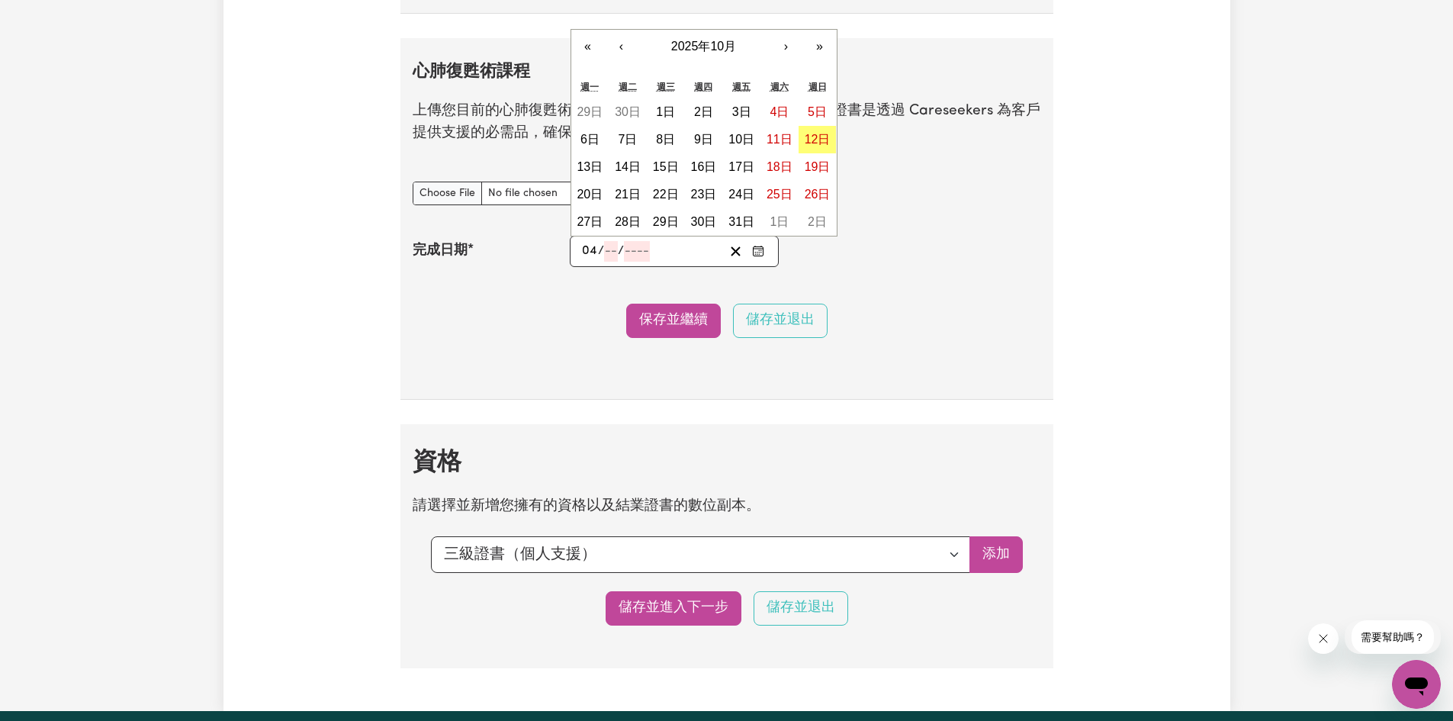
type input "04"
type input "02"
type input "202"
type input "[DATE]"
type input "4"
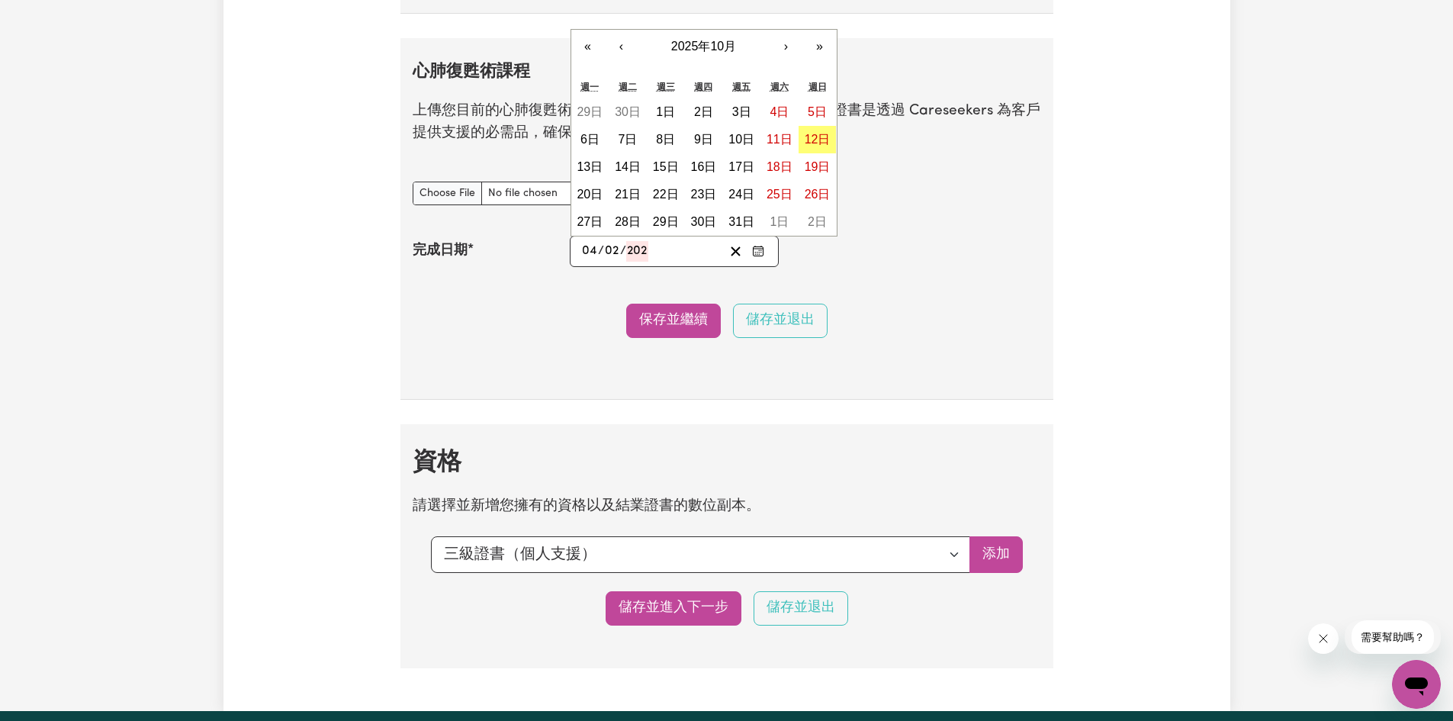
type input "2"
type input "2025"
click at [696, 338] on button "保存並繼續" at bounding box center [673, 321] width 95 height 34
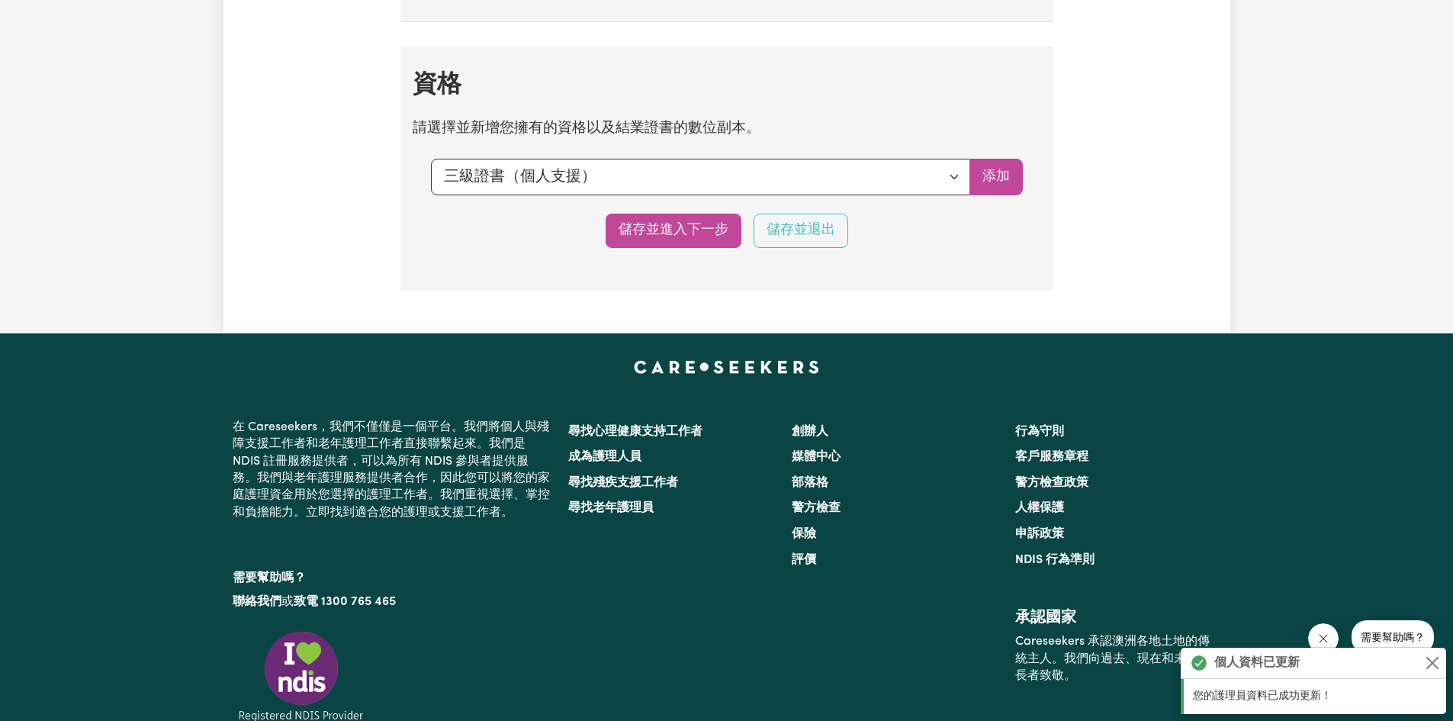
scroll to position [3429, 0]
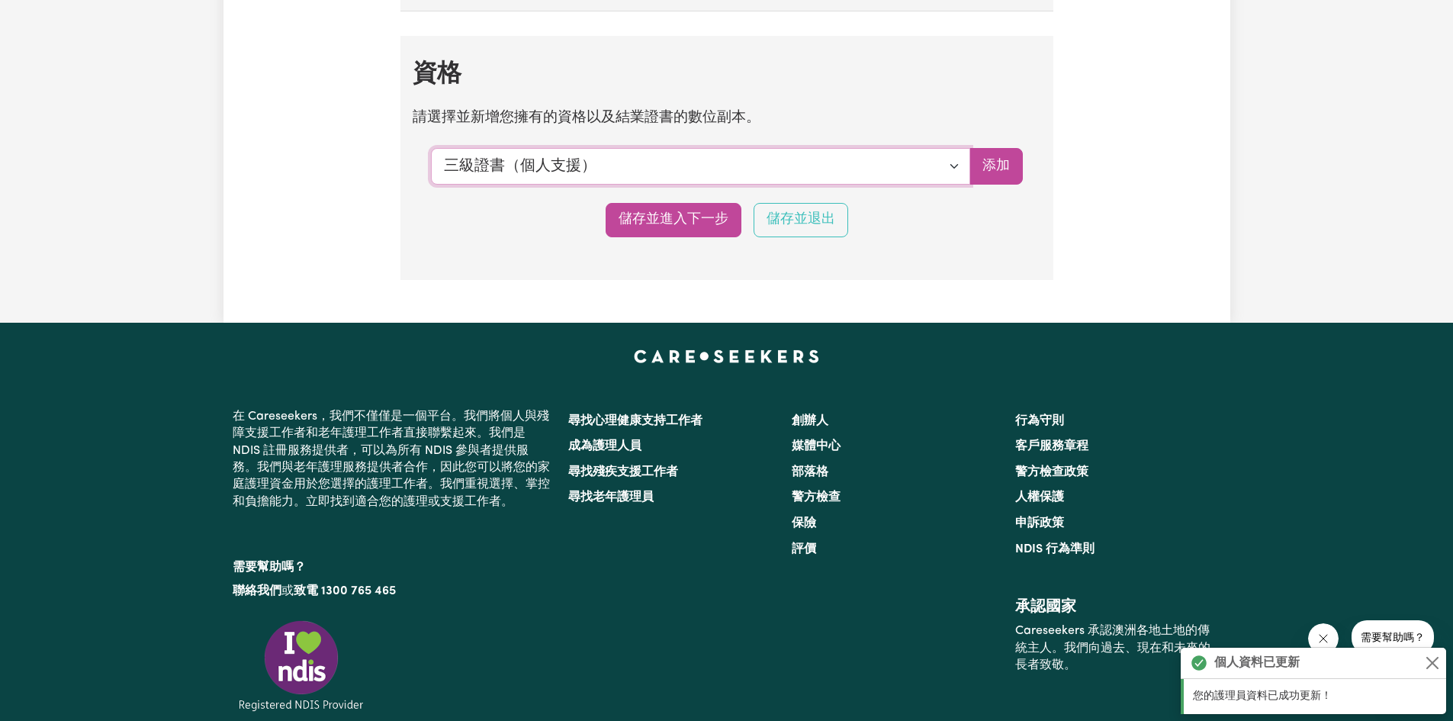
click at [715, 185] on select "選擇要新增的資格... 三級證書（個人支援） 社區服務三級證書 [CHC32015] 四級證書（殘障人士支援） 四級證書（老化支援） 社區服務四級證書 [CH…" at bounding box center [700, 166] width 539 height 37
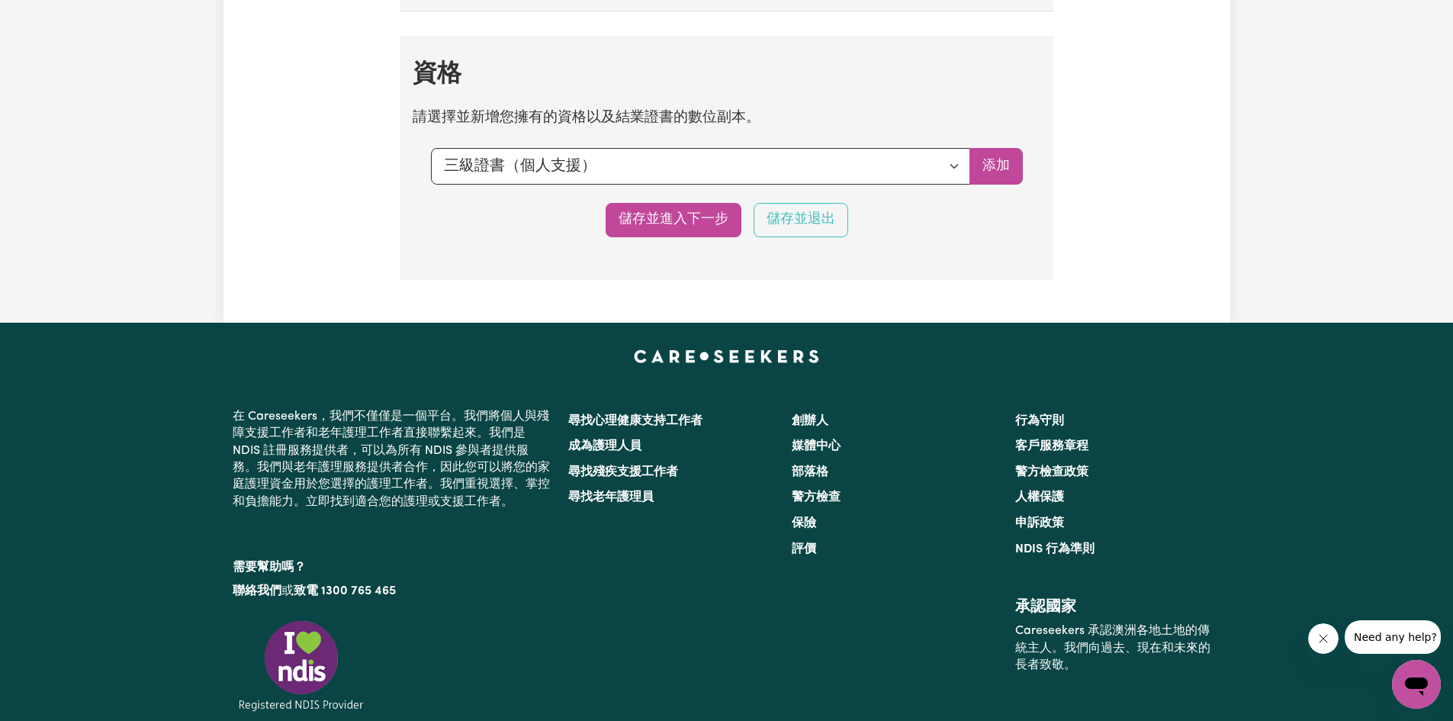
scroll to position [3536, 0]
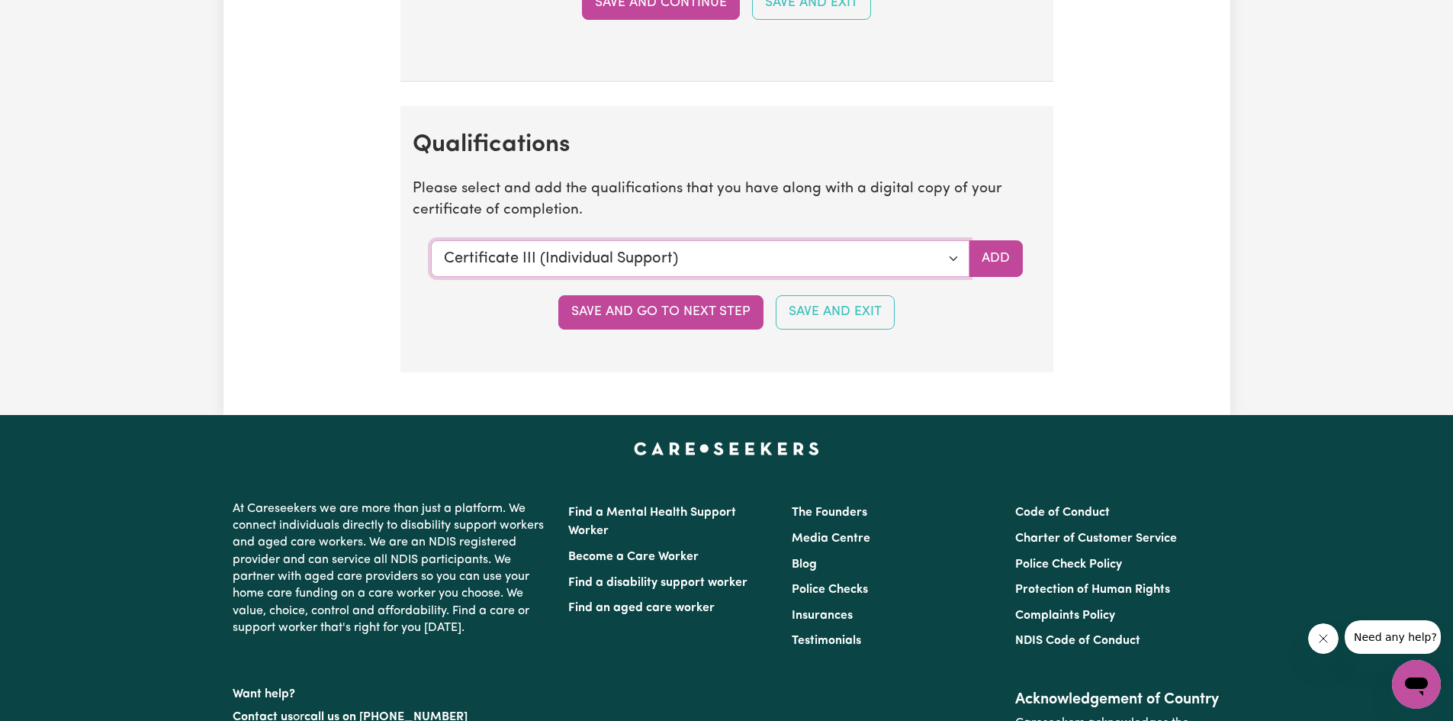
click at [731, 261] on select "Select a qualification to add... Certificate III (Individual Support) Certifica…" at bounding box center [700, 258] width 538 height 37
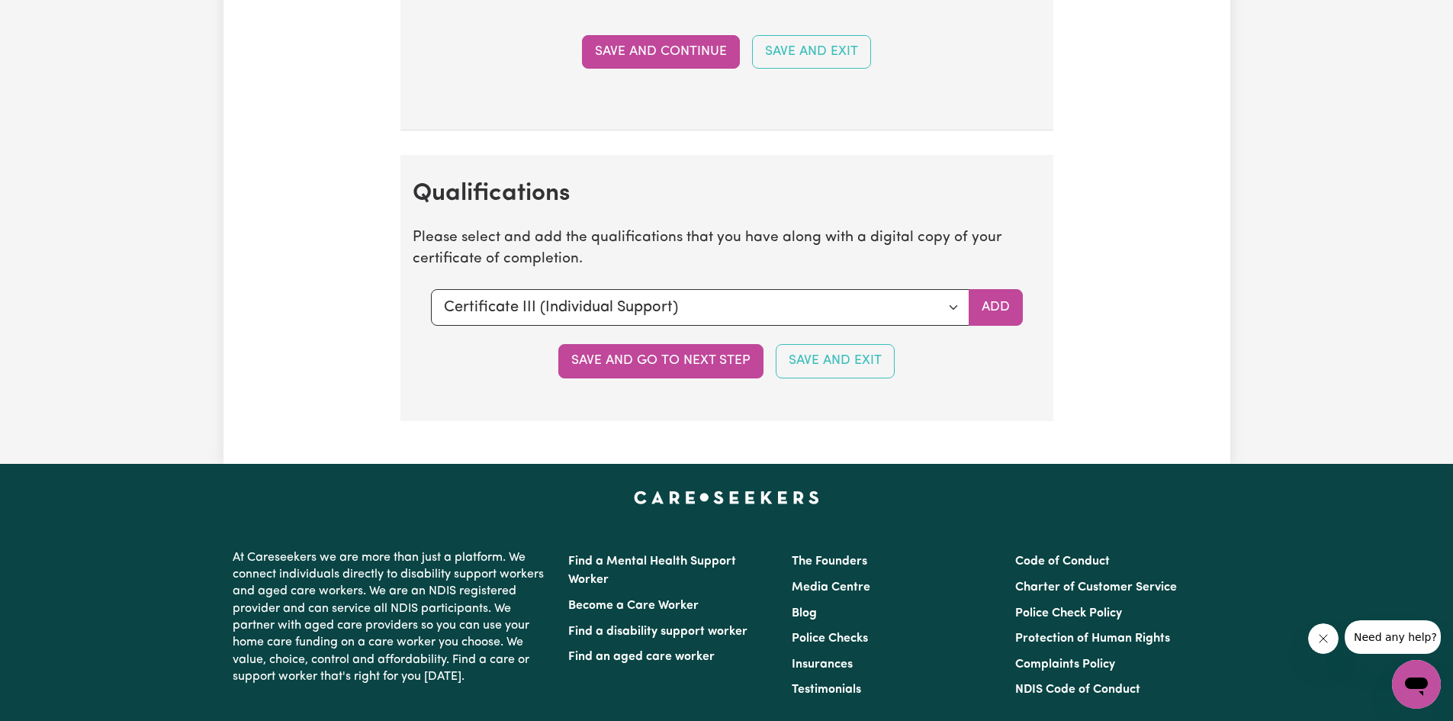
scroll to position [3460, 0]
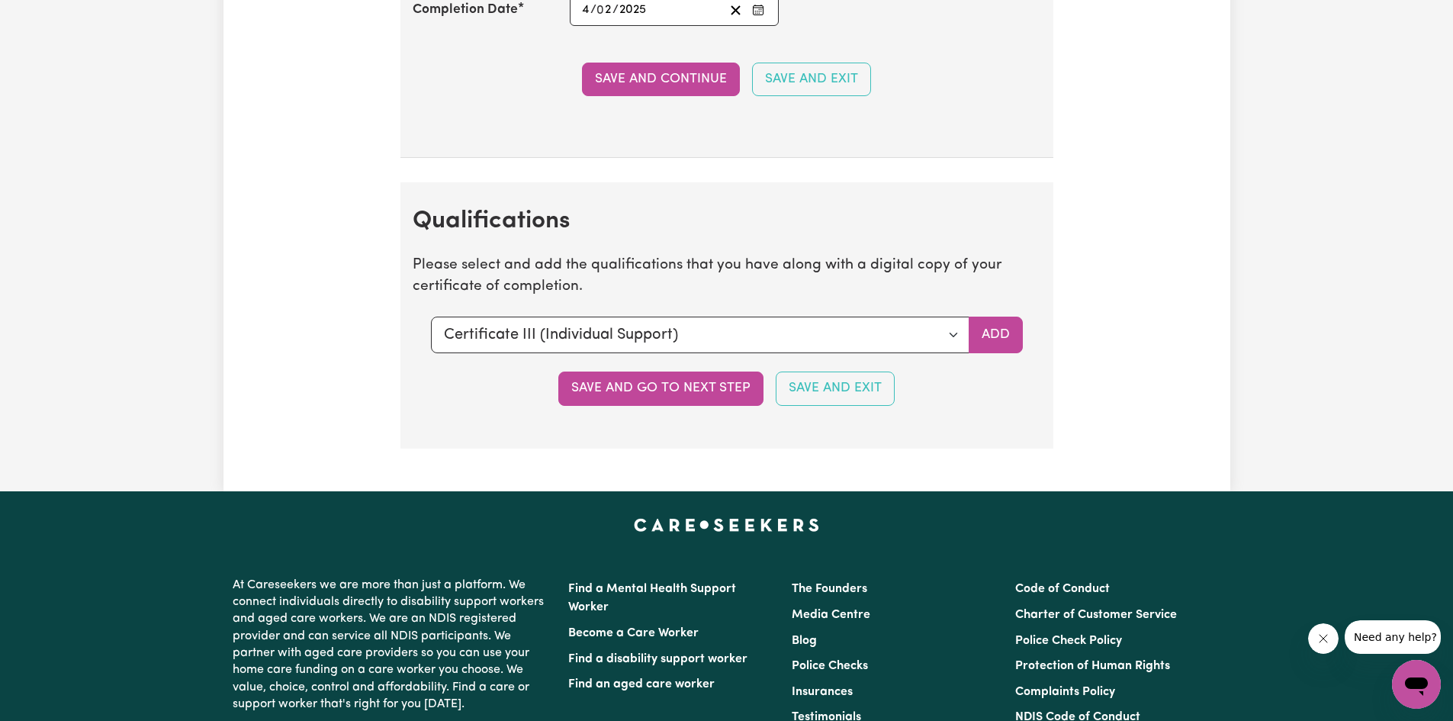
click at [731, 259] on p "Please select and add the qualifications that you have along with a digital cop…" at bounding box center [727, 277] width 628 height 44
click at [761, 332] on select "Select a qualification to add... Certificate III (Individual Support) Certifica…" at bounding box center [700, 335] width 538 height 37
click at [627, 384] on button "Save and go to next step" at bounding box center [660, 388] width 205 height 34
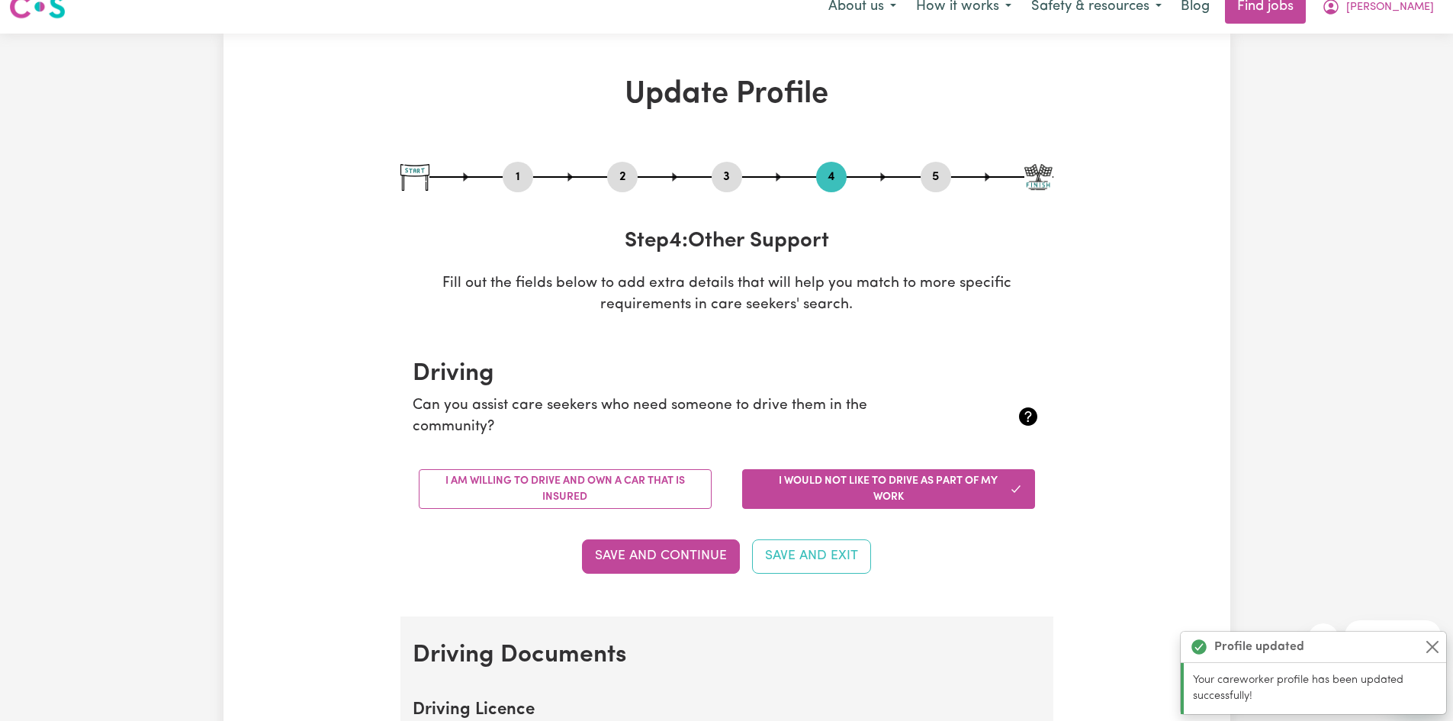
scroll to position [0, 0]
